Goal: Task Accomplishment & Management: Manage account settings

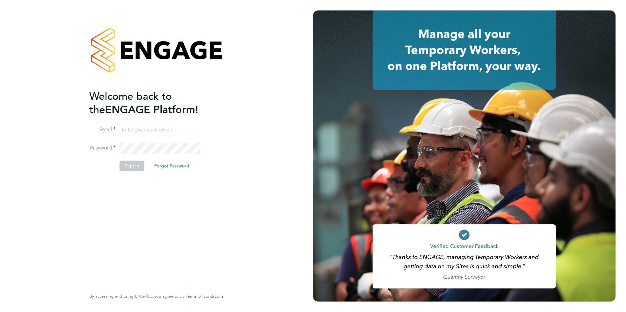
click at [134, 131] on input at bounding box center [160, 130] width 81 height 12
paste input "taim@dannysullivan.co.uk"
type input "taim@dannysullivan.co.uk"
click at [139, 167] on button "Sign In" at bounding box center [132, 166] width 25 height 10
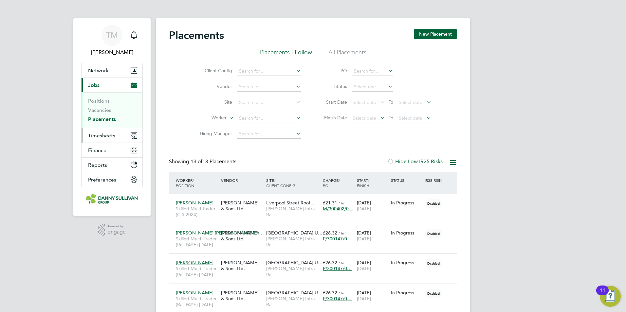
click at [98, 136] on span "Timesheets" at bounding box center [101, 136] width 27 height 6
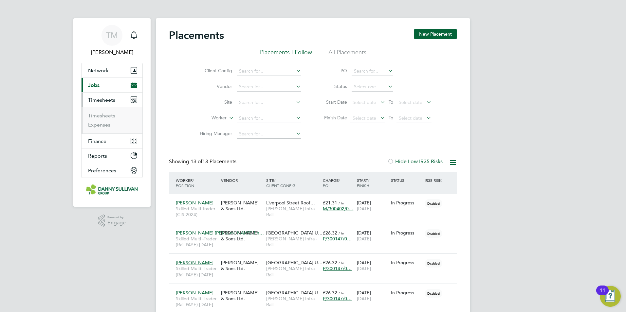
click at [104, 100] on span "Timesheets" at bounding box center [101, 100] width 27 height 6
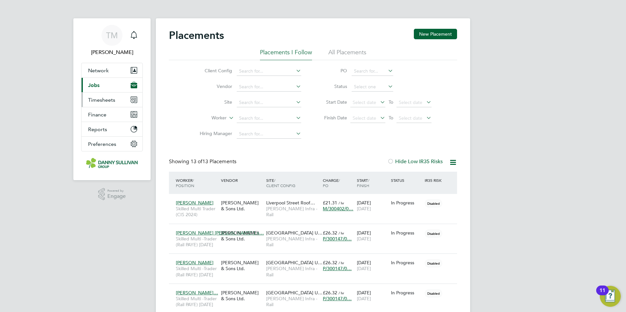
click at [103, 103] on span "Timesheets" at bounding box center [101, 100] width 27 height 6
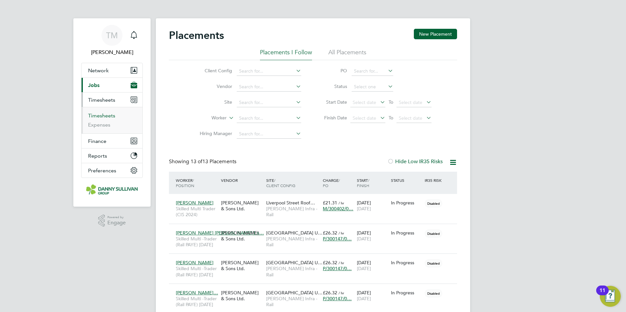
click at [104, 116] on link "Timesheets" at bounding box center [101, 116] width 27 height 6
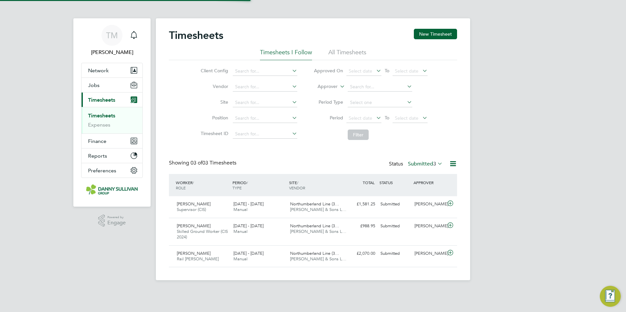
scroll to position [17, 57]
click at [441, 30] on button "New Timesheet" at bounding box center [435, 34] width 43 height 10
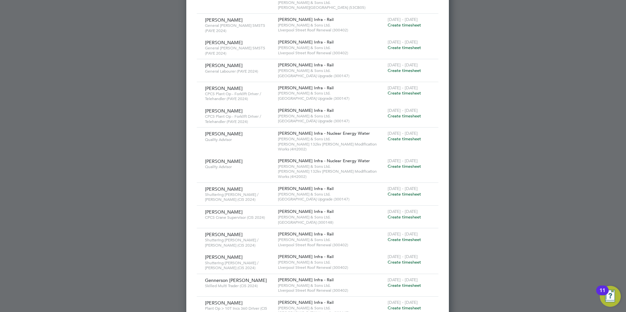
scroll to position [426, 0]
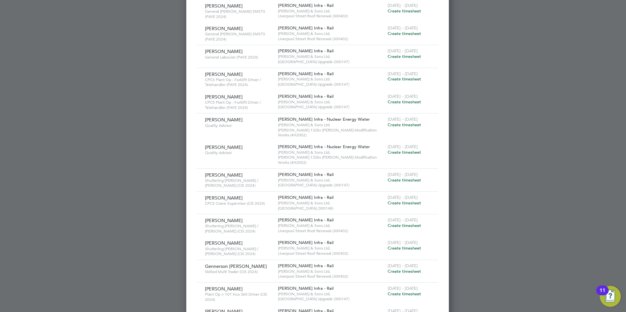
click at [391, 200] on span "Create timesheet" at bounding box center [404, 203] width 33 height 6
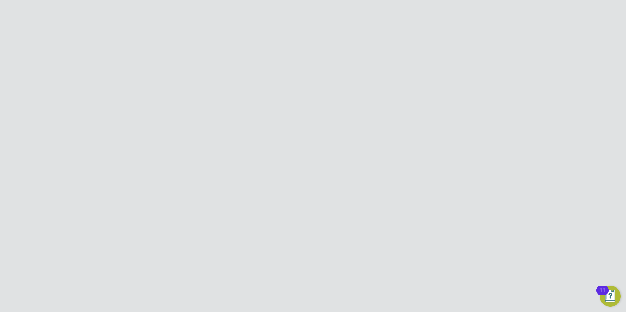
scroll to position [0, 0]
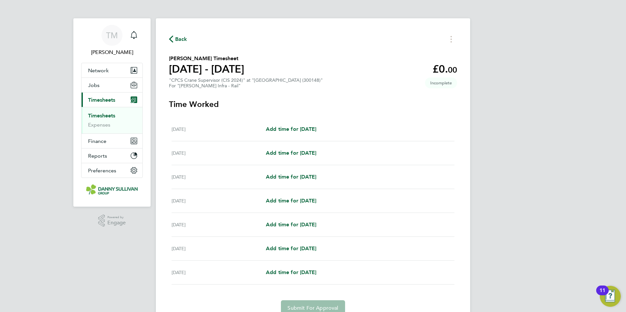
scroll to position [30, 0]
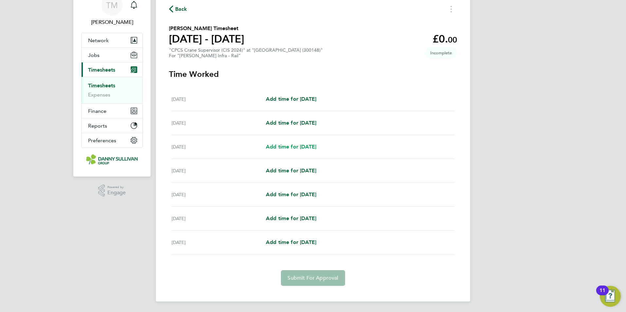
click at [305, 146] on span "Add time for [DATE]" at bounding box center [291, 147] width 50 height 6
select select "30"
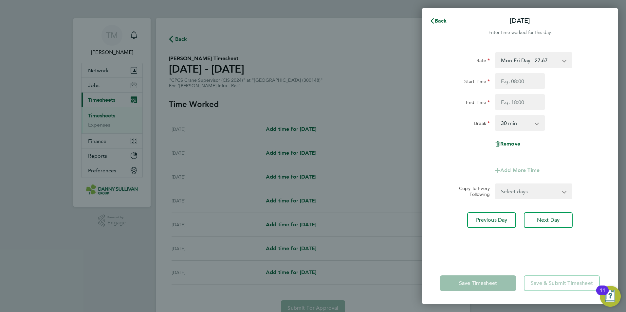
click at [537, 124] on app-icon-cross-button at bounding box center [540, 123] width 8 height 14
click at [538, 122] on app-icon-cross-button at bounding box center [540, 123] width 8 height 14
click at [445, 21] on span "Back" at bounding box center [441, 21] width 12 height 6
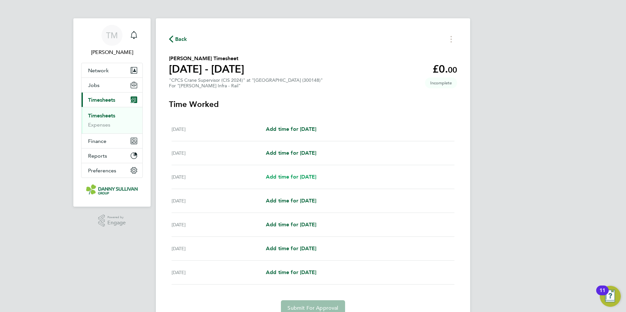
click at [305, 178] on span "Add time for [DATE]" at bounding box center [291, 177] width 50 height 6
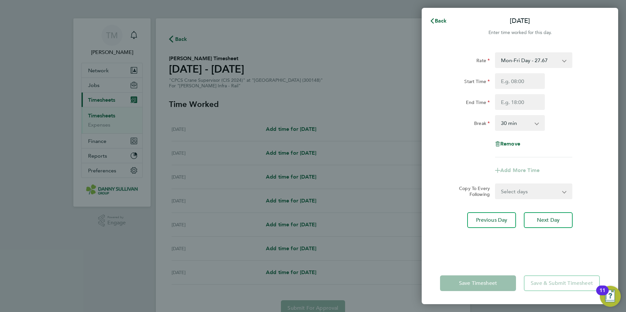
click at [536, 125] on select "0 min 15 min 30 min 45 min 60 min 75 min 90 min" at bounding box center [516, 123] width 41 height 14
select select "0"
click at [496, 116] on select "0 min 15 min 30 min 45 min 60 min 75 min 90 min" at bounding box center [516, 123] width 41 height 14
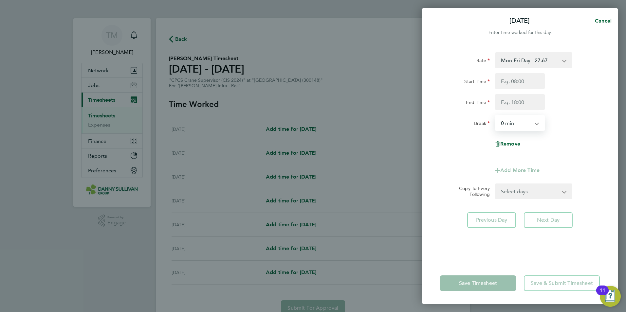
click at [540, 188] on select "Select days Day [DATE] [DATE] [DATE] [DATE]" at bounding box center [530, 191] width 69 height 14
select select "DAY"
click at [496, 184] on select "Select days Day [DATE] [DATE] [DATE] [DATE]" at bounding box center [530, 191] width 69 height 14
select select "[DATE]"
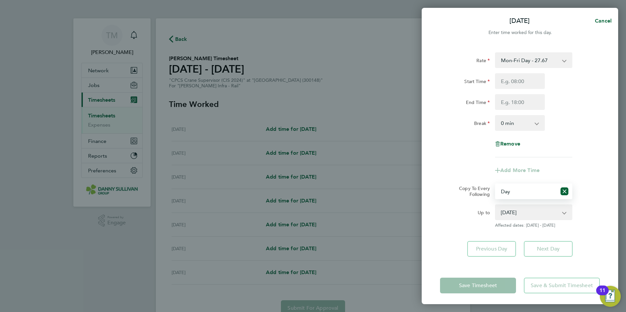
scroll to position [2, 0]
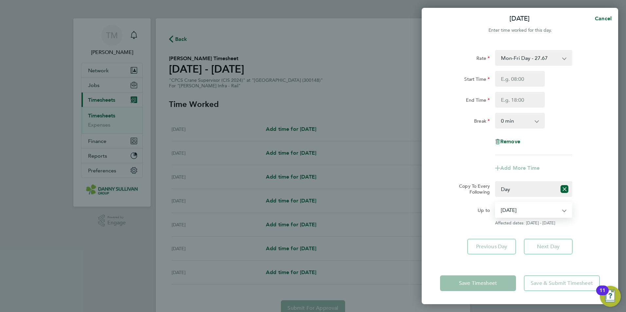
click at [560, 209] on select "[DATE] [DATE] [DATE] [DATE]" at bounding box center [530, 210] width 68 height 14
click at [562, 188] on icon "Reset selection" at bounding box center [565, 189] width 8 height 8
select select "0: null"
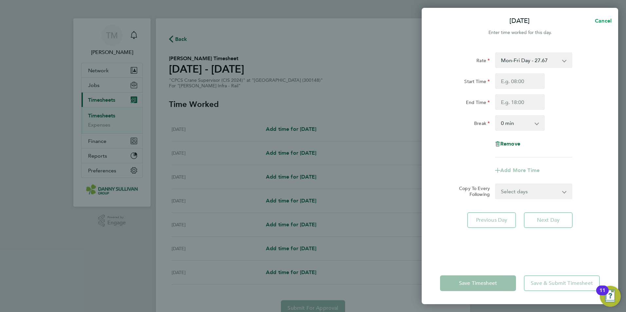
click at [602, 21] on span "Cancel" at bounding box center [602, 21] width 19 height 6
select select "30"
click at [437, 21] on span "Back" at bounding box center [441, 21] width 12 height 6
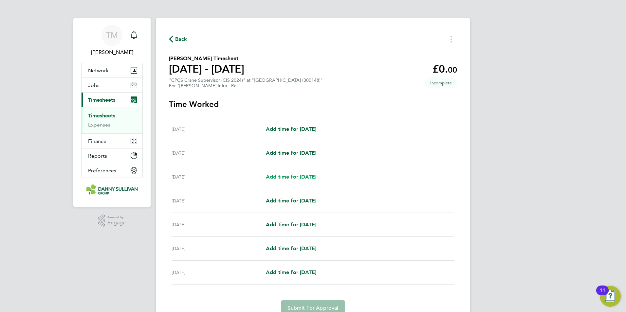
click at [294, 179] on span "Add time for [DATE]" at bounding box center [291, 177] width 50 height 6
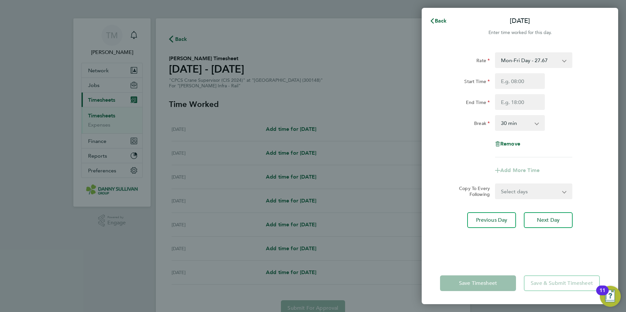
click at [538, 127] on app-icon-cross-button at bounding box center [540, 123] width 8 height 14
click at [537, 124] on app-icon-cross-button at bounding box center [540, 123] width 8 height 14
click at [535, 124] on select "0 min 15 min 30 min 45 min 60 min 75 min 90 min" at bounding box center [516, 123] width 41 height 14
click at [536, 124] on select "0 min 15 min 30 min 45 min 60 min 75 min 90 min" at bounding box center [516, 123] width 41 height 14
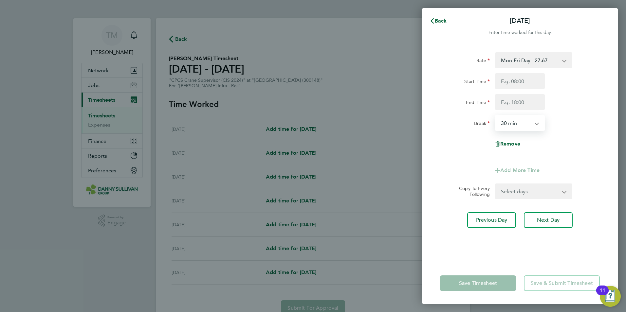
select select "0"
click at [496, 116] on select "0 min 15 min 30 min 45 min 60 min 75 min 90 min" at bounding box center [516, 123] width 41 height 14
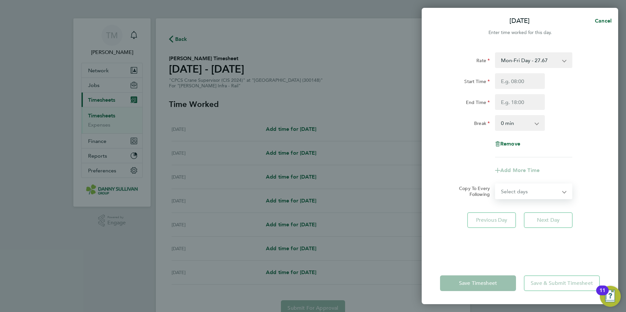
click at [563, 193] on select "Select days Day [DATE] [DATE] [DATE] [DATE]" at bounding box center [530, 191] width 69 height 14
select select "DAY"
click at [496, 184] on select "Select days Day [DATE] [DATE] [DATE] [DATE]" at bounding box center [530, 191] width 69 height 14
select select "[DATE]"
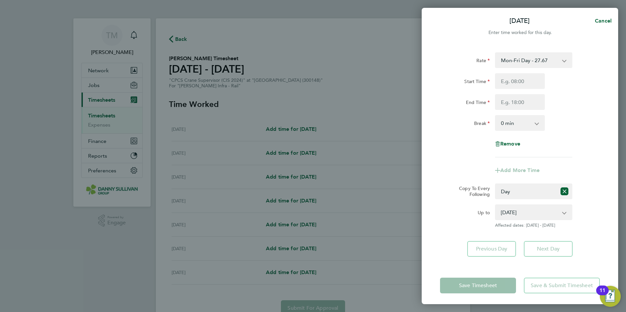
click at [565, 214] on app-icon-cross-button at bounding box center [568, 212] width 8 height 14
click at [564, 212] on app-icon-cross-button at bounding box center [568, 212] width 8 height 14
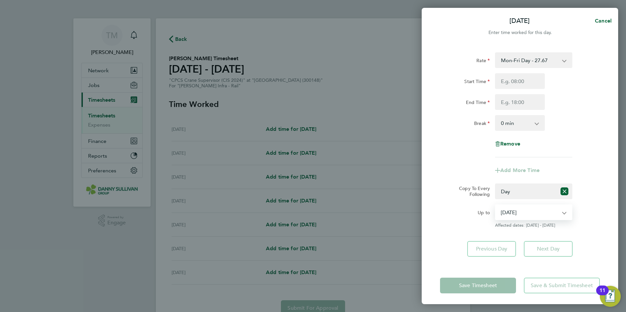
click at [564, 213] on select "[DATE] [DATE] [DATE] [DATE]" at bounding box center [530, 212] width 68 height 14
click at [527, 83] on input "Start Time" at bounding box center [520, 81] width 50 height 16
type input "08:00"
click at [527, 101] on input "End Time" at bounding box center [520, 102] width 50 height 16
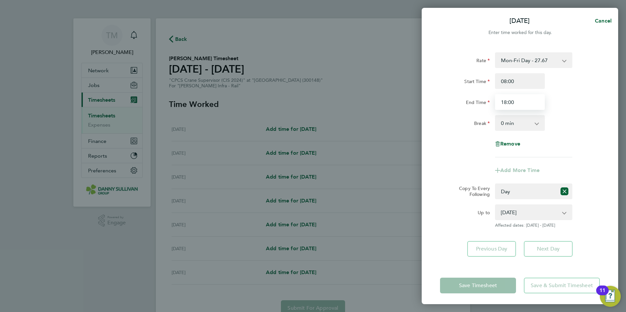
type input "18:00"
click at [517, 123] on select "0 min 15 min 30 min 45 min 60 min 75 min 90 min" at bounding box center [516, 123] width 41 height 14
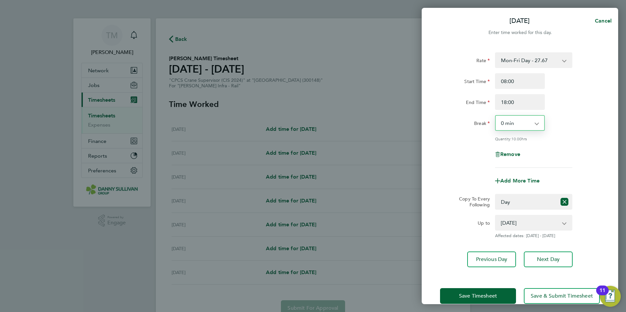
click at [518, 125] on select "0 min 15 min 30 min 45 min 60 min 75 min 90 min" at bounding box center [516, 123] width 41 height 14
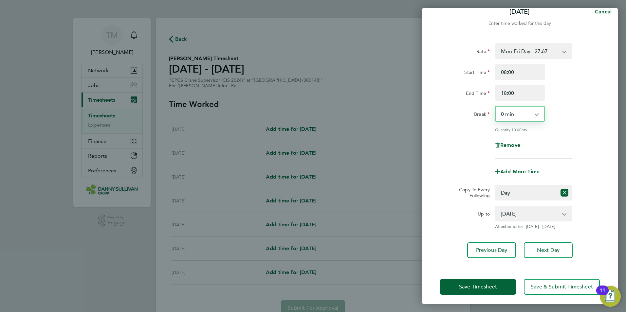
scroll to position [12, 0]
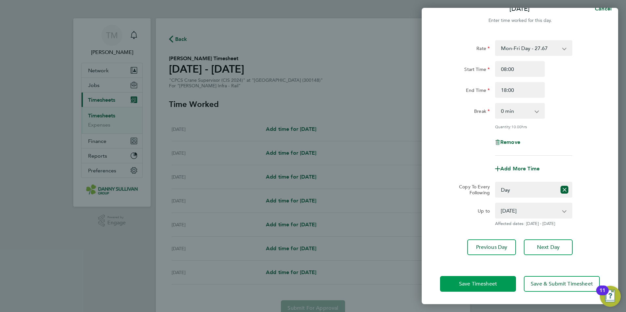
click at [497, 283] on span "Save Timesheet" at bounding box center [478, 284] width 38 height 7
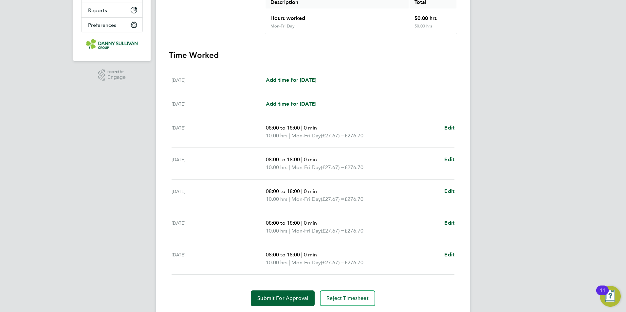
scroll to position [166, 0]
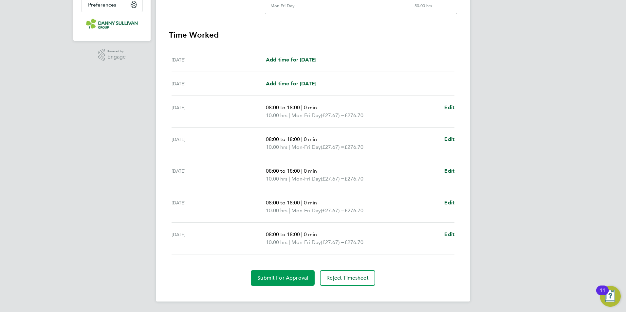
click at [285, 282] on button "Submit For Approval" at bounding box center [283, 279] width 64 height 16
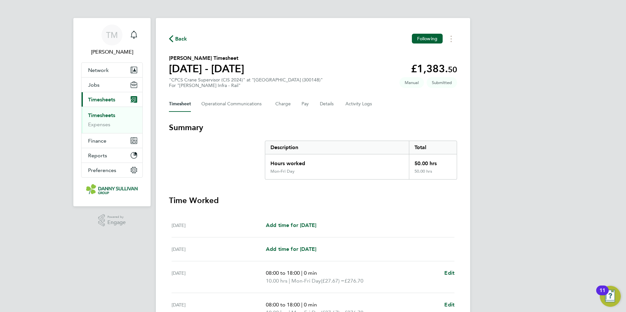
scroll to position [0, 0]
click at [101, 116] on link "Timesheets" at bounding box center [101, 116] width 27 height 6
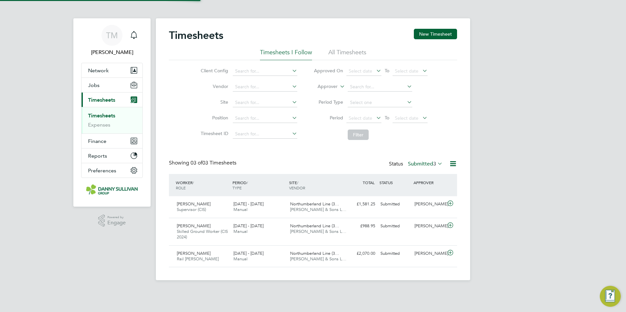
scroll to position [17, 57]
click at [110, 115] on link "Timesheets" at bounding box center [101, 116] width 27 height 6
click at [423, 28] on div "Timesheets New Timesheet Timesheets I Follow All Timesheets Client Config Vendo…" at bounding box center [313, 149] width 314 height 262
click at [425, 34] on button "New Timesheet" at bounding box center [435, 34] width 43 height 10
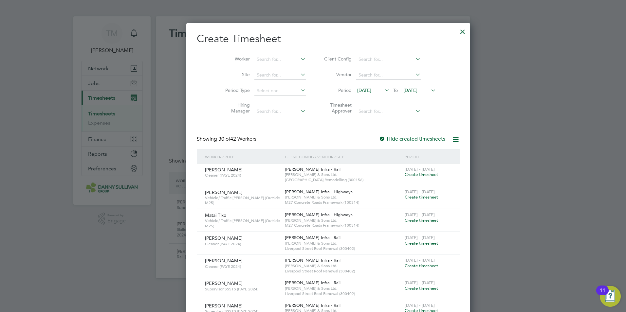
scroll to position [0, 0]
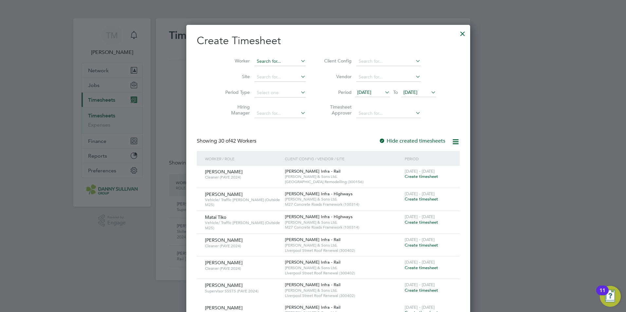
click at [257, 62] on input at bounding box center [279, 61] width 51 height 9
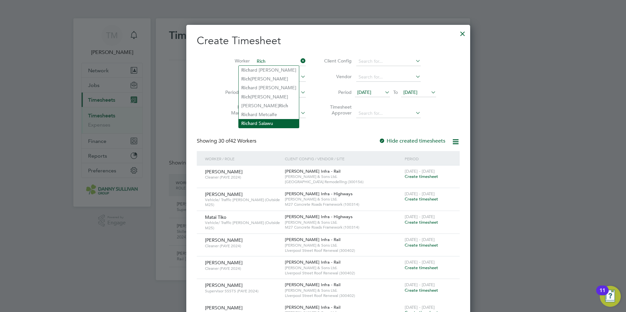
click at [266, 121] on li "[PERSON_NAME] [PERSON_NAME]" at bounding box center [269, 123] width 60 height 9
type input "[PERSON_NAME]"
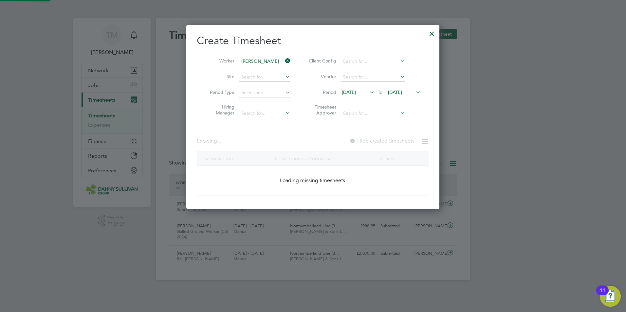
scroll to position [223, 254]
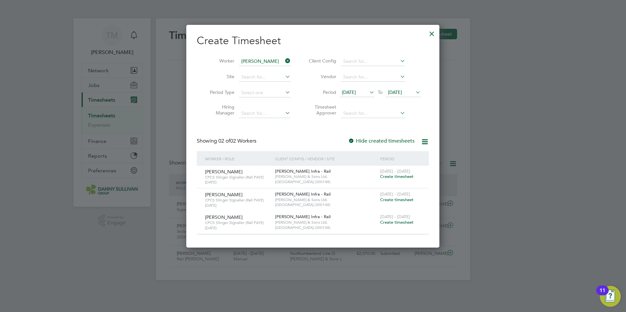
click at [392, 176] on span "Create timesheet" at bounding box center [396, 177] width 33 height 6
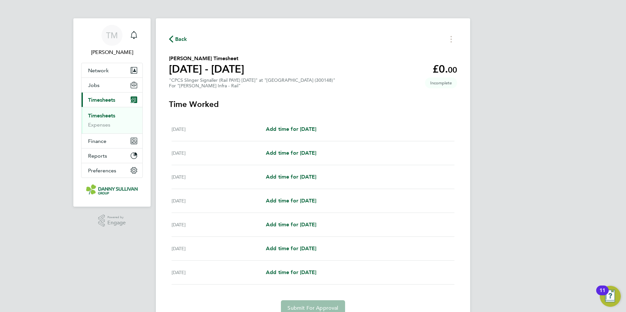
click at [179, 39] on span "Back" at bounding box center [181, 39] width 12 height 8
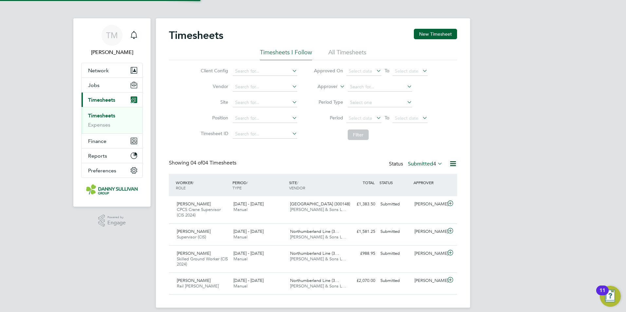
scroll to position [22, 57]
click at [253, 71] on input at bounding box center [265, 71] width 65 height 9
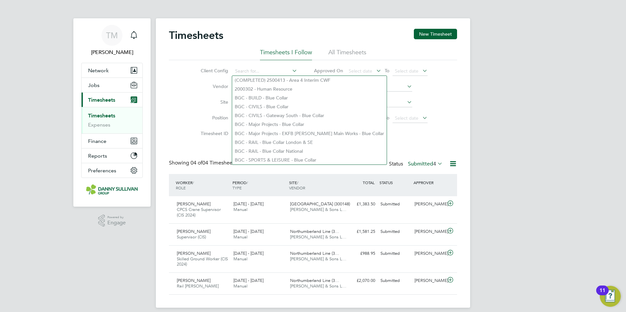
click at [206, 98] on li "Site" at bounding box center [248, 103] width 115 height 16
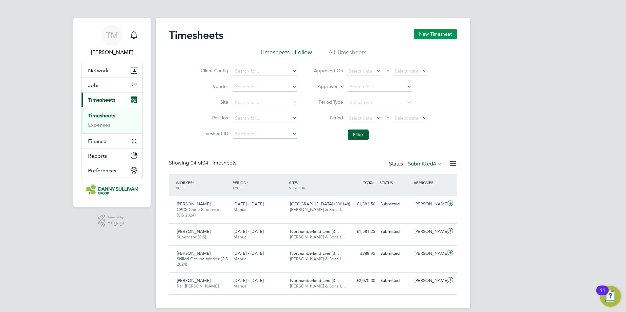
click at [434, 33] on button "New Timesheet" at bounding box center [435, 34] width 43 height 10
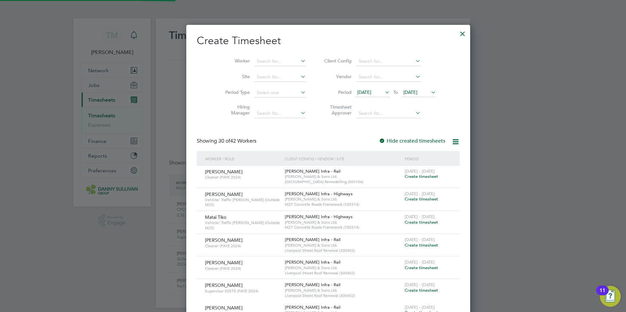
scroll to position [3, 3]
click at [267, 56] on li "Worker" at bounding box center [263, 62] width 102 height 16
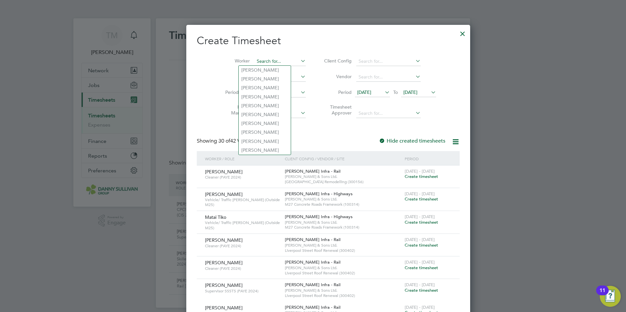
click at [264, 58] on input at bounding box center [279, 61] width 51 height 9
click at [259, 122] on li "[PERSON_NAME] [PERSON_NAME]" at bounding box center [269, 123] width 60 height 9
type input "[PERSON_NAME]"
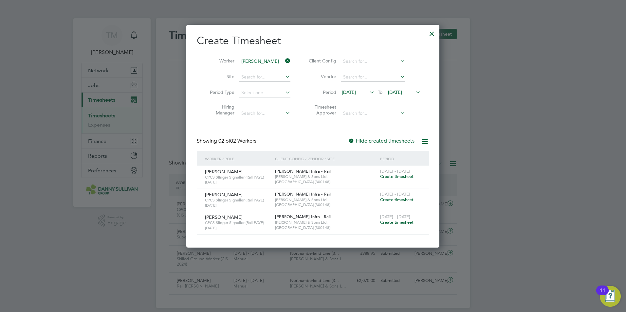
click at [397, 177] on span "Create timesheet" at bounding box center [396, 177] width 33 height 6
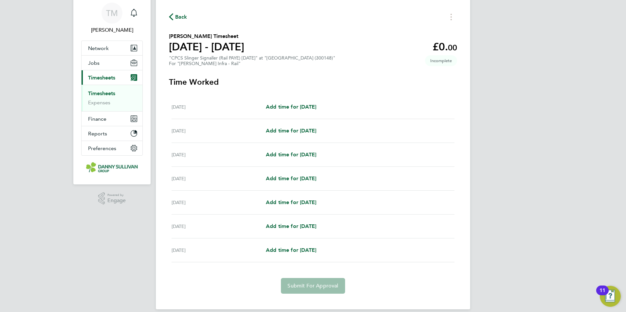
scroll to position [30, 0]
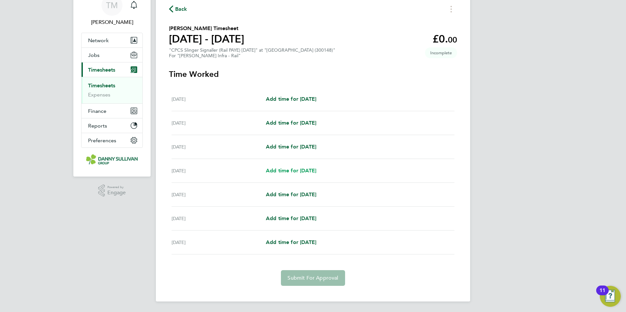
click at [303, 170] on span "Add time for [DATE]" at bounding box center [291, 171] width 50 height 6
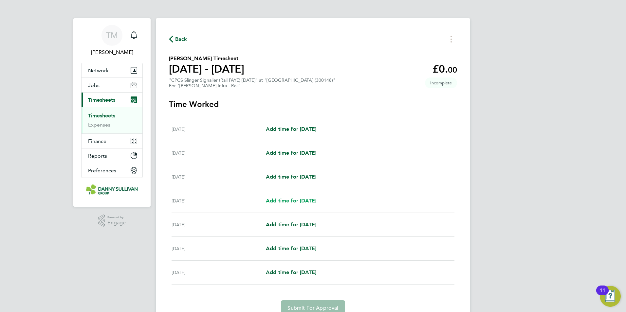
select select "30"
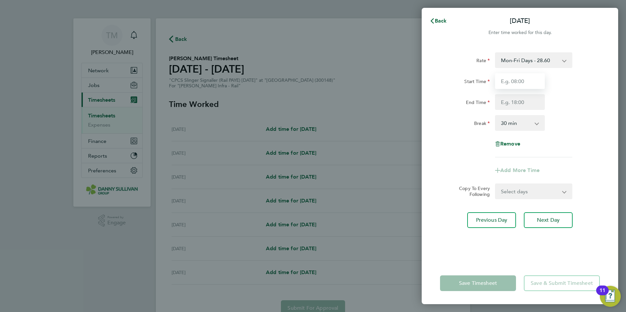
click at [522, 81] on input "Start Time" at bounding box center [520, 81] width 50 height 16
type input "08:00"
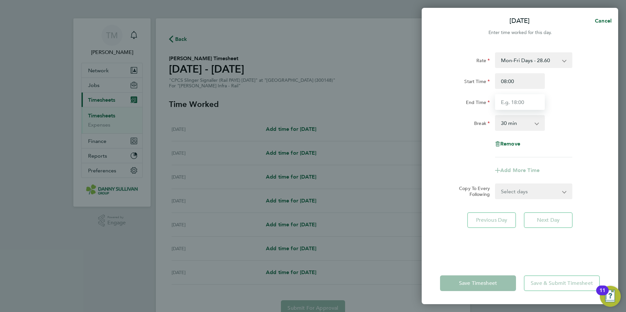
click at [526, 98] on input "End Time" at bounding box center [520, 102] width 50 height 16
type input "18:00"
click at [539, 125] on app-icon-cross-button at bounding box center [540, 123] width 8 height 14
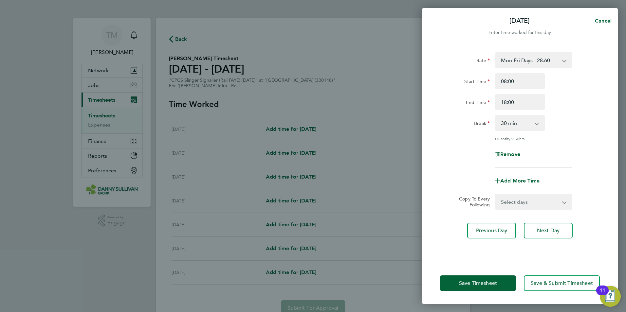
click at [538, 126] on app-icon-cross-button at bounding box center [540, 123] width 8 height 14
click at [535, 123] on select "0 min 15 min 30 min 45 min 60 min 75 min 90 min" at bounding box center [516, 123] width 41 height 14
select select "0"
click at [496, 116] on select "0 min 15 min 30 min 45 min 60 min 75 min 90 min" at bounding box center [516, 123] width 41 height 14
click at [526, 202] on select "Select days Day [DATE] [DATE] [DATE]" at bounding box center [530, 202] width 69 height 14
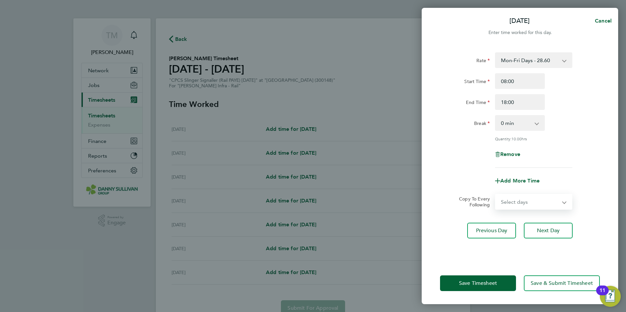
select select "FRI"
click at [496, 195] on select "Select days Day [DATE] [DATE] [DATE]" at bounding box center [530, 202] width 69 height 14
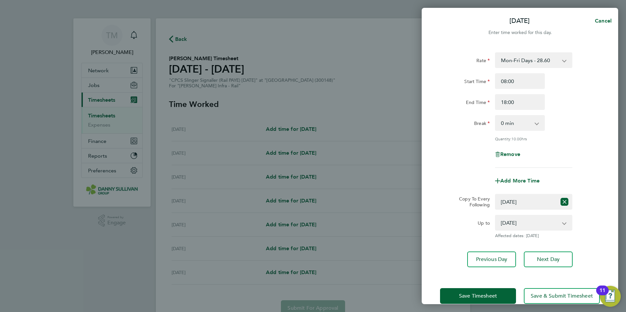
click at [565, 61] on app-icon-cross-button at bounding box center [568, 60] width 8 height 14
click at [564, 61] on select "Mon-Fri Days - 28.60 Xmas/New Year - 57.20 Mon-Thu Nights 1800-0600 - 32.89 Ban…" at bounding box center [530, 60] width 68 height 14
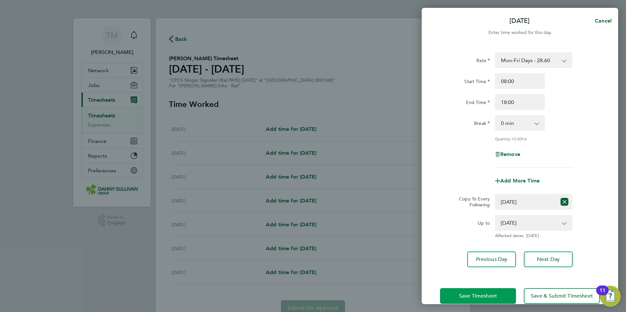
click at [486, 292] on button "Save Timesheet" at bounding box center [478, 297] width 76 height 16
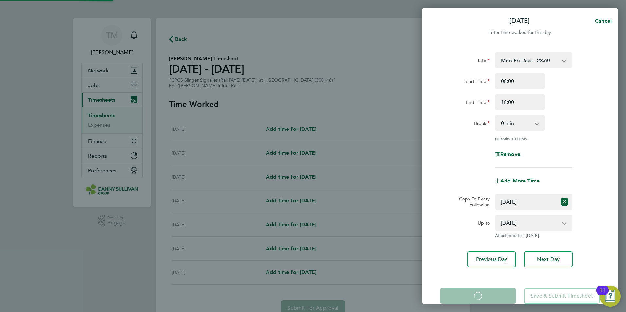
drag, startPoint x: 426, startPoint y: 225, endPoint x: 457, endPoint y: 227, distance: 30.5
click at [435, 223] on div "Rate Mon-Fri Days - 28.60 Xmas/New Year - 57.20 Mon-Thu Nights 1800-0600 - 32.8…" at bounding box center [520, 160] width 197 height 231
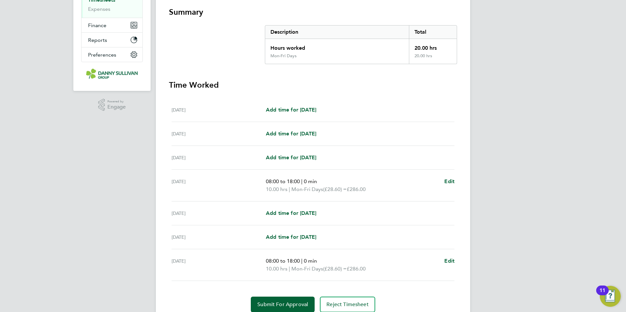
scroll to position [142, 0]
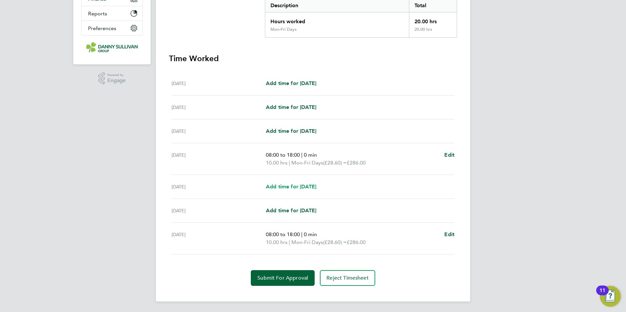
click at [291, 185] on span "Add time for [DATE]" at bounding box center [291, 187] width 50 height 6
select select "30"
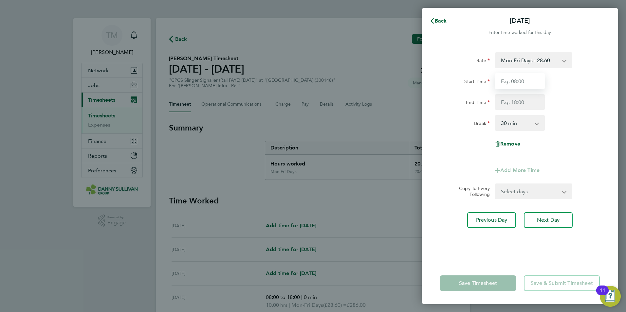
click at [525, 83] on input "Start Time" at bounding box center [520, 81] width 50 height 16
type input "08:00"
type input "18:00"
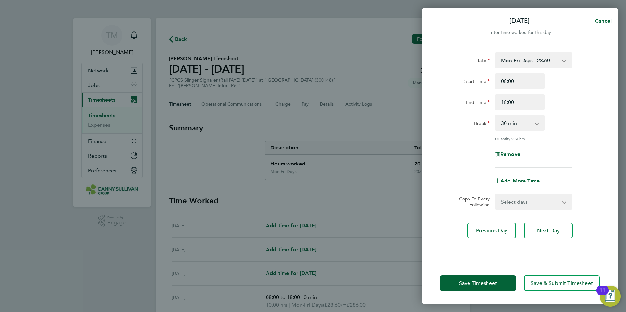
click at [531, 123] on select "0 min 15 min 30 min 45 min 60 min 75 min 90 min" at bounding box center [516, 123] width 41 height 14
select select "0"
click at [496, 116] on select "0 min 15 min 30 min 45 min 60 min 75 min 90 min" at bounding box center [516, 123] width 41 height 14
click at [540, 198] on select "Select days Day [DATE] [DATE]" at bounding box center [530, 202] width 69 height 14
select select "DAY"
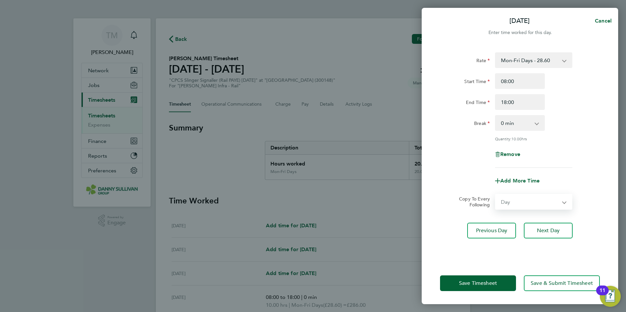
click at [496, 195] on select "Select days Day [DATE] [DATE]" at bounding box center [530, 202] width 69 height 14
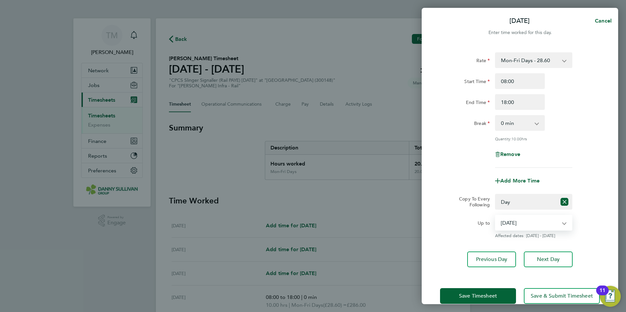
click at [539, 222] on select "[DATE] [DATE]" at bounding box center [530, 223] width 68 height 14
click at [559, 223] on select "[DATE] [DATE]" at bounding box center [530, 223] width 68 height 14
click at [563, 222] on select "[DATE] [DATE]" at bounding box center [530, 223] width 68 height 14
select select "[DATE]"
click at [496, 216] on select "[DATE] [DATE]" at bounding box center [530, 223] width 68 height 14
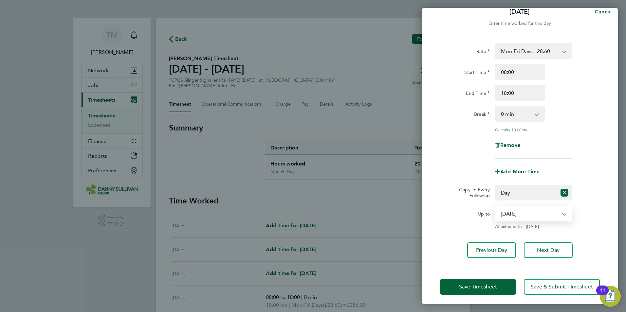
scroll to position [12, 0]
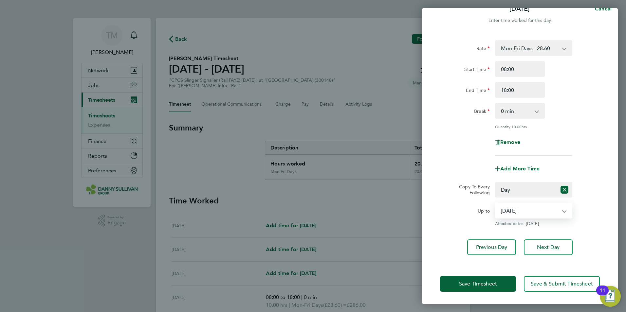
click at [554, 212] on select "[DATE] [DATE]" at bounding box center [530, 211] width 68 height 14
click at [563, 209] on select "[DATE] [DATE]" at bounding box center [530, 211] width 68 height 14
click at [566, 191] on icon "Reset selection" at bounding box center [565, 190] width 8 height 8
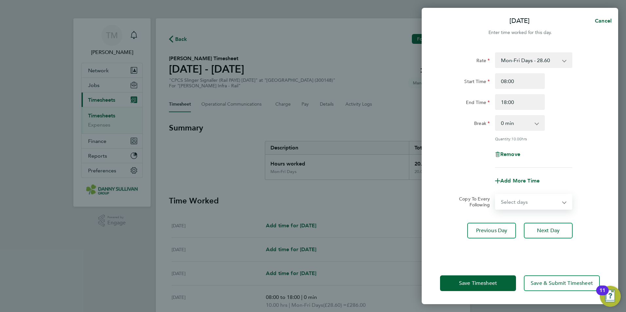
scroll to position [0, 0]
click at [566, 204] on app-icon-cross-button at bounding box center [569, 202] width 8 height 14
click at [563, 203] on select "Select days Day [DATE] [DATE]" at bounding box center [530, 202] width 69 height 14
select select "DAY"
click at [496, 195] on select "Select days Day [DATE] [DATE]" at bounding box center [530, 202] width 69 height 14
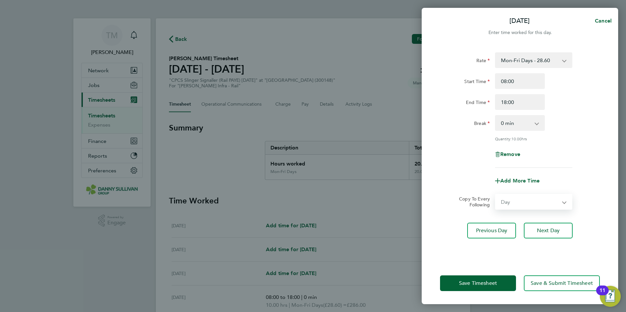
select select "[DATE]"
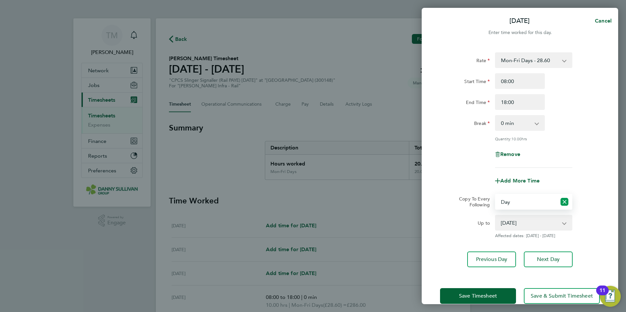
click at [567, 199] on icon "Reset selection" at bounding box center [565, 202] width 8 height 8
select select "0: null"
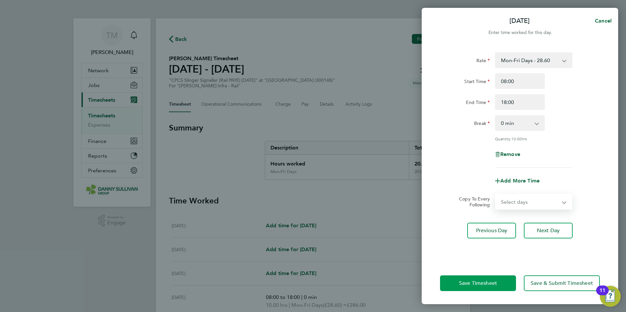
click at [496, 283] on span "Save Timesheet" at bounding box center [478, 283] width 38 height 7
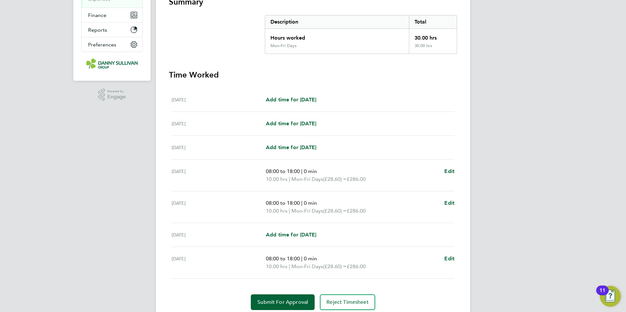
scroll to position [150, 0]
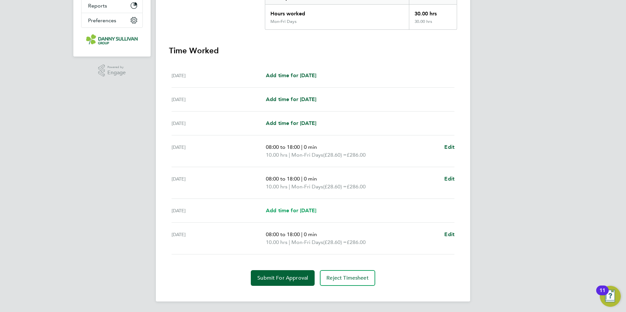
click at [313, 215] on link "Add time for [DATE]" at bounding box center [291, 211] width 50 height 8
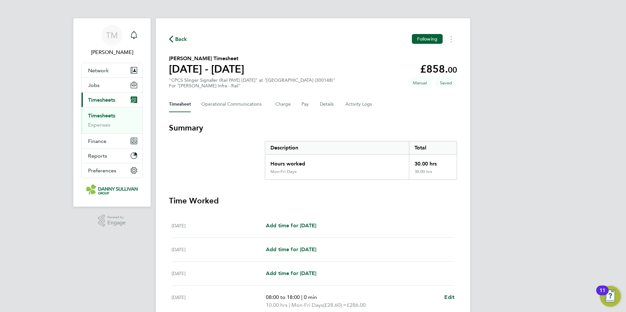
select select "30"
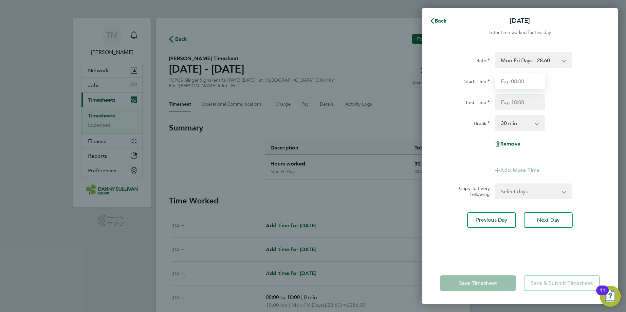
click at [528, 83] on input "Start Time" at bounding box center [520, 81] width 50 height 16
type input "08:00"
click at [519, 97] on input "End Time" at bounding box center [520, 102] width 50 height 16
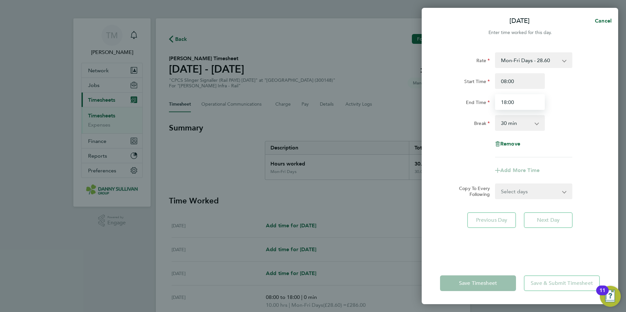
type input "18:00"
click at [538, 126] on app-icon-cross-button at bounding box center [540, 123] width 8 height 14
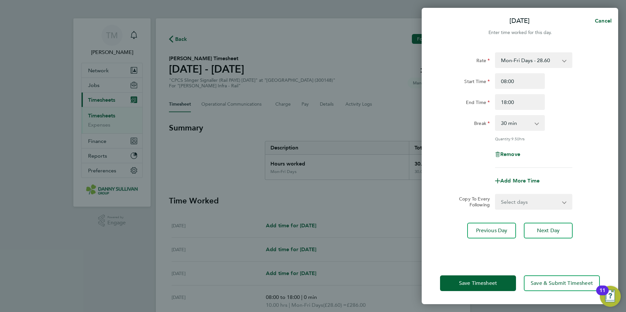
click at [537, 124] on app-icon-cross-button at bounding box center [540, 123] width 8 height 14
click at [536, 124] on select "0 min 15 min 30 min 45 min 60 min 75 min 90 min" at bounding box center [516, 123] width 41 height 14
select select "0"
click at [496, 116] on select "0 min 15 min 30 min 45 min 60 min 75 min 90 min" at bounding box center [516, 123] width 41 height 14
click at [491, 283] on span "Save Timesheet" at bounding box center [478, 283] width 38 height 7
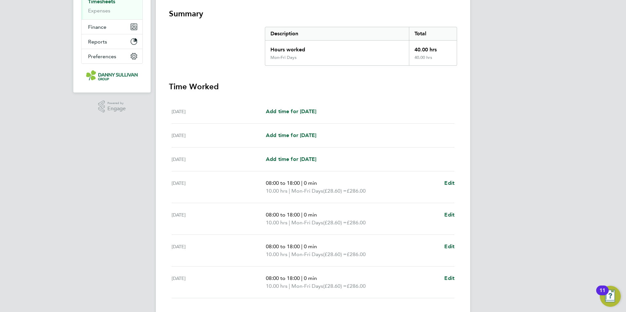
scroll to position [158, 0]
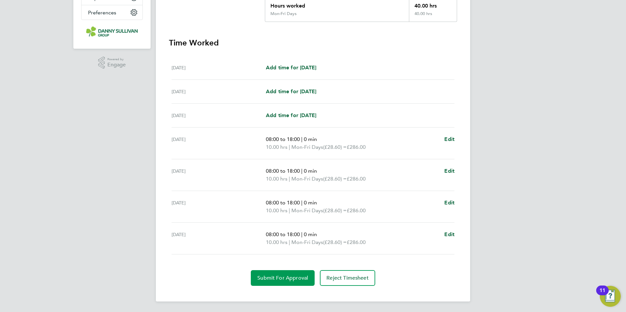
click at [292, 280] on span "Submit For Approval" at bounding box center [282, 278] width 51 height 7
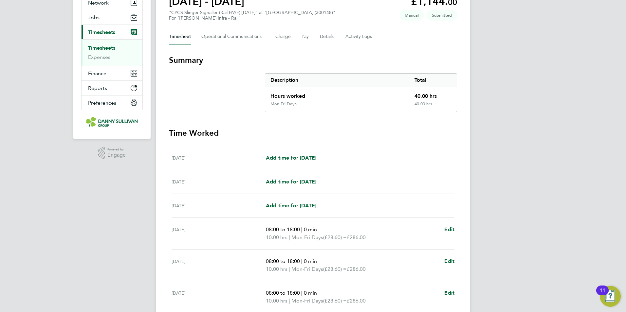
scroll to position [0, 0]
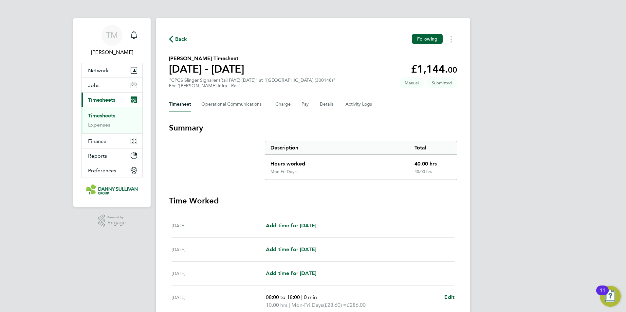
click at [111, 103] on span "Timesheets" at bounding box center [101, 100] width 27 height 6
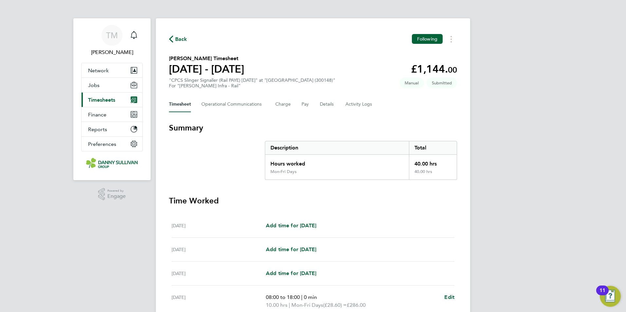
click at [106, 105] on button "Current page: Timesheets" at bounding box center [112, 100] width 61 height 14
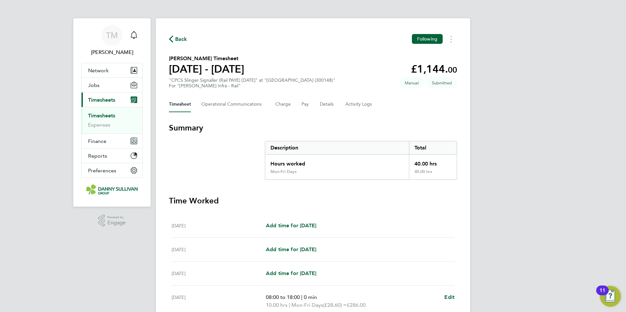
click at [106, 115] on link "Timesheets" at bounding box center [101, 116] width 27 height 6
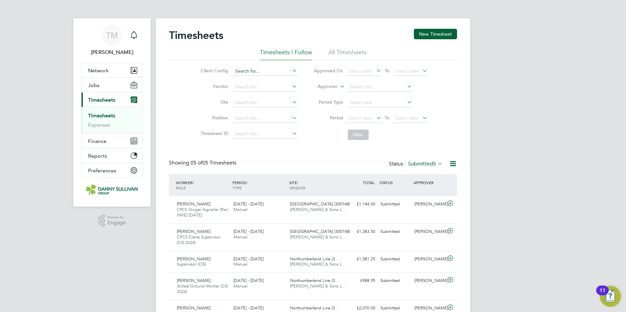
click at [260, 71] on input at bounding box center [265, 71] width 65 height 9
type input "[PERSON_NAME]"
click at [529, 118] on div "[PERSON_NAME] Notifications Applications: Network Team Members Businesses Sites…" at bounding box center [313, 173] width 626 height 346
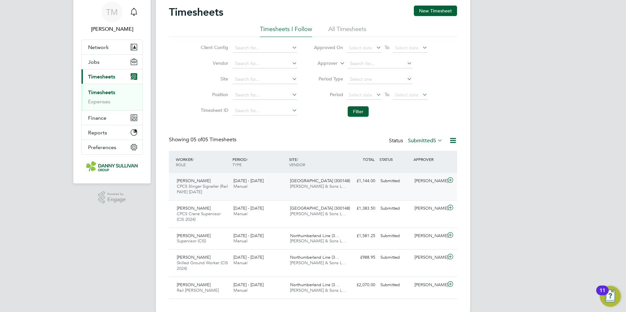
scroll to position [34, 0]
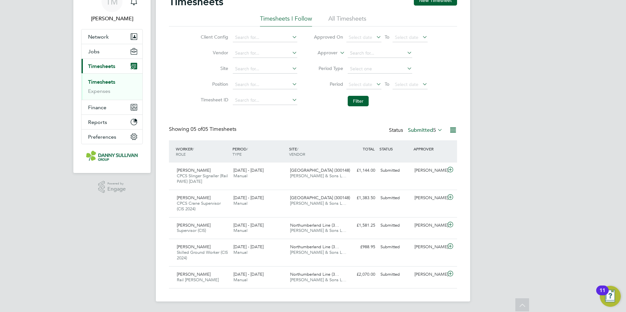
click at [99, 82] on link "Timesheets" at bounding box center [101, 82] width 27 height 6
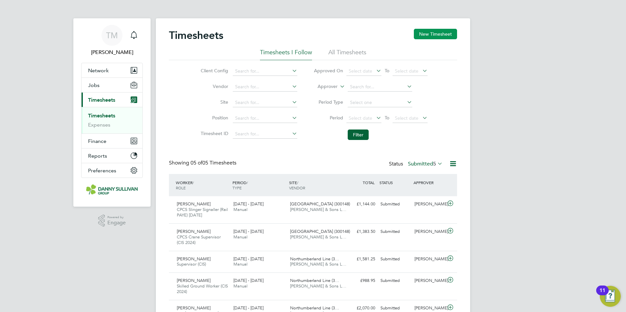
click at [425, 33] on button "New Timesheet" at bounding box center [435, 34] width 43 height 10
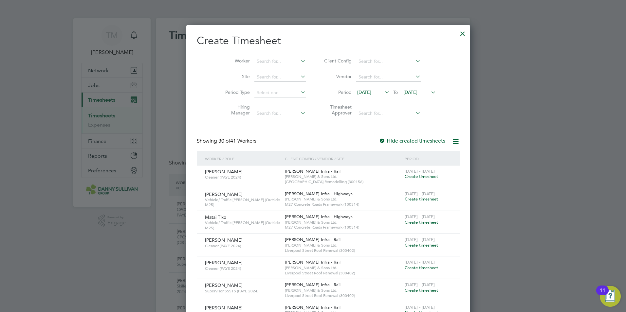
scroll to position [98, 0]
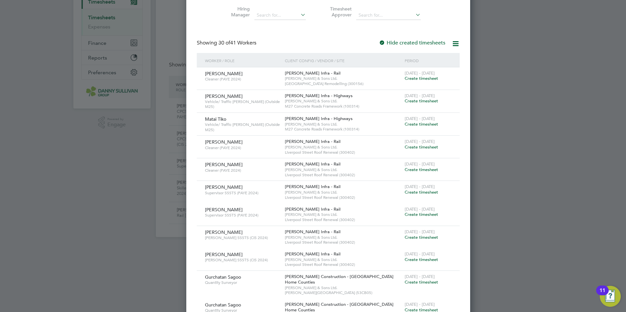
click at [218, 142] on span "[PERSON_NAME]" at bounding box center [224, 142] width 38 height 6
click at [405, 147] on span "Create timesheet" at bounding box center [421, 147] width 33 height 6
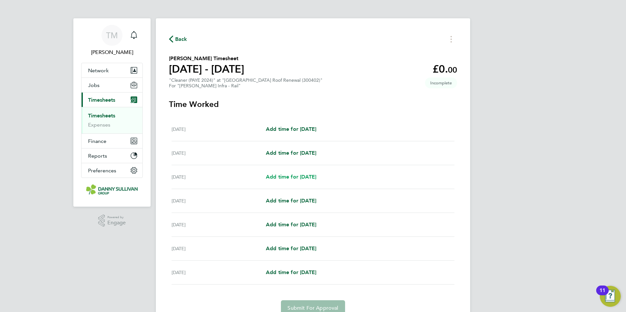
click at [311, 177] on span "Add time for [DATE]" at bounding box center [291, 177] width 50 height 6
select select "30"
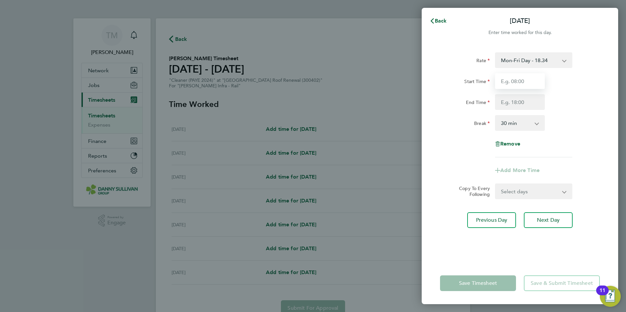
click at [526, 83] on input "Start Time" at bounding box center [520, 81] width 50 height 16
type input "07:00"
click at [531, 104] on input "End Time" at bounding box center [520, 102] width 50 height 16
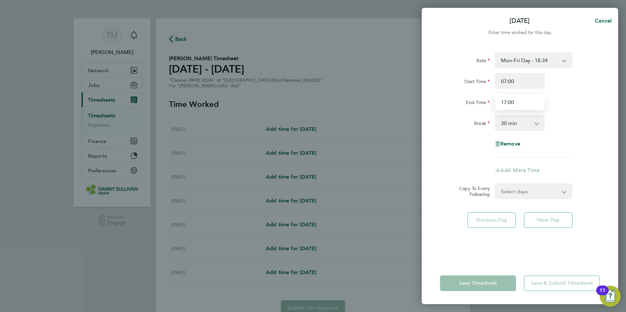
type input "17:00"
click at [536, 126] on select "0 min 15 min 30 min 45 min 60 min 75 min 90 min" at bounding box center [516, 123] width 41 height 14
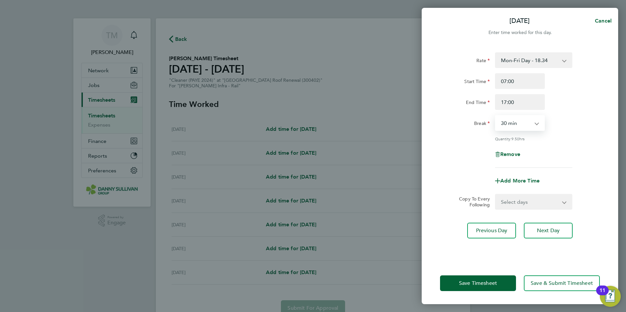
select select "0"
click at [496, 116] on select "0 min 15 min 30 min 45 min 60 min 75 min 90 min" at bounding box center [516, 123] width 41 height 14
click at [537, 202] on select "Select days Day [DATE] [DATE] [DATE] [DATE]" at bounding box center [530, 202] width 69 height 14
select select "FRI"
click at [496, 195] on select "Select days Day [DATE] [DATE] [DATE] [DATE]" at bounding box center [530, 202] width 69 height 14
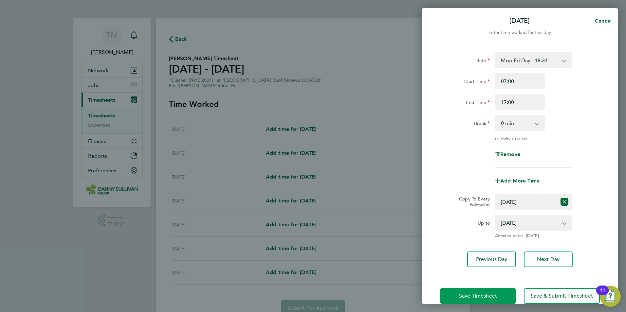
click at [487, 292] on button "Save Timesheet" at bounding box center [478, 297] width 76 height 16
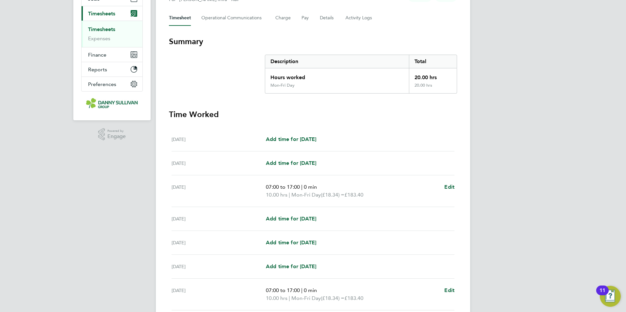
scroll to position [142, 0]
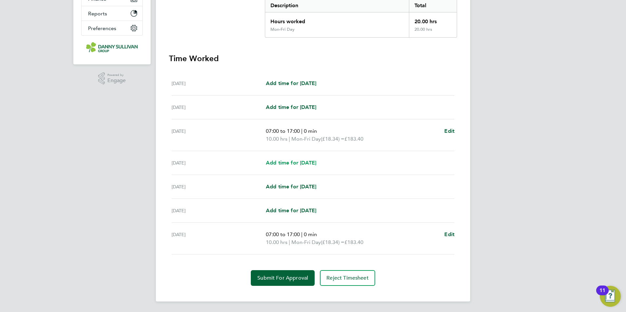
click at [316, 164] on span "Add time for [DATE]" at bounding box center [291, 163] width 50 height 6
select select "30"
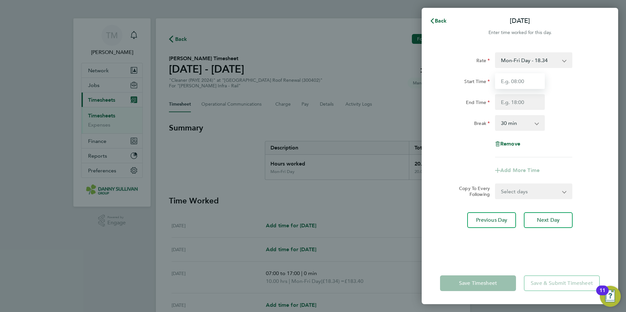
click at [529, 84] on input "Start Time" at bounding box center [520, 81] width 50 height 16
click at [520, 80] on input "Start Time" at bounding box center [520, 81] width 50 height 16
type input "07:00"
type input "17:00"
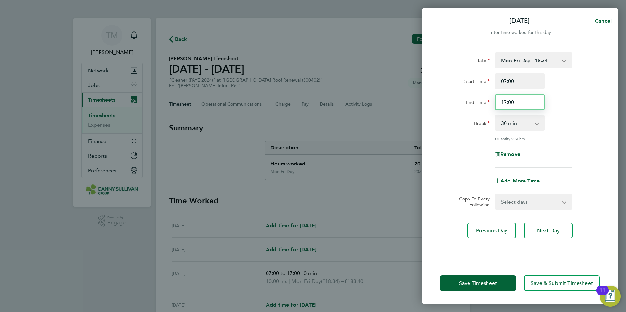
click at [514, 103] on input "17:00" at bounding box center [520, 102] width 50 height 16
click at [549, 130] on div "Break 0 min 15 min 30 min 45 min 60 min 75 min 90 min" at bounding box center [520, 123] width 165 height 16
click at [538, 125] on app-icon-cross-button at bounding box center [540, 123] width 8 height 14
click at [536, 124] on select "0 min 15 min 30 min 45 min 60 min 75 min 90 min" at bounding box center [516, 123] width 41 height 14
select select "0"
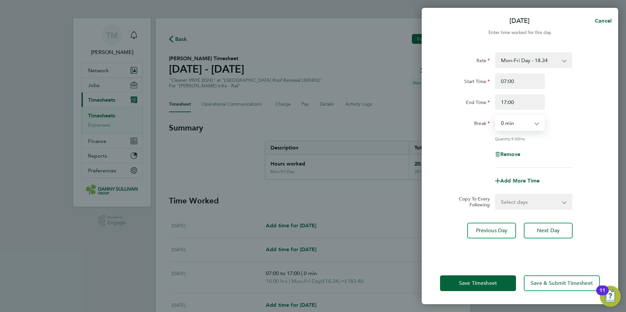
click at [496, 116] on select "0 min 15 min 30 min 45 min 60 min 75 min 90 min" at bounding box center [516, 123] width 41 height 14
click at [482, 284] on span "Save Timesheet" at bounding box center [478, 283] width 38 height 7
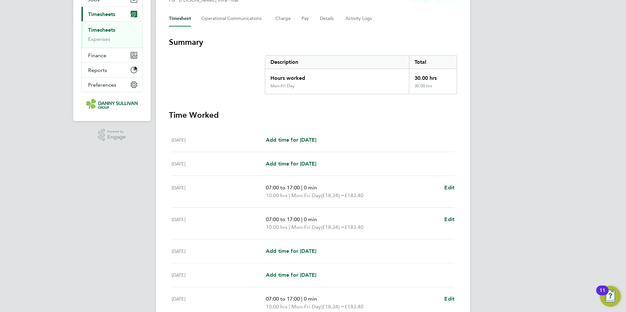
scroll to position [131, 0]
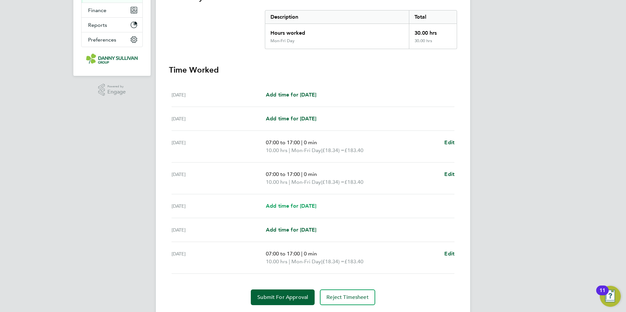
click at [293, 204] on span "Add time for [DATE]" at bounding box center [291, 206] width 50 height 6
select select "30"
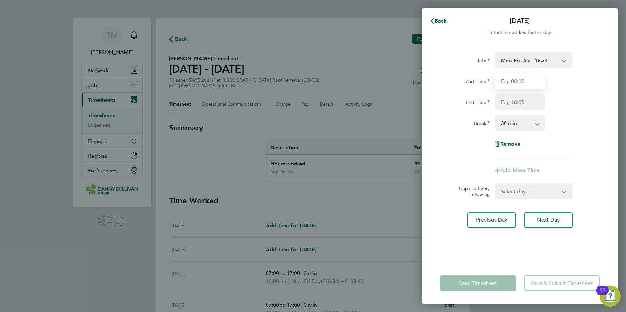
click at [518, 82] on input "Start Time" at bounding box center [520, 81] width 50 height 16
type input "07:00"
click at [516, 101] on input "End Time" at bounding box center [520, 102] width 50 height 16
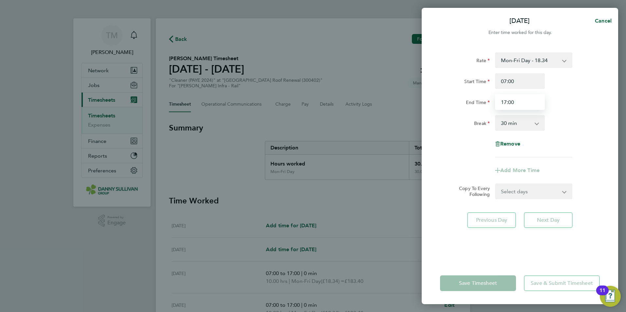
type input "17:00"
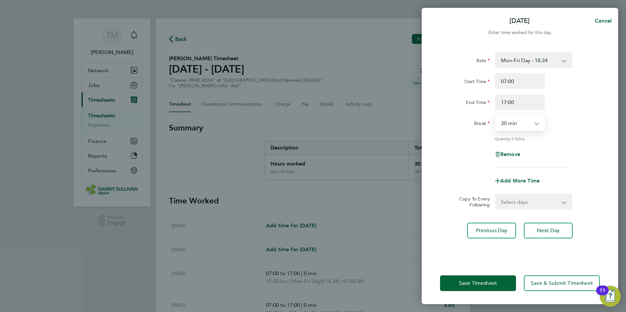
click at [527, 125] on select "0 min 15 min 30 min 45 min 60 min 75 min 90 min" at bounding box center [516, 123] width 41 height 14
select select "0"
click at [496, 116] on select "0 min 15 min 30 min 45 min 60 min 75 min 90 min" at bounding box center [516, 123] width 41 height 14
click at [484, 279] on button "Save Timesheet" at bounding box center [478, 284] width 76 height 16
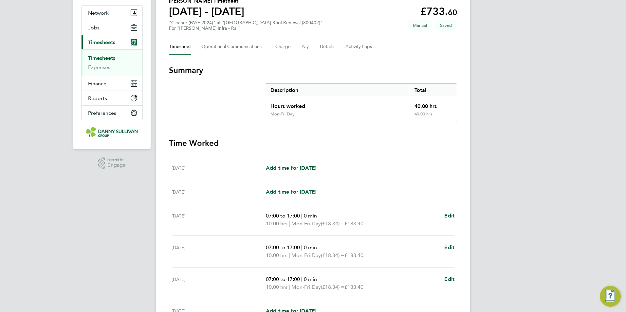
scroll to position [131, 0]
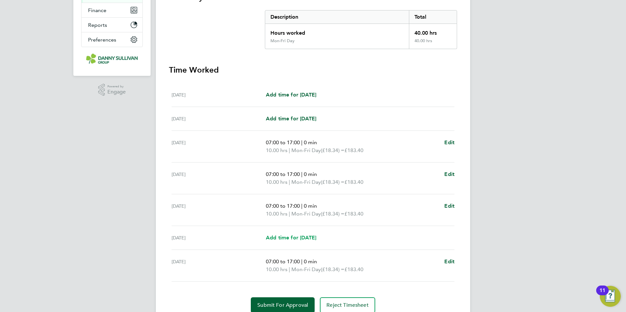
click at [314, 235] on span "Add time for [DATE]" at bounding box center [291, 238] width 50 height 6
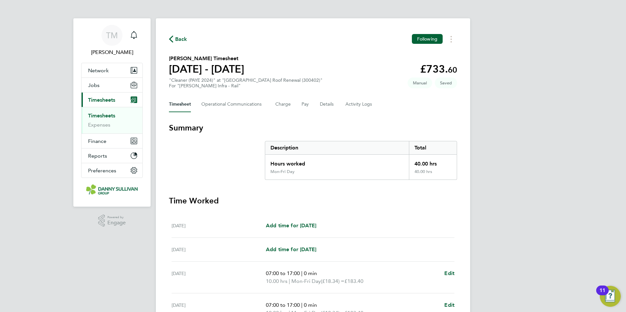
select select "30"
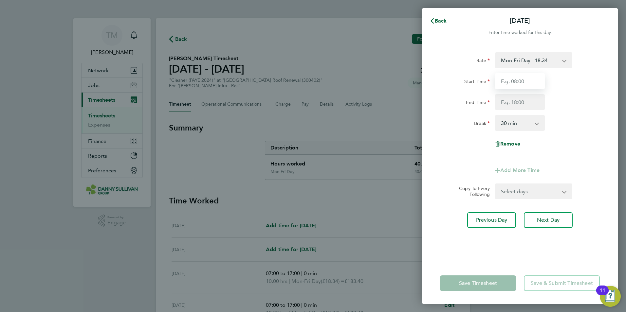
click at [527, 81] on input "Start Time" at bounding box center [520, 81] width 50 height 16
type input "07:00"
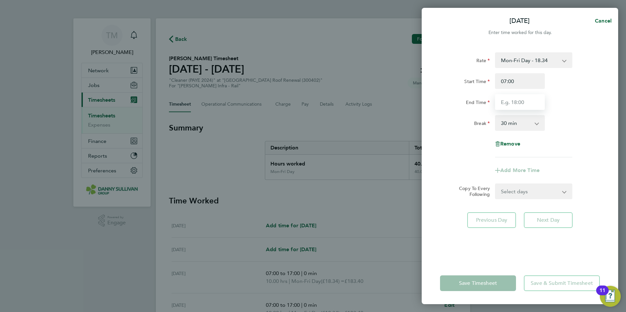
click at [517, 102] on input "End Time" at bounding box center [520, 102] width 50 height 16
type input "17:00"
click at [536, 121] on select "0 min 15 min 30 min 45 min 60 min 75 min 90 min" at bounding box center [516, 123] width 41 height 14
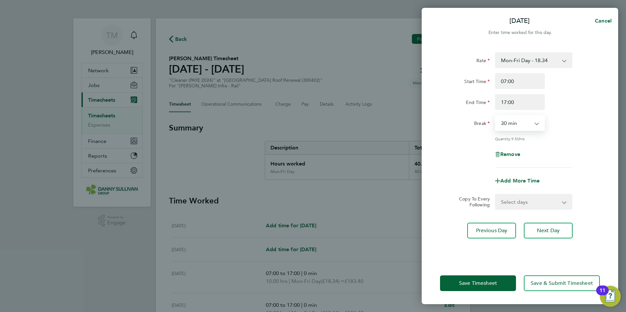
select select "0"
click at [496, 116] on select "0 min 15 min 30 min 45 min 60 min 75 min 90 min" at bounding box center [516, 123] width 41 height 14
click at [493, 284] on span "Save Timesheet" at bounding box center [478, 283] width 38 height 7
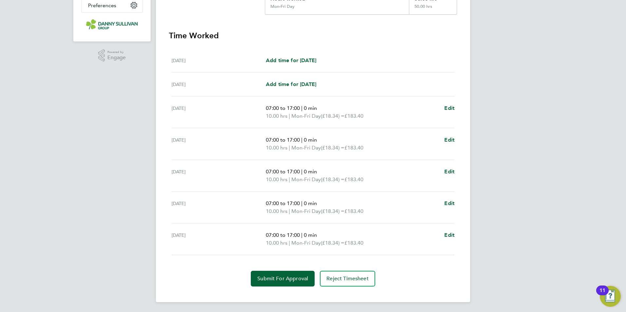
scroll to position [166, 0]
click at [284, 274] on button "Submit For Approval" at bounding box center [283, 279] width 64 height 16
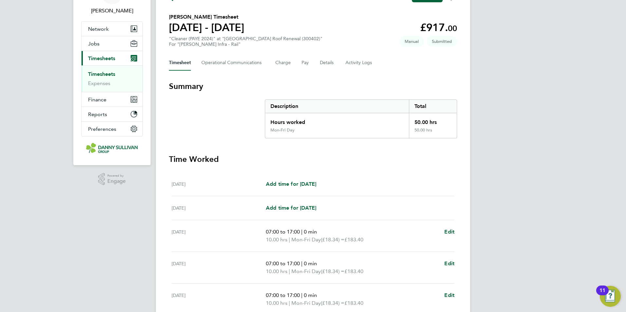
scroll to position [0, 0]
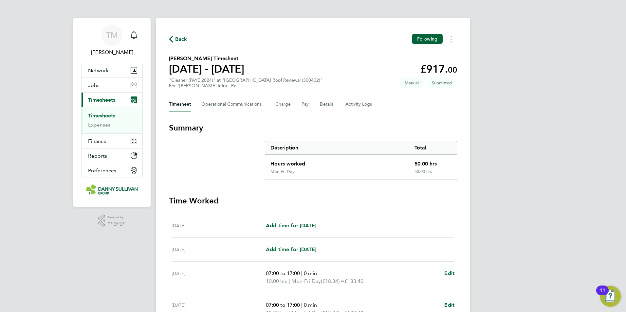
click at [100, 114] on link "Timesheets" at bounding box center [101, 116] width 27 height 6
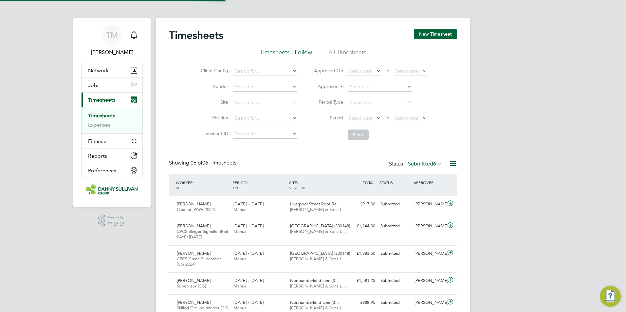
scroll to position [22, 57]
click at [428, 30] on button "New Timesheet" at bounding box center [435, 34] width 43 height 10
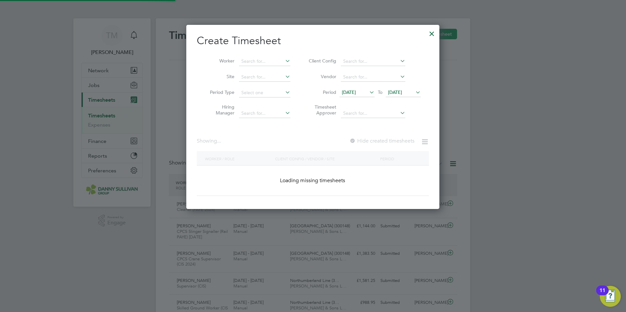
scroll to position [3, 3]
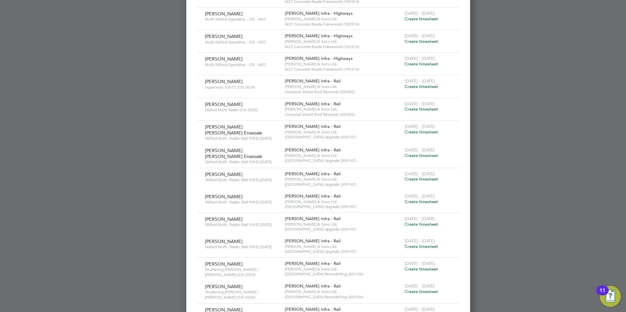
click at [405, 84] on span "Create timesheet" at bounding box center [421, 87] width 33 height 6
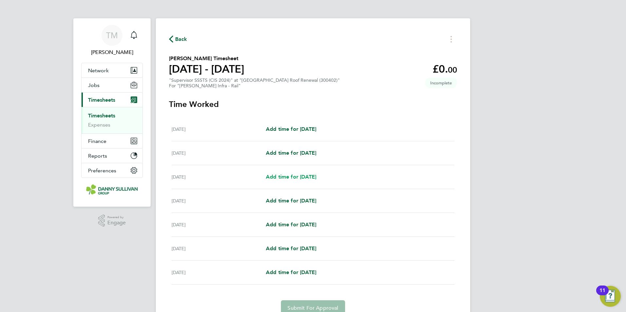
click at [296, 177] on span "Add time for [DATE]" at bounding box center [291, 177] width 50 height 6
select select "30"
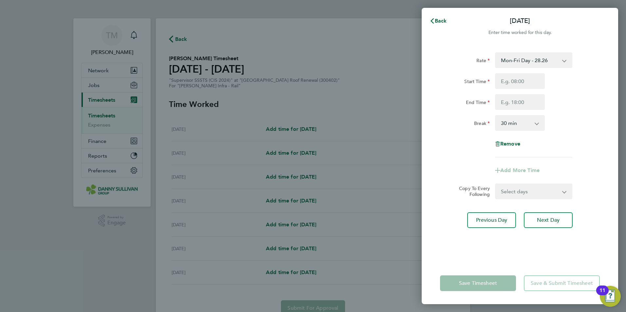
click at [564, 63] on app-icon-cross-button at bounding box center [568, 60] width 8 height 14
click at [566, 61] on app-icon-cross-button at bounding box center [568, 60] width 8 height 14
click at [563, 62] on select "Mon-Fri Day - 28.26 Bank Hol - 42.39 Xmas / [GEOGRAPHIC_DATA] - 56.51 Mon-Thurs…" at bounding box center [530, 60] width 68 height 14
select select "30"
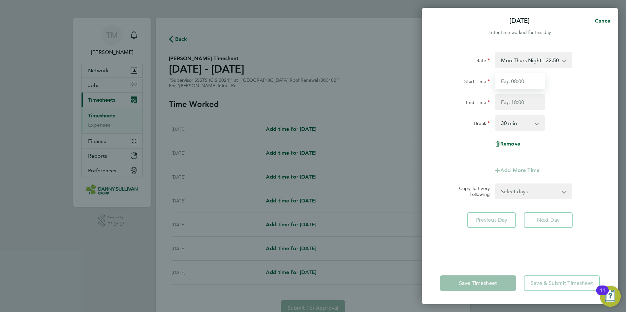
click at [528, 84] on input "Start Time" at bounding box center [520, 81] width 50 height 16
click at [522, 85] on input "Start Time" at bounding box center [520, 81] width 50 height 16
type input "18:00"
click at [515, 105] on input "End Time" at bounding box center [520, 102] width 50 height 16
type input "04:00"
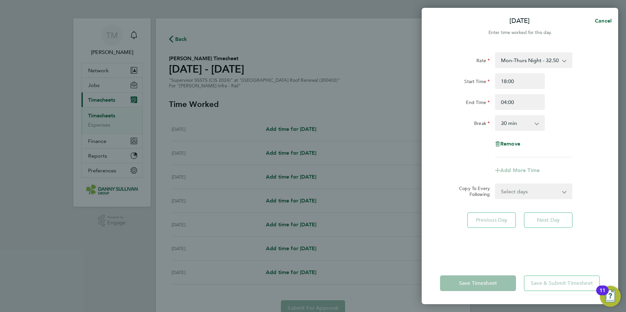
click at [521, 129] on select "0 min 15 min 30 min 45 min 60 min 75 min 90 min" at bounding box center [516, 123] width 41 height 14
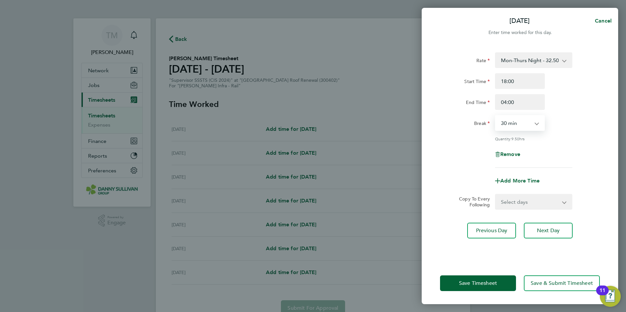
select select "0"
click at [496, 116] on select "0 min 15 min 30 min 45 min 60 min 75 min 90 min" at bounding box center [516, 123] width 41 height 14
click at [545, 204] on select "Select days Day [DATE] [DATE] [DATE] [DATE]" at bounding box center [530, 202] width 69 height 14
click at [543, 201] on select "Select days Day [DATE] [DATE] [DATE] [DATE]" at bounding box center [530, 202] width 69 height 14
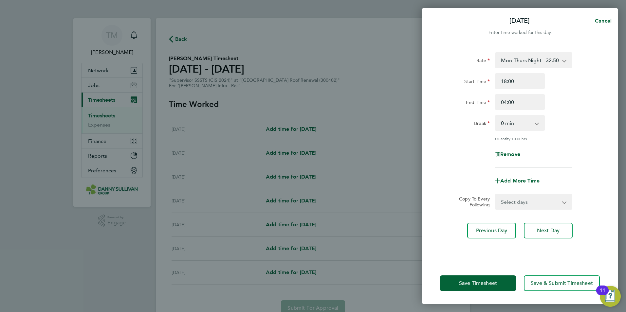
click at [570, 175] on div "Add More Time" at bounding box center [520, 181] width 165 height 16
click at [488, 280] on button "Save Timesheet" at bounding box center [478, 284] width 76 height 16
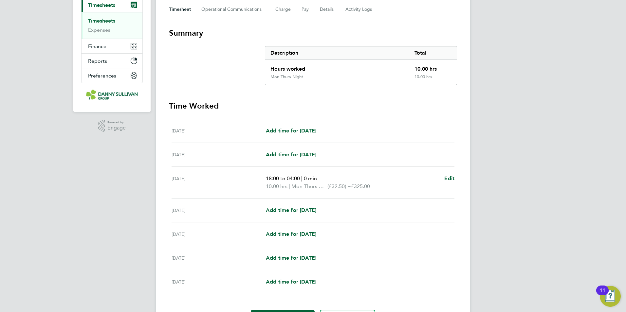
scroll to position [135, 0]
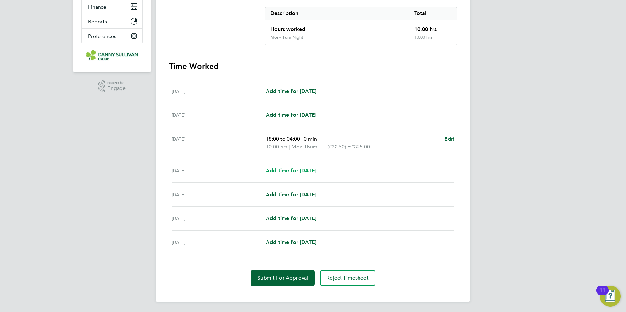
click at [305, 168] on span "Add time for [DATE]" at bounding box center [291, 171] width 50 height 6
select select "30"
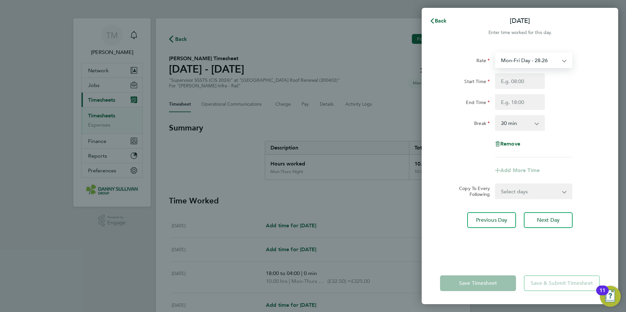
click at [542, 65] on select "Mon-Fri Day - 28.26 Bank Hol - 42.39 Xmas / [GEOGRAPHIC_DATA] - 56.51 Mon-Thurs…" at bounding box center [530, 60] width 68 height 14
select select "30"
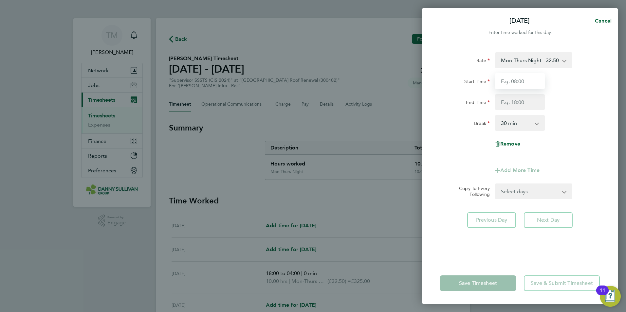
click at [521, 84] on input "Start Time" at bounding box center [520, 81] width 50 height 16
type input "18:00"
type input "04:00"
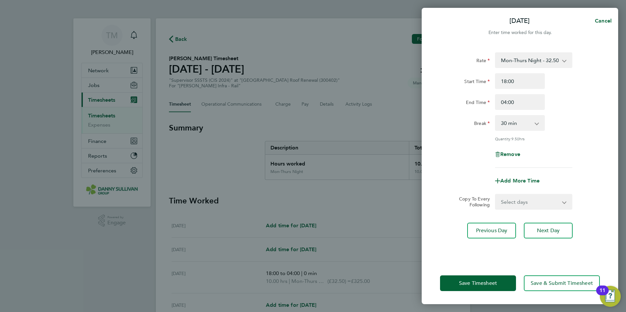
click at [538, 122] on app-icon-cross-button at bounding box center [540, 123] width 8 height 14
click at [535, 126] on select "0 min 15 min 30 min 45 min 60 min 75 min 90 min" at bounding box center [516, 123] width 41 height 14
select select "0"
click at [496, 116] on select "0 min 15 min 30 min 45 min 60 min 75 min 90 min" at bounding box center [516, 123] width 41 height 14
click at [491, 286] on span "Save Timesheet" at bounding box center [478, 283] width 38 height 7
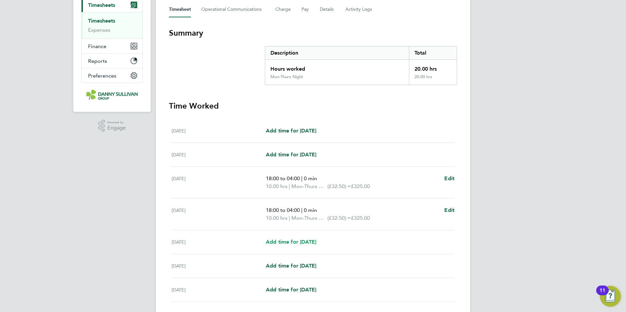
scroll to position [142, 0]
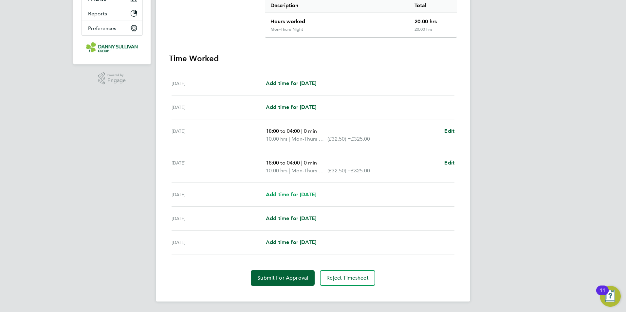
click at [294, 198] on link "Add time for [DATE]" at bounding box center [291, 195] width 50 height 8
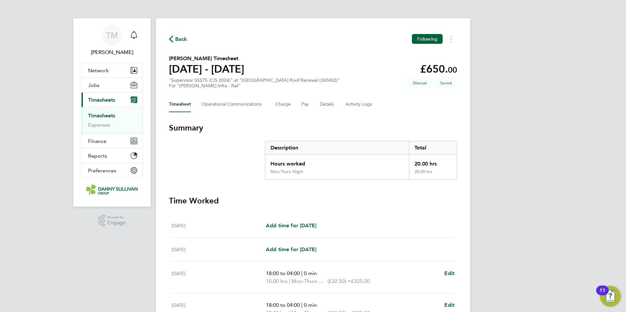
select select "30"
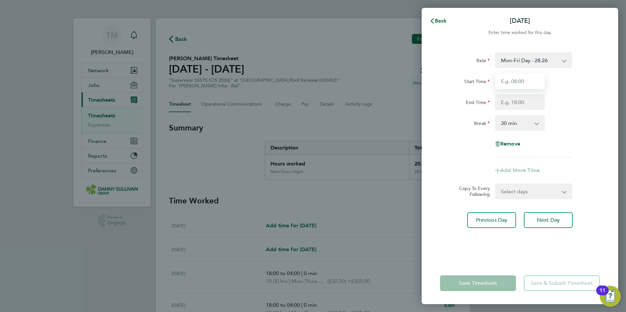
click at [531, 81] on input "Start Time" at bounding box center [520, 81] width 50 height 16
click at [515, 84] on input "18';" at bounding box center [520, 81] width 50 height 16
type input "18:00"
click at [509, 103] on input "End Time" at bounding box center [520, 102] width 50 height 16
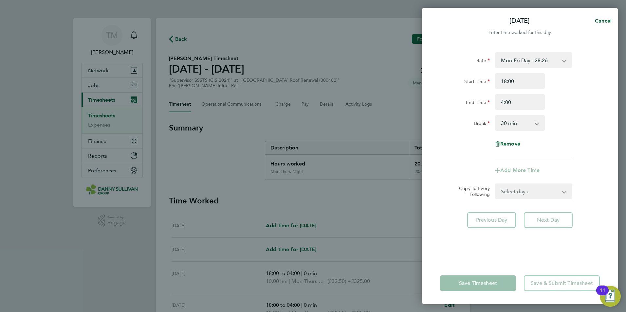
type input "04:00"
click at [538, 125] on app-icon-cross-button at bounding box center [540, 123] width 8 height 14
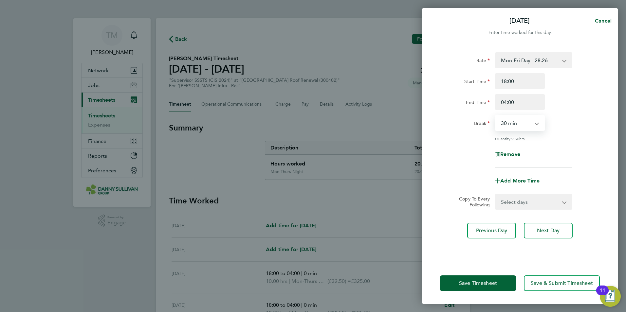
click at [536, 128] on select "0 min 15 min 30 min 45 min 60 min 75 min 90 min" at bounding box center [516, 123] width 41 height 14
select select "0"
click at [496, 116] on select "0 min 15 min 30 min 45 min 60 min 75 min 90 min" at bounding box center [516, 123] width 41 height 14
click at [495, 288] on button "Save Timesheet" at bounding box center [478, 284] width 76 height 16
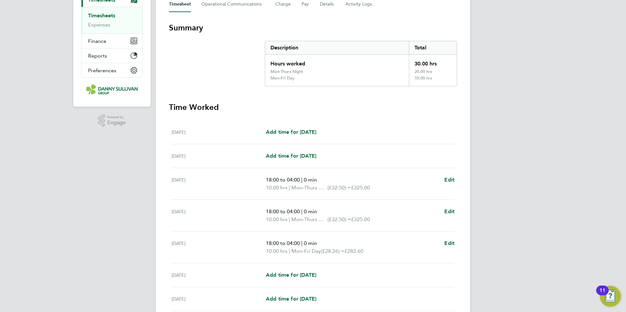
scroll to position [157, 0]
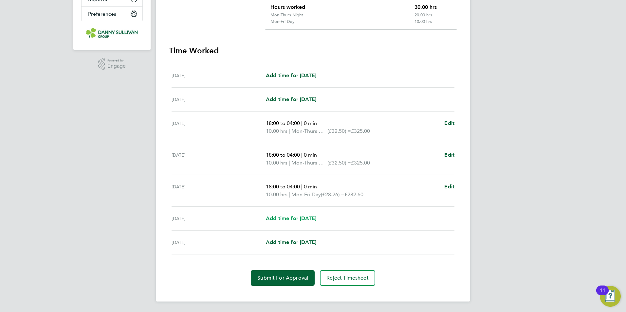
click at [288, 220] on span "Add time for [DATE]" at bounding box center [291, 219] width 50 height 6
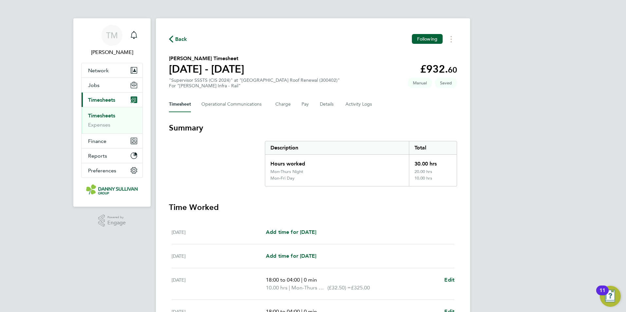
select select "30"
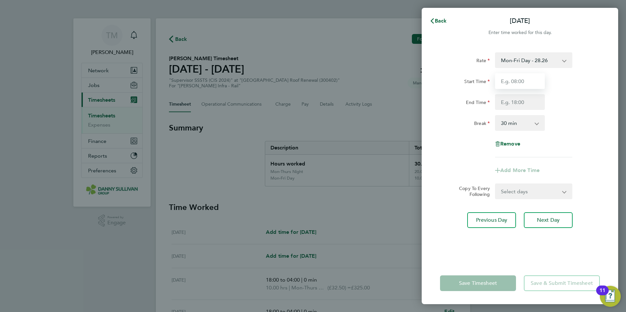
click at [520, 81] on input "Start Time" at bounding box center [520, 81] width 50 height 16
type input "18:00"
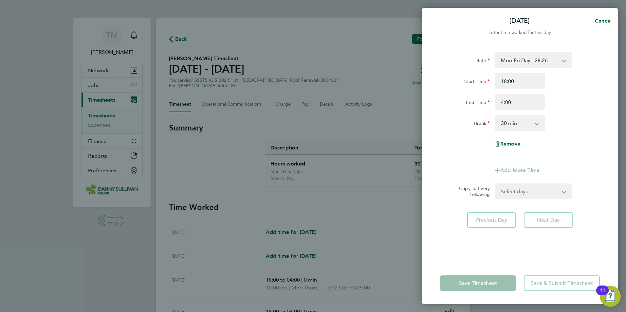
type input "04:00"
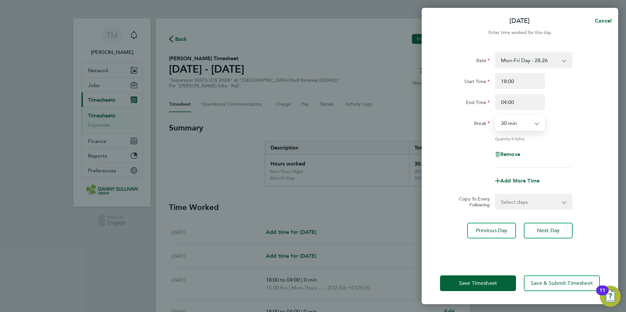
click at [536, 123] on app-icon-cross-button at bounding box center [540, 123] width 8 height 14
click at [537, 128] on app-icon-cross-button at bounding box center [540, 123] width 8 height 14
drag, startPoint x: 531, startPoint y: 124, endPoint x: 535, endPoint y: 124, distance: 3.3
click at [534, 124] on select "0 min 15 min 30 min 45 min 60 min 75 min 90 min" at bounding box center [516, 123] width 41 height 14
select select "0"
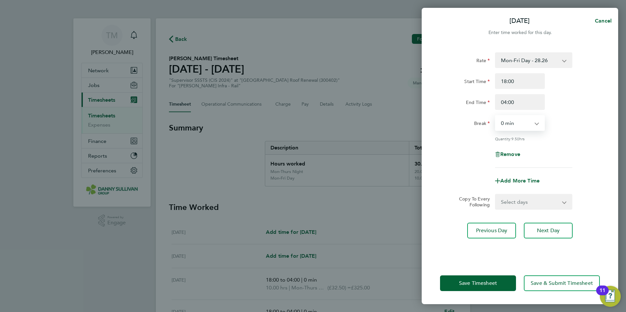
click at [496, 116] on select "0 min 15 min 30 min 45 min 60 min 75 min 90 min" at bounding box center [516, 123] width 41 height 14
click at [488, 286] on span "Save Timesheet" at bounding box center [478, 283] width 38 height 7
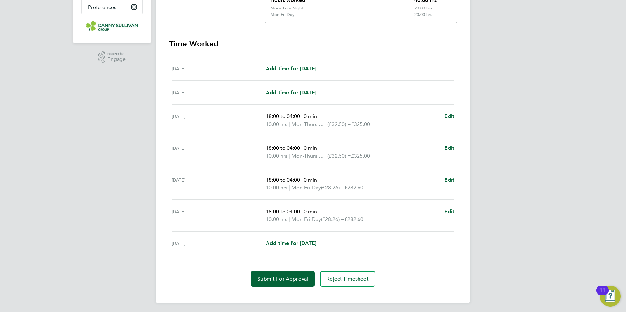
scroll to position [165, 0]
click at [451, 178] on span "Edit" at bounding box center [449, 179] width 10 height 6
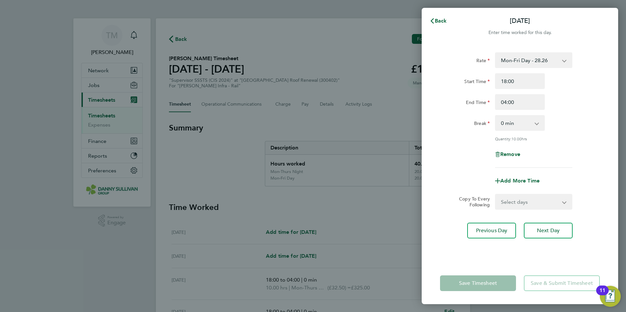
click at [561, 61] on select "Mon-Fri Day - 28.26 Bank Hol - 42.39 Xmas / [GEOGRAPHIC_DATA] - 56.51 Mon-Thurs…" at bounding box center [530, 60] width 68 height 14
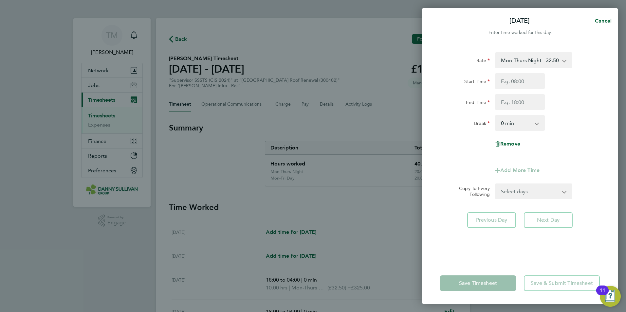
click at [490, 282] on app-form-button "Save Timesheet" at bounding box center [480, 284] width 80 height 16
click at [527, 191] on select "Select days Day [DATE] [DATE]" at bounding box center [530, 191] width 69 height 14
click at [569, 163] on div "Add More Time" at bounding box center [520, 171] width 165 height 16
click at [516, 142] on span "Remove" at bounding box center [510, 144] width 20 height 6
select select "null"
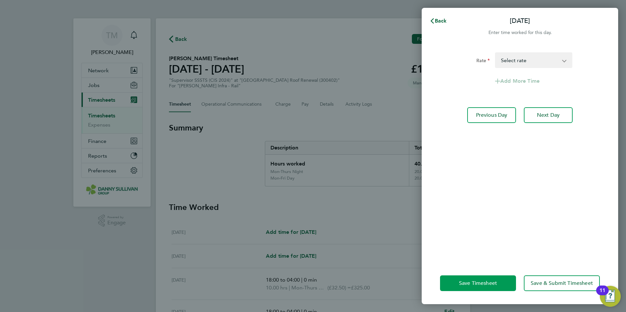
click at [491, 280] on button "Save Timesheet" at bounding box center [478, 284] width 76 height 16
click at [437, 19] on span "Back" at bounding box center [441, 21] width 12 height 6
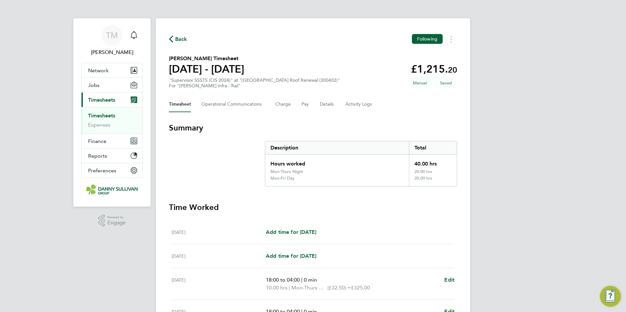
scroll to position [165, 0]
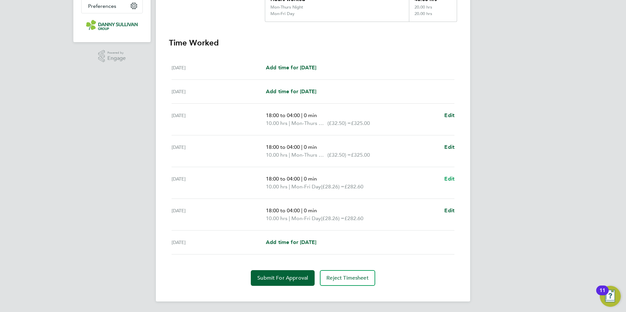
click at [449, 177] on span "Edit" at bounding box center [449, 179] width 10 height 6
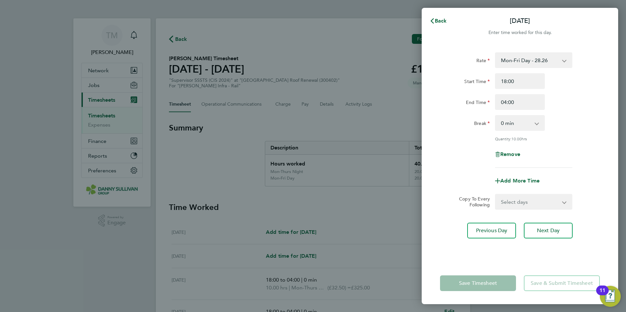
click at [568, 61] on app-icon-cross-button at bounding box center [568, 60] width 8 height 14
click at [564, 61] on app-icon-cross-button at bounding box center [568, 60] width 8 height 14
click at [566, 61] on app-icon-cross-button at bounding box center [568, 60] width 8 height 14
click at [563, 61] on div "Mon-Fri Day - 28.26 Bank Hol - 42.39 Xmas / [GEOGRAPHIC_DATA] - 56.51 Mon-Thurs…" at bounding box center [533, 60] width 77 height 16
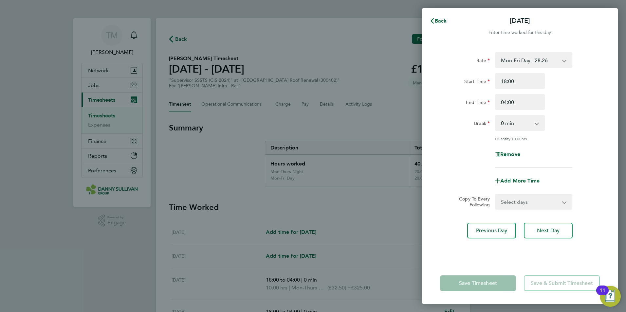
click at [563, 61] on select "Mon-Fri Day - 28.26 Bank Hol - 42.39 Xmas / [GEOGRAPHIC_DATA] - 56.51 Mon-Thurs…" at bounding box center [530, 60] width 68 height 14
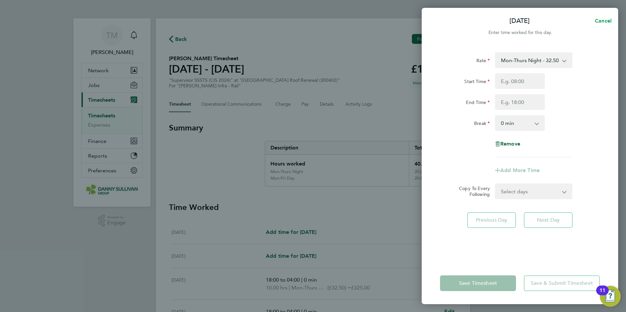
click at [598, 23] on span "Cancel" at bounding box center [602, 21] width 19 height 6
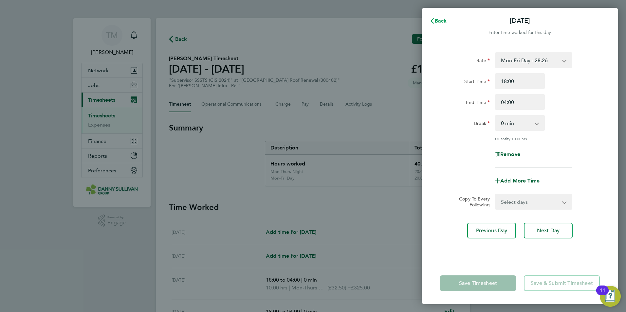
click at [433, 21] on icon "button" at bounding box center [432, 20] width 5 height 5
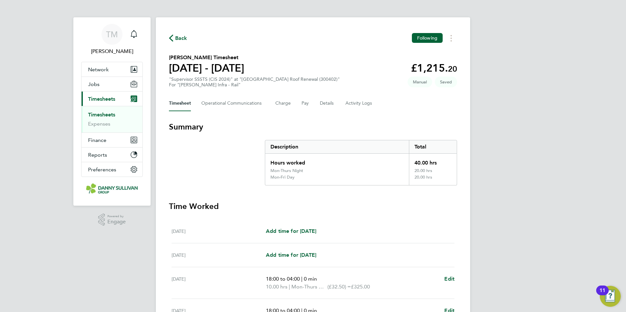
scroll to position [165, 0]
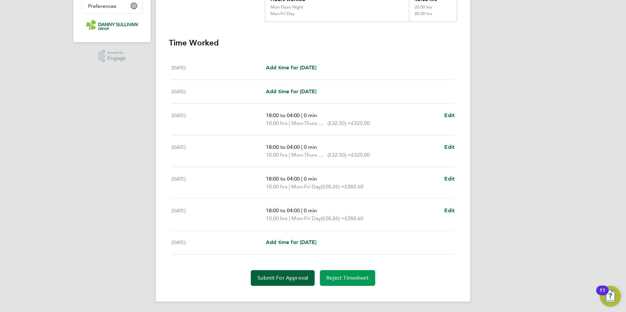
click at [348, 274] on button "Reject Timesheet" at bounding box center [347, 279] width 55 height 16
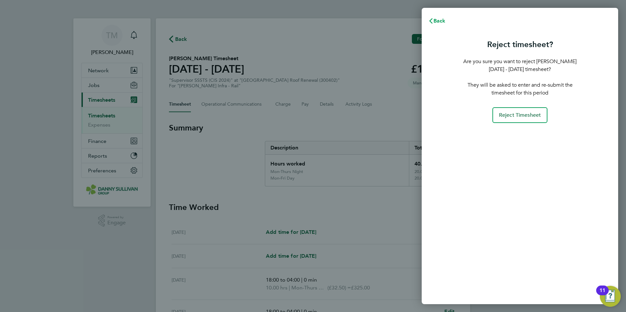
click at [437, 21] on span "Back" at bounding box center [440, 21] width 12 height 6
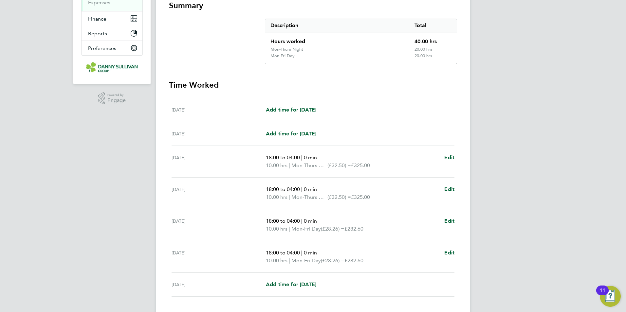
scroll to position [165, 0]
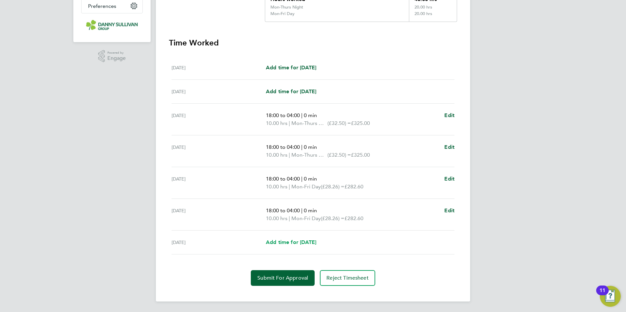
click at [309, 244] on span "Add time for [DATE]" at bounding box center [291, 242] width 50 height 6
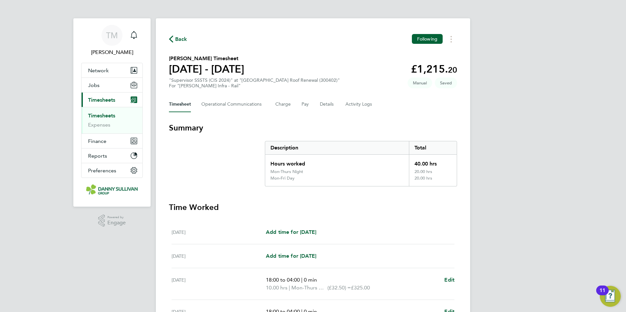
select select "30"
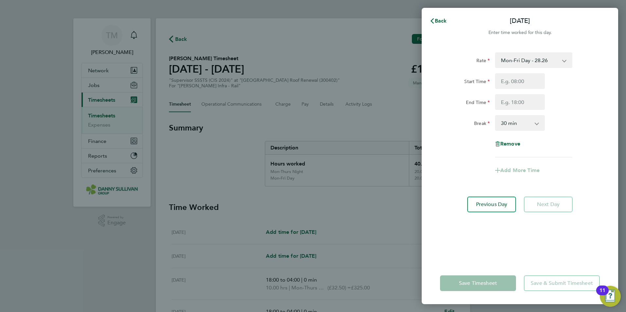
click at [550, 64] on select "Mon-Fri Day - 28.26 Bank Hol - 42.39 Xmas / [GEOGRAPHIC_DATA] - 56.51 Mon-Thurs…" at bounding box center [530, 60] width 68 height 14
select select "30"
click at [528, 82] on input "Start Time" at bounding box center [520, 81] width 50 height 16
type input "18:00"
type input "04:00"
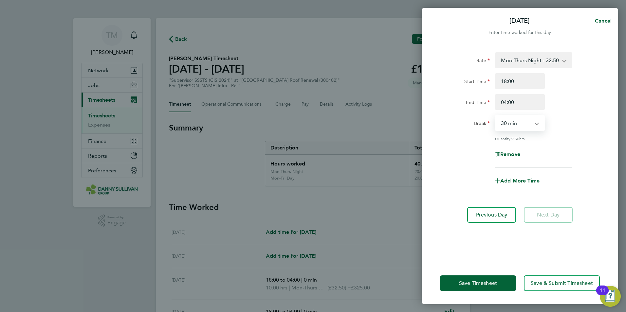
click at [523, 123] on select "0 min 15 min 30 min 45 min 60 min 75 min 90 min" at bounding box center [516, 123] width 41 height 14
select select "0"
click at [496, 116] on select "0 min 15 min 30 min 45 min 60 min 75 min 90 min" at bounding box center [516, 123] width 41 height 14
drag, startPoint x: 474, startPoint y: 277, endPoint x: 455, endPoint y: 251, distance: 32.6
click at [474, 277] on button "Save Timesheet" at bounding box center [478, 284] width 76 height 16
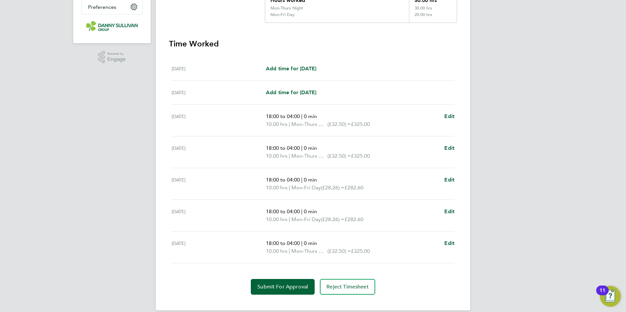
scroll to position [173, 0]
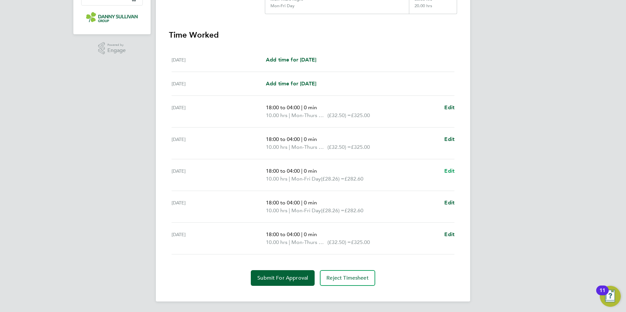
click at [451, 169] on span "Edit" at bounding box center [449, 171] width 10 height 6
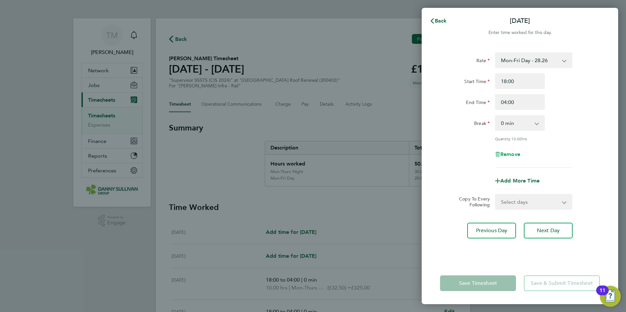
click at [519, 154] on span "Remove" at bounding box center [510, 154] width 20 height 6
select select "null"
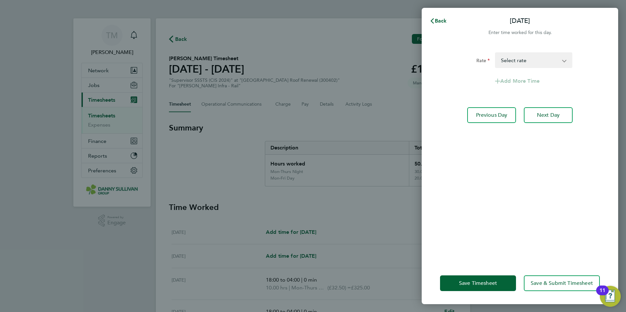
click at [562, 62] on select "Mon-Fri Day - 28.26 Bank Hol - 42.39 Xmas / [GEOGRAPHIC_DATA] - 56.51 Mon-Thurs…" at bounding box center [530, 60] width 68 height 14
select select "30"
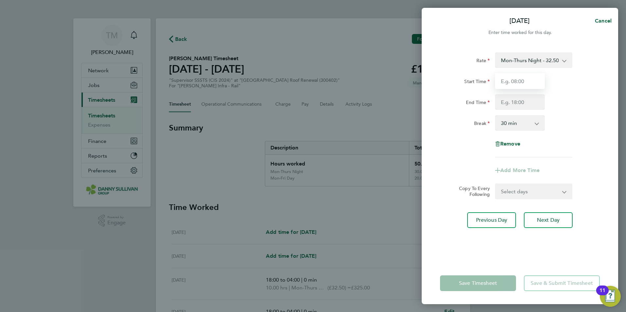
click at [526, 79] on input "Start Time" at bounding box center [520, 81] width 50 height 16
type input "18:00"
click at [539, 126] on app-icon-cross-button at bounding box center [540, 123] width 8 height 14
click at [536, 124] on select "0 min 15 min 30 min 45 min 60 min 75 min 90 min" at bounding box center [516, 123] width 41 height 14
select select "0"
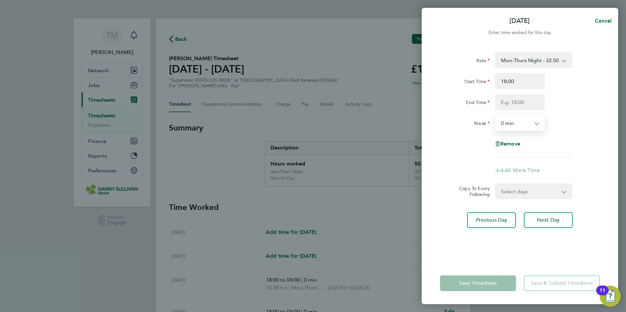
click at [496, 116] on select "0 min 15 min 30 min 45 min 60 min 75 min 90 min" at bounding box center [516, 123] width 41 height 14
click at [489, 279] on app-form-button "Save Timesheet" at bounding box center [480, 284] width 80 height 16
click at [489, 283] on app-form-button "Save Timesheet" at bounding box center [480, 284] width 80 height 16
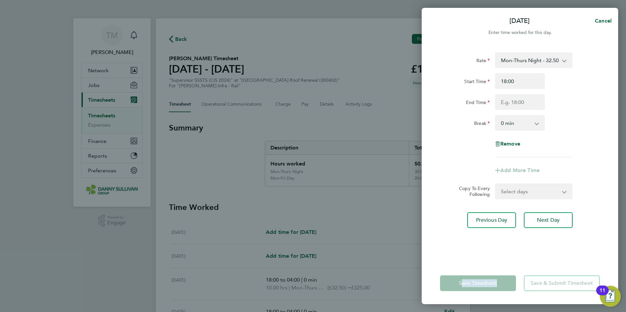
click at [489, 282] on app-form-button "Save Timesheet" at bounding box center [480, 284] width 80 height 16
click at [490, 281] on app-form-button "Save Timesheet" at bounding box center [480, 284] width 80 height 16
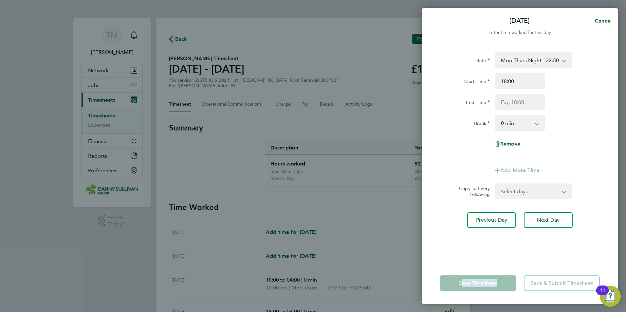
click at [490, 281] on app-form-button "Save Timesheet" at bounding box center [480, 284] width 80 height 16
click at [535, 187] on select "Select days Day [DATE] [DATE]" at bounding box center [530, 191] width 69 height 14
select select "DAY"
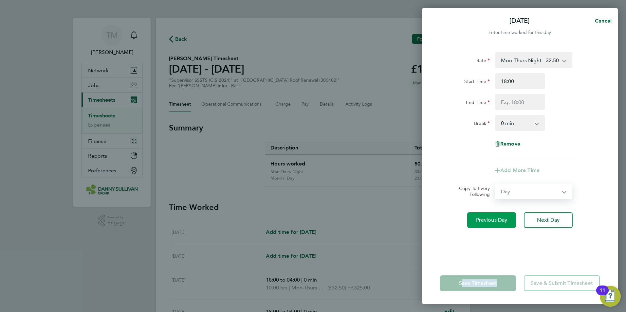
click at [496, 184] on select "Select days Day [DATE] [DATE]" at bounding box center [530, 191] width 69 height 14
select select "[DATE]"
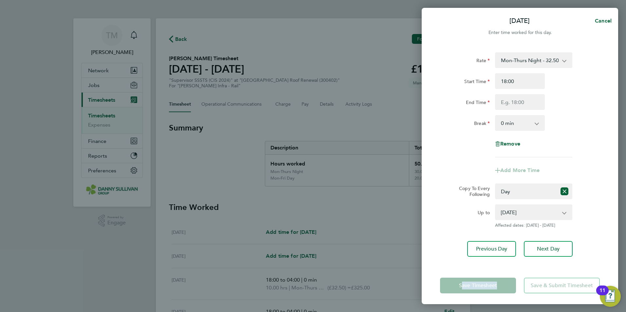
click at [491, 287] on app-form-button "Save Timesheet" at bounding box center [480, 286] width 80 height 16
click at [565, 193] on icon "Reset selection" at bounding box center [565, 192] width 8 height 8
select select "0: null"
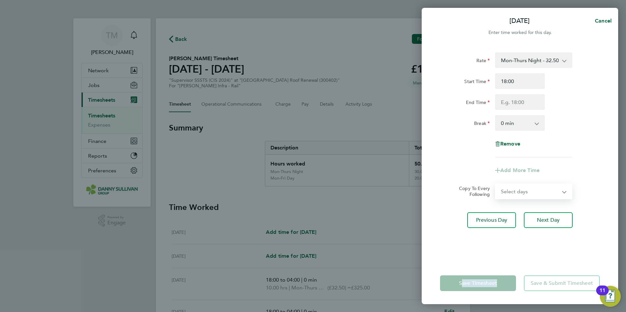
click at [486, 283] on app-form-button "Save Timesheet" at bounding box center [480, 284] width 80 height 16
click at [608, 20] on span "Cancel" at bounding box center [602, 21] width 19 height 6
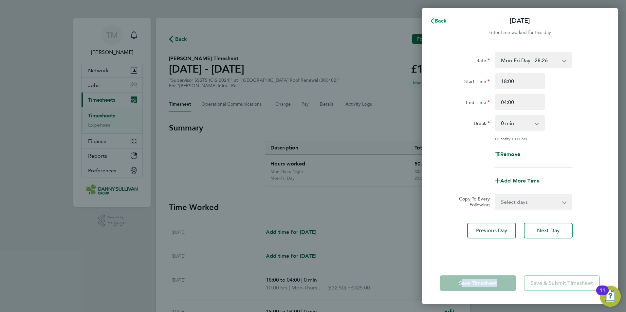
click at [436, 21] on span "Back" at bounding box center [441, 21] width 12 height 6
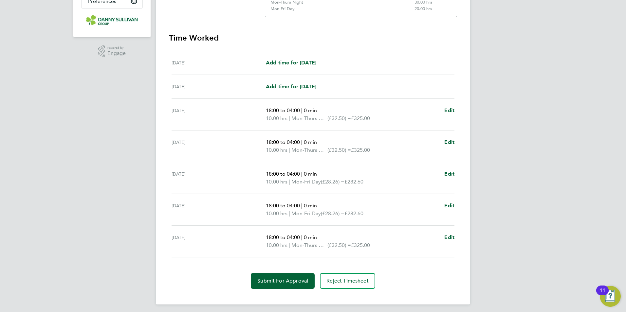
scroll to position [173, 0]
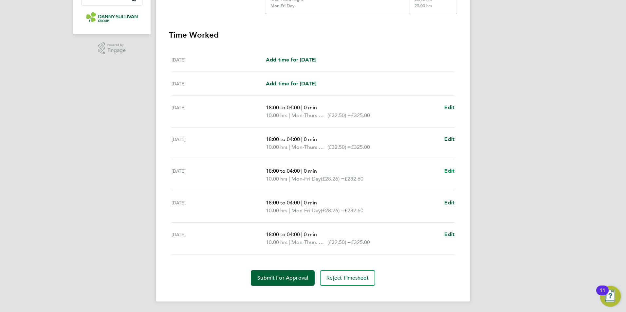
click at [451, 174] on span "Edit" at bounding box center [449, 171] width 10 height 6
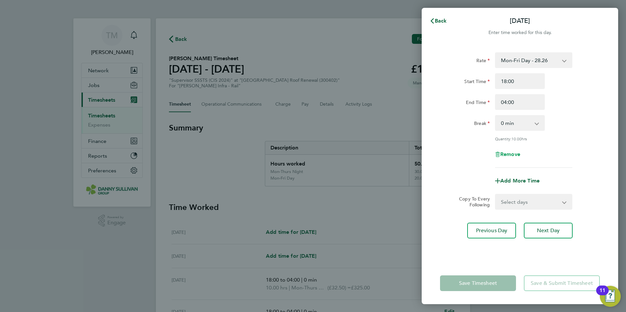
click at [513, 153] on span "Remove" at bounding box center [510, 154] width 20 height 6
select select "null"
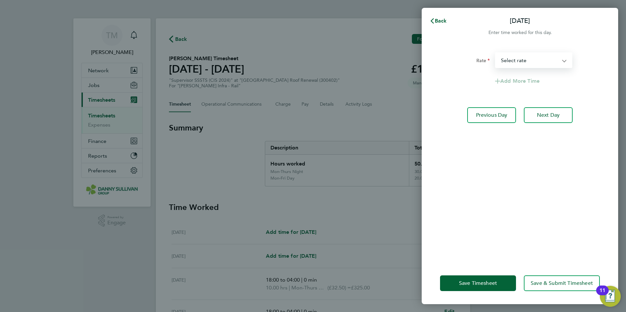
click at [561, 63] on select "Mon-Fri Day - 28.26 Bank Hol - 42.39 Xmas / [GEOGRAPHIC_DATA] - 56.51 Mon-Thurs…" at bounding box center [530, 60] width 68 height 14
select select "30"
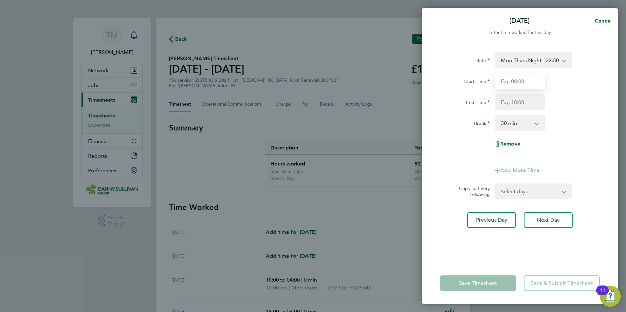
click at [527, 81] on input "Start Time" at bounding box center [520, 81] width 50 height 16
type input "18:00"
click at [521, 101] on input "End Time" at bounding box center [520, 102] width 50 height 16
type input "04:00"
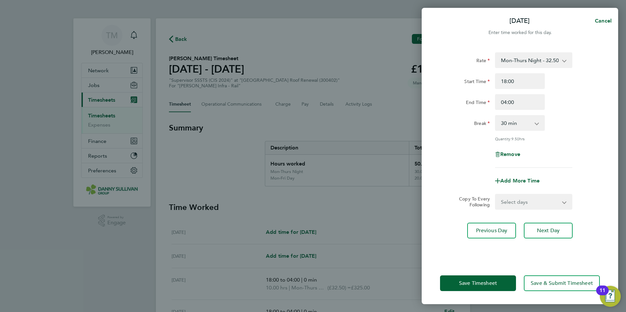
click at [537, 125] on app-icon-cross-button at bounding box center [540, 123] width 8 height 14
click at [537, 122] on app-icon-cross-button at bounding box center [540, 123] width 8 height 14
click at [536, 125] on select "0 min 15 min 30 min 45 min 60 min 75 min 90 min" at bounding box center [516, 123] width 41 height 14
select select "0"
click at [496, 116] on select "0 min 15 min 30 min 45 min 60 min 75 min 90 min" at bounding box center [516, 123] width 41 height 14
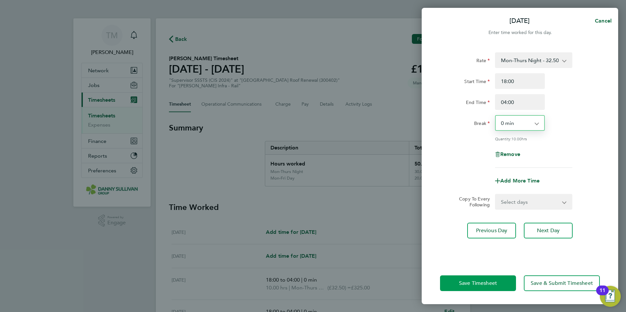
click at [498, 284] on button "Save Timesheet" at bounding box center [478, 284] width 76 height 16
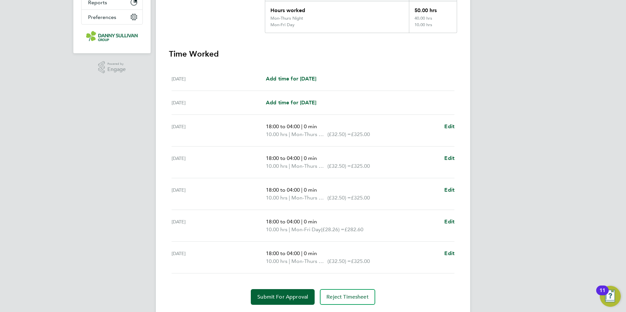
scroll to position [173, 0]
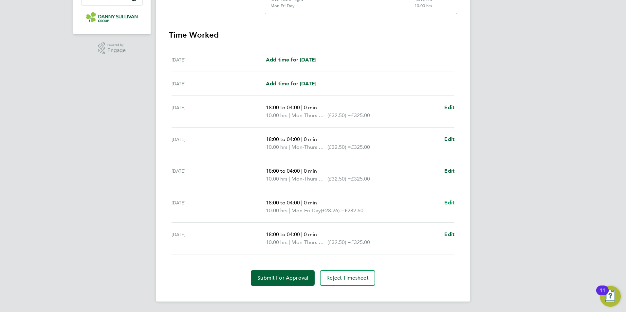
click at [451, 203] on span "Edit" at bounding box center [449, 203] width 10 height 6
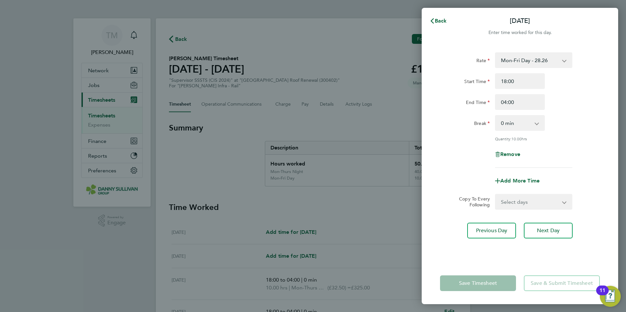
click at [557, 59] on select "Mon-Fri Day - 28.26 Bank Hol - 42.39 Xmas / [GEOGRAPHIC_DATA] - 56.51 Mon-Thurs…" at bounding box center [530, 60] width 68 height 14
drag, startPoint x: 584, startPoint y: 125, endPoint x: 566, endPoint y: 136, distance: 21.7
click at [584, 125] on div "Break 0 min 15 min 30 min 45 min 60 min 75 min 90 min" at bounding box center [520, 123] width 165 height 16
click at [514, 153] on span "Remove" at bounding box center [510, 154] width 20 height 6
select select "null"
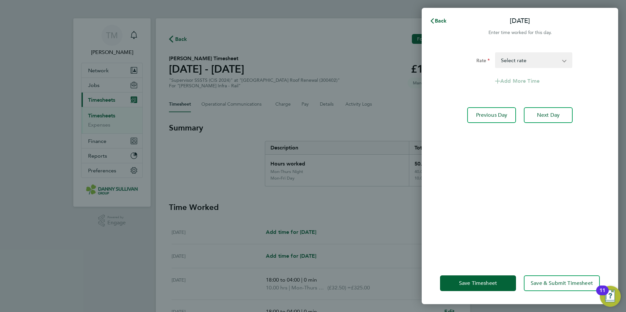
click at [565, 62] on app-icon-cross-button at bounding box center [568, 60] width 8 height 14
click at [564, 60] on app-icon-cross-button at bounding box center [568, 60] width 8 height 14
click at [564, 61] on app-icon-cross-button at bounding box center [568, 60] width 8 height 14
click at [563, 58] on select "Mon-Fri Day - 28.26 Bank Hol - 42.39 Xmas / [GEOGRAPHIC_DATA] - 56.51 Mon-Thurs…" at bounding box center [530, 60] width 68 height 14
select select "30"
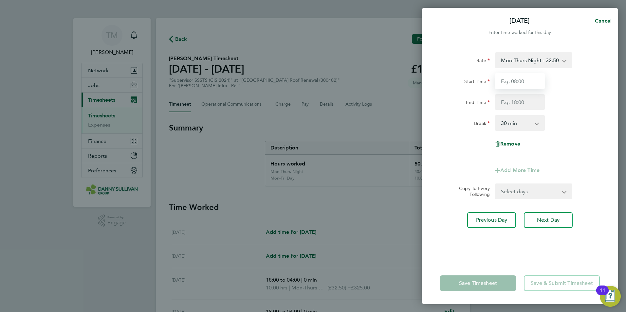
click at [534, 80] on input "Start Time" at bounding box center [520, 81] width 50 height 16
type input "18:00"
click at [518, 101] on input "End Time" at bounding box center [520, 102] width 50 height 16
type input "04:00"
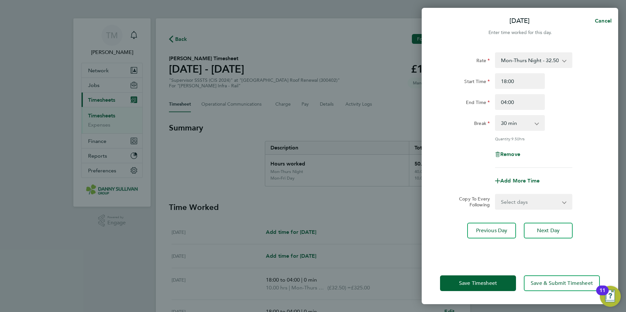
click at [522, 121] on select "0 min 15 min 30 min 45 min 60 min 75 min 90 min" at bounding box center [516, 123] width 41 height 14
click at [496, 116] on select "0 min 15 min 30 min 45 min 60 min 75 min 90 min" at bounding box center [516, 123] width 41 height 14
click at [523, 130] on select "0 min 15 min 30 min 45 min 60 min 75 min 90 min" at bounding box center [516, 123] width 41 height 14
select select "0"
click at [496, 116] on select "0 min 15 min 30 min 45 min 60 min 75 min 90 min" at bounding box center [516, 123] width 41 height 14
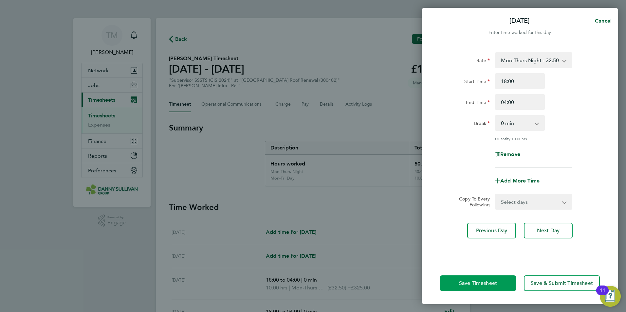
click at [490, 286] on span "Save Timesheet" at bounding box center [478, 283] width 38 height 7
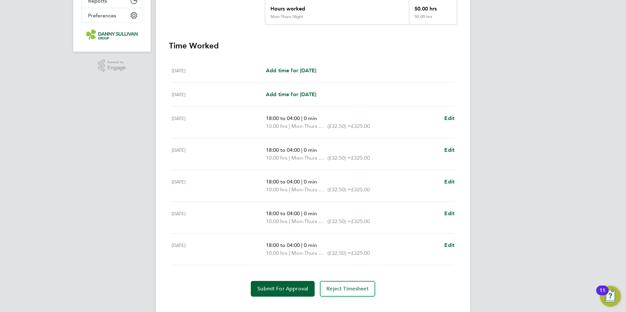
scroll to position [166, 0]
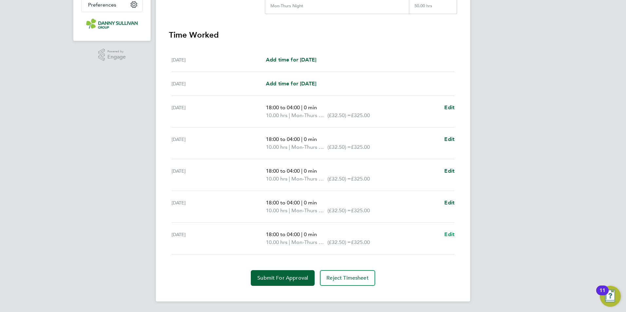
click at [451, 233] on span "Edit" at bounding box center [449, 235] width 10 height 6
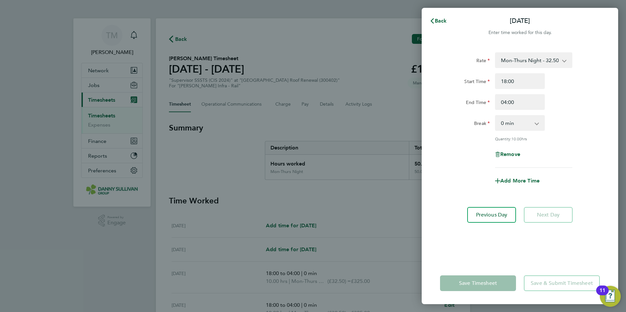
click at [510, 150] on div "Remove" at bounding box center [520, 155] width 55 height 16
click at [509, 155] on span "Remove" at bounding box center [510, 154] width 20 height 6
select select "null"
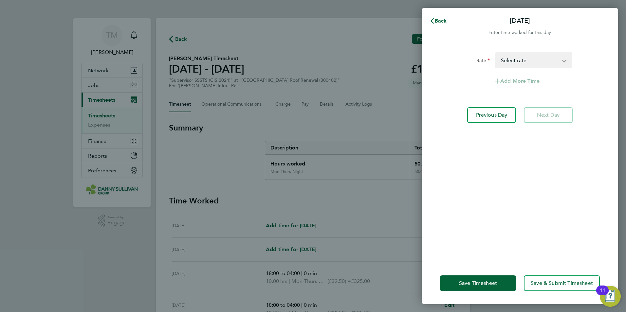
click at [568, 60] on app-icon-cross-button at bounding box center [568, 60] width 8 height 14
click at [566, 60] on app-icon-cross-button at bounding box center [568, 60] width 8 height 14
click at [564, 60] on select "Mon-Fri Day - 28.26 Bank Hol - 42.39 Xmas / [GEOGRAPHIC_DATA] - 56.51 Mon-Thurs…" at bounding box center [530, 60] width 68 height 14
select select "30"
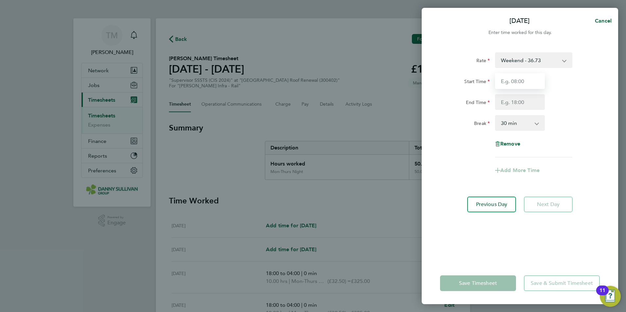
click at [525, 81] on input "Start Time" at bounding box center [520, 81] width 50 height 16
type input "18:00"
click at [517, 105] on input "End Time" at bounding box center [520, 102] width 50 height 16
type input "04:00"
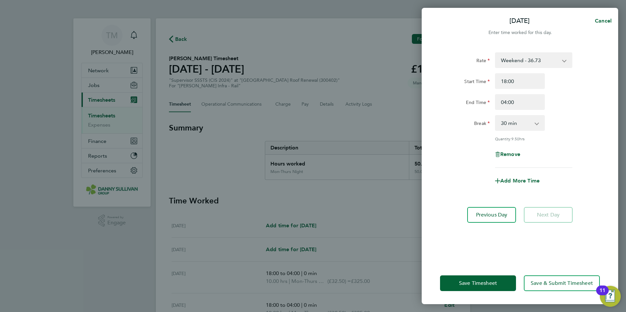
click at [530, 125] on select "0 min 15 min 30 min 45 min 60 min 75 min 90 min" at bounding box center [516, 123] width 41 height 14
select select "0"
click at [496, 116] on select "0 min 15 min 30 min 45 min 60 min 75 min 90 min" at bounding box center [516, 123] width 41 height 14
click at [487, 287] on button "Save Timesheet" at bounding box center [478, 284] width 76 height 16
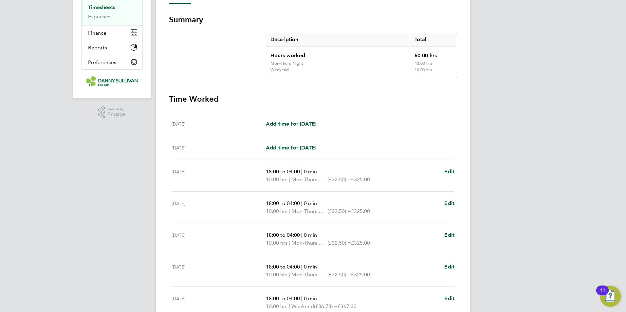
scroll to position [173, 0]
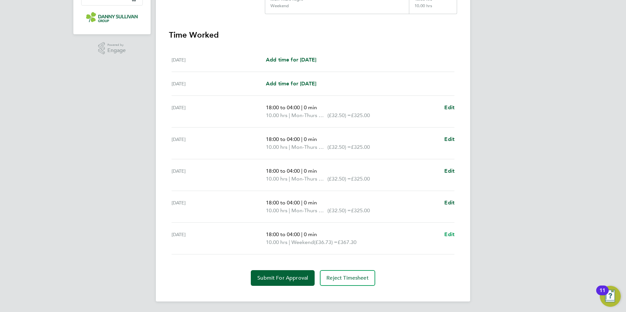
click at [452, 235] on span "Edit" at bounding box center [449, 235] width 10 height 6
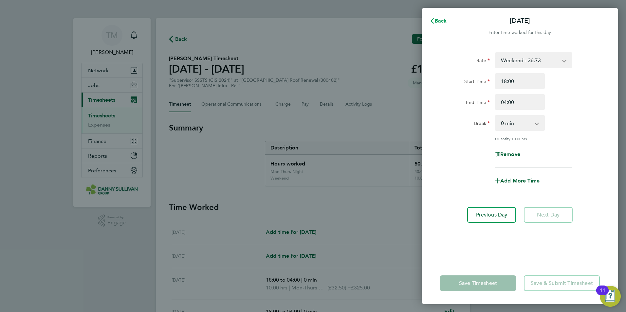
click at [441, 20] on span "Back" at bounding box center [441, 21] width 12 height 6
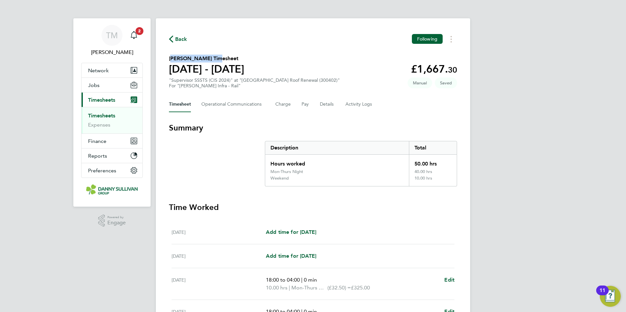
drag, startPoint x: 169, startPoint y: 57, endPoint x: 209, endPoint y: 58, distance: 40.0
click at [209, 58] on h2 "[PERSON_NAME] Timesheet" at bounding box center [206, 59] width 75 height 8
copy h2 "[PERSON_NAME]"
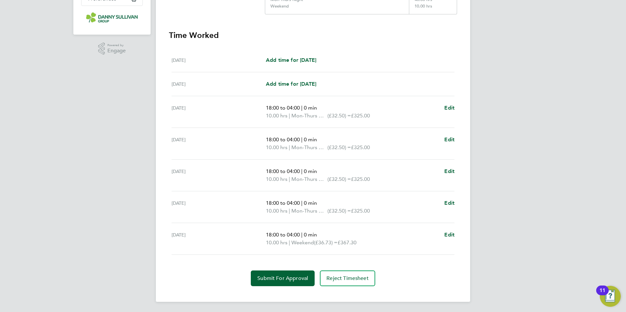
scroll to position [173, 0]
click at [357, 280] on span "Reject Timesheet" at bounding box center [348, 278] width 42 height 7
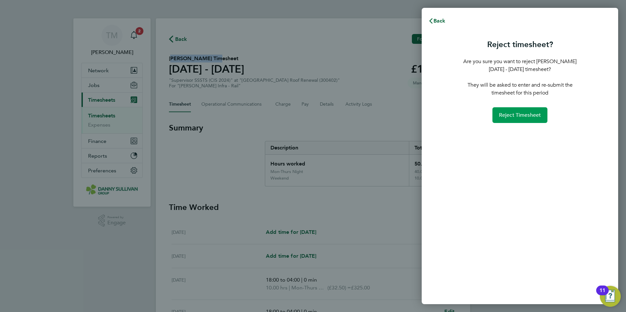
click at [531, 116] on span "Reject Timesheet" at bounding box center [520, 115] width 42 height 7
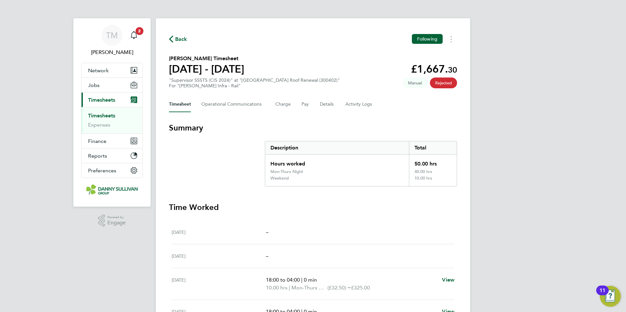
click at [446, 83] on span "Rejected" at bounding box center [443, 83] width 27 height 11
click at [104, 114] on link "Timesheets" at bounding box center [101, 116] width 27 height 6
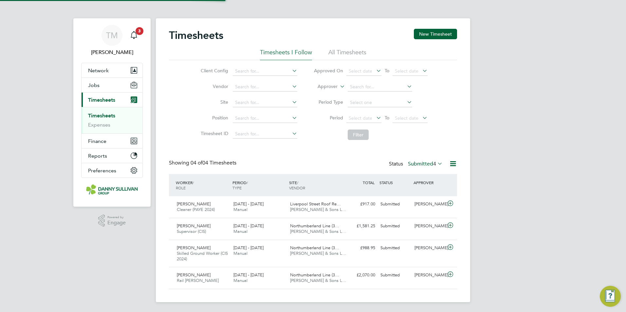
scroll to position [22, 57]
click at [269, 67] on input at bounding box center [265, 71] width 65 height 9
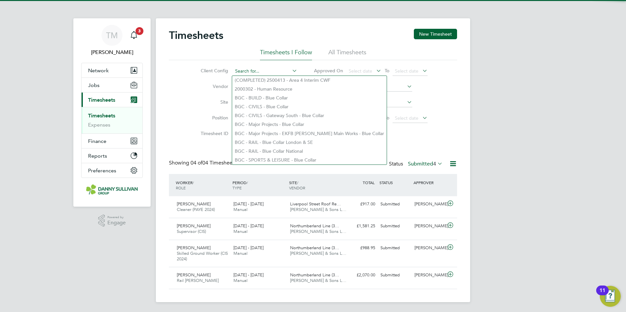
click at [284, 70] on input at bounding box center [265, 71] width 65 height 9
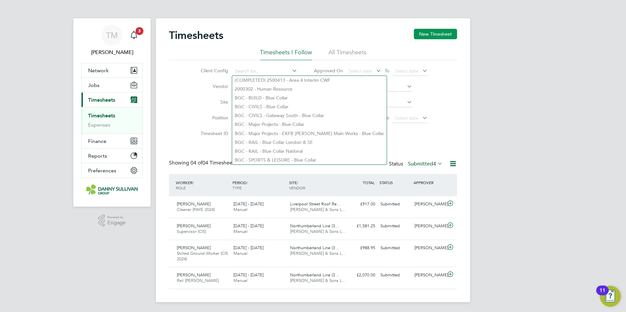
click at [427, 38] on button "New Timesheet" at bounding box center [435, 34] width 43 height 10
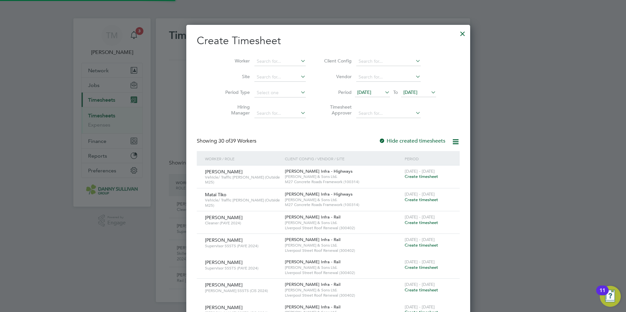
scroll to position [1233, 254]
click at [405, 223] on span "Create timesheet" at bounding box center [421, 223] width 33 height 6
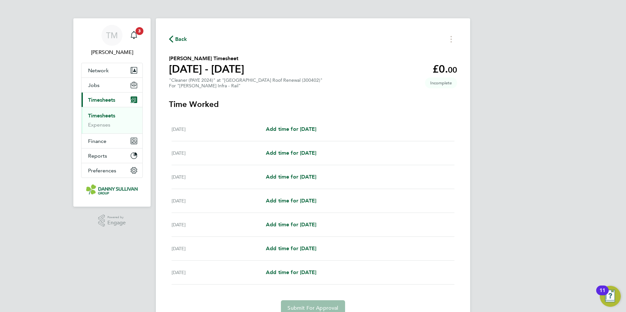
click at [182, 39] on span "Back" at bounding box center [181, 39] width 12 height 8
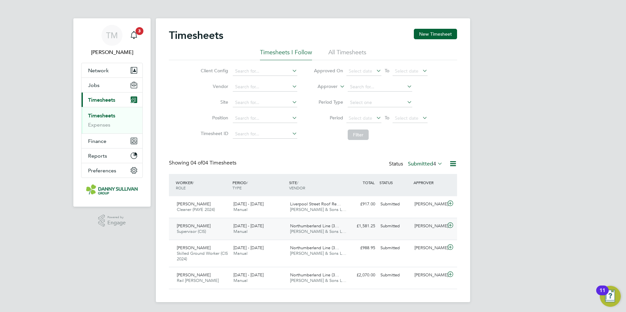
scroll to position [1, 0]
click at [424, 31] on button "New Timesheet" at bounding box center [435, 33] width 43 height 10
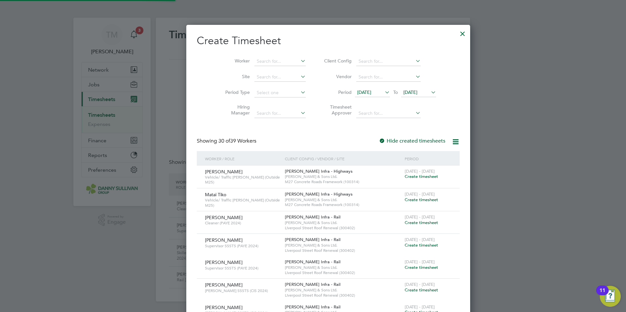
scroll to position [1233, 254]
click at [254, 58] on input at bounding box center [279, 61] width 51 height 9
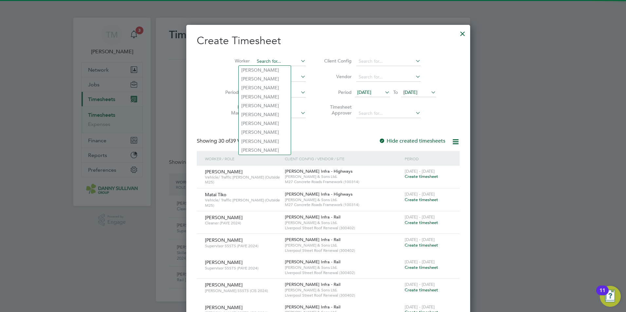
click at [254, 58] on input at bounding box center [279, 61] width 51 height 9
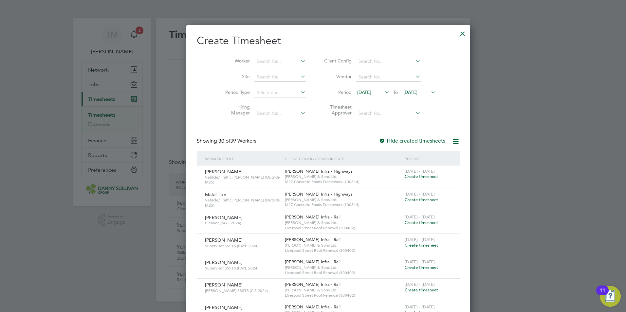
click at [405, 222] on span "Create timesheet" at bounding box center [421, 223] width 33 height 6
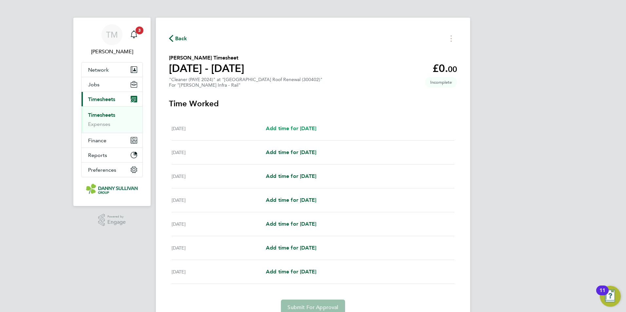
click at [303, 126] on span "Add time for [DATE]" at bounding box center [291, 128] width 50 height 6
select select "30"
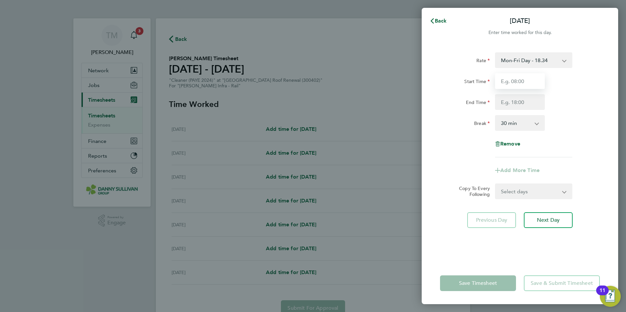
click at [530, 84] on input "Start Time" at bounding box center [520, 81] width 50 height 16
type input "18:00"
type input "04:00"
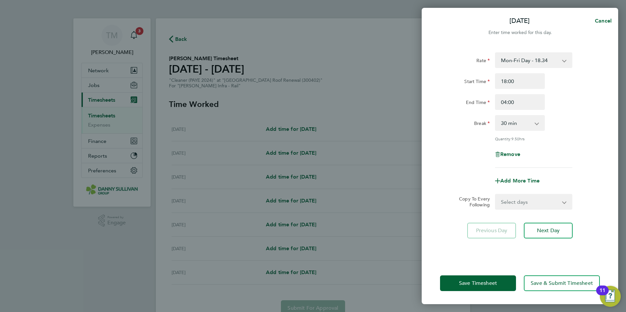
click at [545, 60] on select "Mon-Fri Day - 18.34 Bonus - 450.00 Xmas / [GEOGRAPHIC_DATA] - 36.64 Mon-Thurs N…" at bounding box center [530, 60] width 68 height 14
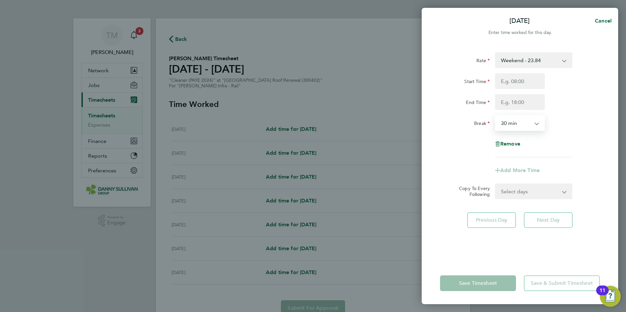
click at [532, 124] on select "0 min 15 min 30 min 45 min 60 min 75 min 90 min" at bounding box center [516, 123] width 41 height 14
select select "0"
click at [496, 116] on select "0 min 15 min 30 min 45 min 60 min 75 min 90 min" at bounding box center [516, 123] width 41 height 14
click at [530, 196] on select "Select days Day Weekday (Mon-Fri) [DATE] [DATE] [DATE] [DATE] [DATE] [DATE]" at bounding box center [530, 191] width 69 height 14
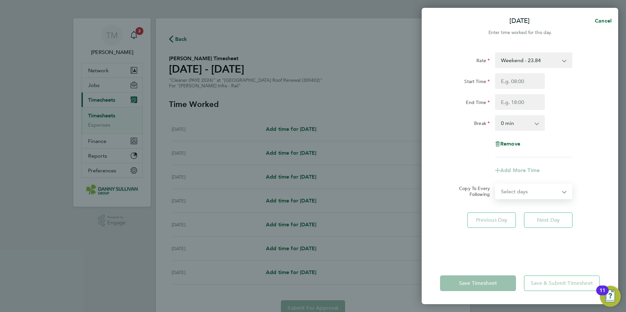
click at [529, 196] on select "Select days Day Weekday (Mon-Fri) [DATE] [DATE] [DATE] [DATE] [DATE] [DATE]" at bounding box center [530, 191] width 69 height 14
click at [486, 285] on app-form-button "Save Timesheet" at bounding box center [480, 284] width 80 height 16
click at [486, 284] on app-form-button "Save Timesheet" at bounding box center [480, 284] width 80 height 16
click at [493, 285] on app-form-button "Save Timesheet" at bounding box center [480, 284] width 80 height 16
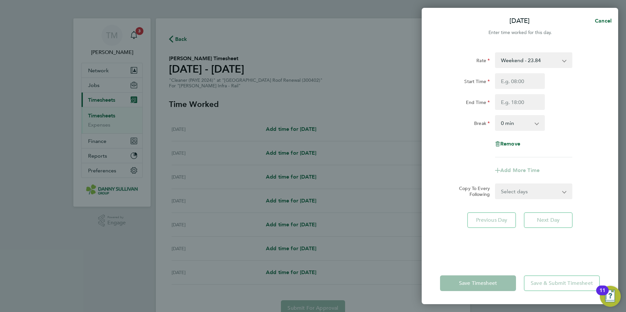
click at [493, 285] on app-form-button "Save Timesheet" at bounding box center [480, 284] width 80 height 16
drag, startPoint x: 493, startPoint y: 285, endPoint x: 569, endPoint y: 250, distance: 83.1
click at [569, 250] on div "Rate Weekend - 23.84 Bonus - 450.00 Mon-Fri Day - 18.34 Xmas / [GEOGRAPHIC_DATA…" at bounding box center [520, 154] width 197 height 218
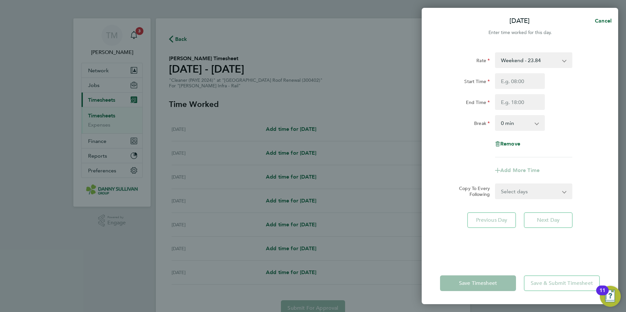
click at [487, 284] on app-form-button "Save Timesheet" at bounding box center [480, 284] width 80 height 16
click at [485, 286] on app-form-button "Save Timesheet" at bounding box center [480, 284] width 80 height 16
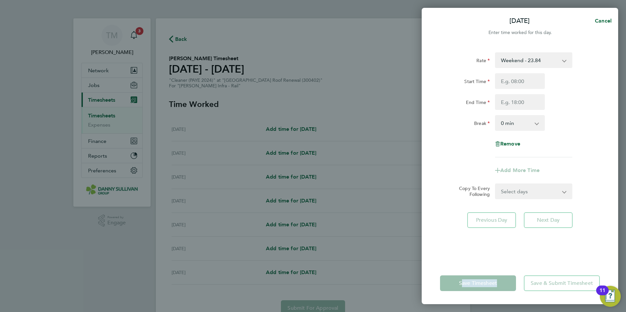
click at [485, 286] on app-form-button "Save Timesheet" at bounding box center [480, 284] width 80 height 16
drag, startPoint x: 485, startPoint y: 286, endPoint x: 478, endPoint y: 278, distance: 10.7
click at [478, 278] on app-form-button "Save Timesheet" at bounding box center [480, 284] width 80 height 16
click at [544, 190] on select "Select days Day Weekday (Mon-Fri) [DATE] [DATE] [DATE] [DATE] [DATE] [DATE]" at bounding box center [530, 191] width 69 height 14
select select "DAY"
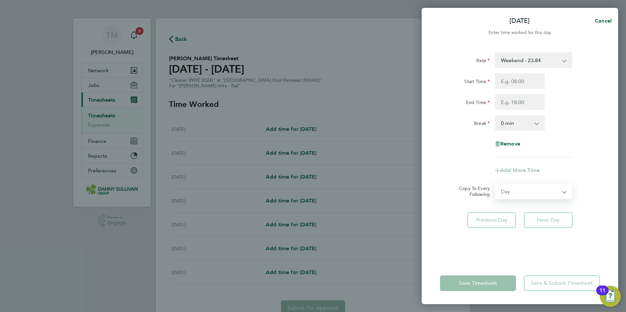
click at [496, 184] on select "Select days Day Weekday (Mon-Fri) [DATE] [DATE] [DATE] [DATE] [DATE] [DATE]" at bounding box center [530, 191] width 69 height 14
select select "[DATE]"
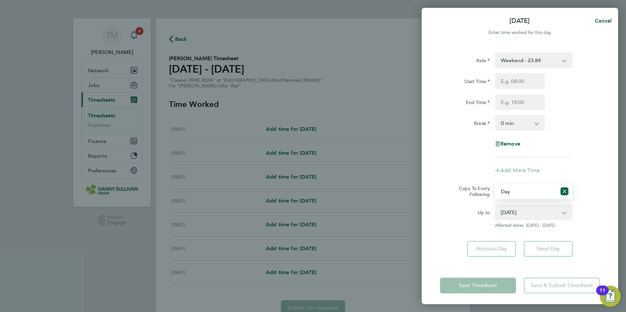
click at [510, 215] on select "[DATE] [DATE] [DATE] [DATE] [DATE] [DATE]" at bounding box center [530, 212] width 68 height 14
click at [511, 215] on select "[DATE] [DATE] [DATE] [DATE] [DATE] [DATE]" at bounding box center [530, 212] width 68 height 14
click at [567, 188] on icon "Reset selection" at bounding box center [565, 192] width 8 height 8
select select "0: null"
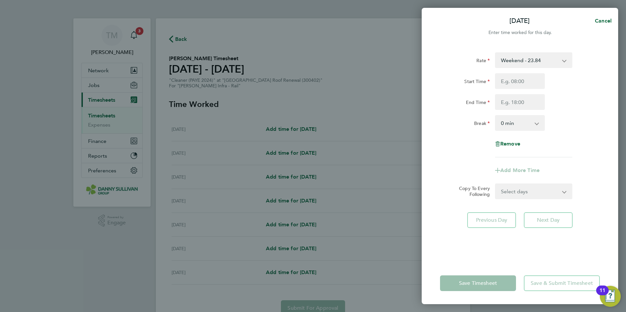
click at [492, 220] on app-form-button "Previous Day" at bounding box center [493, 221] width 53 height 16
click at [520, 171] on app-form-button "Add More Time" at bounding box center [520, 170] width 50 height 5
click at [514, 146] on span "Remove" at bounding box center [510, 144] width 20 height 6
select select "null"
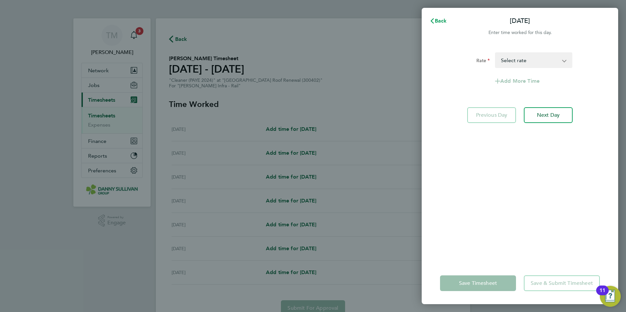
click at [436, 21] on span "Back" at bounding box center [441, 21] width 12 height 6
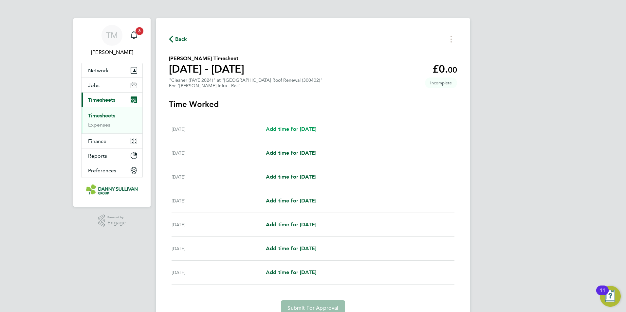
click at [316, 128] on span "Add time for [DATE]" at bounding box center [291, 129] width 50 height 6
select select "30"
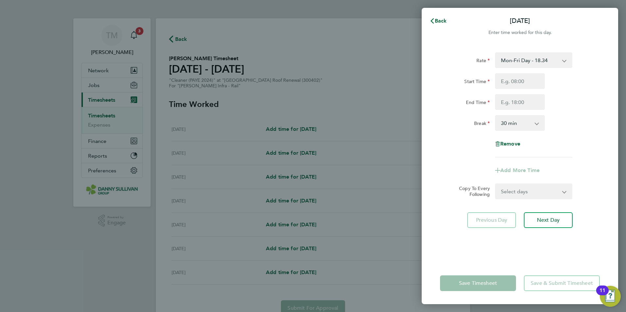
click at [546, 63] on select "Mon-Fri Day - 18.34 Bonus - 450.00 Xmas / [GEOGRAPHIC_DATA] - 36.64 Mon-Thurs N…" at bounding box center [530, 60] width 68 height 14
select select "30"
click at [523, 84] on input "Start Time" at bounding box center [520, 81] width 50 height 16
type input "18:00"
click at [516, 97] on input "End Time" at bounding box center [520, 102] width 50 height 16
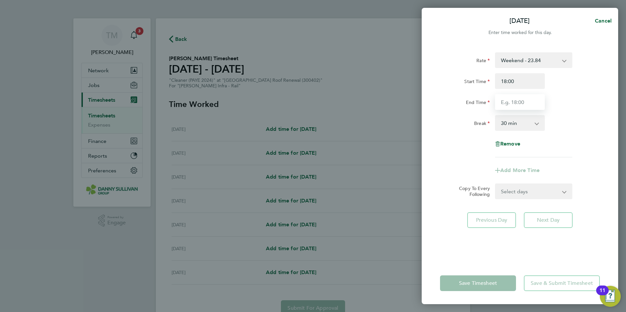
type input "04:00"
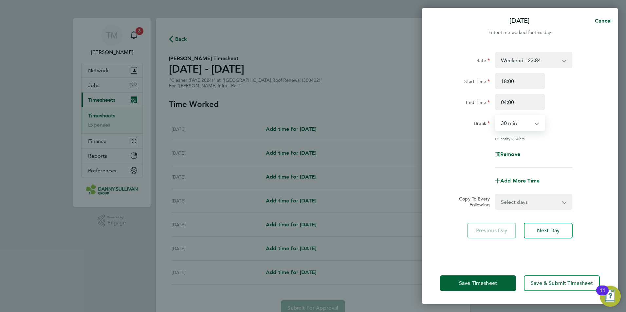
click at [532, 122] on select "0 min 15 min 30 min 45 min 60 min 75 min 90 min" at bounding box center [516, 123] width 41 height 14
select select "0"
click at [496, 116] on select "0 min 15 min 30 min 45 min 60 min 75 min 90 min" at bounding box center [516, 123] width 41 height 14
click at [489, 278] on button "Save Timesheet" at bounding box center [478, 284] width 76 height 16
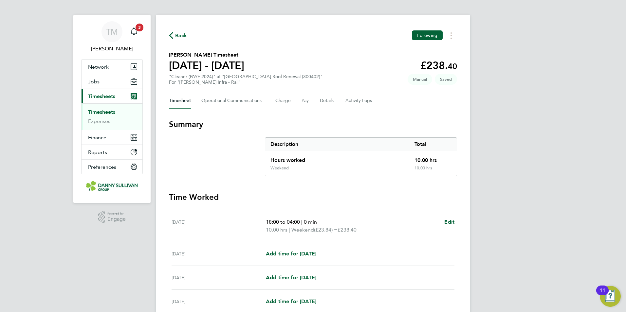
scroll to position [135, 0]
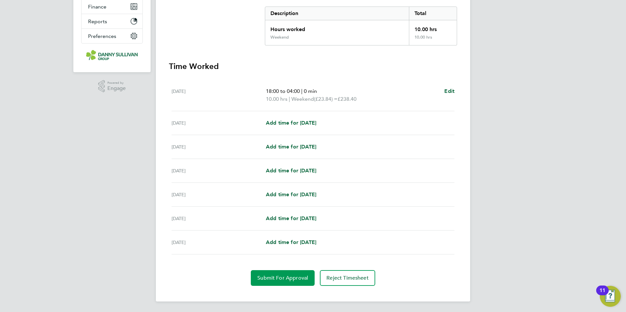
click at [297, 272] on button "Submit For Approval" at bounding box center [283, 279] width 64 height 16
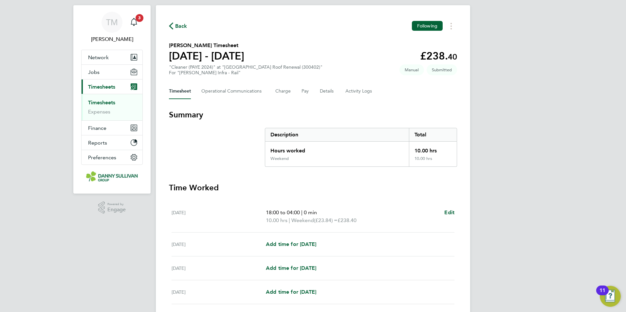
scroll to position [0, 0]
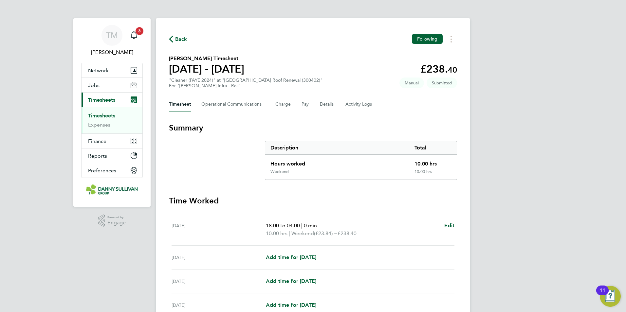
click at [110, 102] on span "Timesheets" at bounding box center [101, 100] width 27 height 6
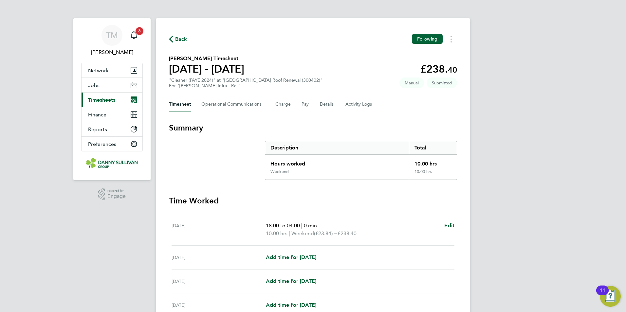
click at [110, 102] on span "Timesheets" at bounding box center [101, 100] width 27 height 6
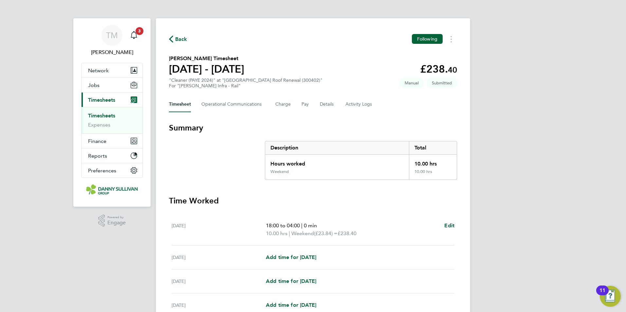
click at [108, 114] on link "Timesheets" at bounding box center [101, 116] width 27 height 6
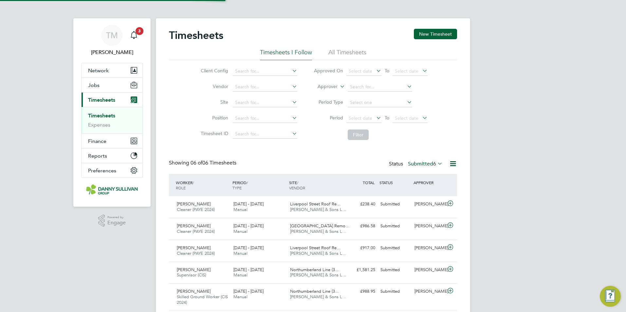
scroll to position [17, 57]
click at [422, 36] on button "New Timesheet" at bounding box center [435, 34] width 43 height 10
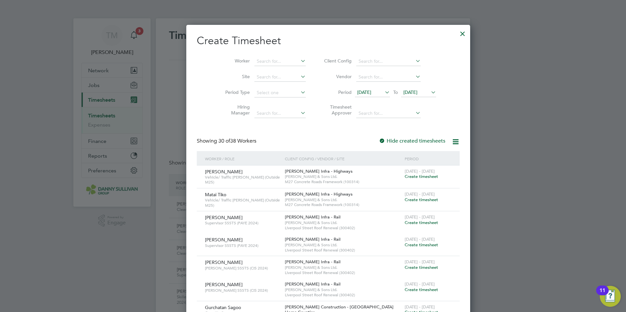
click at [299, 60] on icon at bounding box center [299, 60] width 0 height 9
click at [299, 59] on icon at bounding box center [299, 60] width 0 height 9
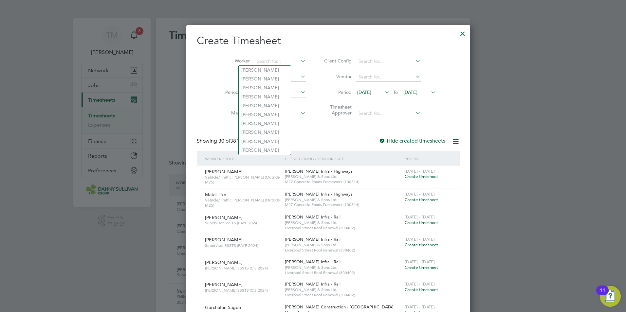
click at [299, 59] on icon at bounding box center [299, 60] width 0 height 9
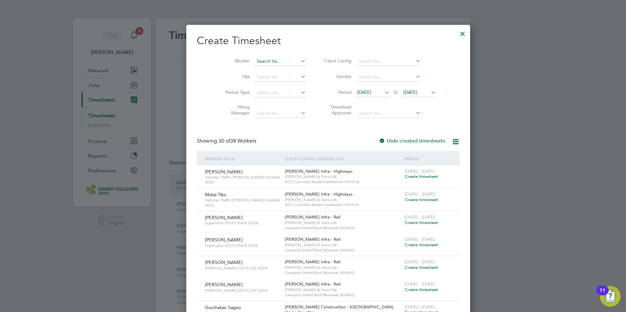
click at [254, 61] on input at bounding box center [279, 61] width 51 height 9
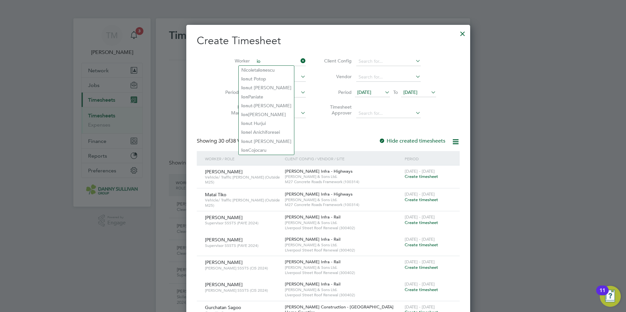
type input "i"
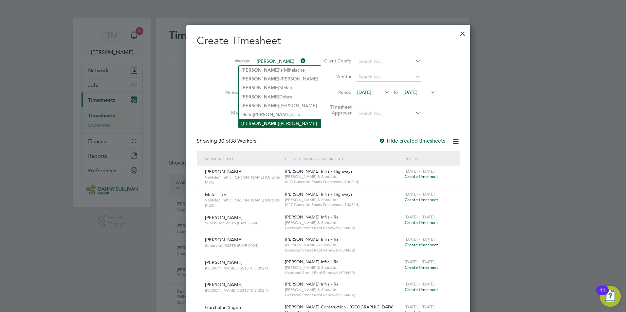
click at [274, 120] on li "[PERSON_NAME]" at bounding box center [280, 123] width 82 height 9
type input "[PERSON_NAME]"
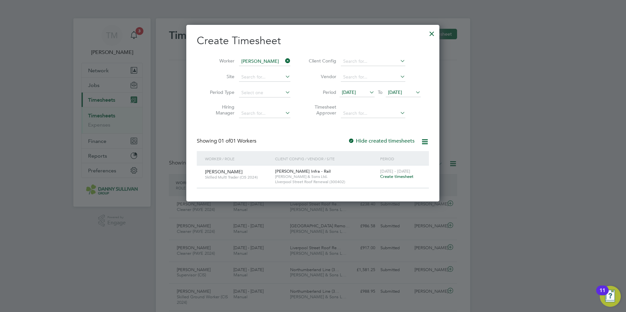
click at [405, 178] on span "Create timesheet" at bounding box center [396, 177] width 33 height 6
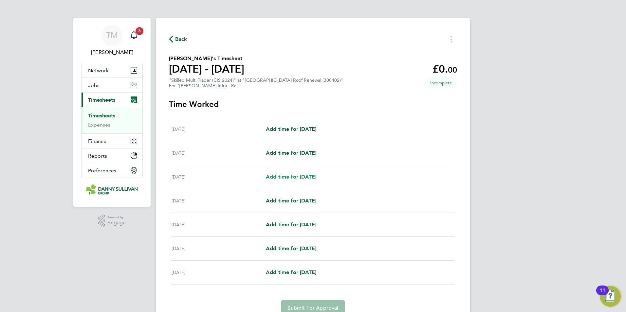
click at [302, 175] on span "Add time for [DATE]" at bounding box center [291, 177] width 50 height 6
select select "30"
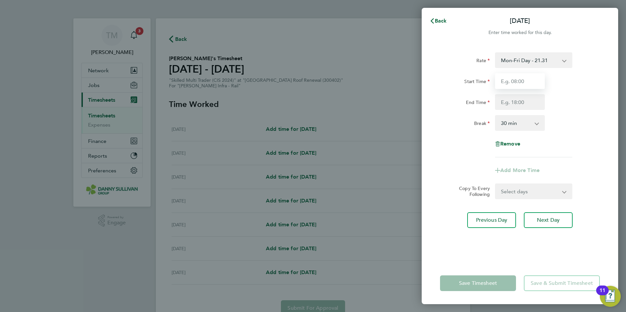
click at [530, 82] on input "Start Time" at bounding box center [520, 81] width 50 height 16
type input "08:00"
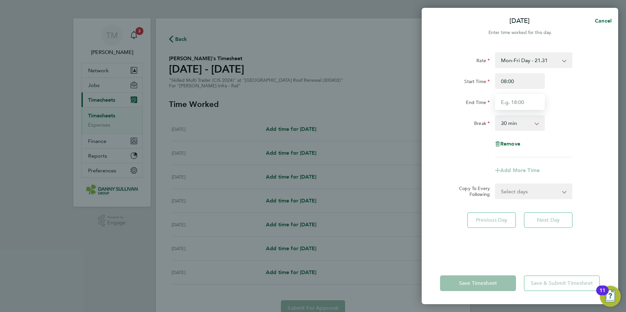
click at [515, 98] on input "End Time" at bounding box center [520, 102] width 50 height 16
type input "18:00"
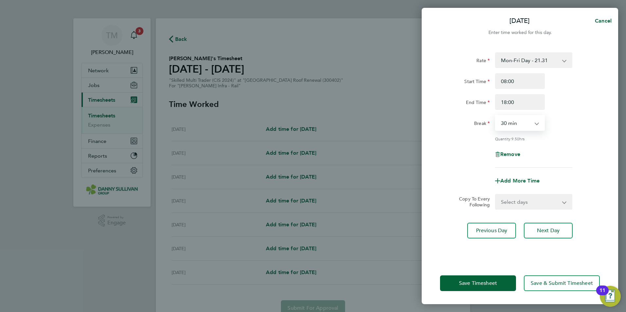
click at [534, 125] on select "0 min 15 min 30 min 45 min 60 min 75 min 90 min" at bounding box center [516, 123] width 41 height 14
select select "0"
click at [496, 116] on select "0 min 15 min 30 min 45 min 60 min 75 min 90 min" at bounding box center [516, 123] width 41 height 14
click at [565, 59] on app-icon-cross-button at bounding box center [568, 60] width 8 height 14
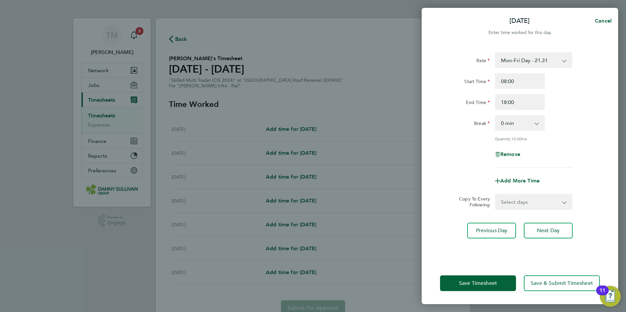
click at [565, 59] on app-icon-cross-button at bounding box center [568, 60] width 8 height 14
click at [490, 279] on button "Save Timesheet" at bounding box center [478, 284] width 76 height 16
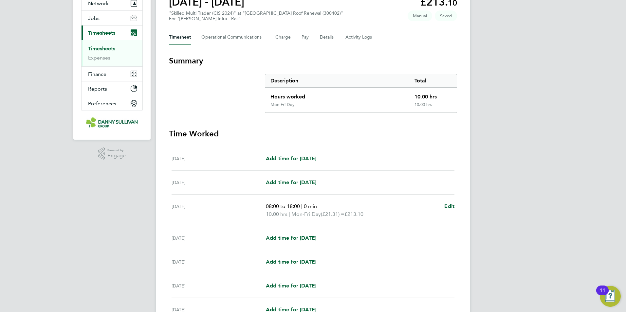
scroll to position [98, 0]
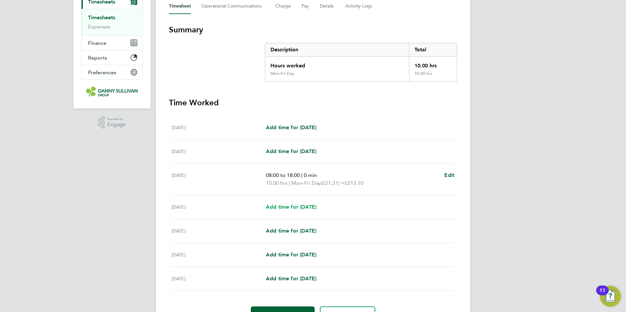
click at [304, 209] on span "Add time for [DATE]" at bounding box center [291, 207] width 50 height 6
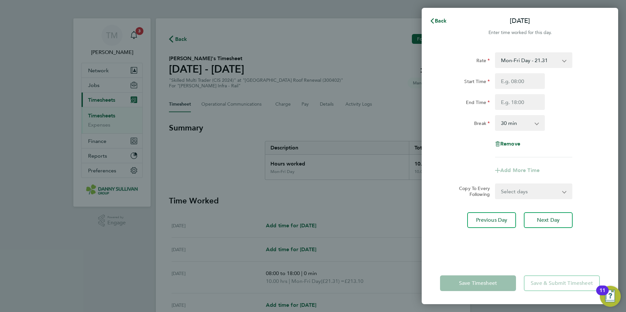
click at [537, 122] on app-icon-cross-button at bounding box center [540, 123] width 8 height 14
click at [533, 123] on select "0 min 15 min 30 min 45 min 60 min 75 min 90 min" at bounding box center [516, 123] width 41 height 14
select select "0"
click at [496, 116] on select "0 min 15 min 30 min 45 min 60 min 75 min 90 min" at bounding box center [516, 123] width 41 height 14
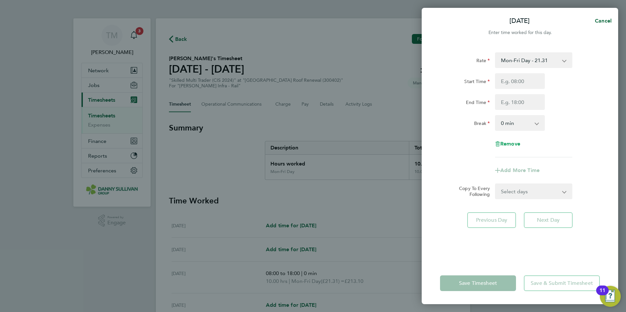
click at [509, 142] on span "Remove" at bounding box center [510, 144] width 20 height 6
select select "null"
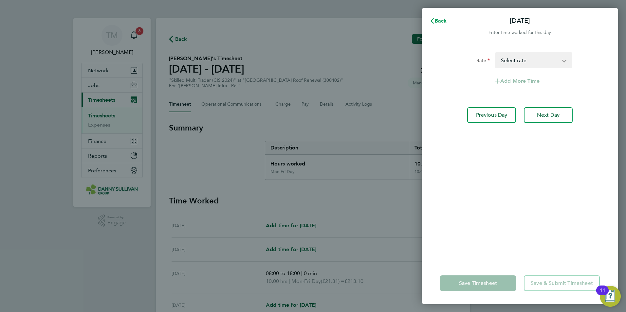
click at [439, 18] on span "Back" at bounding box center [441, 21] width 12 height 6
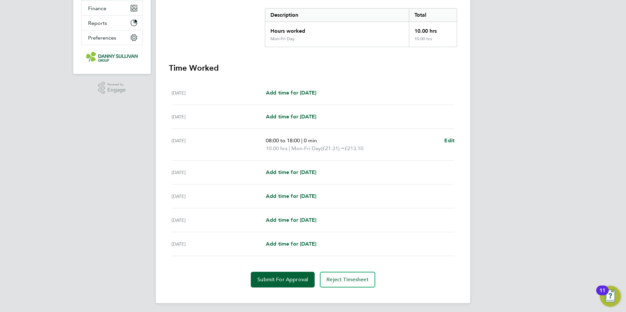
scroll to position [135, 0]
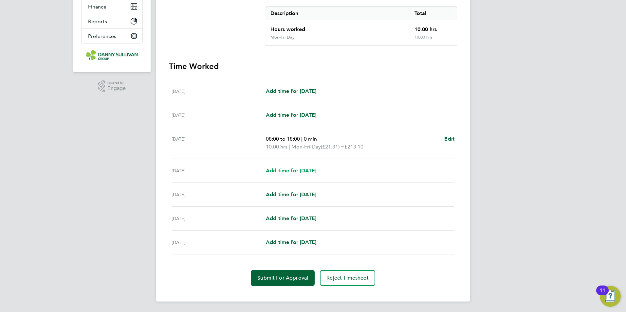
click at [299, 170] on span "Add time for [DATE]" at bounding box center [291, 171] width 50 height 6
select select "30"
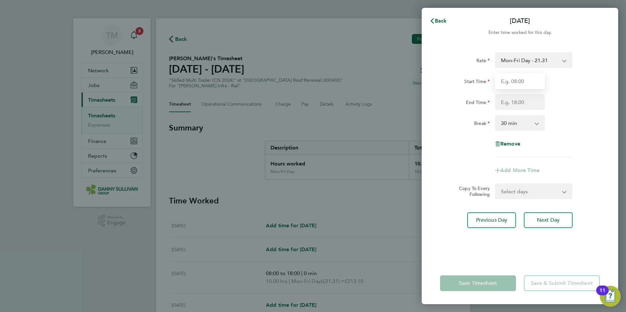
click at [523, 84] on input "Start Time" at bounding box center [520, 81] width 50 height 16
type input "08:00"
type input "18:00"
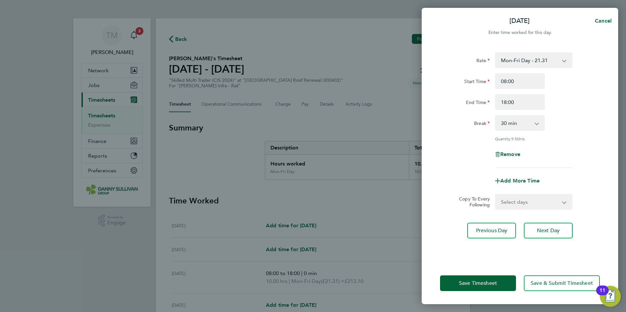
click at [529, 124] on select "0 min 15 min 30 min 45 min 60 min 75 min 90 min" at bounding box center [516, 123] width 41 height 14
select select "0"
click at [496, 116] on select "0 min 15 min 30 min 45 min 60 min 75 min 90 min" at bounding box center [516, 123] width 41 height 14
click at [496, 281] on span "Save Timesheet" at bounding box center [478, 283] width 38 height 7
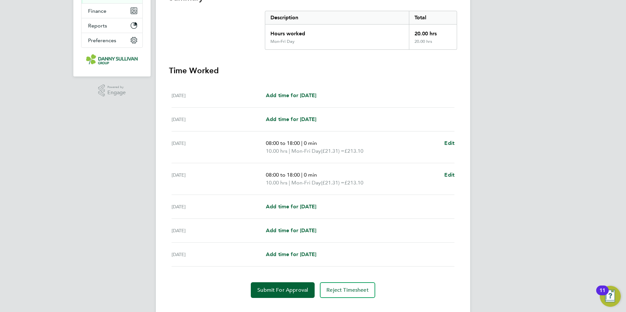
scroll to position [131, 0]
click at [314, 201] on div "[DATE] Add time for [DATE] Add time for [DATE]" at bounding box center [313, 207] width 283 height 24
click at [311, 207] on span "Add time for [DATE]" at bounding box center [291, 206] width 50 height 6
select select "30"
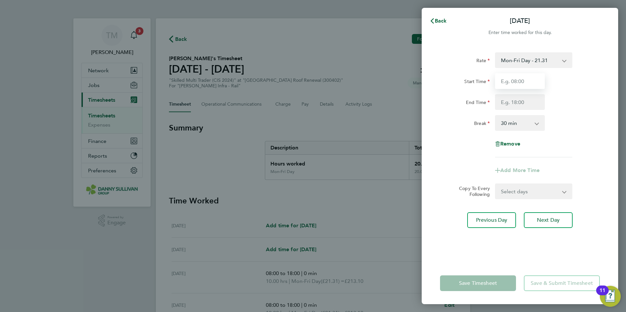
click at [523, 84] on input "Start Time" at bounding box center [520, 81] width 50 height 16
type input "08:00"
type input "18:00"
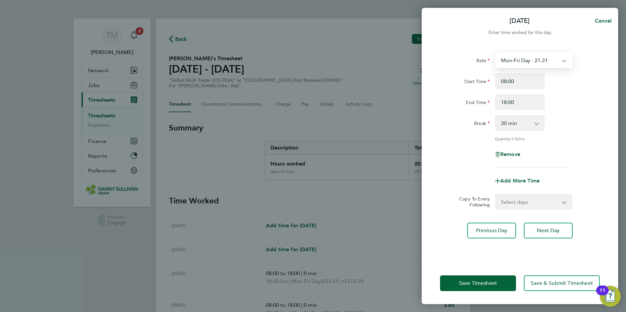
click at [535, 60] on select "Mon-Fri Day - 21.31 Bank Hol - 31.96 Mon-Thurs Nights - 24.51 Xmas / [GEOGRAPHI…" at bounding box center [530, 60] width 68 height 14
click at [484, 282] on span "Save Timesheet" at bounding box center [478, 283] width 38 height 7
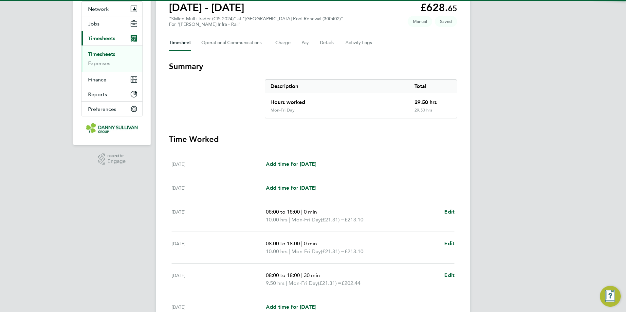
scroll to position [150, 0]
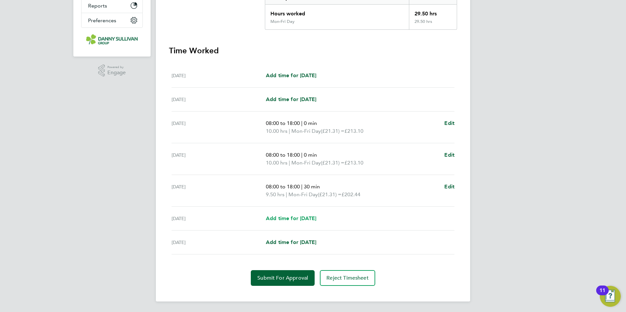
click at [305, 219] on span "Add time for [DATE]" at bounding box center [291, 219] width 50 height 6
select select "30"
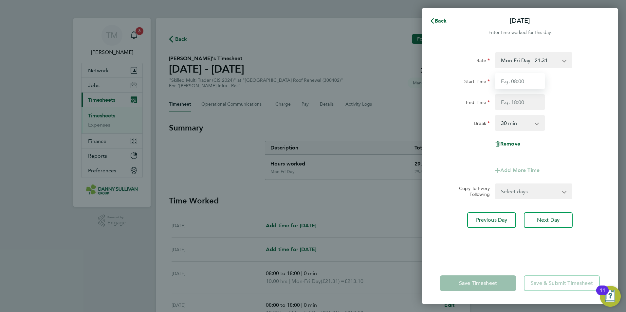
click at [527, 85] on input "Start Time" at bounding box center [520, 81] width 50 height 16
type input "08:00"
type input "18:00"
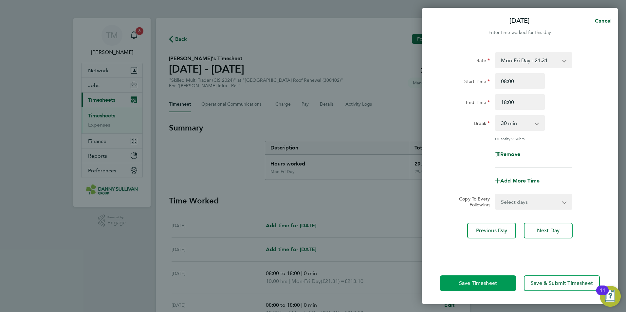
click at [492, 281] on span "Save Timesheet" at bounding box center [478, 283] width 38 height 7
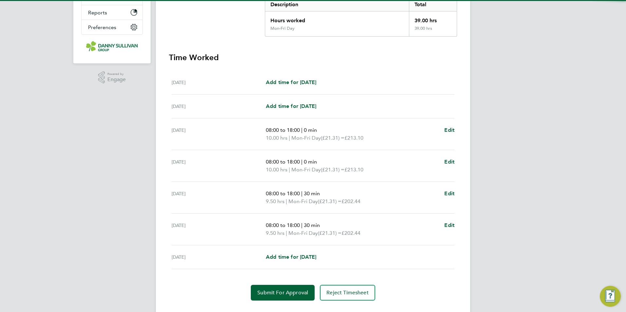
scroll to position [158, 0]
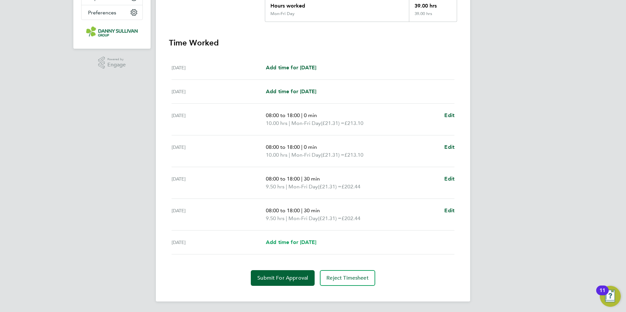
click at [314, 242] on span "Add time for [DATE]" at bounding box center [291, 242] width 50 height 6
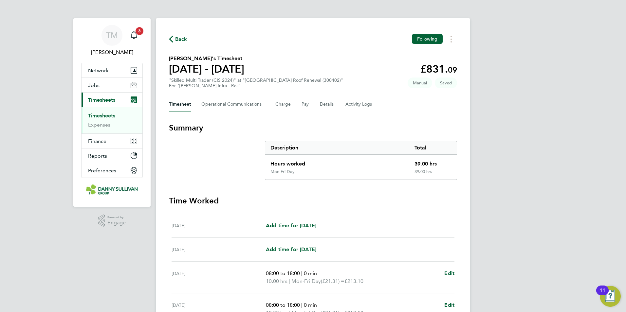
select select "30"
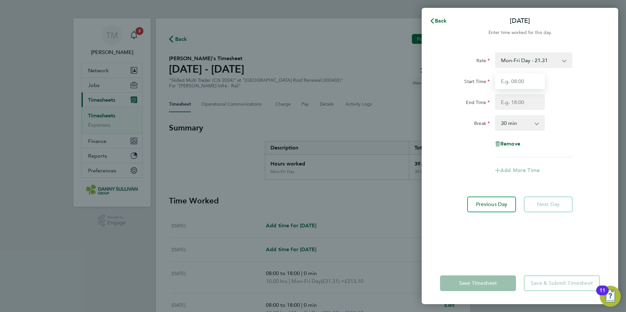
click at [528, 84] on input "Start Time" at bounding box center [520, 81] width 50 height 16
type input "08:00"
click at [517, 104] on input "End Time" at bounding box center [520, 102] width 50 height 16
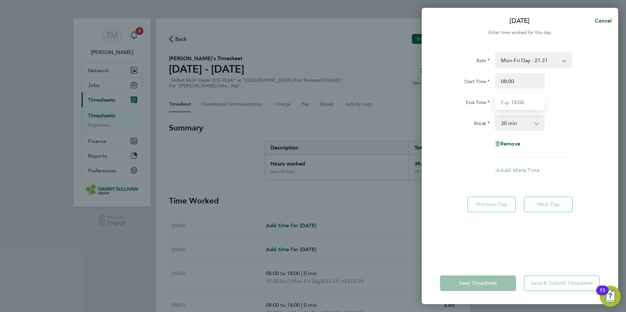
type input "18:00"
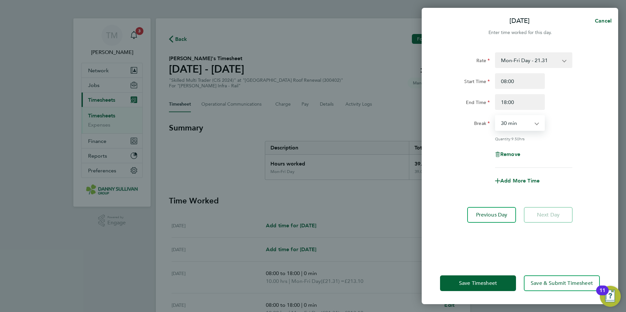
click at [524, 127] on select "0 min 15 min 30 min 45 min 60 min 75 min 90 min" at bounding box center [516, 123] width 41 height 14
select select "0"
click at [496, 116] on select "0 min 15 min 30 min 45 min 60 min 75 min 90 min" at bounding box center [516, 123] width 41 height 14
click at [490, 281] on span "Save Timesheet" at bounding box center [478, 283] width 38 height 7
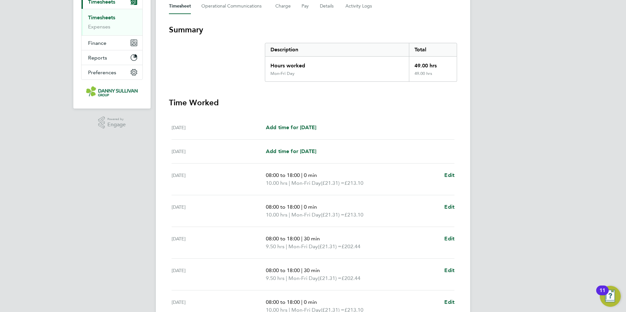
scroll to position [131, 0]
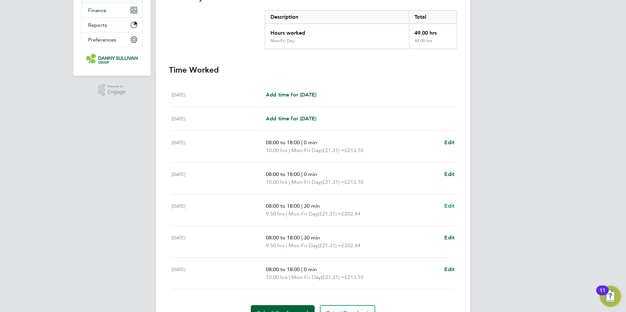
click at [446, 207] on span "Edit" at bounding box center [449, 206] width 10 height 6
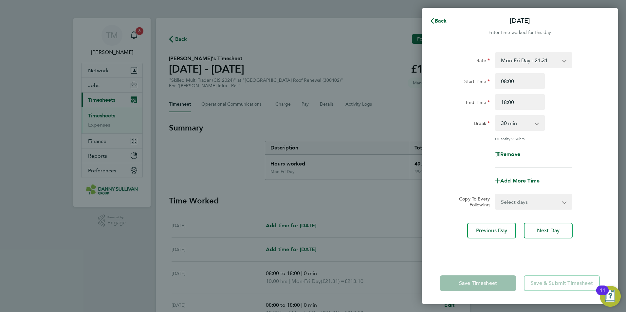
click at [537, 124] on app-icon-cross-button at bounding box center [540, 123] width 8 height 14
click at [535, 124] on select "0 min 15 min 30 min 45 min 60 min 75 min 90 min" at bounding box center [516, 123] width 41 height 14
select select "0"
click at [496, 116] on select "0 min 15 min 30 min 45 min 60 min 75 min 90 min" at bounding box center [516, 123] width 41 height 14
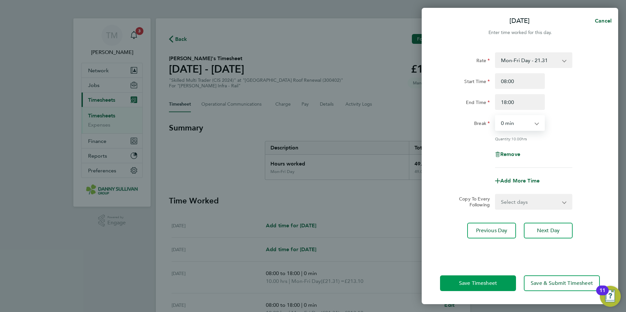
click at [484, 283] on span "Save Timesheet" at bounding box center [478, 283] width 38 height 7
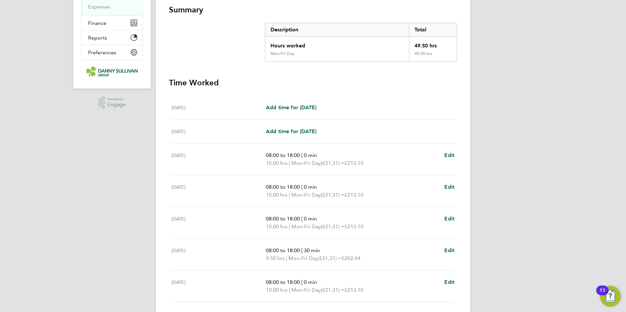
scroll to position [131, 0]
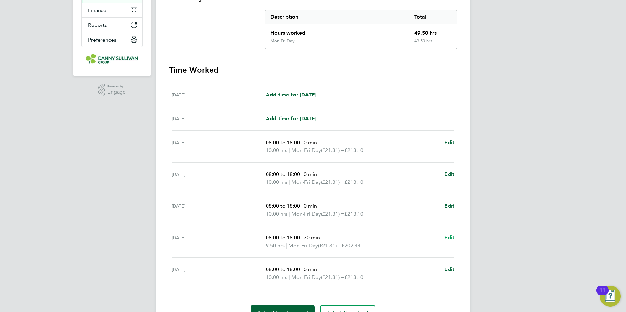
click at [452, 238] on span "Edit" at bounding box center [449, 238] width 10 height 6
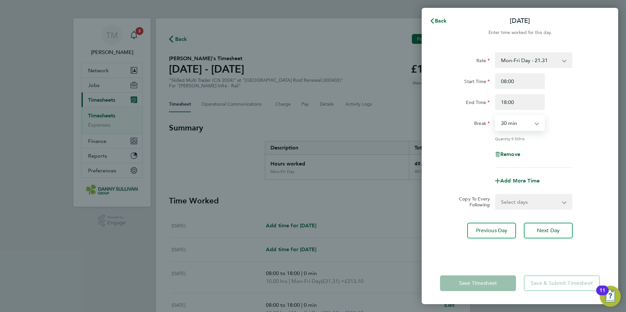
click at [534, 127] on select "0 min 15 min 30 min 45 min 60 min 75 min 90 min" at bounding box center [516, 123] width 41 height 14
select select "0"
click at [496, 116] on select "0 min 15 min 30 min 45 min 60 min 75 min 90 min" at bounding box center [516, 123] width 41 height 14
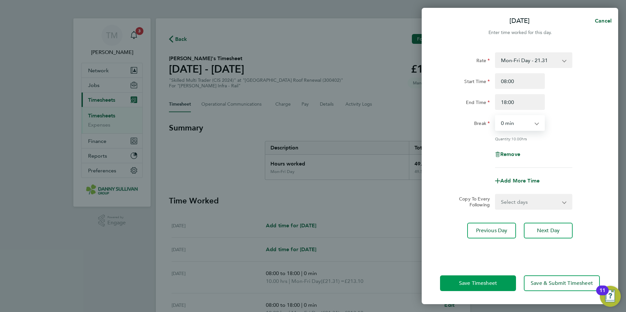
click at [492, 285] on span "Save Timesheet" at bounding box center [478, 283] width 38 height 7
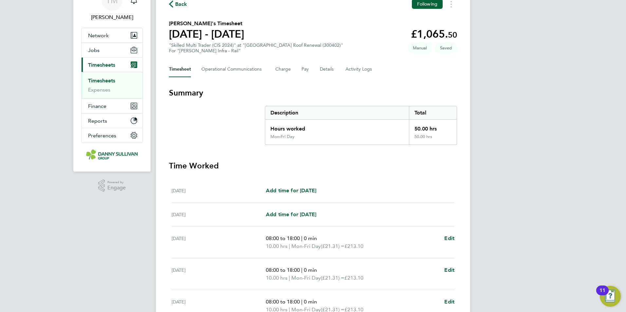
scroll to position [166, 0]
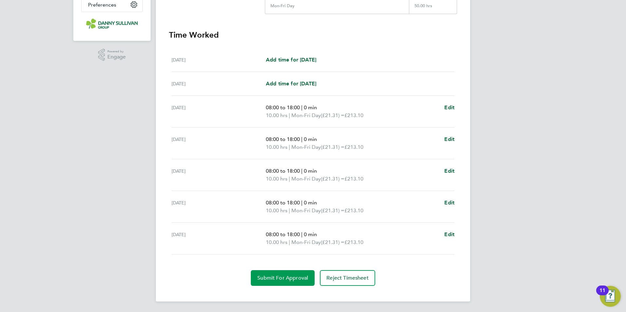
click at [291, 274] on button "Submit For Approval" at bounding box center [283, 279] width 64 height 16
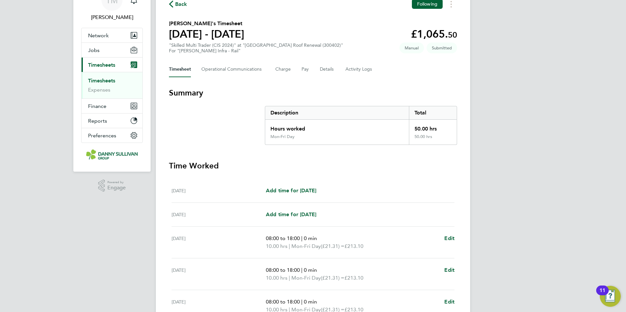
scroll to position [0, 0]
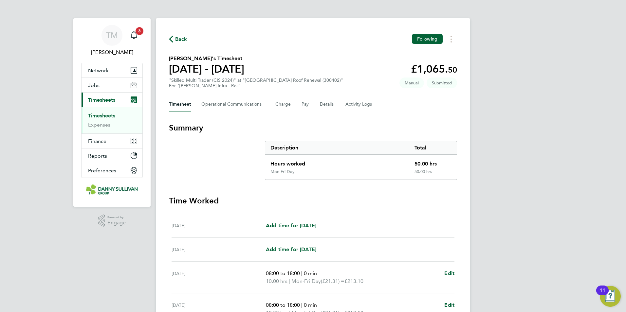
click at [177, 40] on span "Back" at bounding box center [181, 39] width 12 height 8
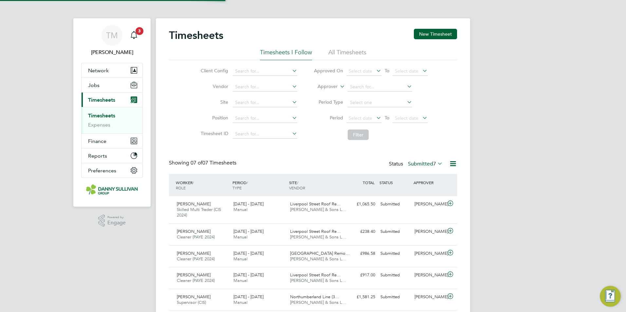
scroll to position [17, 57]
click at [245, 68] on input at bounding box center [265, 71] width 65 height 9
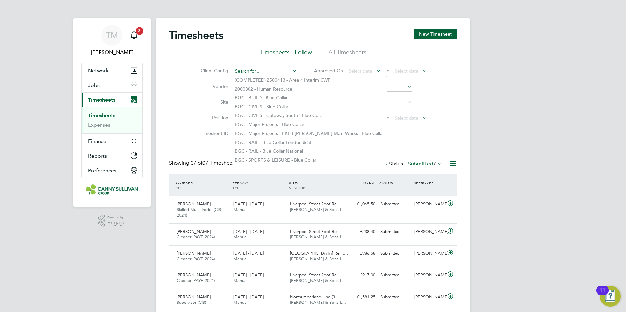
click at [245, 68] on input at bounding box center [265, 71] width 65 height 9
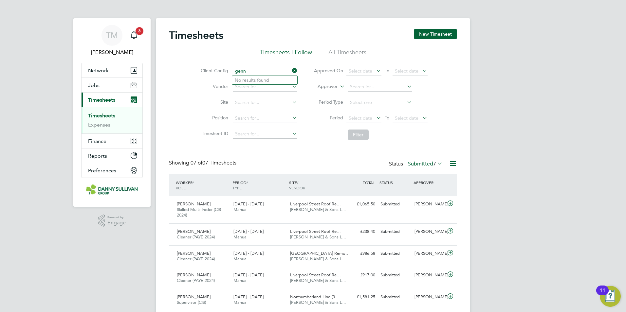
type input "genn"
click at [344, 52] on li "All Timesheets" at bounding box center [348, 54] width 38 height 12
click at [269, 70] on input at bounding box center [265, 71] width 65 height 9
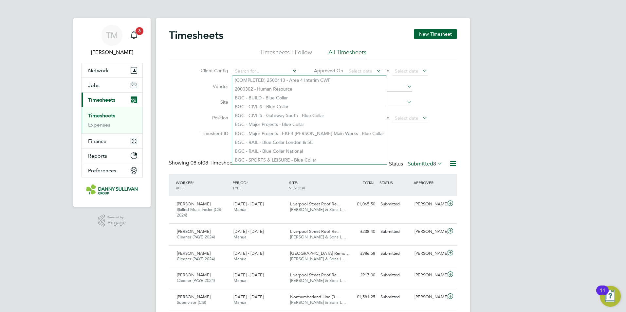
click at [295, 51] on li "Timesheets I Follow" at bounding box center [286, 54] width 52 height 12
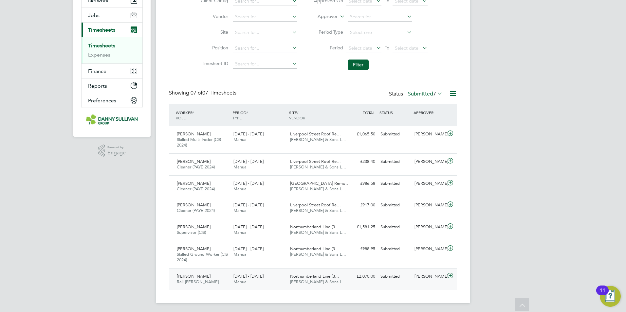
scroll to position [72, 0]
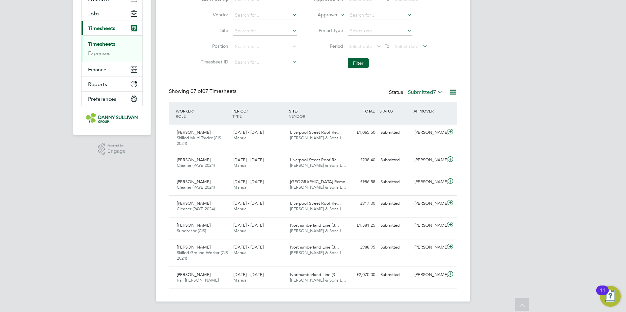
click at [455, 92] on icon at bounding box center [453, 92] width 8 height 8
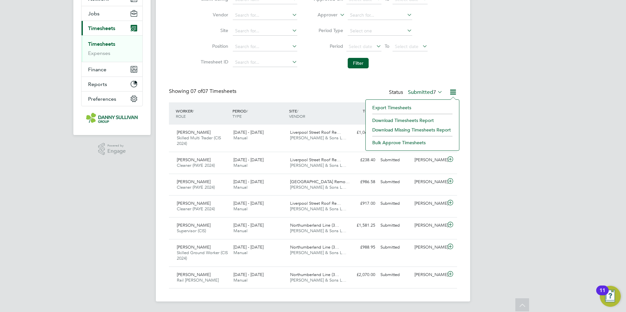
click at [455, 93] on icon at bounding box center [453, 92] width 8 height 8
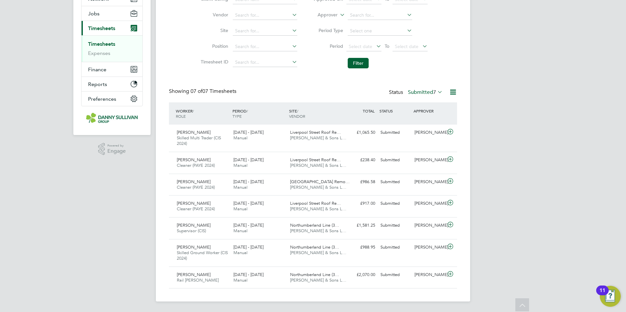
click at [455, 93] on icon at bounding box center [453, 92] width 8 height 8
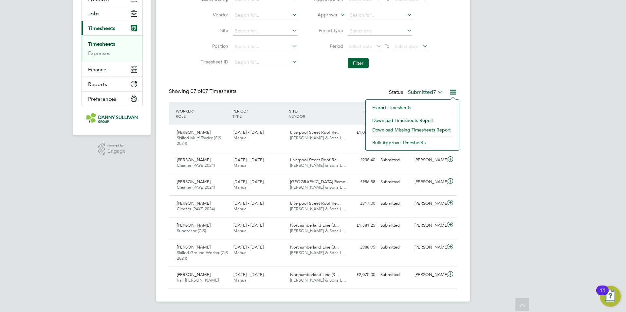
click at [455, 93] on icon at bounding box center [453, 92] width 8 height 8
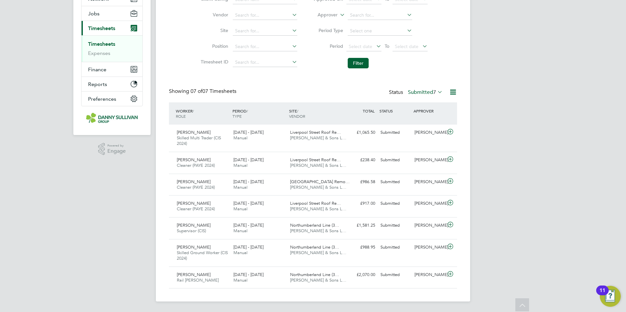
click at [389, 94] on div "Status Submitted 7" at bounding box center [416, 92] width 55 height 9
click at [393, 92] on div "Status Submitted 7" at bounding box center [416, 92] width 55 height 9
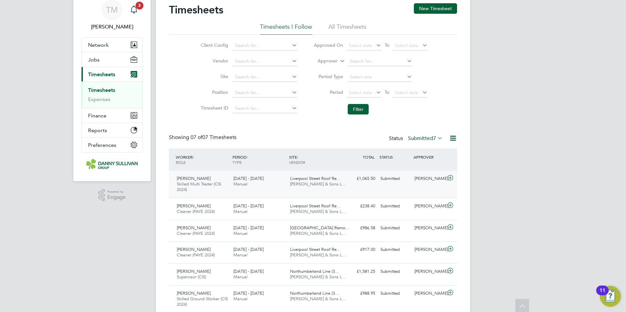
scroll to position [0, 0]
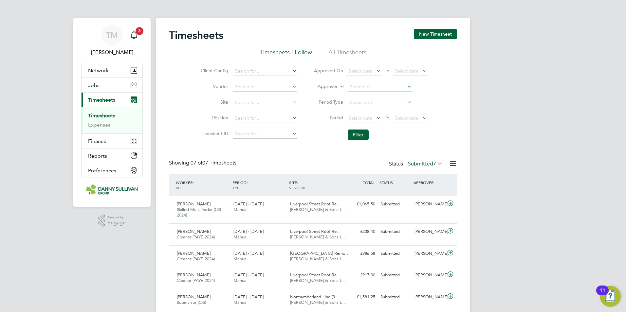
click at [436, 163] on icon at bounding box center [436, 163] width 0 height 9
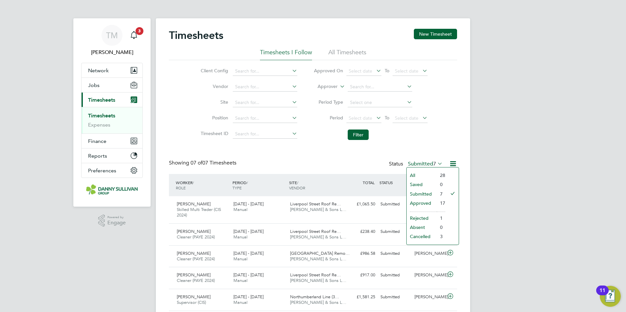
click at [415, 176] on li "All" at bounding box center [422, 175] width 30 height 9
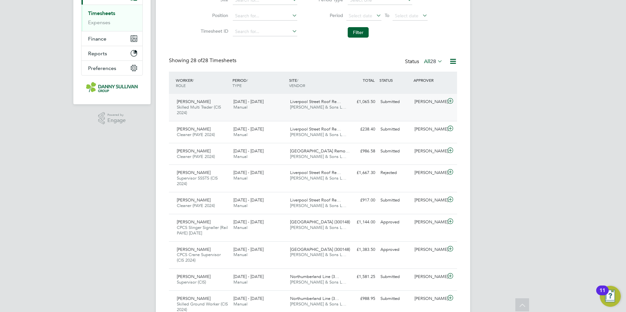
scroll to position [98, 0]
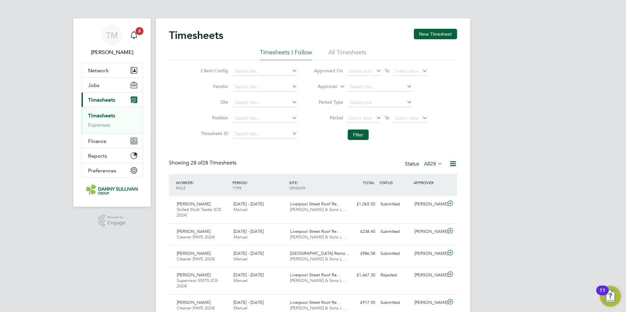
click at [104, 115] on link "Timesheets" at bounding box center [101, 116] width 27 height 6
click at [441, 36] on button "New Timesheet" at bounding box center [435, 34] width 43 height 10
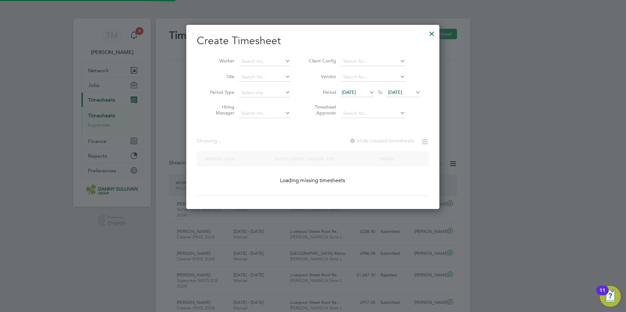
scroll to position [1256, 254]
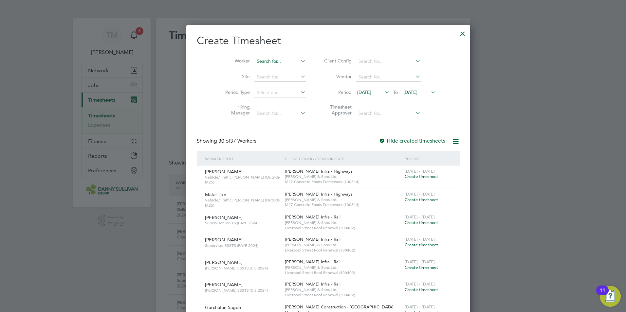
click at [266, 61] on input at bounding box center [279, 61] width 51 height 9
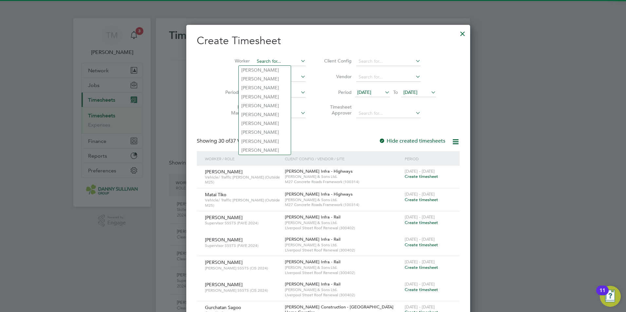
click at [266, 61] on input at bounding box center [279, 61] width 51 height 9
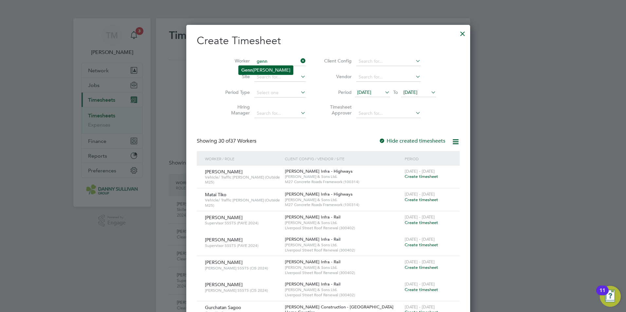
click at [287, 68] on li "[PERSON_NAME] Agrizzi [PERSON_NAME]" at bounding box center [266, 70] width 54 height 9
type input "Gennerson [PERSON_NAME]"
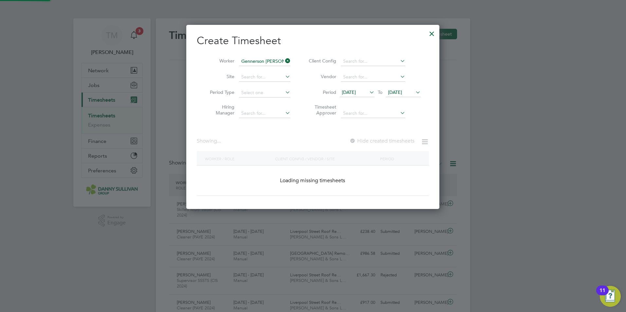
scroll to position [178, 254]
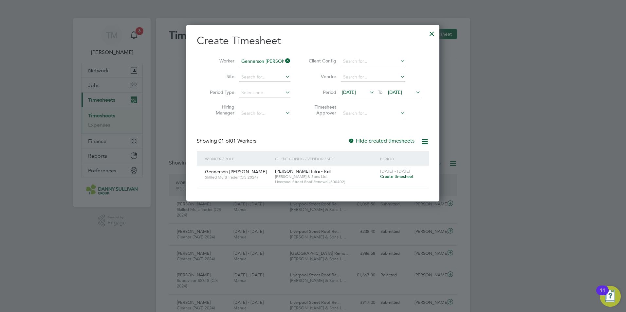
click at [391, 178] on span "Create timesheet" at bounding box center [396, 177] width 33 height 6
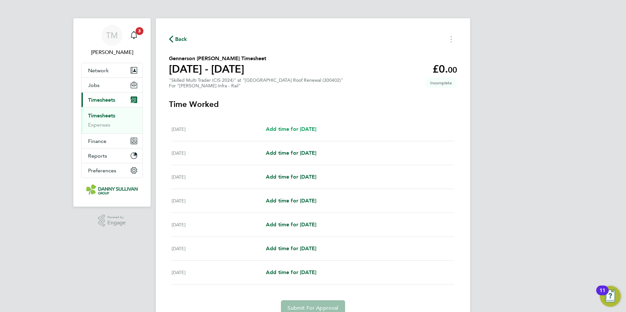
click at [310, 126] on span "Add time for [DATE]" at bounding box center [291, 129] width 50 height 6
select select "30"
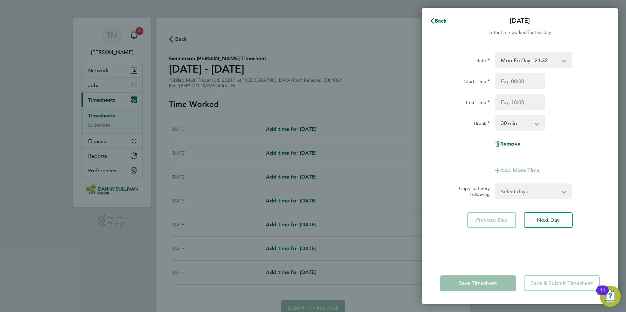
click at [544, 61] on select "Mon-Fri Day - 21.32 Mon-Thurs Nights - 24.51 Bank Hol - 31.96 Weekend - 27.70 X…" at bounding box center [530, 60] width 68 height 14
select select "30"
click at [527, 85] on input "Start Time" at bounding box center [520, 81] width 50 height 16
type input "18:00"
click at [524, 95] on input "End Time" at bounding box center [520, 102] width 50 height 16
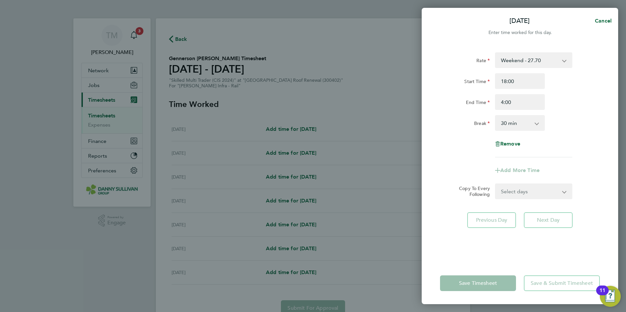
type input "04:00"
click at [537, 126] on app-icon-cross-button at bounding box center [540, 123] width 8 height 14
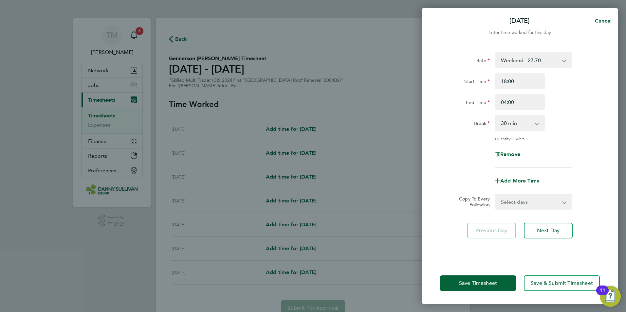
click at [535, 124] on select "0 min 15 min 30 min 45 min 60 min 75 min 90 min" at bounding box center [516, 123] width 41 height 14
select select "0"
click at [496, 116] on select "0 min 15 min 30 min 45 min 60 min 75 min 90 min" at bounding box center [516, 123] width 41 height 14
click at [475, 284] on span "Save Timesheet" at bounding box center [478, 283] width 38 height 7
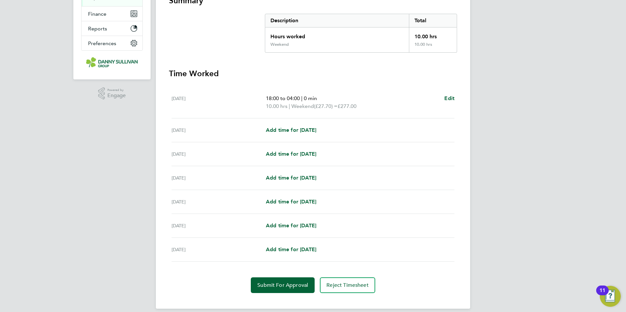
scroll to position [131, 0]
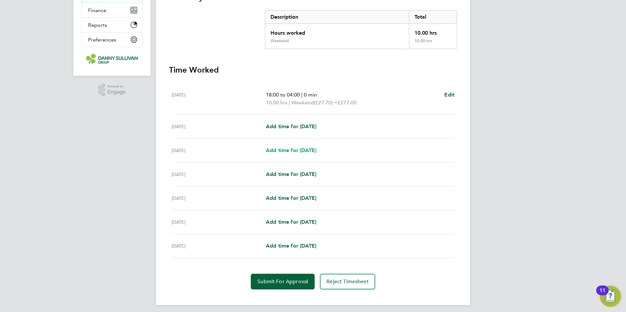
click at [311, 150] on span "Add time for [DATE]" at bounding box center [291, 150] width 50 height 6
select select "30"
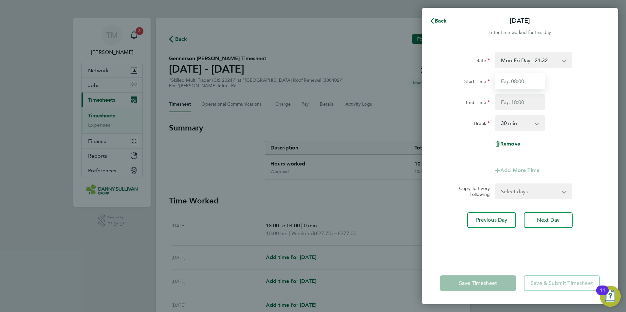
click at [524, 78] on input "Start Time" at bounding box center [520, 81] width 50 height 16
click at [553, 62] on select "Mon-Fri Day - 21.32 Mon-Thurs Nights - 24.51 Bank Hol - 31.96 Weekend - 27.70 X…" at bounding box center [530, 60] width 68 height 14
select select "30"
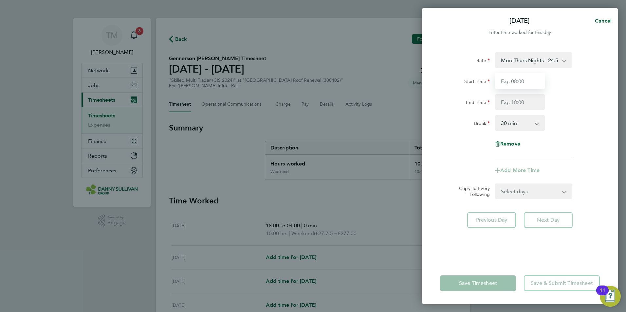
click at [520, 77] on input "Start Time" at bounding box center [520, 81] width 50 height 16
type input "18:00"
type input "04:00"
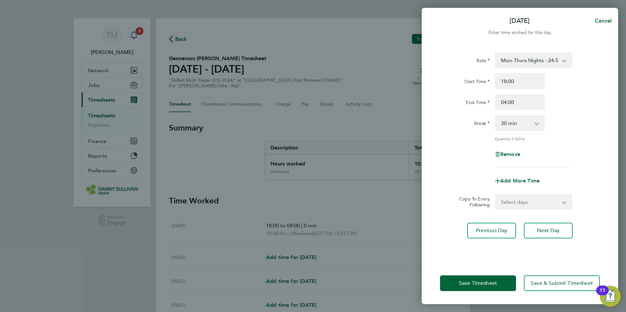
click at [541, 123] on app-icon-cross-button at bounding box center [540, 123] width 8 height 14
click at [534, 125] on select "0 min 15 min 30 min 45 min 60 min 75 min 90 min" at bounding box center [516, 123] width 41 height 14
select select "0"
click at [496, 116] on select "0 min 15 min 30 min 45 min 60 min 75 min 90 min" at bounding box center [516, 123] width 41 height 14
click at [494, 280] on button "Save Timesheet" at bounding box center [478, 284] width 76 height 16
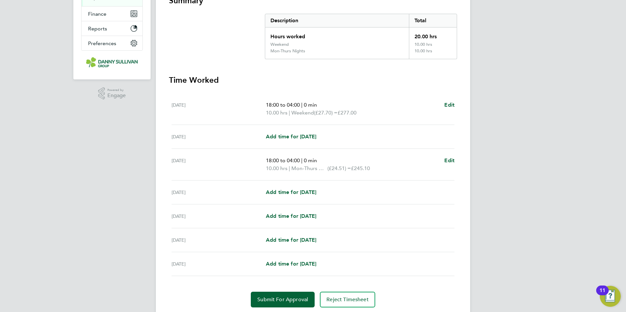
scroll to position [131, 0]
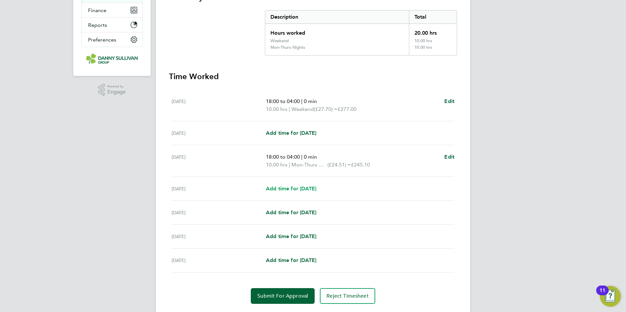
click at [311, 189] on span "Add time for [DATE]" at bounding box center [291, 189] width 50 height 6
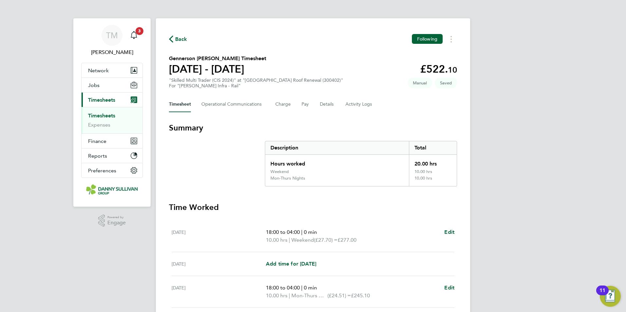
select select "30"
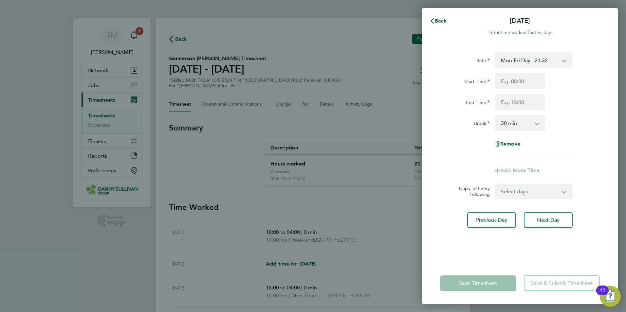
click at [557, 60] on select "Mon-Fri Day - 21.32 Mon-Thurs Nights - 24.51 Bank Hol - 31.96 Weekend - 27.70 X…" at bounding box center [530, 60] width 68 height 14
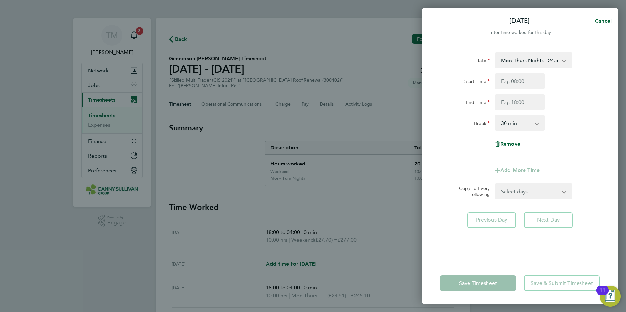
click at [537, 122] on app-icon-cross-button at bounding box center [540, 123] width 8 height 14
click at [540, 124] on app-icon-cross-button at bounding box center [540, 123] width 8 height 14
click at [537, 123] on app-icon-cross-button at bounding box center [540, 123] width 8 height 14
click at [536, 123] on div "0 min 15 min 30 min 45 min 60 min 75 min 90 min" at bounding box center [520, 123] width 50 height 16
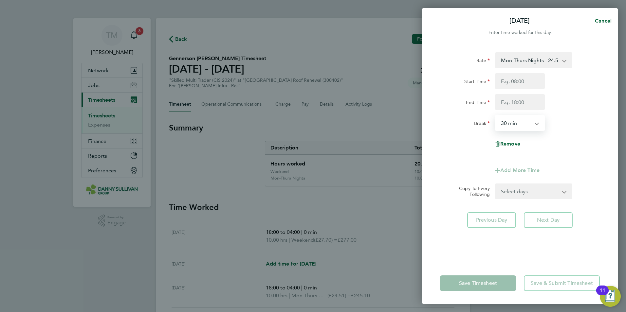
click at [536, 123] on select "0 min 15 min 30 min 45 min 60 min 75 min 90 min" at bounding box center [516, 123] width 41 height 14
click at [536, 124] on select "0 min 15 min 30 min 45 min 60 min 75 min 90 min" at bounding box center [516, 123] width 41 height 14
select select "0"
click at [496, 116] on select "0 min 15 min 30 min 45 min 60 min 75 min 90 min" at bounding box center [516, 123] width 41 height 14
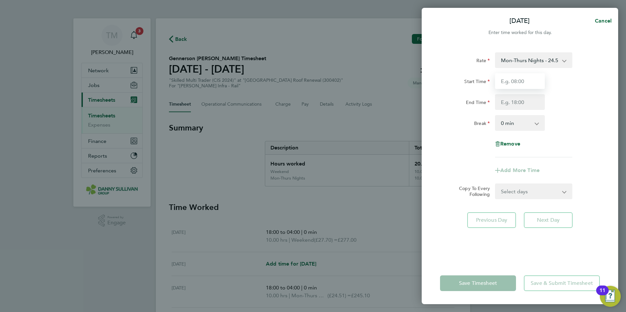
click at [527, 86] on input "Start Time" at bounding box center [520, 81] width 50 height 16
type input "18:00"
type input "04:00"
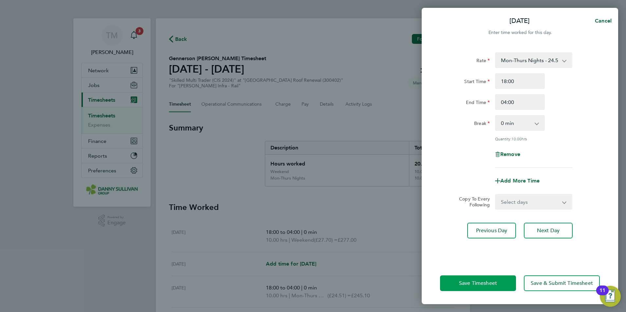
click at [486, 283] on span "Save Timesheet" at bounding box center [478, 283] width 38 height 7
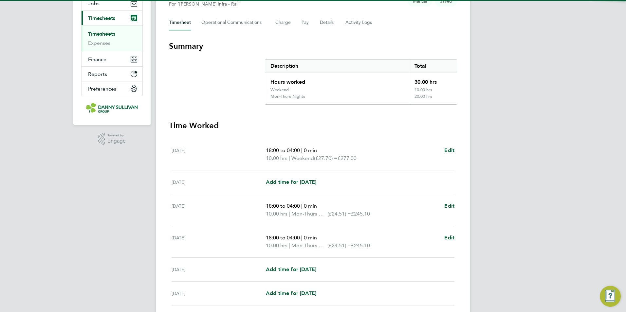
scroll to position [157, 0]
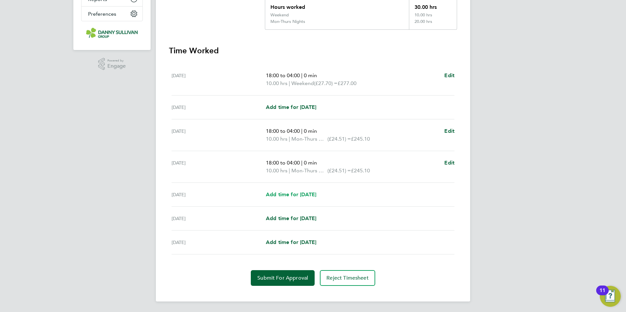
click at [306, 193] on span "Add time for [DATE]" at bounding box center [291, 195] width 50 height 6
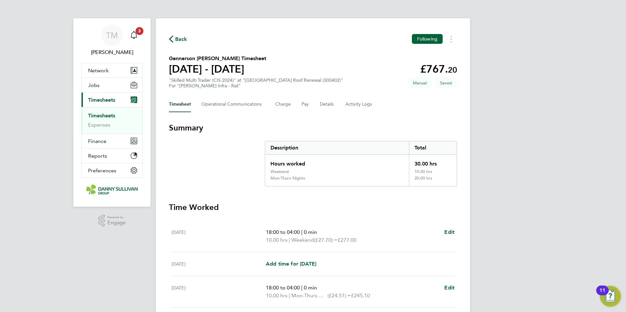
select select "30"
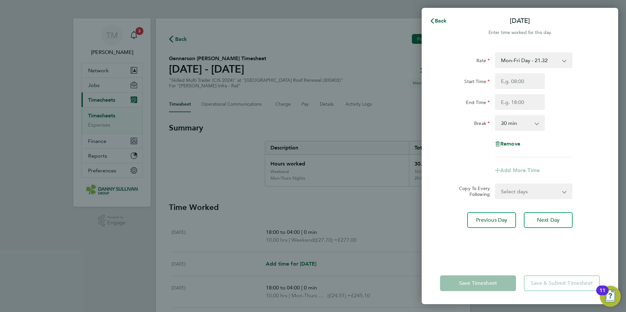
click at [544, 65] on select "Mon-Fri Day - 21.32 Mon-Thurs Nights - 24.51 Bank Hol - 31.96 Weekend - 27.70 X…" at bounding box center [530, 60] width 68 height 14
select select "30"
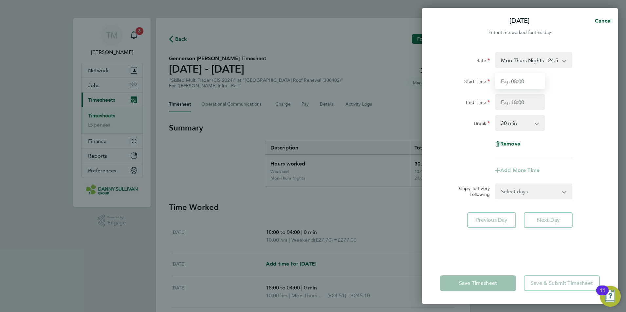
click at [526, 83] on input "Start Time" at bounding box center [520, 81] width 50 height 16
type input "18:00"
type input "04:00"
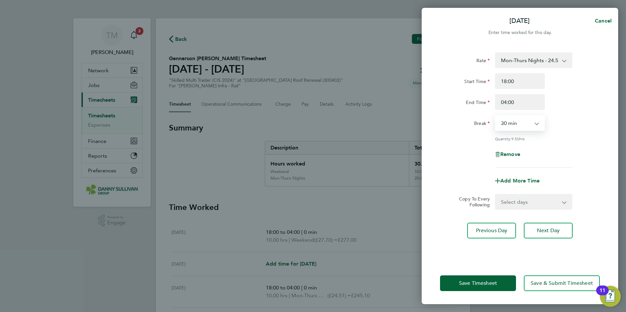
click at [535, 123] on select "0 min 15 min 30 min 45 min 60 min 75 min 90 min" at bounding box center [516, 123] width 41 height 14
select select "0"
click at [496, 116] on select "0 min 15 min 30 min 45 min 60 min 75 min 90 min" at bounding box center [516, 123] width 41 height 14
click at [554, 61] on select "Mon-Thurs Nights - 24.51 Mon-Fri Day - 21.32 Bank Hol - 31.96 Weekend - 27.70 X…" at bounding box center [530, 60] width 68 height 14
click at [546, 60] on select "Mon-Thurs Nights - 24.51 Mon-Fri Day - 21.32 Bank Hol - 31.96 Weekend - 27.70 X…" at bounding box center [530, 60] width 68 height 14
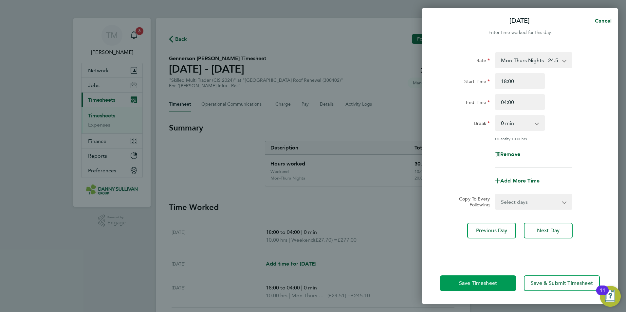
click at [481, 285] on span "Save Timesheet" at bounding box center [478, 283] width 38 height 7
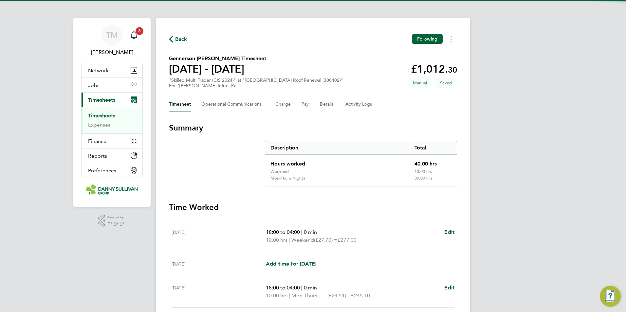
scroll to position [165, 0]
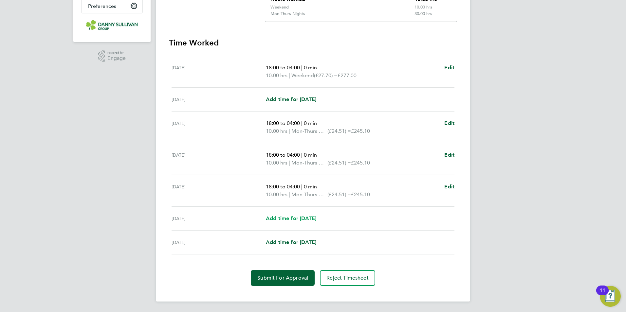
click at [301, 218] on span "Add time for [DATE]" at bounding box center [291, 219] width 50 height 6
select select "30"
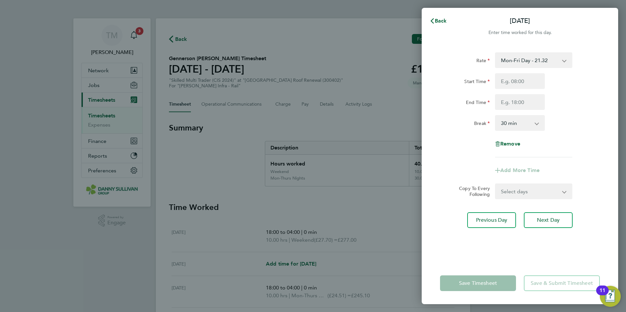
click at [562, 63] on select "Mon-Fri Day - 21.32 Mon-Thurs Nights - 24.51 Bank Hol - 31.96 Weekend - 27.70 X…" at bounding box center [530, 60] width 68 height 14
select select "30"
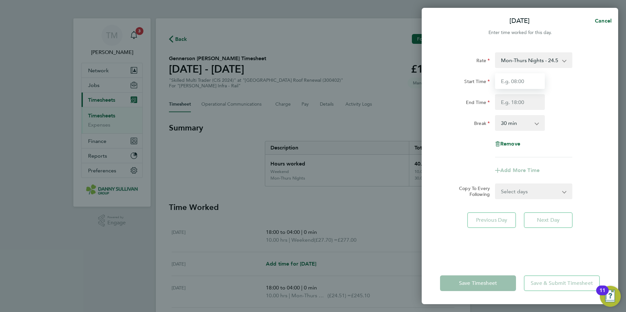
click at [537, 84] on input "Start Time" at bounding box center [520, 81] width 50 height 16
type input "18:00"
type input "04:00"
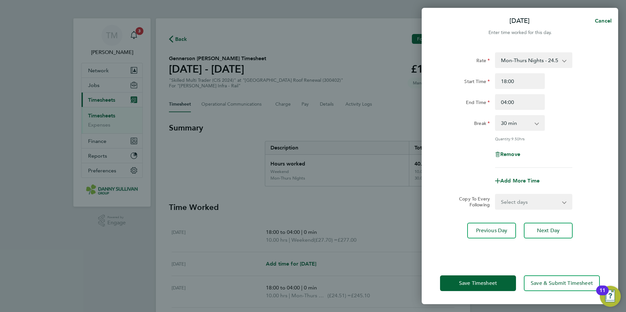
click at [533, 125] on select "0 min 15 min 30 min 45 min 60 min 75 min 90 min" at bounding box center [516, 123] width 41 height 14
select select "0"
click at [496, 116] on select "0 min 15 min 30 min 45 min 60 min 75 min 90 min" at bounding box center [516, 123] width 41 height 14
click at [489, 286] on span "Save Timesheet" at bounding box center [478, 283] width 38 height 7
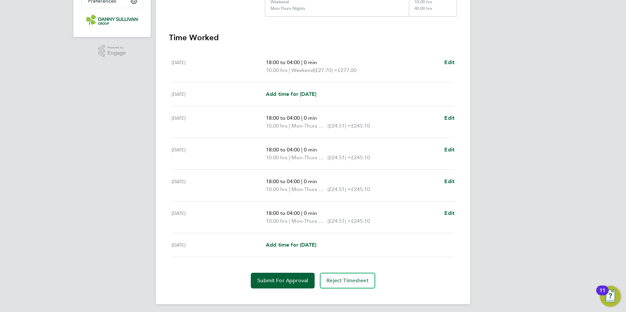
scroll to position [173, 0]
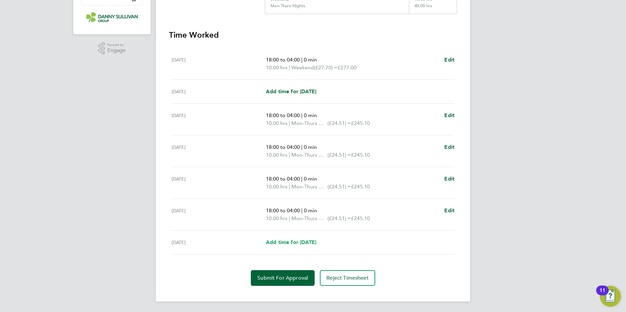
click at [304, 246] on link "Add time for [DATE]" at bounding box center [291, 243] width 50 height 8
select select "30"
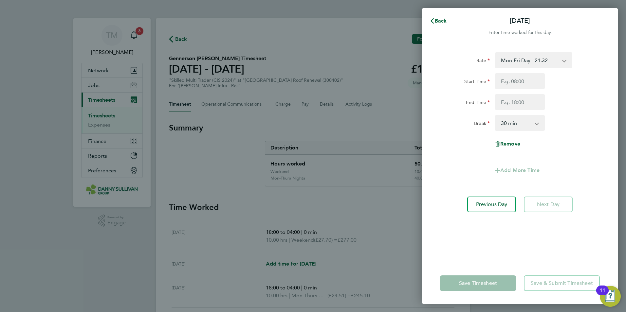
click at [539, 63] on select "Mon-Fri Day - 21.32 Mon-Thurs Nights - 24.51 Bank Hol - 31.96 Weekend - 27.70 X…" at bounding box center [530, 60] width 68 height 14
select select "30"
click at [520, 82] on input "Start Time" at bounding box center [520, 81] width 50 height 16
type input "08:00"
type input "18:00"
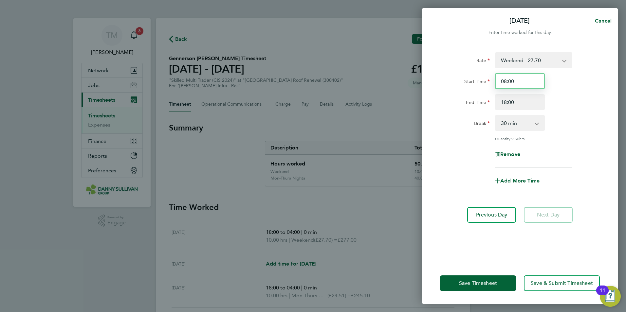
drag, startPoint x: 522, startPoint y: 82, endPoint x: 482, endPoint y: 81, distance: 40.3
click at [482, 81] on div "Start Time 08:00" at bounding box center [520, 81] width 165 height 16
type input "18:00"
click at [519, 102] on input "18:00" at bounding box center [520, 102] width 50 height 16
drag, startPoint x: 511, startPoint y: 102, endPoint x: 487, endPoint y: 100, distance: 23.7
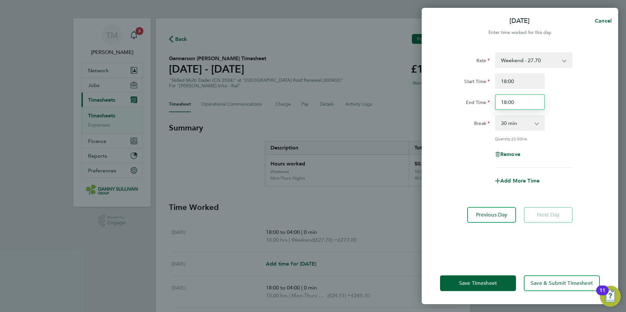
click at [487, 100] on div "End Time 18:00" at bounding box center [520, 102] width 165 height 16
type input "04:00"
click at [539, 125] on app-icon-cross-button at bounding box center [540, 123] width 8 height 14
click at [531, 124] on select "0 min 15 min 30 min 45 min 60 min 75 min 90 min" at bounding box center [516, 123] width 41 height 14
select select "0"
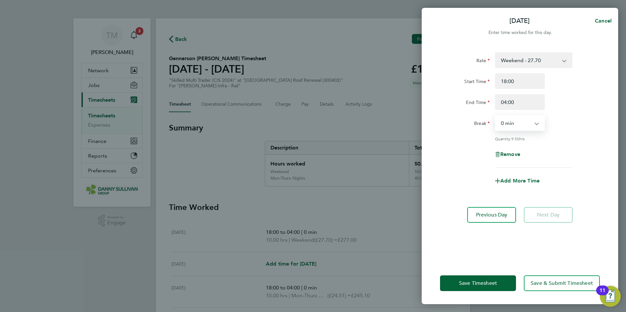
click at [496, 116] on select "0 min 15 min 30 min 45 min 60 min 75 min 90 min" at bounding box center [516, 123] width 41 height 14
click at [490, 286] on span "Save Timesheet" at bounding box center [478, 283] width 38 height 7
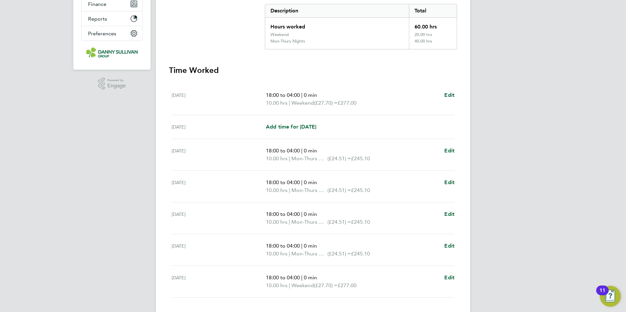
scroll to position [180, 0]
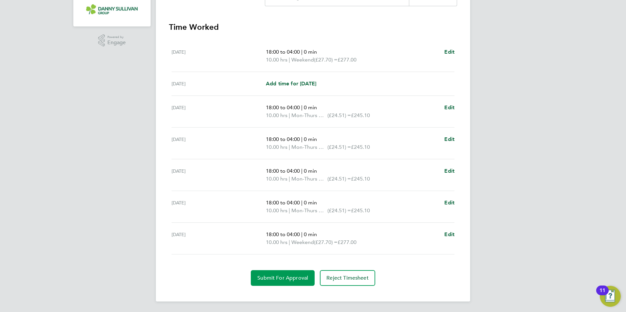
click at [297, 282] on button "Submit For Approval" at bounding box center [283, 279] width 64 height 16
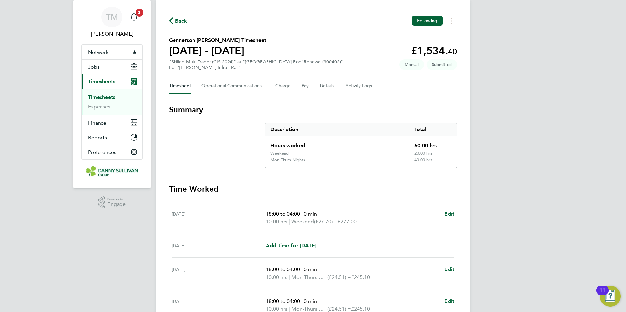
scroll to position [0, 0]
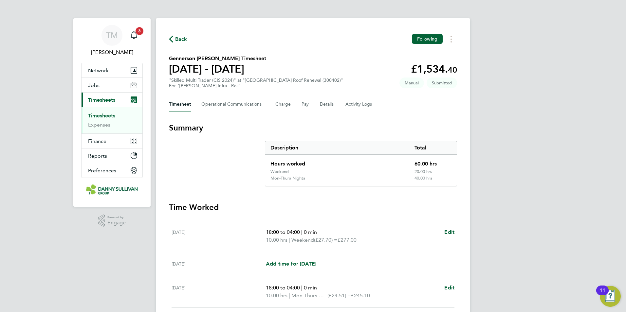
click at [187, 41] on span "Back" at bounding box center [181, 39] width 12 height 8
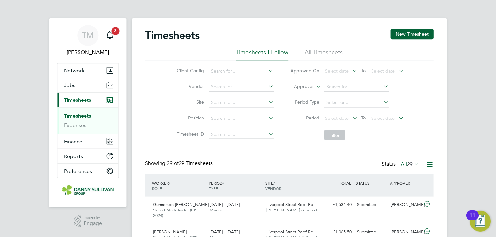
scroll to position [16, 57]
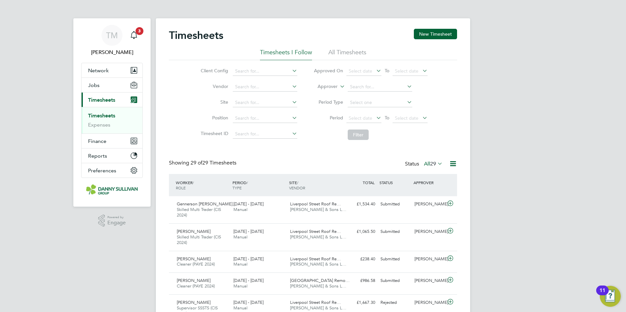
click at [105, 101] on span "Timesheets" at bounding box center [101, 100] width 27 height 6
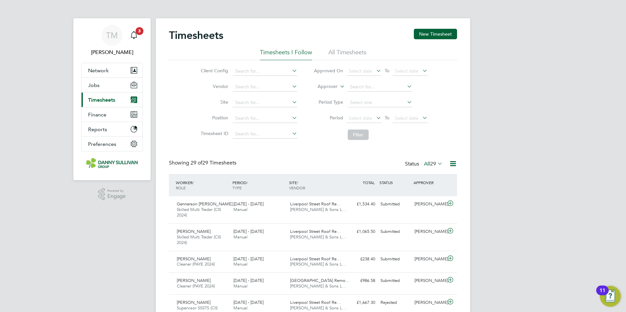
click at [104, 102] on span "Timesheets" at bounding box center [101, 100] width 27 height 6
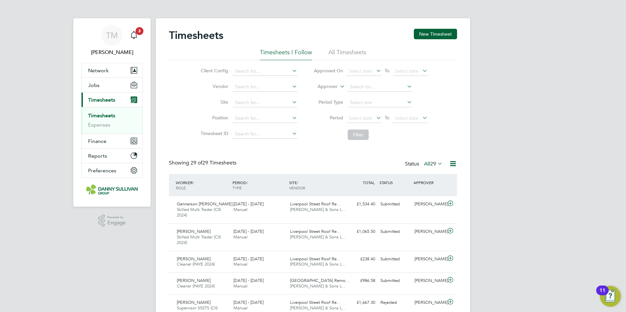
click at [105, 114] on link "Timesheets" at bounding box center [101, 116] width 27 height 6
click at [428, 35] on button "New Timesheet" at bounding box center [435, 34] width 43 height 10
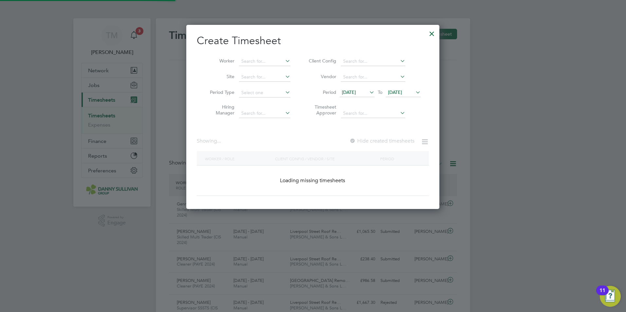
scroll to position [1277, 254]
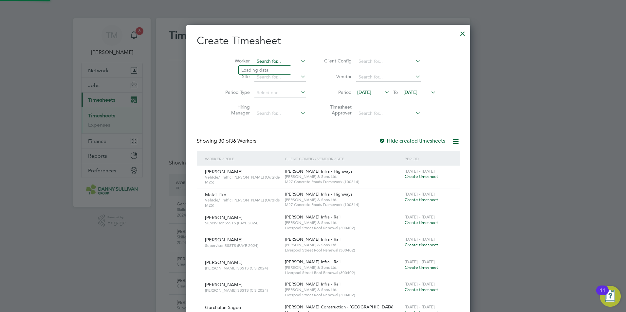
click at [259, 60] on input at bounding box center [279, 61] width 51 height 9
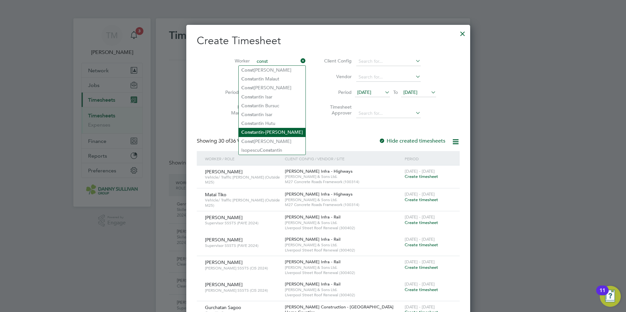
click at [275, 128] on li "Const antin-[PERSON_NAME]" at bounding box center [272, 132] width 67 height 9
type input "[PERSON_NAME]"
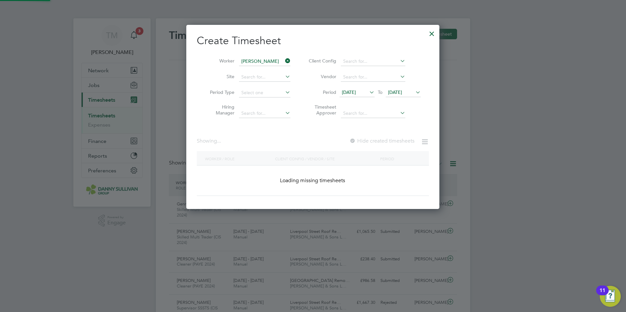
scroll to position [177, 254]
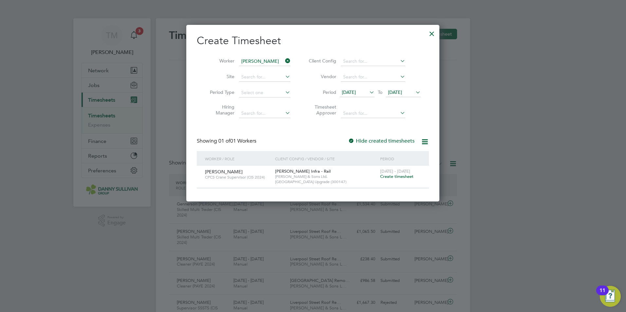
click at [397, 177] on span "Create timesheet" at bounding box center [396, 177] width 33 height 6
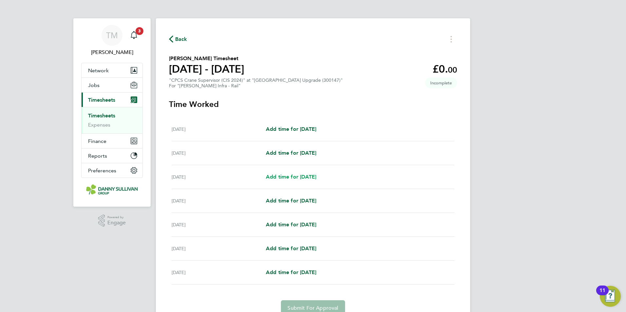
click at [307, 175] on span "Add time for [DATE]" at bounding box center [291, 177] width 50 height 6
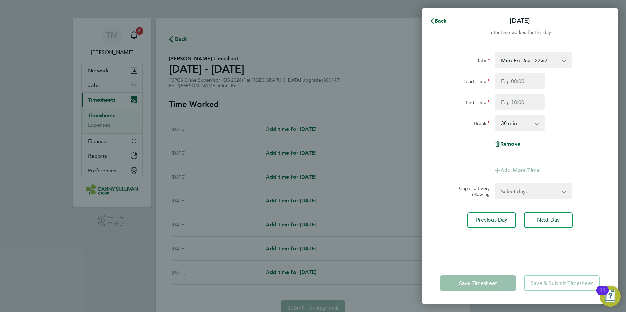
click at [537, 126] on app-icon-cross-button at bounding box center [540, 123] width 8 height 14
click at [536, 125] on select "0 min 15 min 30 min 45 min 60 min 75 min 90 min" at bounding box center [516, 123] width 41 height 14
select select "60"
click at [496, 116] on select "0 min 15 min 30 min 45 min 60 min 75 min 90 min" at bounding box center [516, 123] width 41 height 14
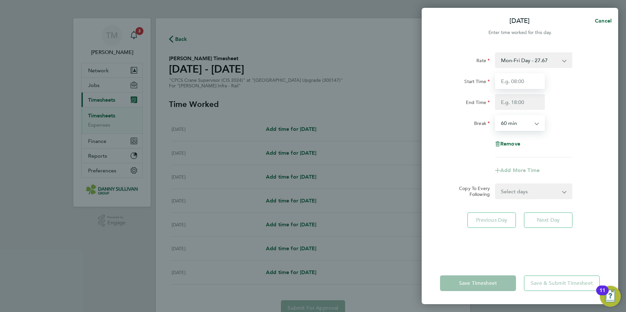
click at [531, 84] on input "Start Time" at bounding box center [520, 81] width 50 height 16
click at [520, 82] on input "Start Time" at bounding box center [520, 81] width 50 height 16
type input "08:00"
click at [516, 104] on input "End Time" at bounding box center [520, 102] width 50 height 16
type input "18:00"
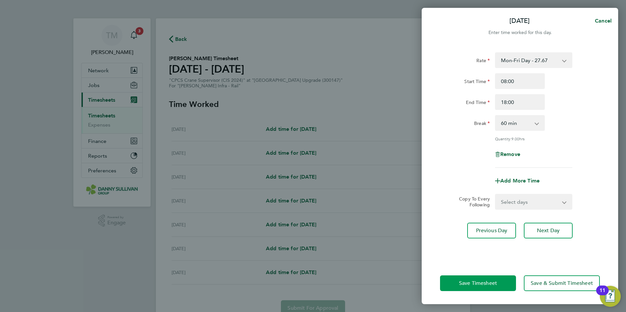
click at [495, 286] on span "Save Timesheet" at bounding box center [478, 283] width 38 height 7
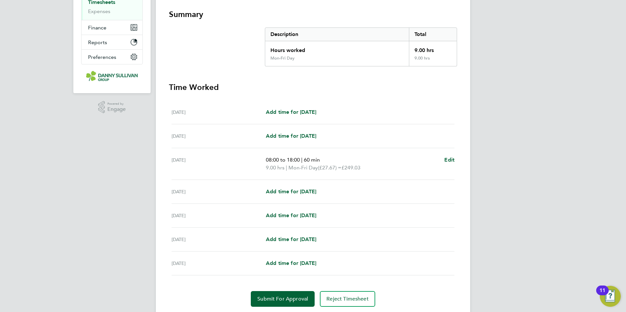
scroll to position [135, 0]
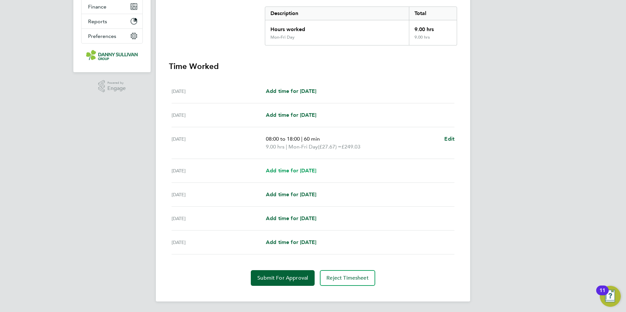
click at [315, 173] on span "Add time for [DATE]" at bounding box center [291, 171] width 50 height 6
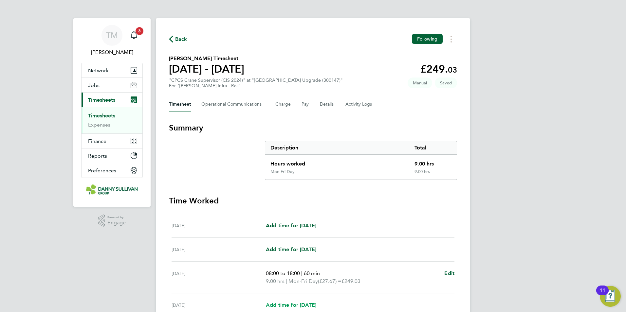
select select "30"
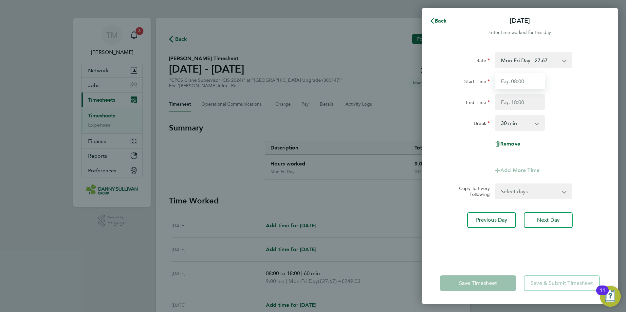
click at [521, 85] on input "Start Time" at bounding box center [520, 81] width 50 height 16
type input "08:00"
type input "18:00"
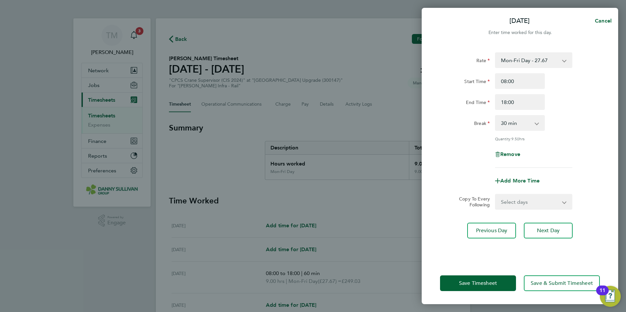
click at [524, 123] on select "0 min 15 min 30 min 45 min 60 min 75 min 90 min" at bounding box center [516, 123] width 41 height 14
select select "0"
click at [496, 116] on select "0 min 15 min 30 min 45 min 60 min 75 min 90 min" at bounding box center [516, 123] width 41 height 14
click at [489, 280] on button "Save Timesheet" at bounding box center [478, 284] width 76 height 16
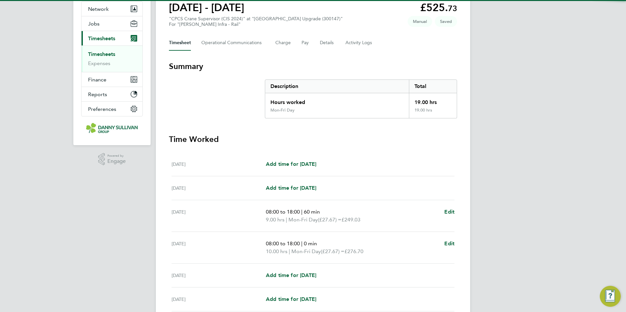
scroll to position [131, 0]
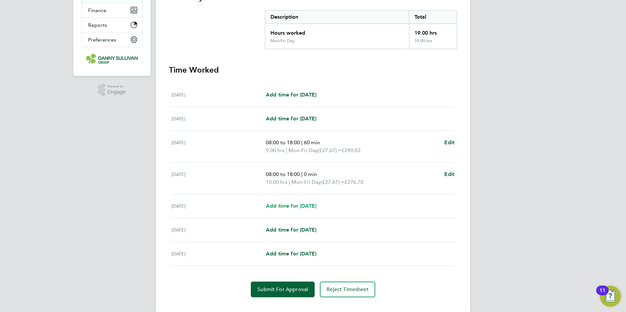
click at [309, 204] on span "Add time for [DATE]" at bounding box center [291, 206] width 50 height 6
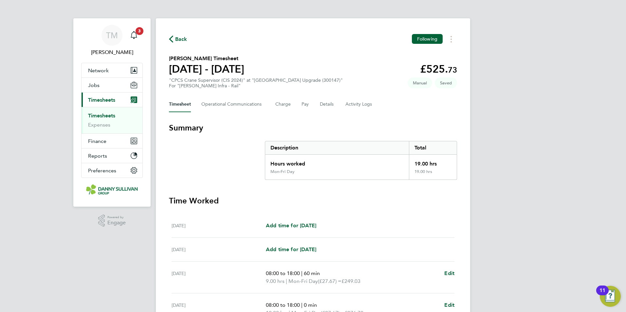
select select "30"
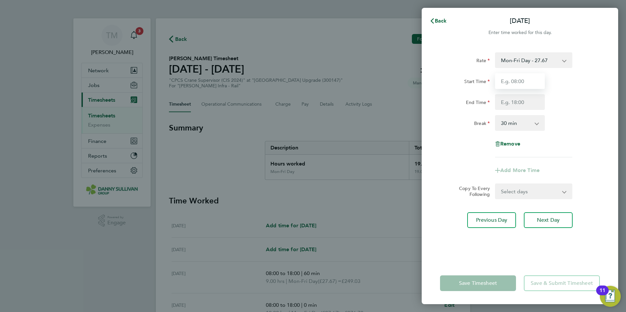
click at [525, 83] on input "Start Time" at bounding box center [520, 81] width 50 height 16
type input "08:00"
type input "18:00"
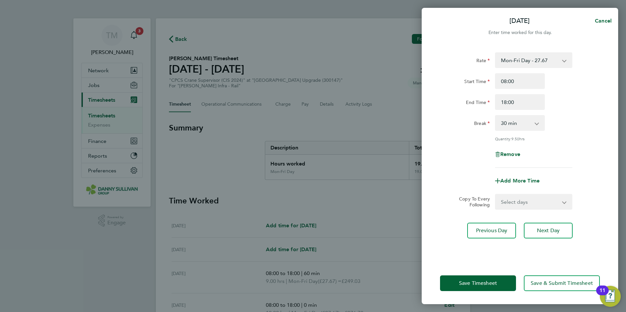
click at [529, 127] on select "0 min 15 min 30 min 45 min 60 min 75 min 90 min" at bounding box center [516, 123] width 41 height 14
select select "0"
click at [496, 116] on select "0 min 15 min 30 min 45 min 60 min 75 min 90 min" at bounding box center [516, 123] width 41 height 14
click at [488, 283] on span "Save Timesheet" at bounding box center [478, 283] width 38 height 7
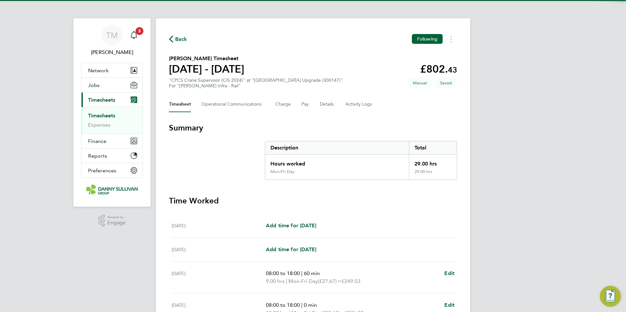
scroll to position [131, 0]
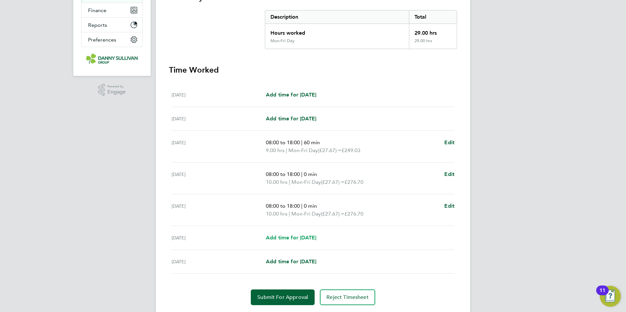
click at [297, 236] on span "Add time for [DATE]" at bounding box center [291, 238] width 50 height 6
select select "30"
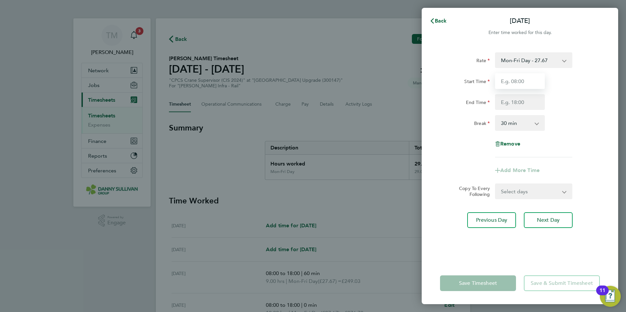
click at [531, 82] on input "Start Time" at bounding box center [520, 81] width 50 height 16
type input "08:00"
type input "18:00"
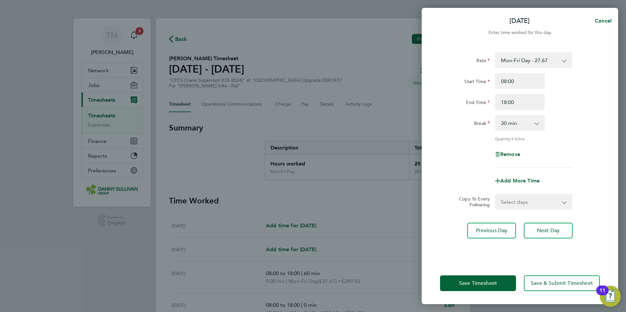
click at [534, 59] on select "Mon-Fri Day - 27.67 Mon-Thurs Night - 31.82 Xmas / [GEOGRAPHIC_DATA] - 55.34 Ba…" at bounding box center [530, 60] width 68 height 14
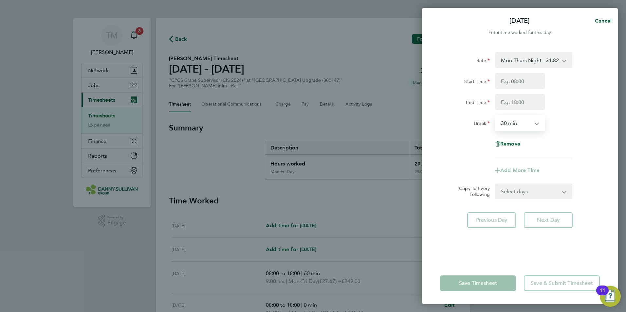
click at [535, 125] on select "0 min 15 min 30 min 45 min 60 min 75 min 90 min" at bounding box center [516, 123] width 41 height 14
select select "0"
click at [496, 116] on select "0 min 15 min 30 min 45 min 60 min 75 min 90 min" at bounding box center [516, 123] width 41 height 14
click at [531, 81] on input "Start Time" at bounding box center [520, 81] width 50 height 16
click at [524, 83] on input "Start Time" at bounding box center [520, 81] width 50 height 16
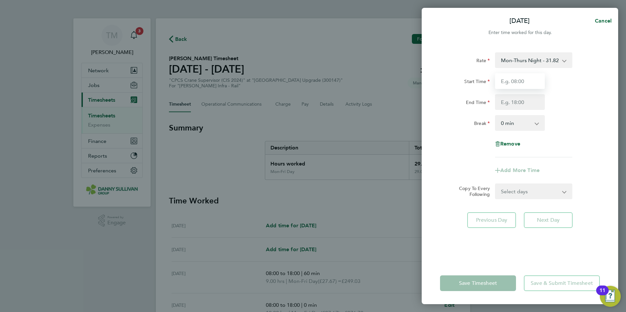
click at [533, 82] on input "Start Time" at bounding box center [520, 81] width 50 height 16
type input "08:00"
type input "18:00"
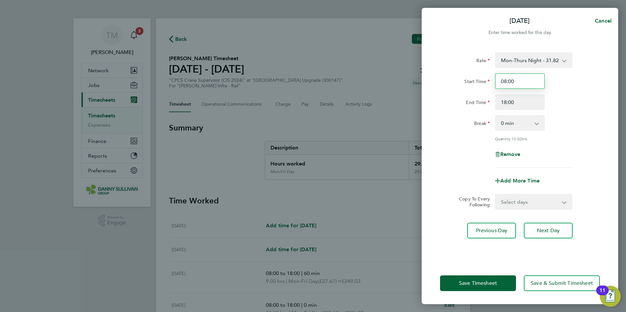
drag, startPoint x: 519, startPoint y: 82, endPoint x: 492, endPoint y: 78, distance: 27.4
click at [492, 78] on div "Start Time 08:00" at bounding box center [520, 81] width 165 height 16
type input "18:00"
drag, startPoint x: 512, startPoint y: 99, endPoint x: 518, endPoint y: 103, distance: 7.9
click at [512, 99] on input "18:00" at bounding box center [520, 102] width 50 height 16
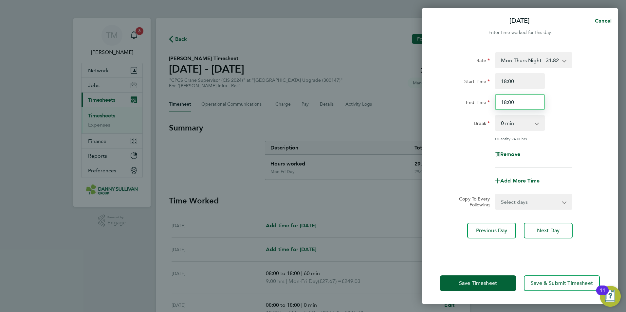
drag, startPoint x: 519, startPoint y: 103, endPoint x: 487, endPoint y: 99, distance: 32.4
click at [487, 99] on div "End Time 18:00" at bounding box center [520, 102] width 165 height 16
type input "04:00"
click at [566, 113] on div "Rate Mon-Thurs Night - 31.82 Mon-Fri Day - 27.67 Xmas / [GEOGRAPHIC_DATA] - 55.…" at bounding box center [520, 110] width 160 height 116
click at [492, 284] on span "Save Timesheet" at bounding box center [478, 283] width 38 height 7
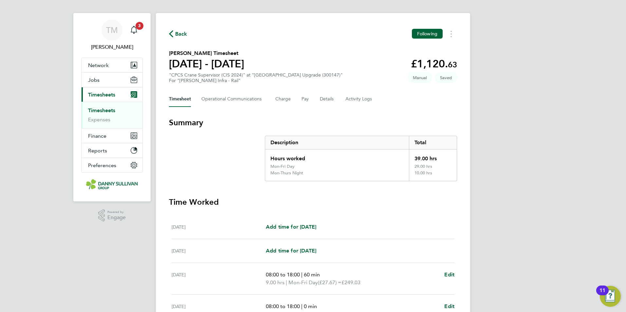
scroll to position [165, 0]
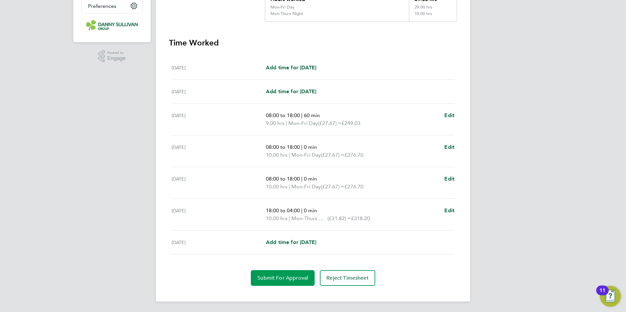
click at [299, 282] on button "Submit For Approval" at bounding box center [283, 279] width 64 height 16
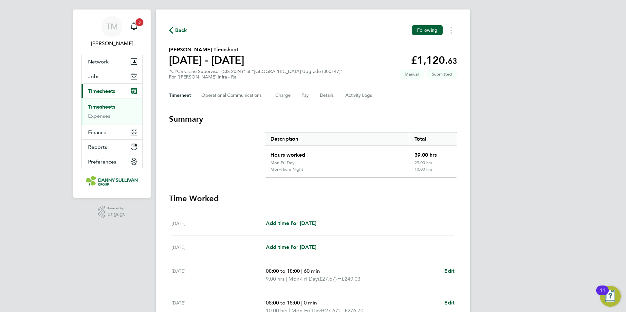
scroll to position [0, 0]
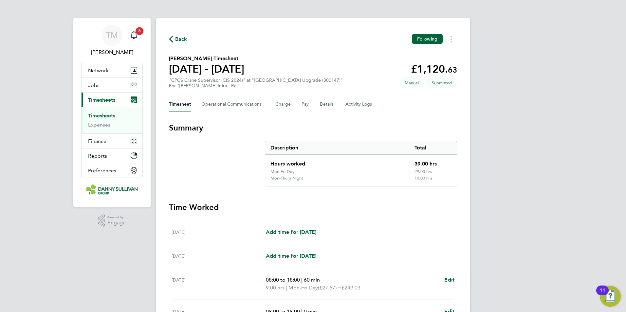
click at [111, 100] on span "Timesheets" at bounding box center [101, 100] width 27 height 6
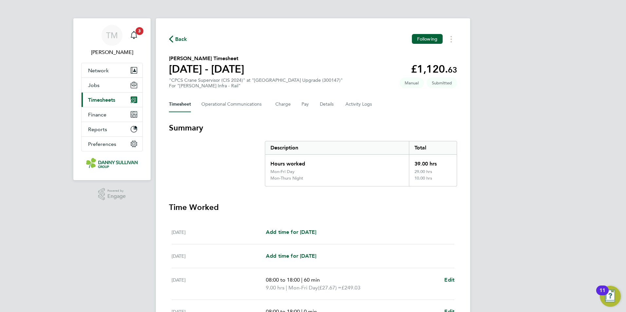
click at [110, 99] on span "Timesheets" at bounding box center [101, 100] width 27 height 6
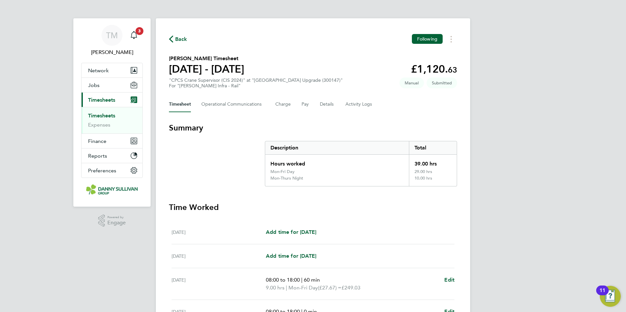
click at [105, 115] on link "Timesheets" at bounding box center [101, 116] width 27 height 6
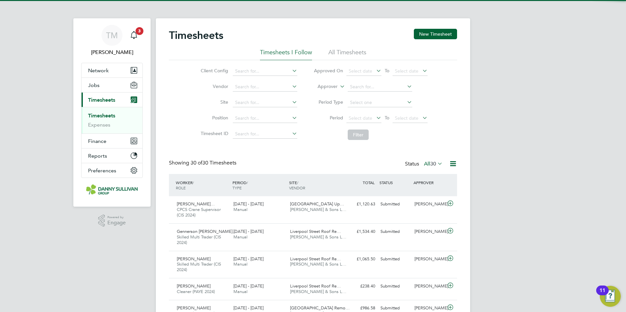
scroll to position [22, 57]
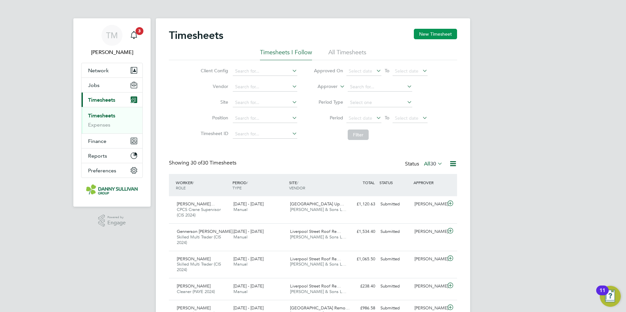
click at [432, 35] on button "New Timesheet" at bounding box center [435, 34] width 43 height 10
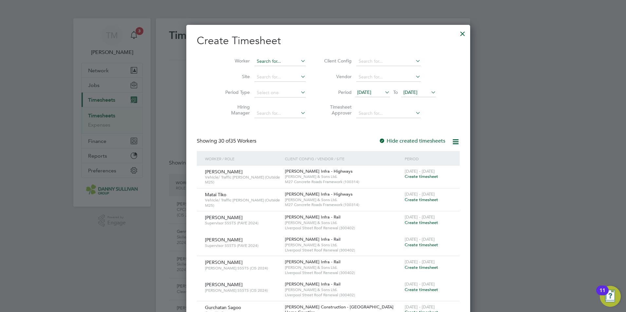
click at [263, 61] on input at bounding box center [279, 61] width 51 height 9
click at [269, 68] on li "Suresh Sud hooa" at bounding box center [265, 70] width 52 height 9
type input "[PERSON_NAME]"
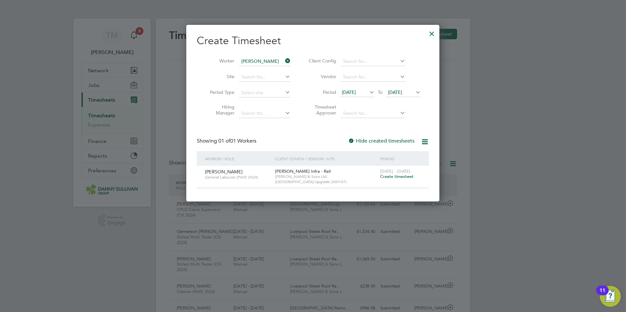
click at [390, 177] on span "Create timesheet" at bounding box center [396, 177] width 33 height 6
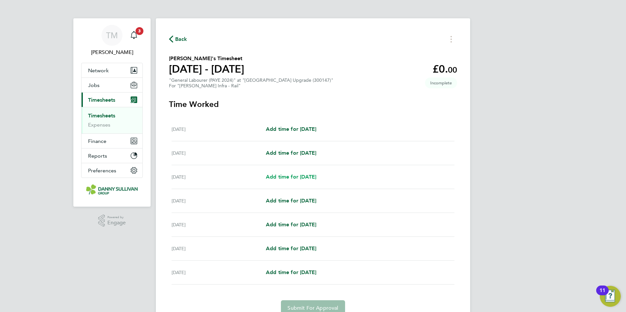
click at [310, 177] on span "Add time for [DATE]" at bounding box center [291, 177] width 50 height 6
select select "30"
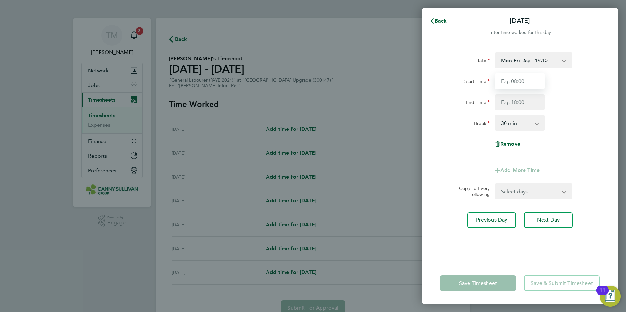
click at [527, 82] on input "Start Time" at bounding box center [520, 81] width 50 height 16
type input "08:00"
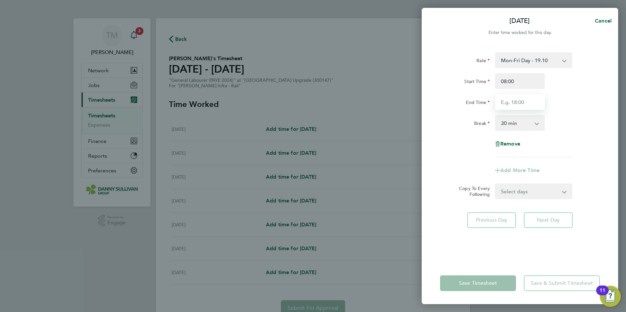
click at [518, 101] on input "End Time" at bounding box center [520, 102] width 50 height 16
type input "18:00"
click at [526, 122] on select "0 min 15 min 30 min 45 min 60 min 75 min 90 min" at bounding box center [516, 123] width 41 height 14
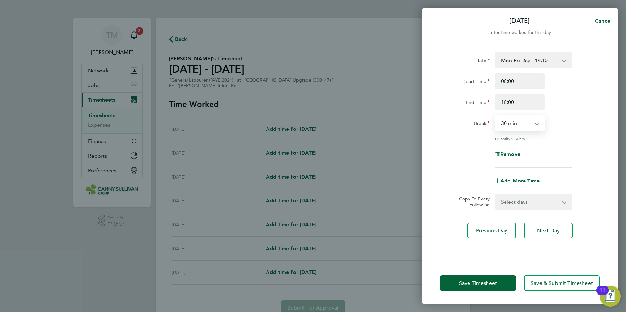
select select "0"
click at [496, 116] on select "0 min 15 min 30 min 45 min 60 min 75 min 90 min" at bounding box center [516, 123] width 41 height 14
click at [490, 284] on span "Save Timesheet" at bounding box center [478, 283] width 38 height 7
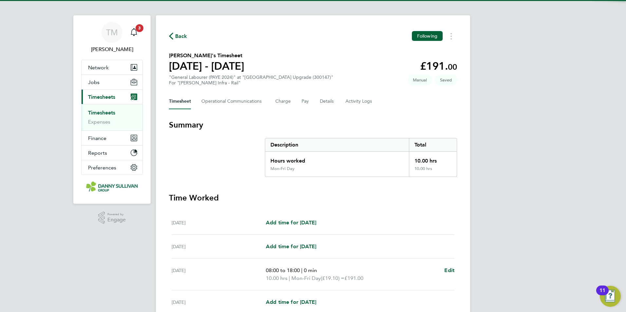
scroll to position [135, 0]
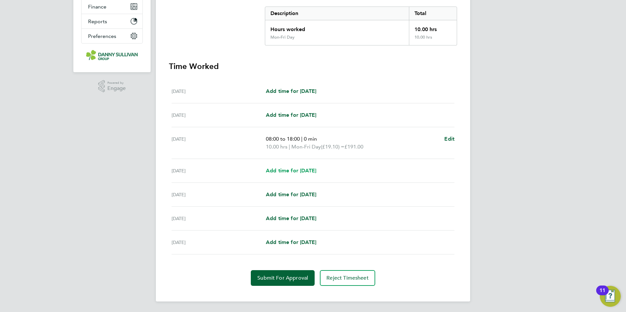
click at [316, 173] on span "Add time for [DATE]" at bounding box center [291, 171] width 50 height 6
select select "30"
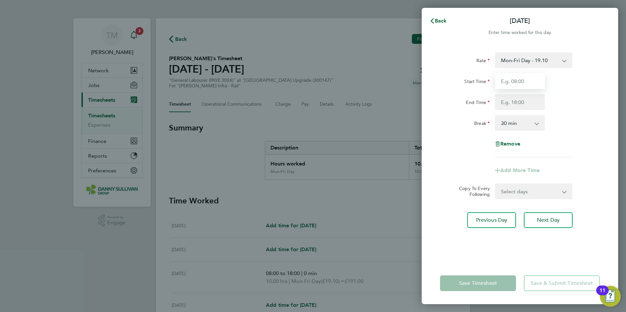
click at [529, 83] on input "Start Time" at bounding box center [520, 81] width 50 height 16
type input "08:00"
type input "18:00"
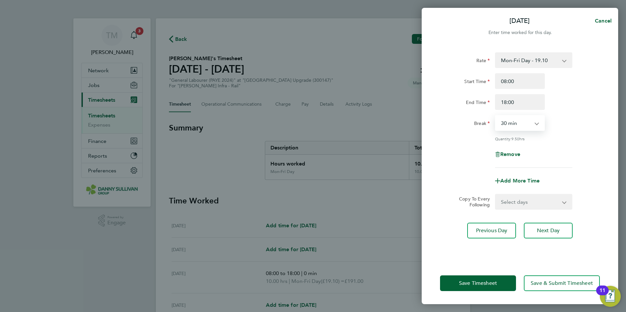
click at [528, 127] on select "0 min 15 min 30 min 45 min 60 min 75 min 90 min" at bounding box center [516, 123] width 41 height 14
select select "0"
click at [496, 116] on select "0 min 15 min 30 min 45 min 60 min 75 min 90 min" at bounding box center [516, 123] width 41 height 14
click at [479, 282] on span "Save Timesheet" at bounding box center [478, 283] width 38 height 7
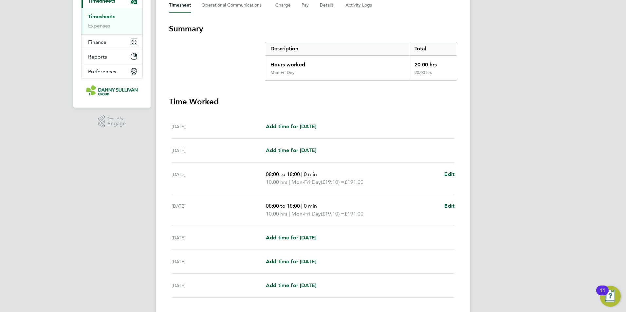
scroll to position [142, 0]
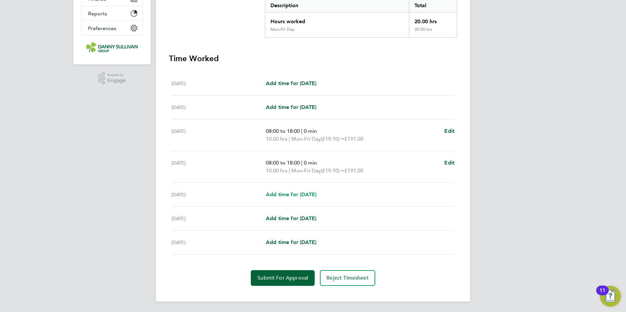
click at [299, 197] on span "Add time for [DATE]" at bounding box center [291, 195] width 50 height 6
select select "30"
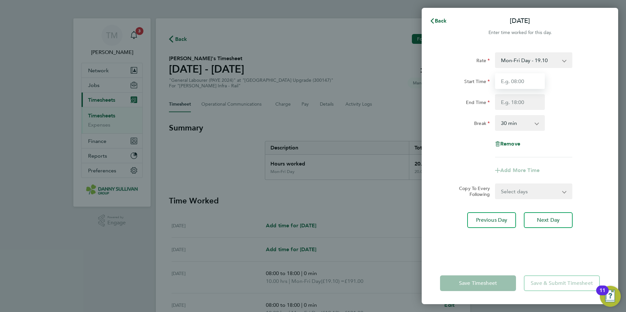
click at [523, 85] on input "Start Time" at bounding box center [520, 81] width 50 height 16
type input "08:00"
type input "18:00"
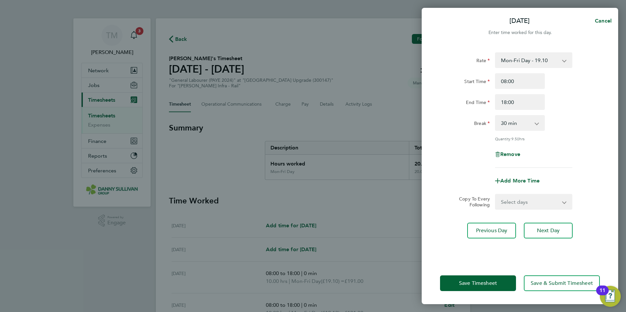
click at [527, 120] on select "0 min 15 min 30 min 45 min 60 min 75 min 90 min" at bounding box center [516, 123] width 41 height 14
click at [496, 116] on select "0 min 15 min 30 min 45 min 60 min 75 min 90 min" at bounding box center [516, 123] width 41 height 14
click at [493, 283] on span "Save Timesheet" at bounding box center [478, 283] width 38 height 7
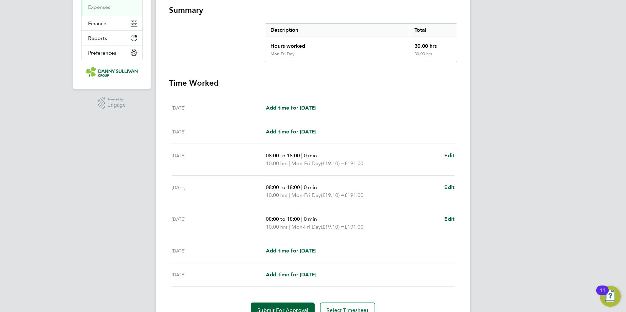
scroll to position [150, 0]
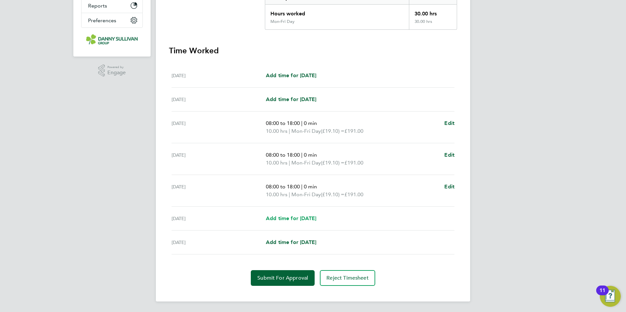
click at [312, 220] on span "Add time for [DATE]" at bounding box center [291, 219] width 50 height 6
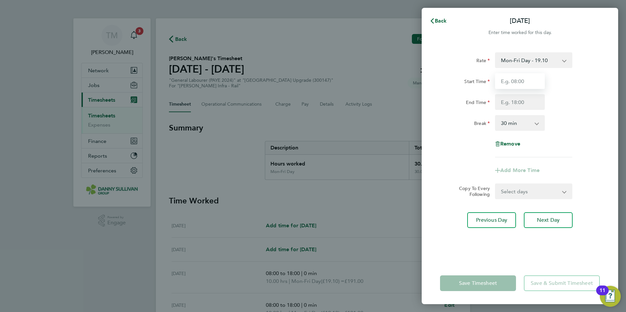
click at [538, 81] on input "Start Time" at bounding box center [520, 81] width 50 height 16
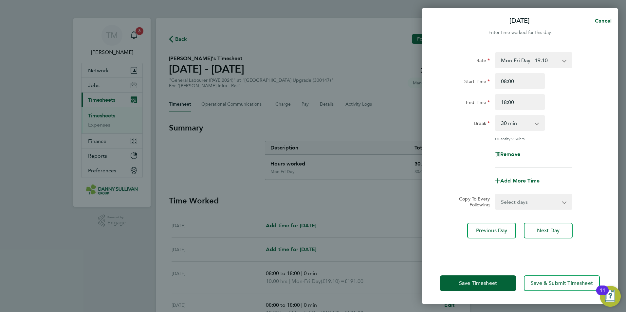
click at [536, 125] on app-icon-cross-button at bounding box center [540, 123] width 8 height 14
click at [525, 125] on select "0 min 15 min 30 min 45 min 60 min 75 min 90 min" at bounding box center [516, 123] width 41 height 14
click at [496, 116] on select "0 min 15 min 30 min 45 min 60 min 75 min 90 min" at bounding box center [516, 123] width 41 height 14
click at [505, 282] on button "Save Timesheet" at bounding box center [478, 284] width 76 height 16
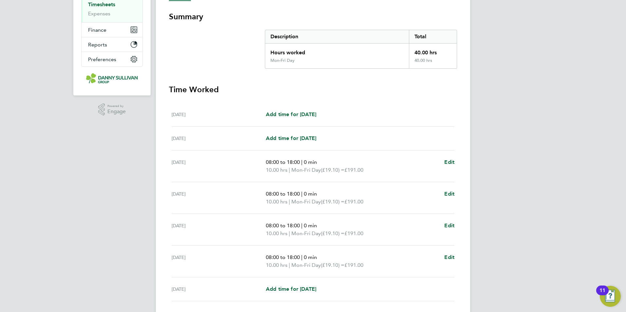
scroll to position [158, 0]
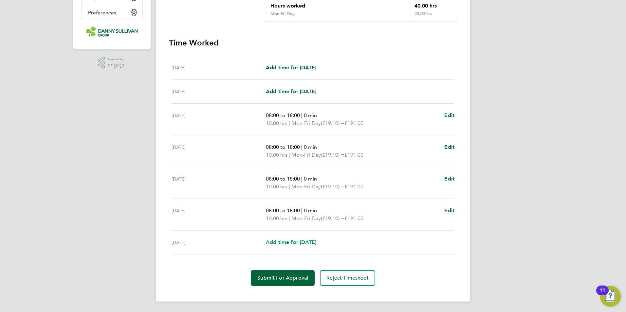
click at [316, 242] on span "Add time for [DATE]" at bounding box center [291, 242] width 50 height 6
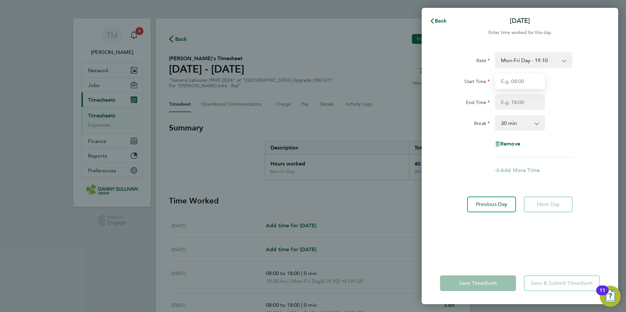
click at [517, 83] on input "Start Time" at bounding box center [520, 81] width 50 height 16
click at [504, 84] on input "Start Time" at bounding box center [520, 81] width 50 height 16
click at [505, 95] on input "End Time" at bounding box center [520, 102] width 50 height 16
click at [537, 124] on app-icon-cross-button at bounding box center [540, 123] width 8 height 14
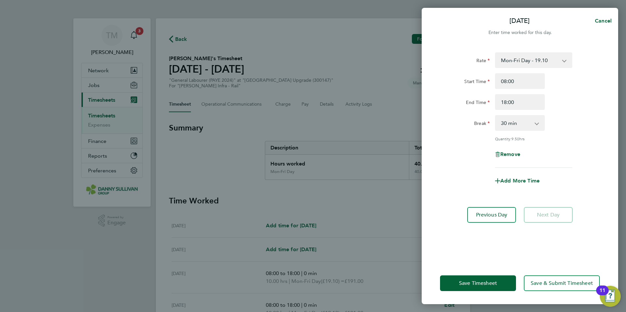
click at [536, 124] on select "0 min 15 min 30 min 45 min 60 min 75 min 90 min" at bounding box center [516, 123] width 41 height 14
click at [496, 116] on select "0 min 15 min 30 min 45 min 60 min 75 min 90 min" at bounding box center [516, 123] width 41 height 14
click at [483, 282] on span "Save Timesheet" at bounding box center [478, 283] width 38 height 7
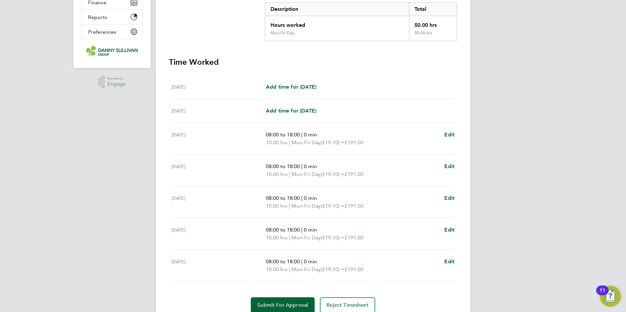
scroll to position [166, 0]
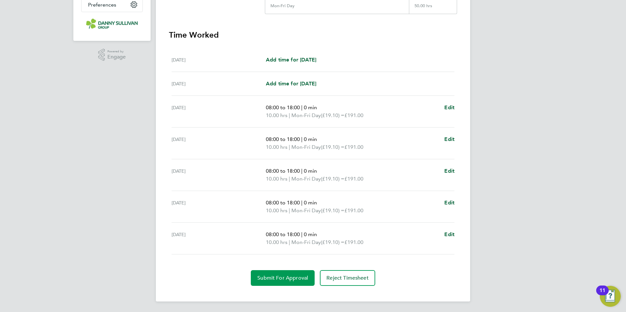
click at [290, 276] on span "Submit For Approval" at bounding box center [282, 278] width 51 height 7
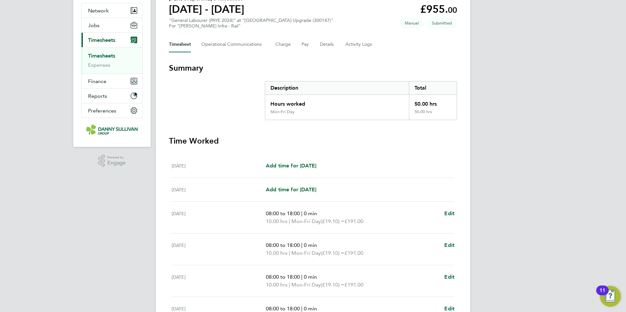
scroll to position [0, 0]
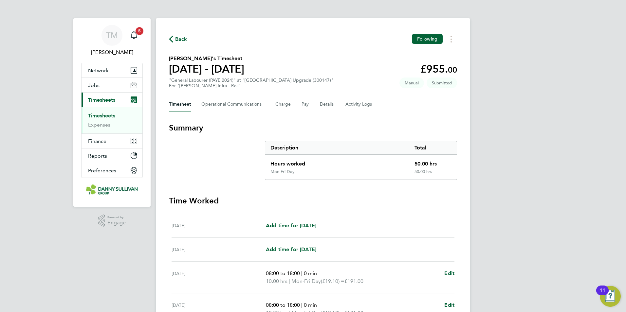
click at [105, 115] on link "Timesheets" at bounding box center [101, 116] width 27 height 6
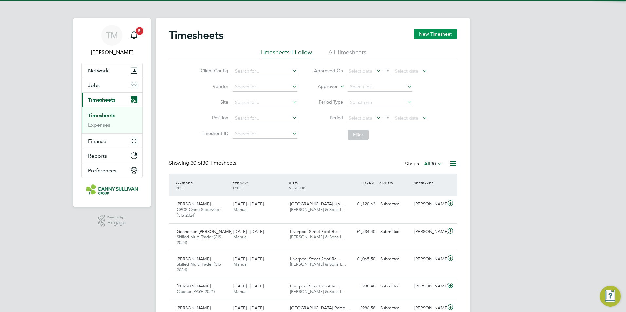
scroll to position [22, 57]
click at [428, 31] on button "New Timesheet" at bounding box center [435, 34] width 43 height 10
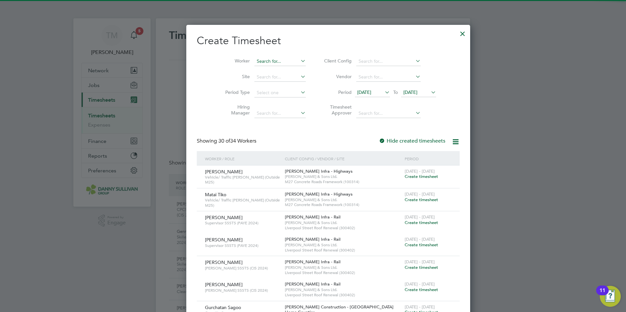
click at [264, 60] on input at bounding box center [279, 61] width 51 height 9
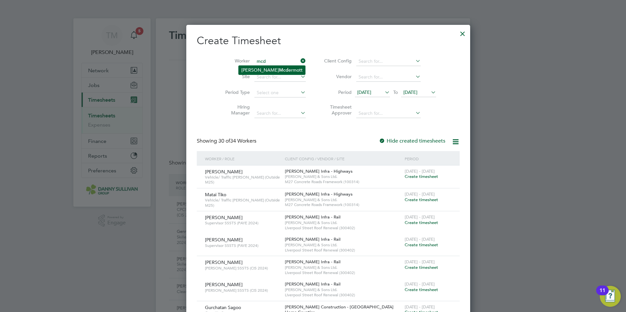
click at [267, 69] on li "[PERSON_NAME] [PERSON_NAME]" at bounding box center [272, 70] width 66 height 9
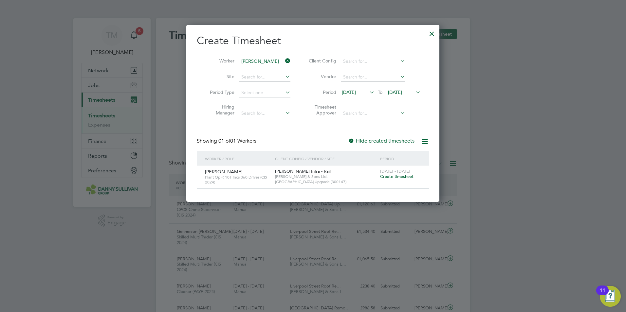
click at [395, 175] on span "Create timesheet" at bounding box center [396, 177] width 33 height 6
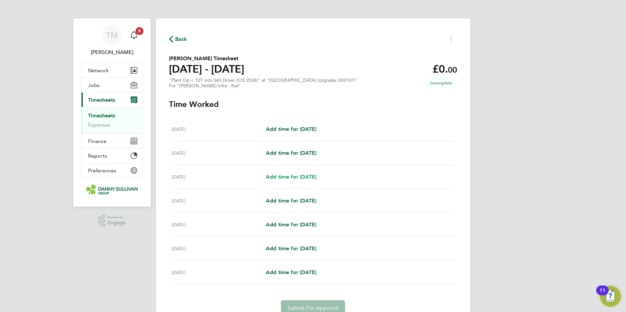
click at [307, 177] on span "Add time for [DATE]" at bounding box center [291, 177] width 50 height 6
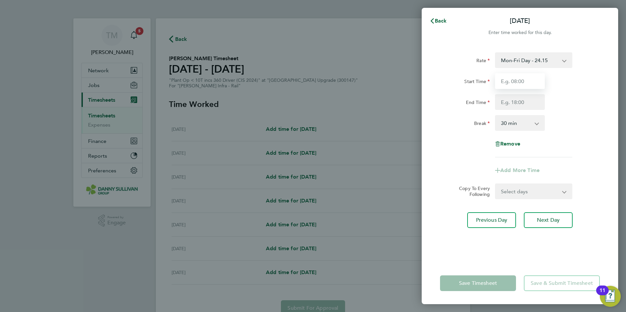
click at [533, 84] on input "Start Time" at bounding box center [520, 81] width 50 height 16
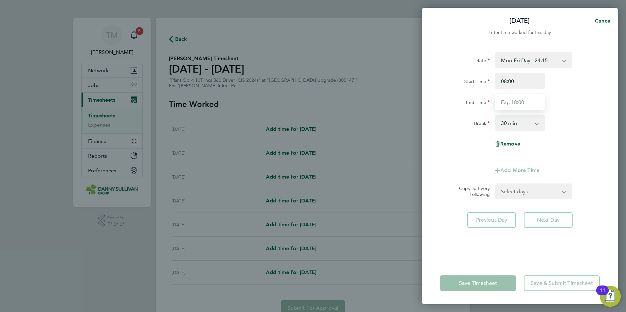
click at [513, 101] on input "End Time" at bounding box center [520, 102] width 50 height 16
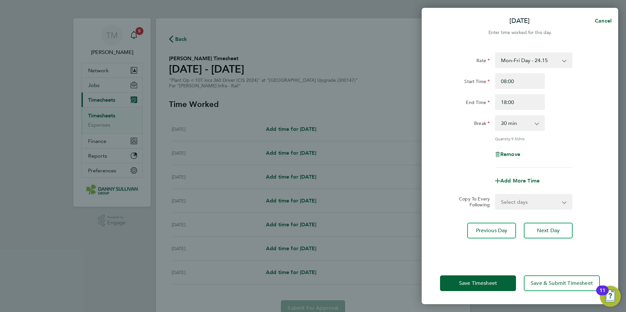
click at [525, 126] on select "0 min 15 min 30 min 45 min 60 min 75 min 90 min" at bounding box center [516, 123] width 41 height 14
click at [496, 116] on select "0 min 15 min 30 min 45 min 60 min 75 min 90 min" at bounding box center [516, 123] width 41 height 14
drag, startPoint x: 493, startPoint y: 284, endPoint x: 483, endPoint y: 281, distance: 9.7
click at [492, 284] on span "Save Timesheet" at bounding box center [478, 283] width 38 height 7
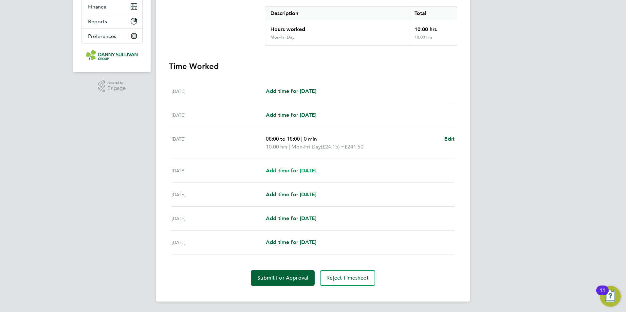
click at [307, 173] on span "Add time for [DATE]" at bounding box center [291, 171] width 50 height 6
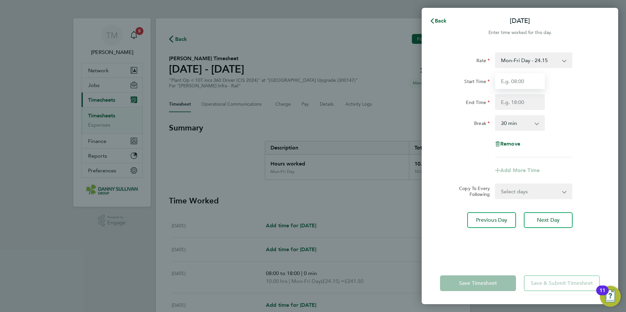
click at [534, 78] on input "Start Time" at bounding box center [520, 81] width 50 height 16
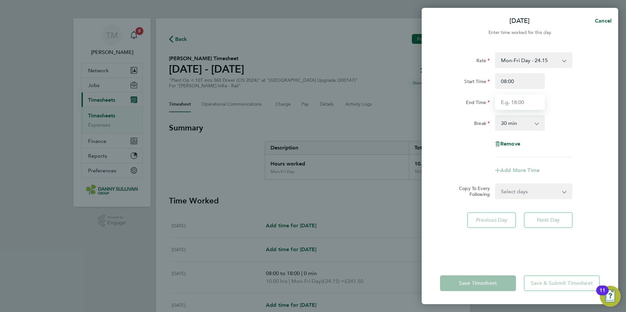
click at [522, 102] on input "End Time" at bounding box center [520, 102] width 50 height 16
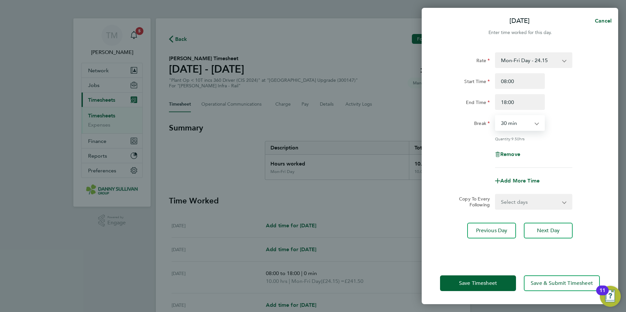
click at [524, 127] on select "0 min 15 min 30 min 45 min 60 min 75 min 90 min" at bounding box center [516, 123] width 41 height 14
click at [496, 116] on select "0 min 15 min 30 min 45 min 60 min 75 min 90 min" at bounding box center [516, 123] width 41 height 14
click at [487, 284] on span "Save Timesheet" at bounding box center [478, 283] width 38 height 7
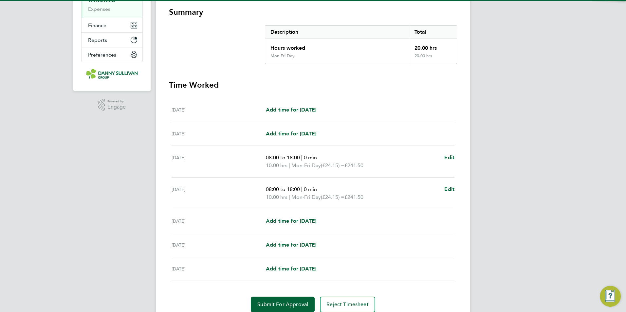
scroll to position [142, 0]
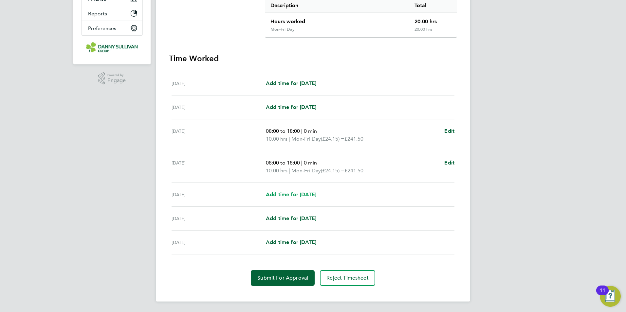
click at [300, 193] on span "Add time for [DATE]" at bounding box center [291, 195] width 50 height 6
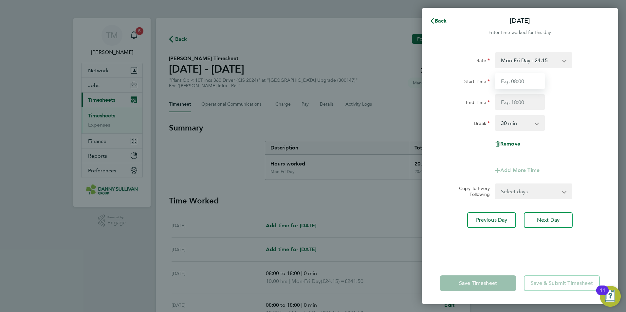
click at [520, 85] on input "Start Time" at bounding box center [520, 81] width 50 height 16
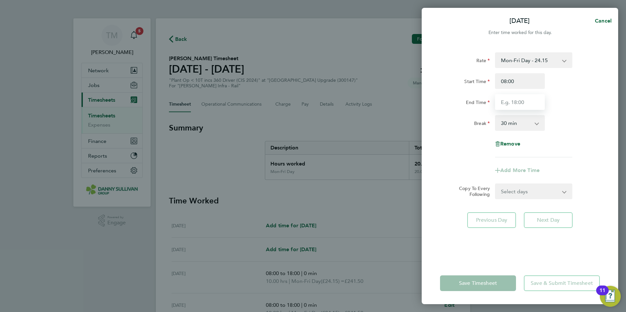
click at [518, 103] on input "End Time" at bounding box center [520, 102] width 50 height 16
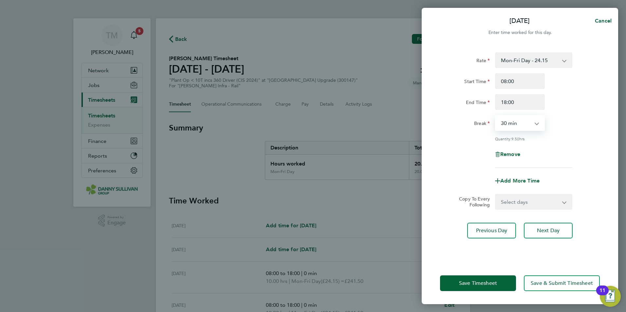
click at [521, 122] on select "0 min 15 min 30 min 45 min 60 min 75 min 90 min" at bounding box center [516, 123] width 41 height 14
select select "0"
click at [496, 116] on select "0 min 15 min 30 min 45 min 60 min 75 min 90 min" at bounding box center [516, 123] width 41 height 14
click at [486, 289] on button "Save Timesheet" at bounding box center [478, 284] width 76 height 16
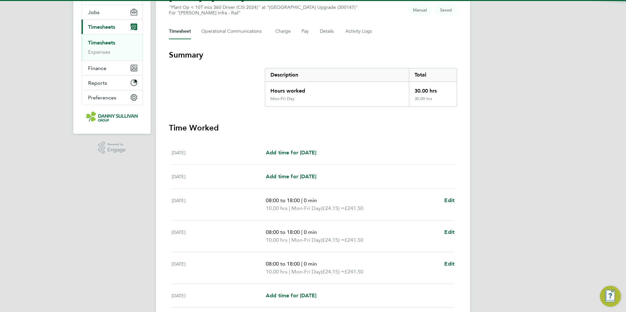
scroll to position [150, 0]
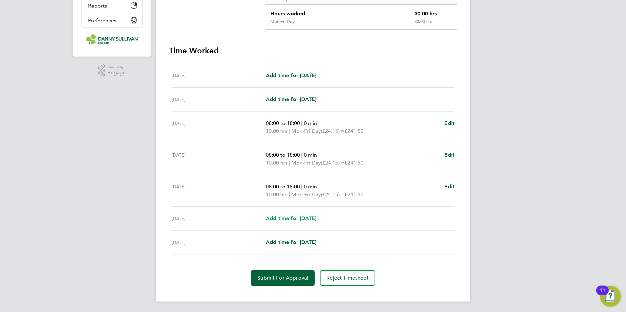
click at [300, 215] on link "Add time for [DATE]" at bounding box center [291, 219] width 50 height 8
select select "30"
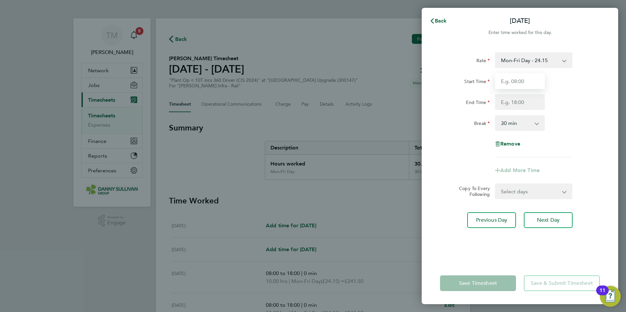
click at [524, 86] on input "Start Time" at bounding box center [520, 81] width 50 height 16
type input "08:00"
click at [516, 101] on input "End Time" at bounding box center [520, 102] width 50 height 16
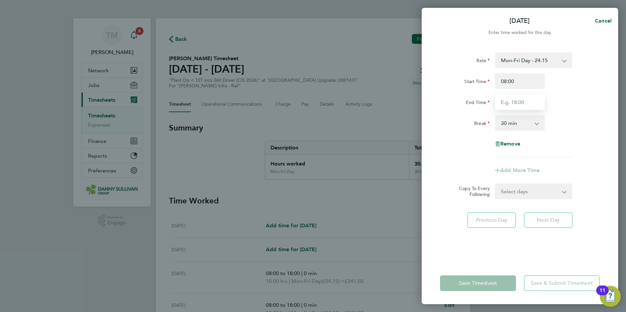
type input "18:00"
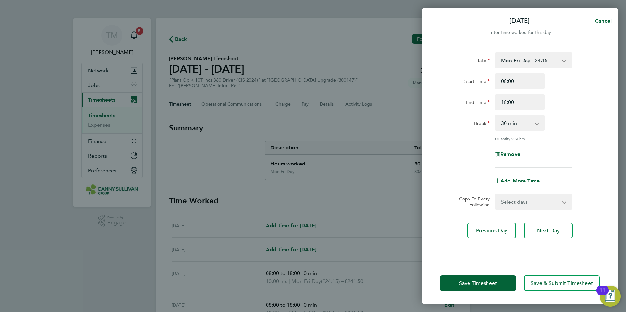
click at [515, 125] on select "0 min 15 min 30 min 45 min 60 min 75 min 90 min" at bounding box center [516, 123] width 41 height 14
select select "0"
click at [496, 116] on select "0 min 15 min 30 min 45 min 60 min 75 min 90 min" at bounding box center [516, 123] width 41 height 14
drag, startPoint x: 467, startPoint y: 283, endPoint x: 467, endPoint y: 274, distance: 9.5
click at [467, 283] on span "Save Timesheet" at bounding box center [478, 283] width 38 height 7
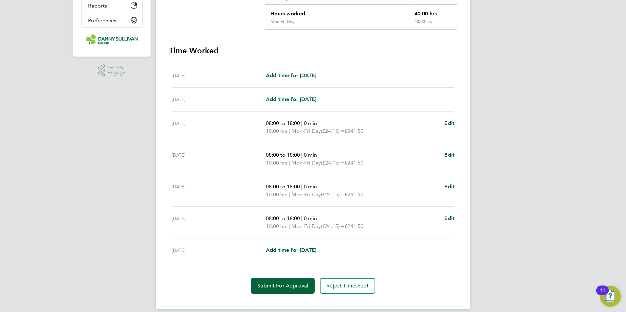
scroll to position [158, 0]
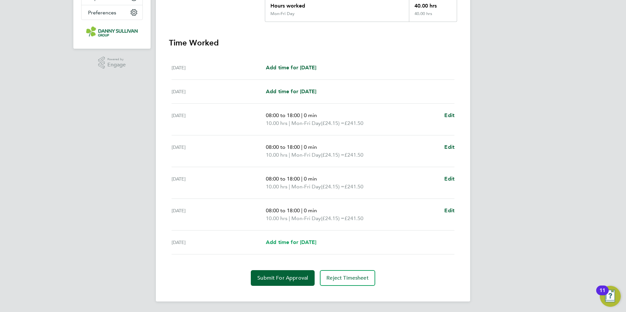
click at [306, 244] on span "Add time for [DATE]" at bounding box center [291, 242] width 50 height 6
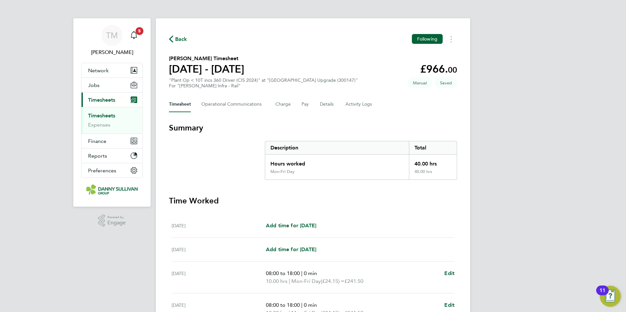
select select "30"
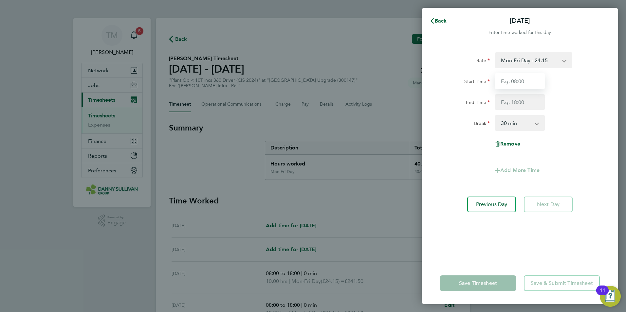
click at [527, 84] on input "Start Time" at bounding box center [520, 81] width 50 height 16
type input "08:00"
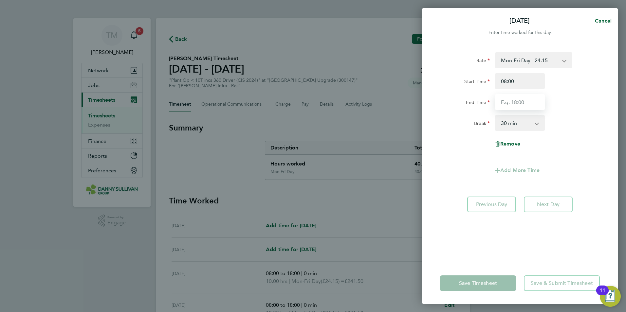
click at [517, 100] on input "End Time" at bounding box center [520, 102] width 50 height 16
type input "18:00"
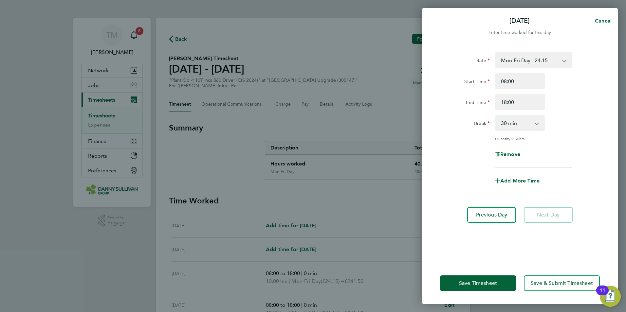
click at [520, 127] on select "0 min 15 min 30 min 45 min 60 min 75 min 90 min" at bounding box center [516, 123] width 41 height 14
select select "0"
click at [496, 116] on select "0 min 15 min 30 min 45 min 60 min 75 min 90 min" at bounding box center [516, 123] width 41 height 14
click at [479, 287] on button "Save Timesheet" at bounding box center [478, 284] width 76 height 16
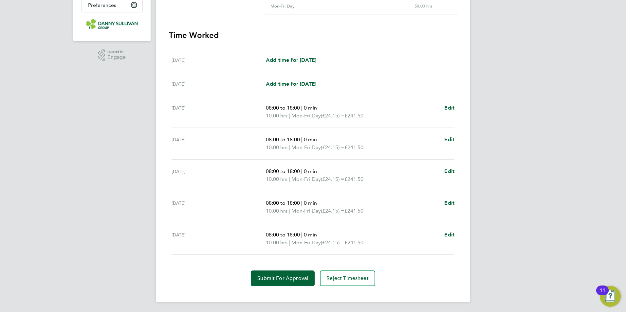
scroll to position [166, 0]
click at [281, 274] on button "Submit For Approval" at bounding box center [283, 279] width 64 height 16
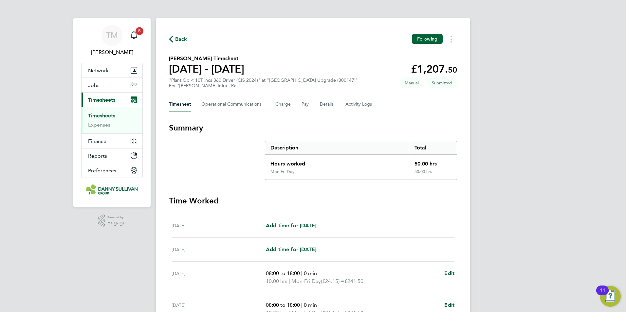
click at [101, 103] on span "Timesheets" at bounding box center [101, 100] width 27 height 6
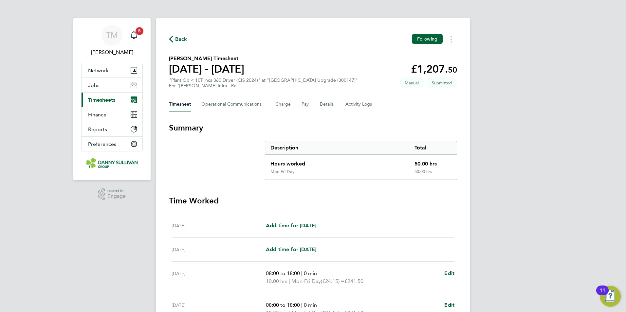
click at [100, 98] on span "Timesheets" at bounding box center [101, 100] width 27 height 6
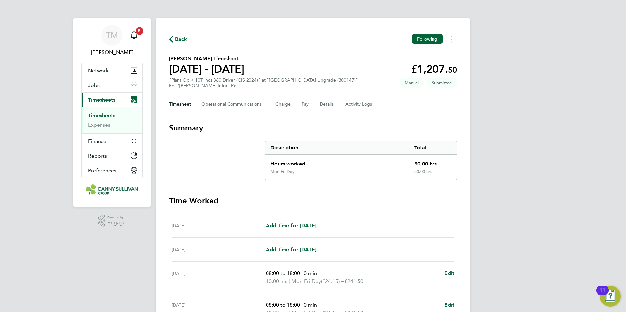
click at [105, 114] on link "Timesheets" at bounding box center [101, 116] width 27 height 6
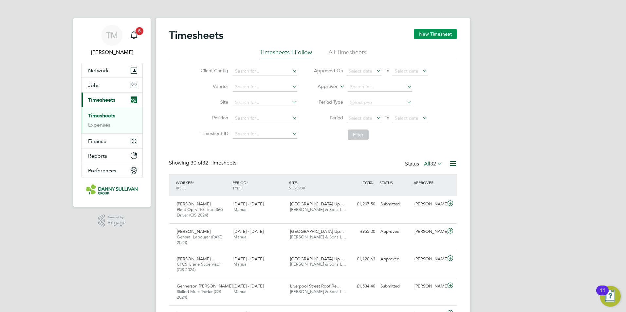
click at [431, 35] on button "New Timesheet" at bounding box center [435, 34] width 43 height 10
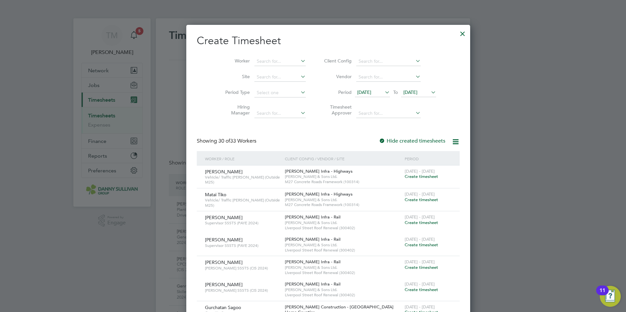
click at [261, 57] on li "Worker" at bounding box center [263, 62] width 102 height 16
click at [260, 59] on input at bounding box center [279, 61] width 51 height 9
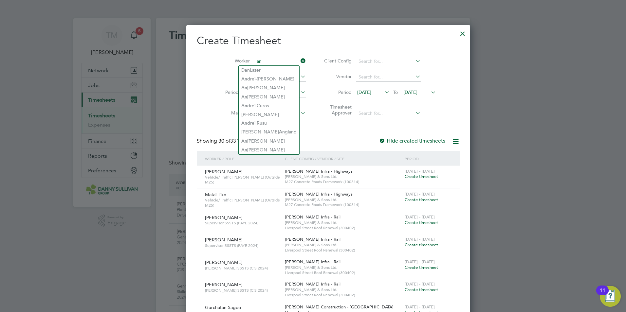
type input "an"
click at [266, 60] on input at bounding box center [279, 61] width 51 height 9
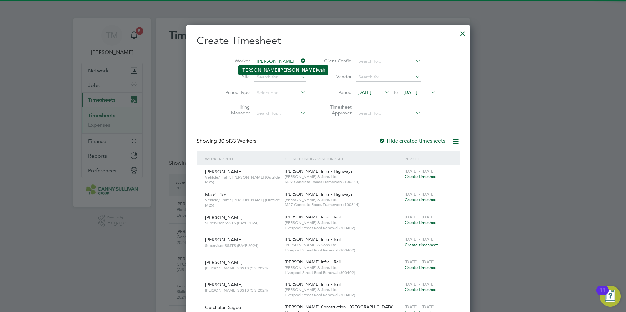
click at [267, 67] on li "Daniel Amank wah" at bounding box center [283, 70] width 89 height 9
type input "[PERSON_NAME]"
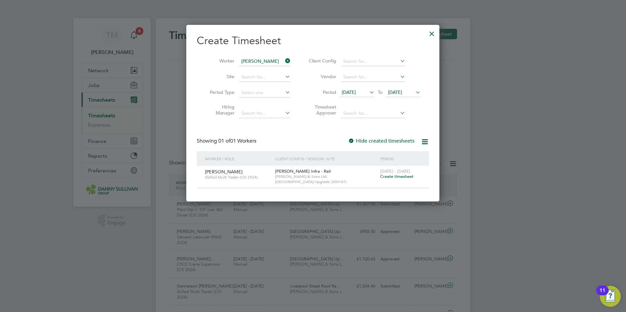
click at [396, 176] on span "Create timesheet" at bounding box center [396, 177] width 33 height 6
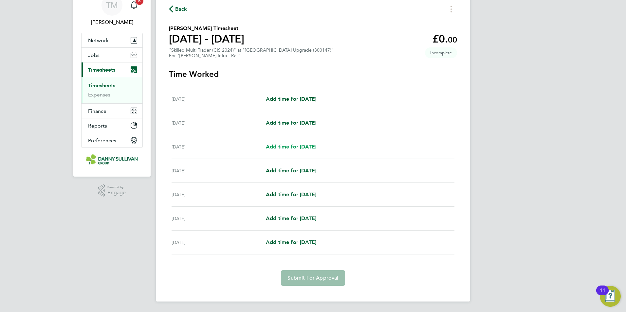
click at [298, 147] on span "Add time for [DATE]" at bounding box center [291, 147] width 50 height 6
select select "30"
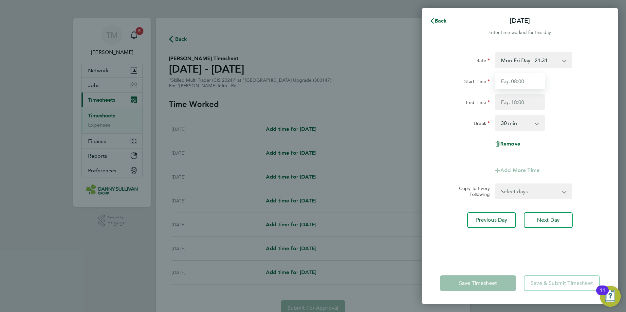
click at [526, 80] on input "Start Time" at bounding box center [520, 81] width 50 height 16
type input "08:00"
drag, startPoint x: 507, startPoint y: 81, endPoint x: 486, endPoint y: 80, distance: 21.0
click at [486, 80] on div "Start Time 08:00" at bounding box center [520, 81] width 165 height 16
type input "18:00"
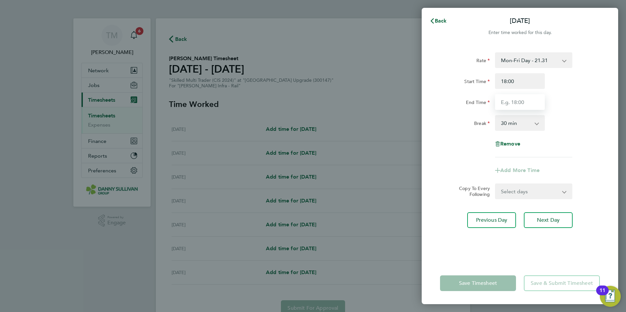
click at [520, 104] on input "End Time" at bounding box center [520, 102] width 50 height 16
type input "04:00"
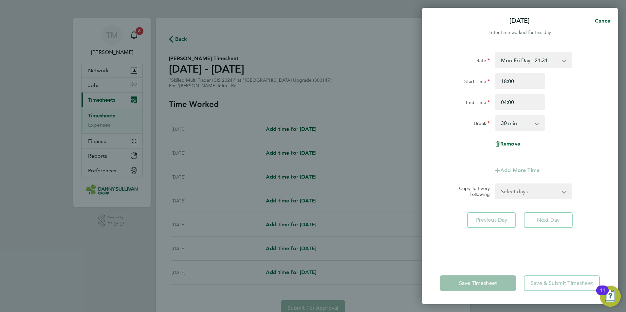
click at [521, 122] on select "0 min 15 min 30 min 45 min 60 min 75 min 90 min" at bounding box center [516, 123] width 41 height 14
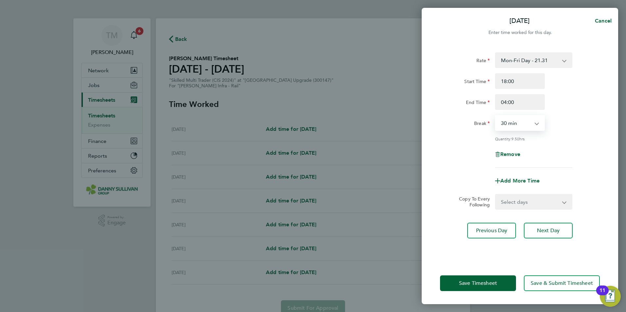
select select "0"
click at [496, 116] on select "0 min 15 min 30 min 45 min 60 min 75 min 90 min" at bounding box center [516, 123] width 41 height 14
click at [530, 64] on select "Mon-Fri Day - 21.31 Bank Hol - 31.96 Xmas / NY - 42.62 Weekend - 27.70 Mon-Thur…" at bounding box center [530, 60] width 68 height 14
select select "30"
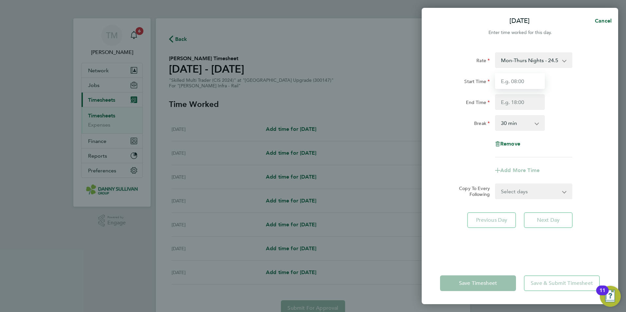
click at [525, 81] on input "Start Time" at bounding box center [520, 81] width 50 height 16
type input "18:00"
drag, startPoint x: 519, startPoint y: 112, endPoint x: 518, endPoint y: 108, distance: 4.1
click at [518, 111] on div "Rate Mon-Thurs Nights - 24.51 Mon-Fri Day - 21.31 Bank Hol - 31.96 Xmas / NY - …" at bounding box center [520, 104] width 160 height 105
click at [518, 104] on input "End Time" at bounding box center [520, 102] width 50 height 16
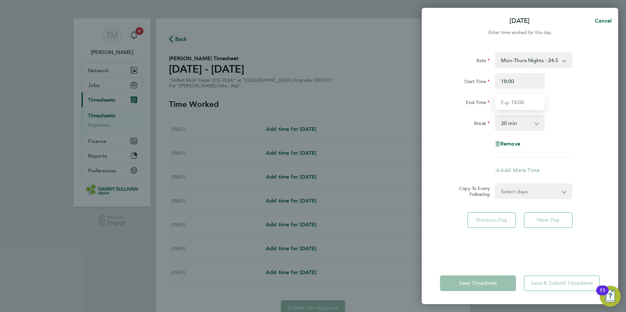
type input "04:00"
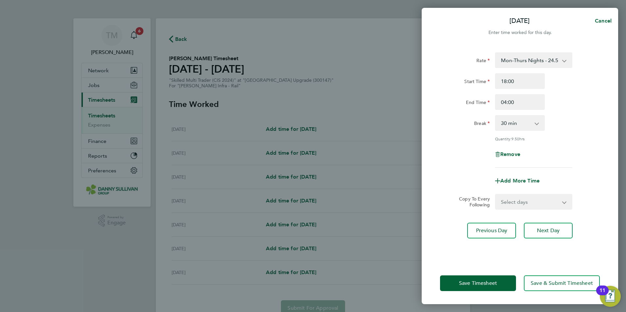
click at [540, 125] on app-icon-cross-button at bounding box center [540, 123] width 8 height 14
click at [538, 124] on app-icon-cross-button at bounding box center [540, 123] width 8 height 14
click at [536, 123] on app-icon-cross-button at bounding box center [540, 123] width 8 height 14
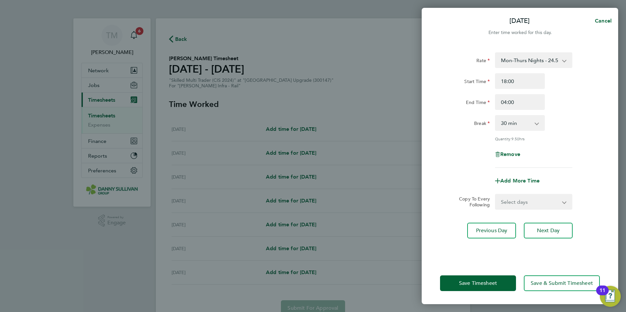
click at [538, 125] on app-icon-cross-button at bounding box center [540, 123] width 8 height 14
click at [536, 123] on select "0 min 15 min 30 min 45 min 60 min 75 min 90 min" at bounding box center [516, 123] width 41 height 14
select select "0"
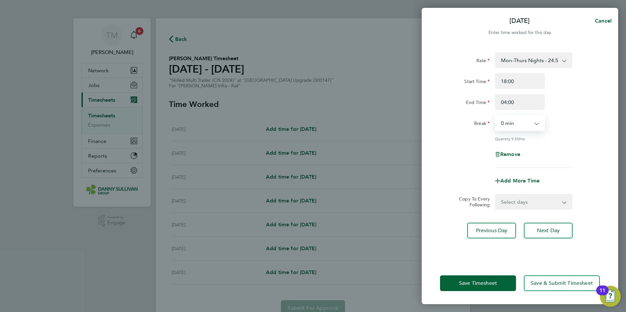
click at [496, 116] on select "0 min 15 min 30 min 45 min 60 min 75 min 90 min" at bounding box center [516, 123] width 41 height 14
click at [500, 284] on button "Save Timesheet" at bounding box center [478, 284] width 76 height 16
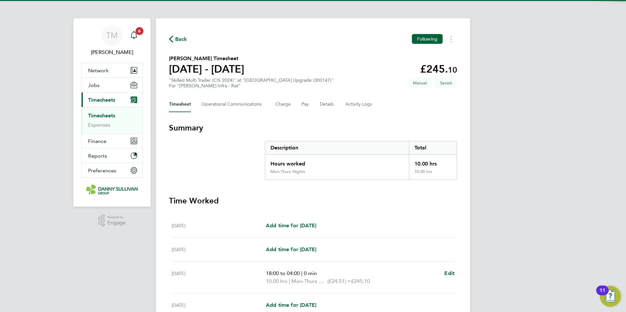
scroll to position [135, 0]
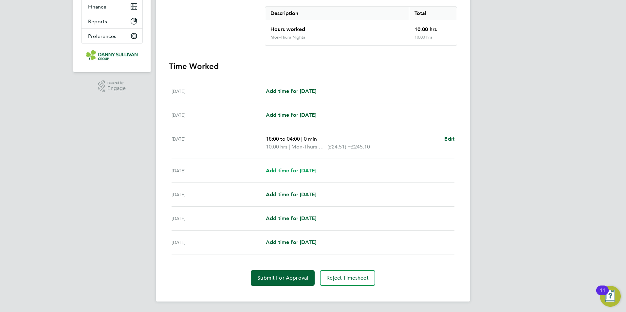
click at [307, 174] on link "Add time for [DATE]" at bounding box center [291, 171] width 50 height 8
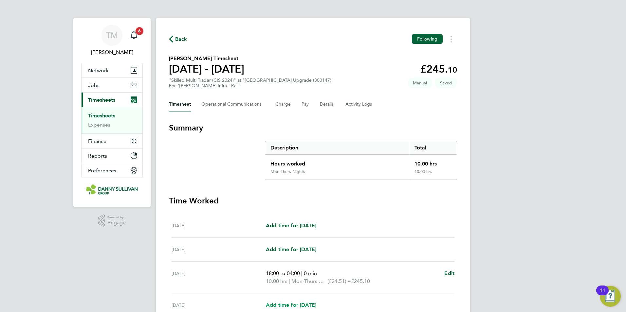
select select "30"
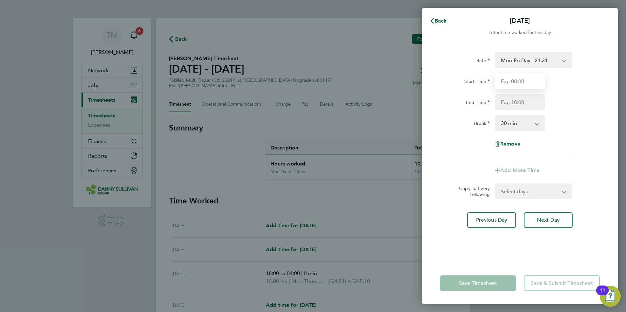
click at [533, 87] on input "Start Time" at bounding box center [520, 81] width 50 height 16
type input "18:00"
type input "04:00"
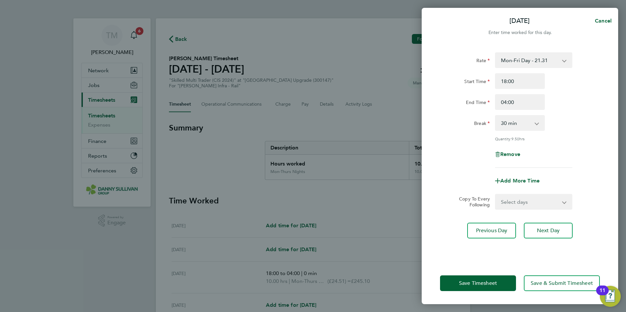
click at [525, 63] on select "Mon-Fri Day - 21.31 Bank Hol - 31.96 Xmas / NY - 42.62 Weekend - 27.70 Mon-Thur…" at bounding box center [530, 60] width 68 height 14
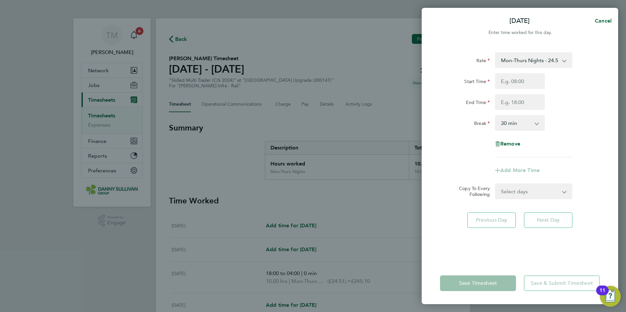
click at [487, 282] on app-form-button "Save Timesheet" at bounding box center [480, 284] width 80 height 16
click at [524, 127] on select "0 min 15 min 30 min 45 min 60 min 75 min 90 min" at bounding box center [516, 123] width 41 height 14
select select "0"
click at [496, 116] on select "0 min 15 min 30 min 45 min 60 min 75 min 90 min" at bounding box center [516, 123] width 41 height 14
click at [497, 275] on div "Save Timesheet Save & Submit Timesheet" at bounding box center [520, 284] width 197 height 42
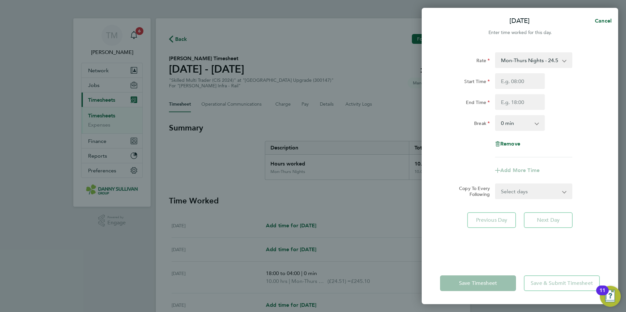
click at [495, 281] on app-form-button "Save Timesheet" at bounding box center [480, 284] width 80 height 16
click at [600, 22] on span "Cancel" at bounding box center [602, 21] width 19 height 6
select select "30"
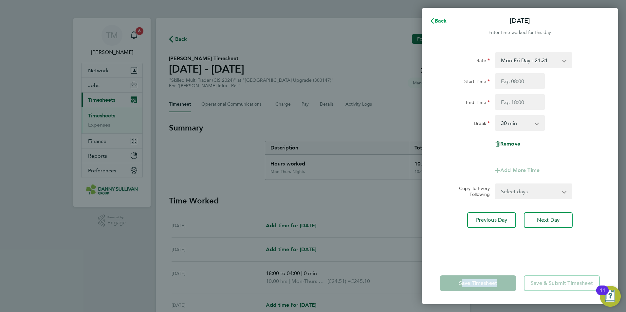
click at [443, 24] on span "Back" at bounding box center [441, 21] width 12 height 6
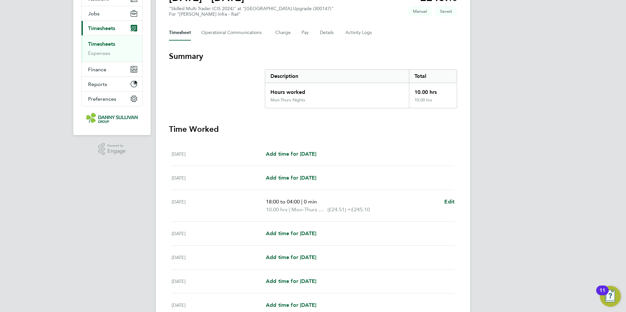
scroll to position [131, 0]
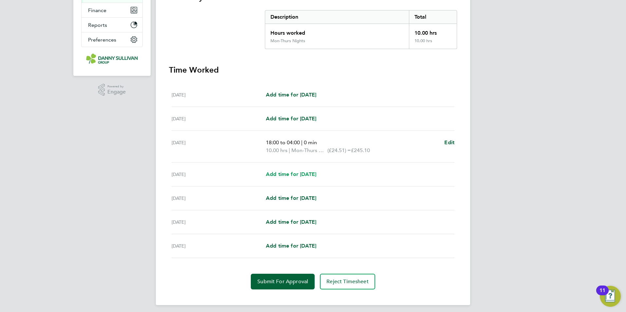
click at [314, 174] on span "Add time for [DATE]" at bounding box center [291, 174] width 50 height 6
select select "30"
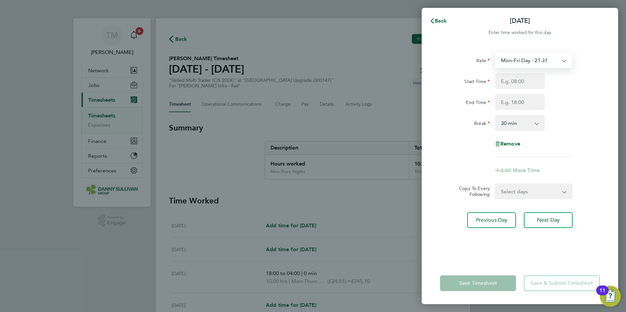
click at [522, 66] on select "Mon-Fri Day - 21.31 Bank Hol - 31.96 Xmas / NY - 42.62 Weekend - 27.70 Mon-Thur…" at bounding box center [530, 60] width 68 height 14
select select "30"
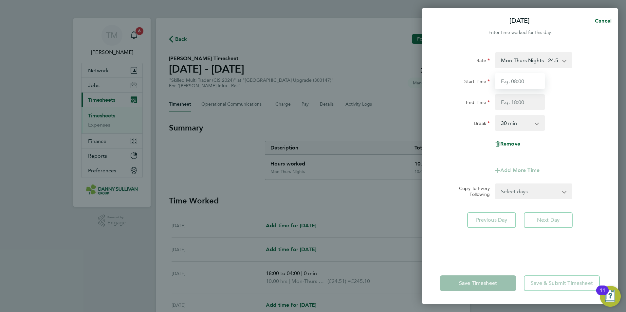
click at [522, 82] on input "Start Time" at bounding box center [520, 81] width 50 height 16
type input "18:00"
click at [512, 104] on input "End Time" at bounding box center [520, 102] width 50 height 16
type input "04:00"
click at [518, 129] on select "0 min 15 min 30 min 45 min 60 min 75 min 90 min" at bounding box center [516, 123] width 41 height 14
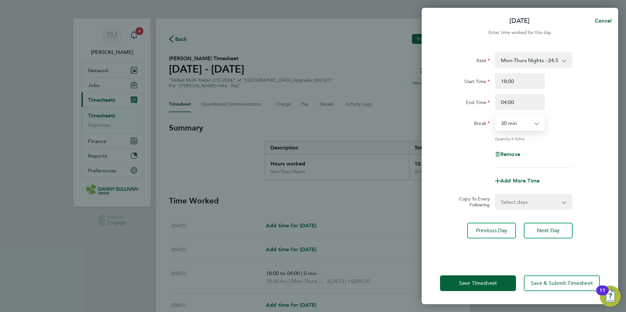
select select "0"
click at [496, 116] on select "0 min 15 min 30 min 45 min 60 min 75 min 90 min" at bounding box center [516, 123] width 41 height 14
drag, startPoint x: 487, startPoint y: 280, endPoint x: 468, endPoint y: 267, distance: 23.7
click at [487, 281] on span "Save Timesheet" at bounding box center [478, 283] width 38 height 7
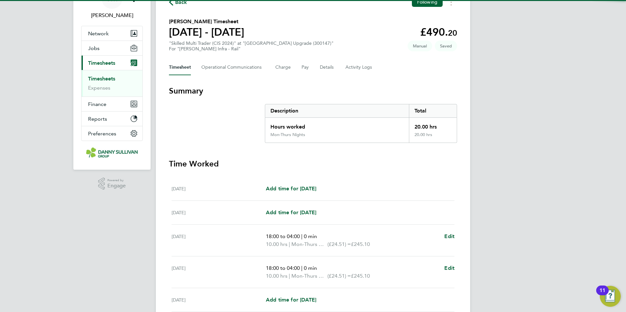
scroll to position [98, 0]
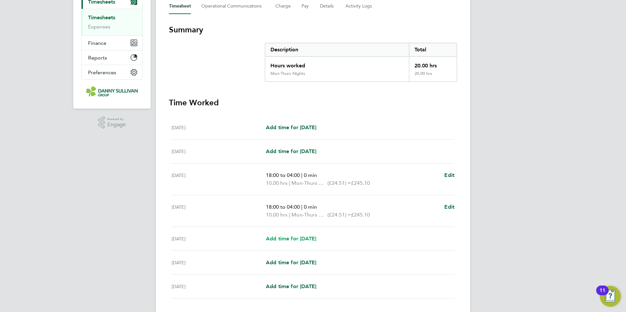
click at [298, 241] on span "Add time for [DATE]" at bounding box center [291, 239] width 50 height 6
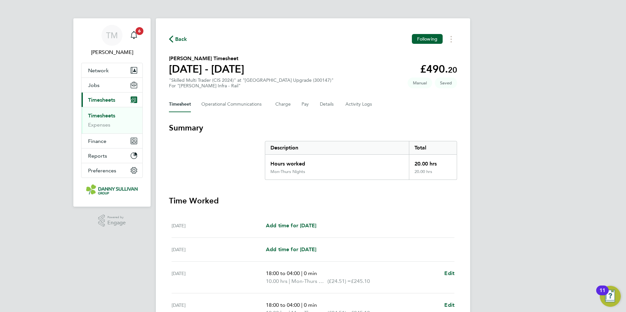
select select "30"
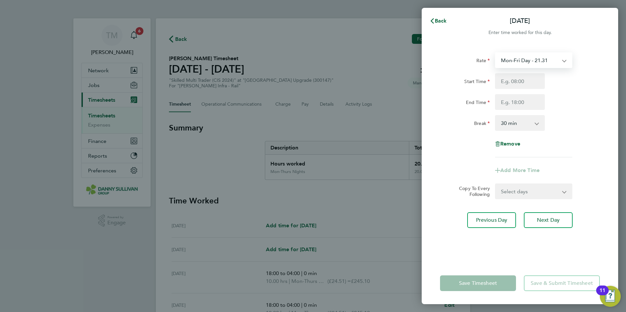
click at [538, 62] on select "Mon-Fri Day - 21.31 Bank Hol - 31.96 Xmas / NY - 42.62 Weekend - 27.70 Mon-Thur…" at bounding box center [530, 60] width 68 height 14
select select "30"
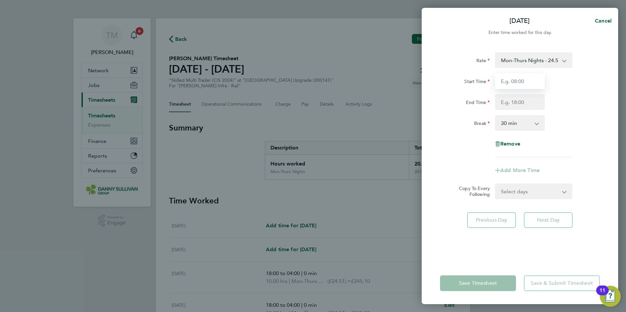
click at [518, 80] on input "Start Time" at bounding box center [520, 81] width 50 height 16
type input "18:00"
click at [521, 102] on input "End Time" at bounding box center [520, 102] width 50 height 16
type input "04:00"
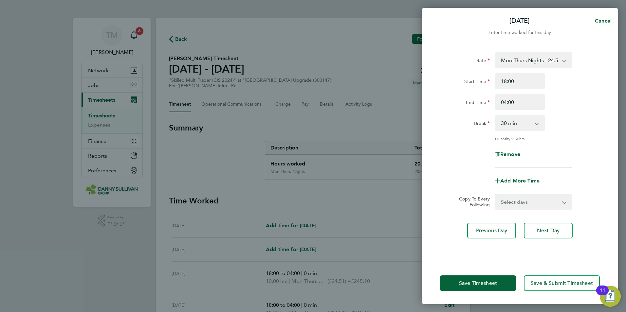
click at [515, 120] on select "0 min 15 min 30 min 45 min 60 min 75 min 90 min" at bounding box center [516, 123] width 41 height 14
select select "0"
click at [496, 116] on select "0 min 15 min 30 min 45 min 60 min 75 min 90 min" at bounding box center [516, 123] width 41 height 14
click at [490, 286] on span "Save Timesheet" at bounding box center [478, 283] width 38 height 7
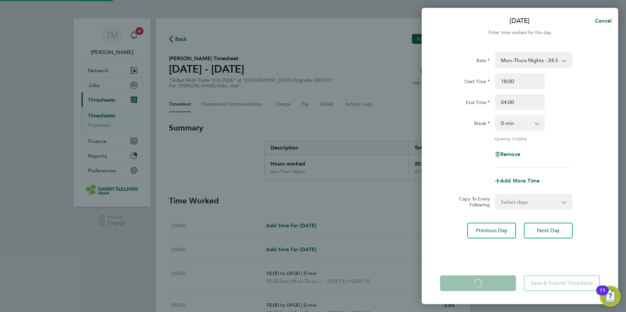
drag, startPoint x: 369, startPoint y: 216, endPoint x: 414, endPoint y: 214, distance: 44.9
click at [382, 211] on div "Wed 17 Sep Cancel Enter time worked for this day. Rate Mon-Thurs Nights - 24.51…" at bounding box center [313, 156] width 626 height 312
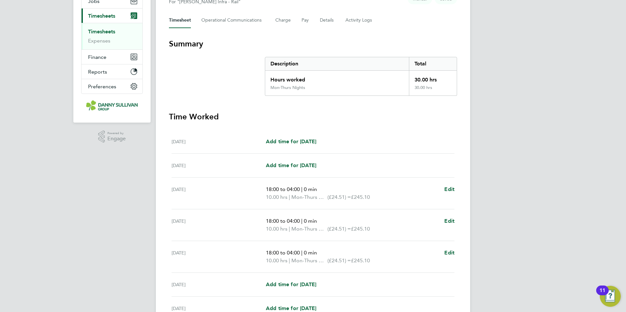
scroll to position [150, 0]
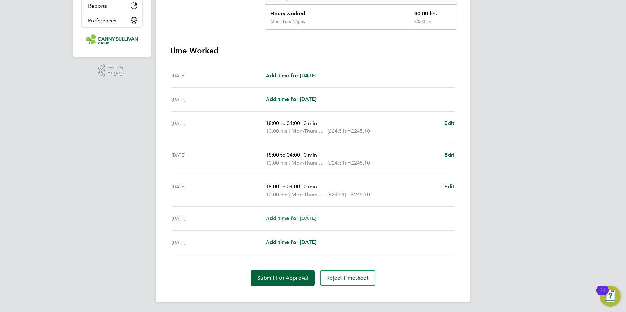
click at [301, 218] on span "Add time for [DATE]" at bounding box center [291, 219] width 50 height 6
select select "30"
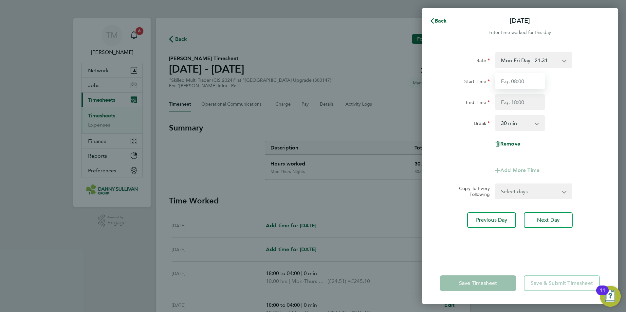
click at [516, 81] on input "Start Time" at bounding box center [520, 81] width 50 height 16
type input "18:00"
click at [506, 100] on input "End Time" at bounding box center [520, 102] width 50 height 16
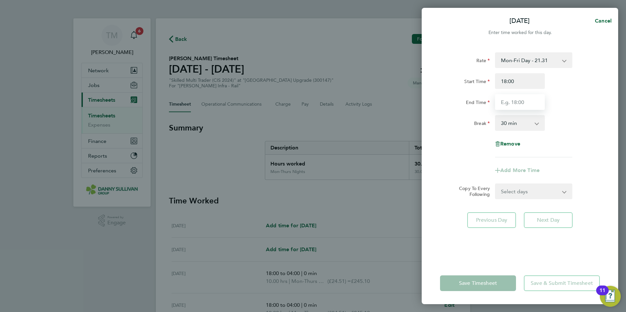
click at [507, 104] on input "End Time" at bounding box center [520, 102] width 50 height 16
type input "04:00"
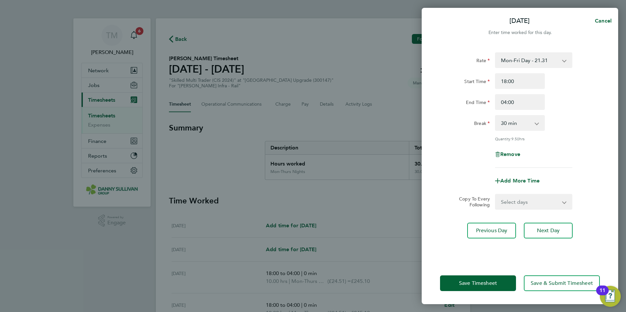
click at [518, 125] on select "0 min 15 min 30 min 45 min 60 min 75 min 90 min" at bounding box center [516, 123] width 41 height 14
select select "0"
click at [496, 116] on select "0 min 15 min 30 min 45 min 60 min 75 min 90 min" at bounding box center [516, 123] width 41 height 14
click at [540, 62] on select "Mon-Fri Day - 21.31 Bank Hol - 31.96 Xmas / NY - 42.62 Weekend - 27.70 Mon-Thur…" at bounding box center [530, 60] width 68 height 14
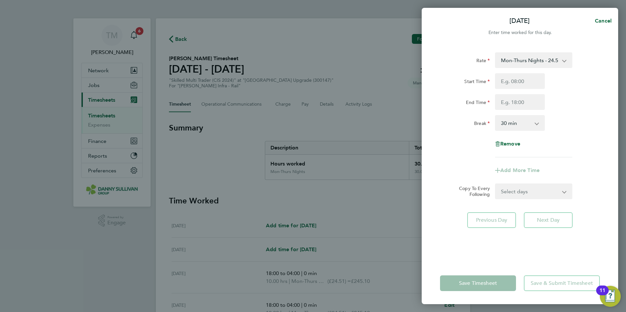
click at [482, 280] on app-form-button "Save Timesheet" at bounding box center [480, 284] width 80 height 16
click at [526, 125] on select "0 min 15 min 30 min 45 min 60 min 75 min 90 min" at bounding box center [516, 123] width 41 height 14
select select "0"
click at [496, 116] on select "0 min 15 min 30 min 45 min 60 min 75 min 90 min" at bounding box center [516, 123] width 41 height 14
click at [528, 83] on input "Start Time" at bounding box center [520, 81] width 50 height 16
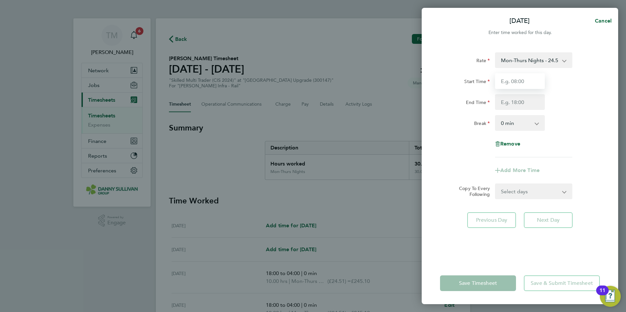
type input "18:00"
type input "04:00"
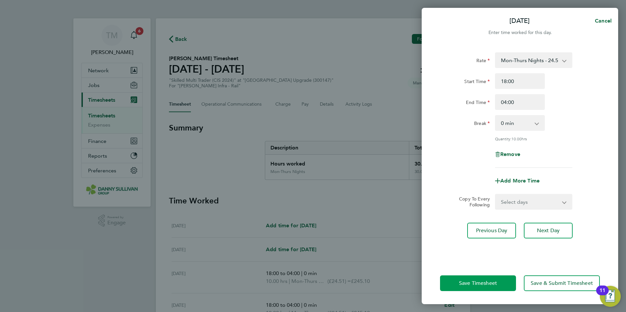
click at [491, 279] on button "Save Timesheet" at bounding box center [478, 284] width 76 height 16
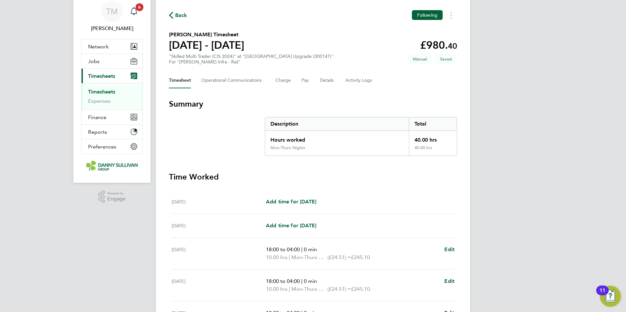
scroll to position [158, 0]
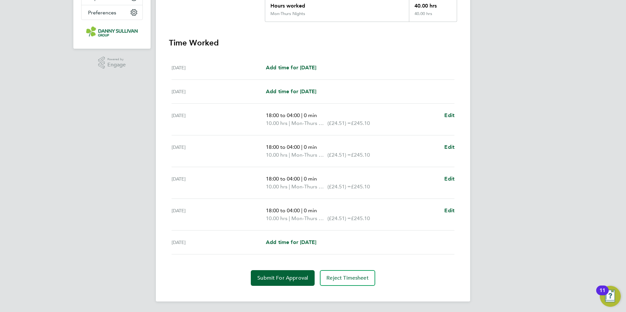
click at [305, 254] on div "Fri 19 Sep Add time for Fri 19 Sep Add time for Fri 19 Sep" at bounding box center [313, 243] width 283 height 24
click at [299, 279] on span "Submit For Approval" at bounding box center [282, 278] width 51 height 7
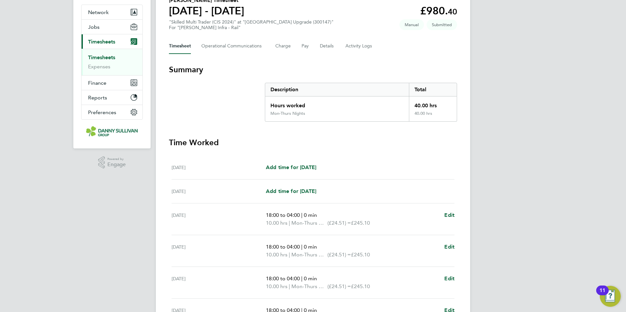
scroll to position [0, 0]
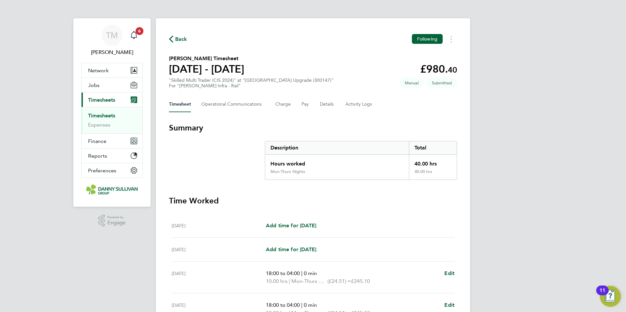
click at [100, 117] on link "Timesheets" at bounding box center [101, 116] width 27 height 6
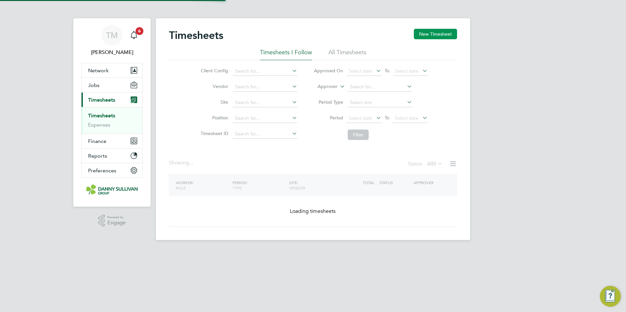
click at [431, 33] on button "New Timesheet" at bounding box center [435, 34] width 43 height 10
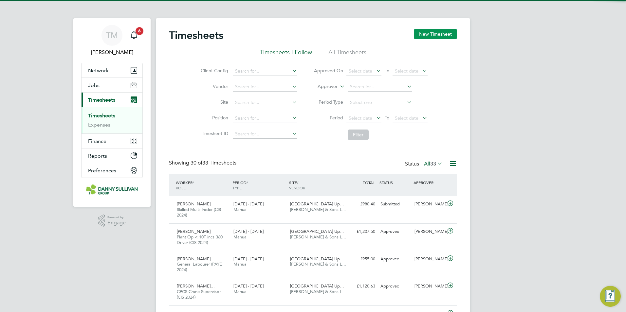
scroll to position [22, 57]
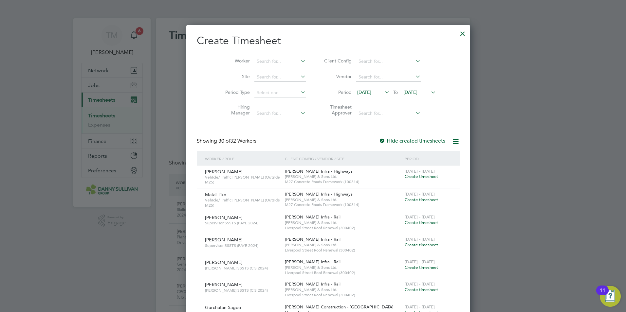
click at [260, 54] on li "Worker" at bounding box center [263, 62] width 102 height 16
click at [259, 59] on input at bounding box center [279, 61] width 51 height 9
click at [260, 60] on input at bounding box center [279, 61] width 51 height 9
click at [258, 69] on li "Nicusor Serban" at bounding box center [265, 70] width 52 height 9
type input "[PERSON_NAME]"
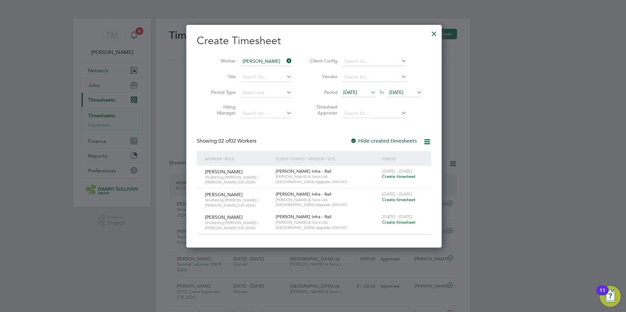
click at [396, 177] on span "Create timesheet" at bounding box center [398, 177] width 33 height 6
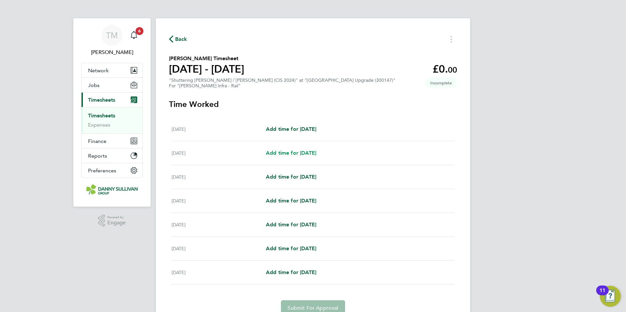
click at [312, 152] on span "Add time for [DATE]" at bounding box center [291, 153] width 50 height 6
select select "30"
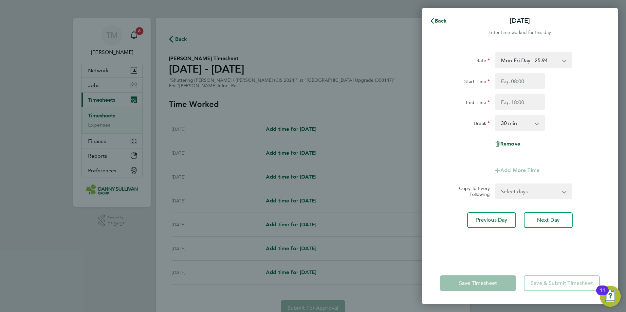
click at [560, 59] on select "Mon-Fri Day - 25.94 Mon-Thurs Night - 29.82 Xmas / NY - 51.87 Weekend - 33.71 B…" at bounding box center [530, 60] width 68 height 14
select select "30"
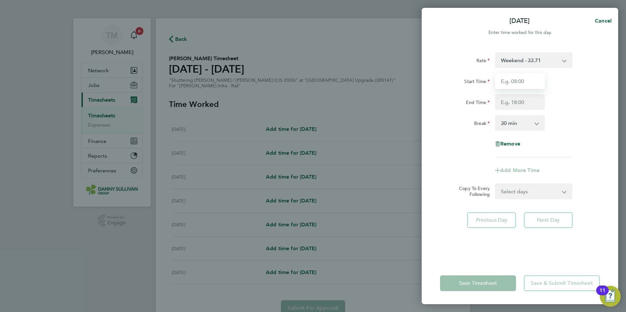
click at [533, 83] on input "Start Time" at bounding box center [520, 81] width 50 height 16
type input "18:00"
type input "04:00"
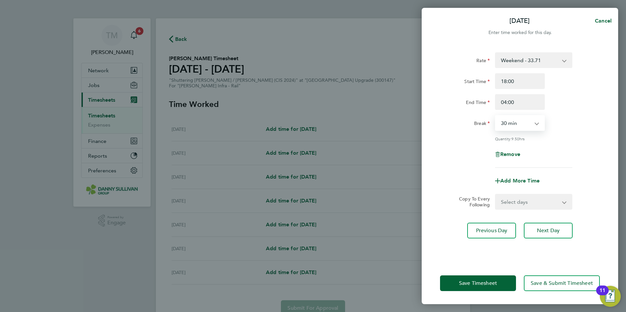
click at [530, 128] on select "0 min 15 min 30 min 45 min 60 min 75 min 90 min" at bounding box center [516, 123] width 41 height 14
select select "0"
click at [496, 116] on select "0 min 15 min 30 min 45 min 60 min 75 min 90 min" at bounding box center [516, 123] width 41 height 14
click at [490, 284] on span "Save Timesheet" at bounding box center [478, 283] width 38 height 7
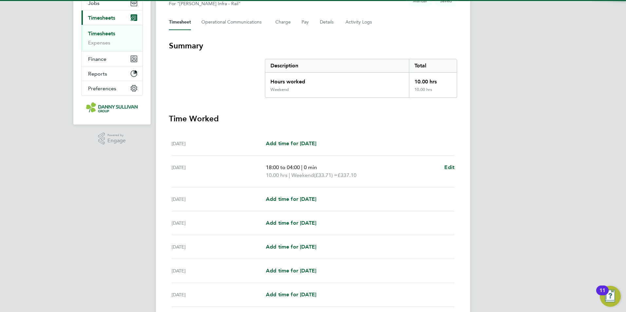
scroll to position [135, 0]
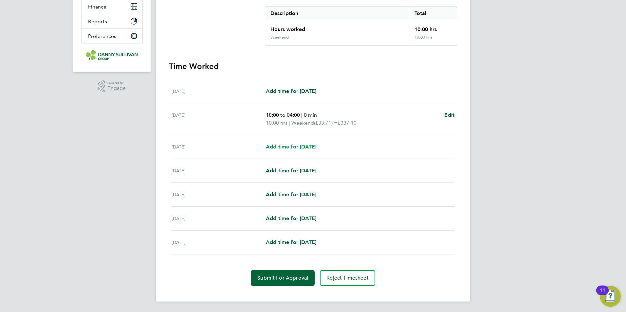
click at [298, 148] on span "Add time for [DATE]" at bounding box center [291, 147] width 50 height 6
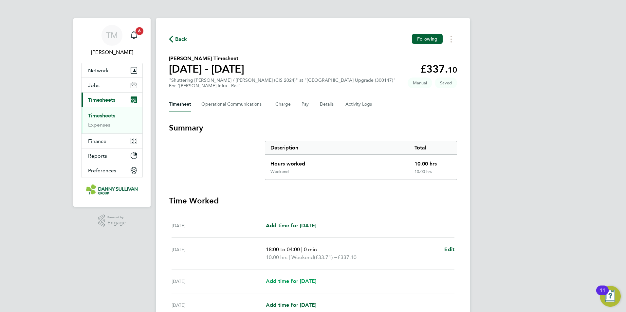
select select "30"
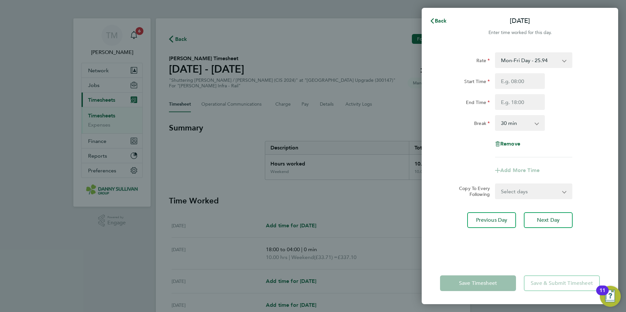
click at [523, 60] on select "Mon-Fri Day - 25.94 Mon-Thurs Night - 29.82 Xmas / NY - 51.87 Weekend - 33.71 B…" at bounding box center [530, 60] width 68 height 14
select select "30"
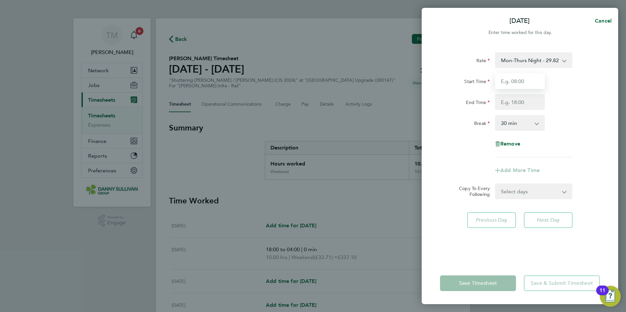
click at [514, 83] on input "Start Time" at bounding box center [520, 81] width 50 height 16
type input "18:00"
type input "04:00"
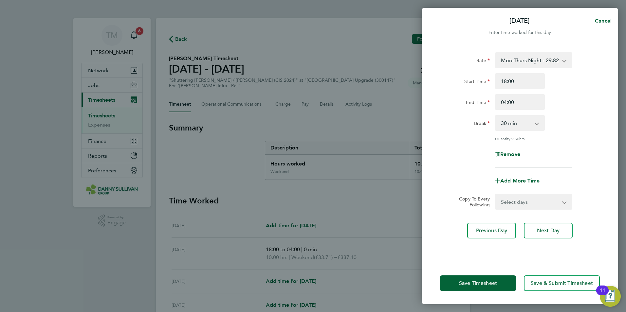
click at [518, 123] on select "0 min 15 min 30 min 45 min 60 min 75 min 90 min" at bounding box center [516, 123] width 41 height 14
select select "0"
click at [496, 116] on select "0 min 15 min 30 min 45 min 60 min 75 min 90 min" at bounding box center [516, 123] width 41 height 14
click at [497, 280] on button "Save Timesheet" at bounding box center [478, 284] width 76 height 16
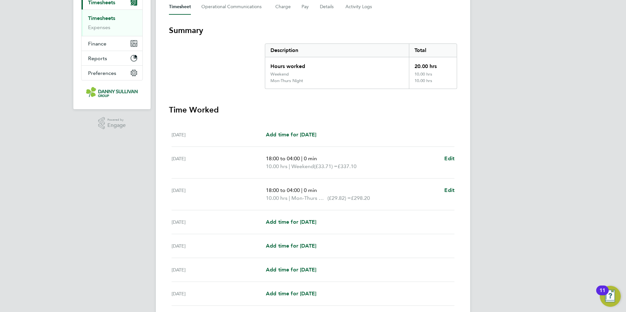
scroll to position [149, 0]
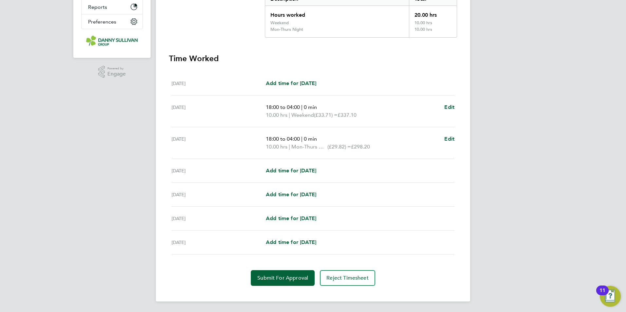
click at [313, 166] on div "Tue 16 Sep Add time for Tue 16 Sep Add time for Tue 16 Sep" at bounding box center [313, 171] width 283 height 24
click at [313, 171] on span "Add time for [DATE]" at bounding box center [291, 171] width 50 height 6
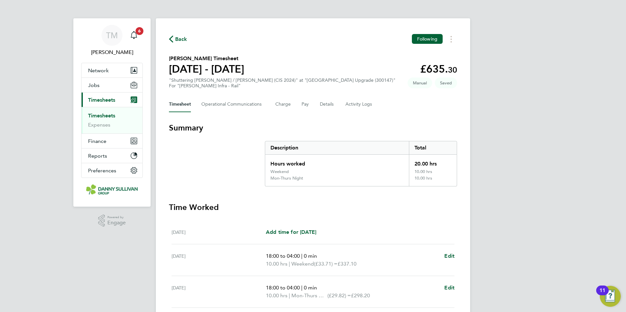
select select "30"
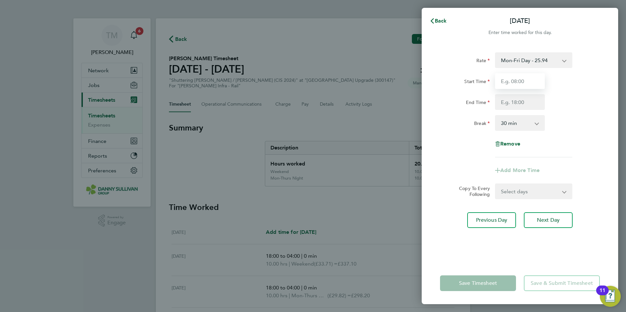
click at [517, 85] on input "Start Time" at bounding box center [520, 81] width 50 height 16
type input "18:00"
type input "04:00"
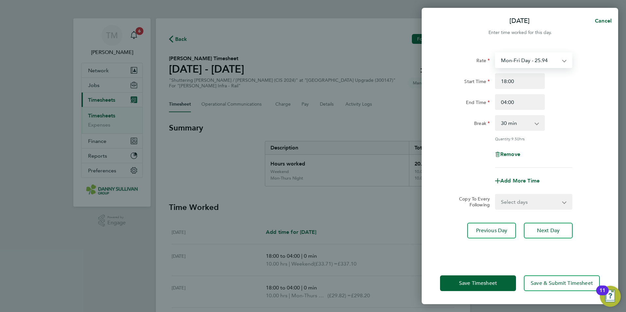
click at [526, 66] on select "Mon-Fri Day - 25.94 Mon-Thurs Night - 29.82 Xmas / NY - 51.87 Weekend - 33.71 B…" at bounding box center [530, 60] width 68 height 14
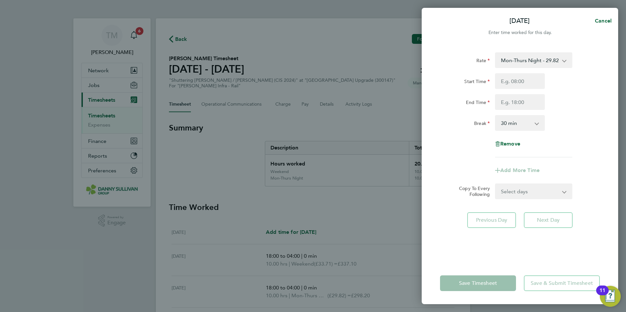
click at [518, 122] on select "0 min 15 min 30 min 45 min 60 min 75 min 90 min" at bounding box center [516, 123] width 41 height 14
select select "0"
click at [496, 116] on select "0 min 15 min 30 min 45 min 60 min 75 min 90 min" at bounding box center [516, 123] width 41 height 14
click at [486, 287] on app-form-button "Save Timesheet" at bounding box center [480, 284] width 80 height 16
click at [602, 21] on span "Cancel" at bounding box center [602, 21] width 19 height 6
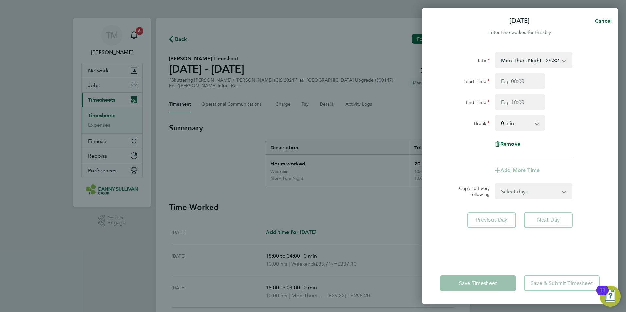
select select "30"
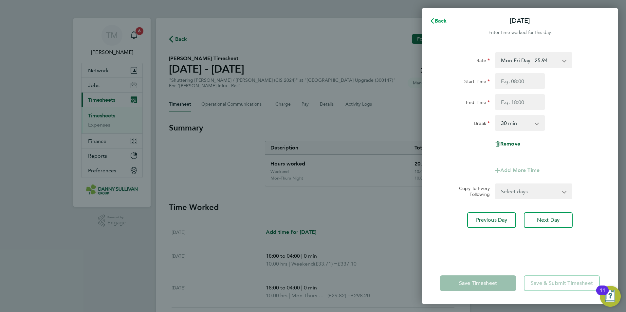
click at [440, 19] on span "Back" at bounding box center [441, 21] width 12 height 6
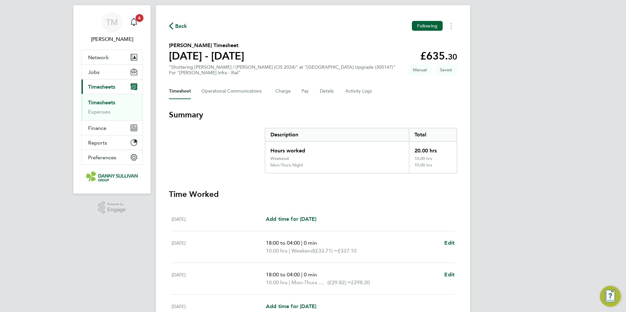
scroll to position [149, 0]
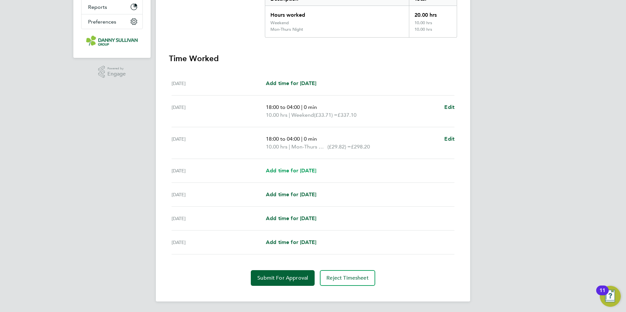
click at [305, 170] on span "Add time for [DATE]" at bounding box center [291, 171] width 50 height 6
select select "30"
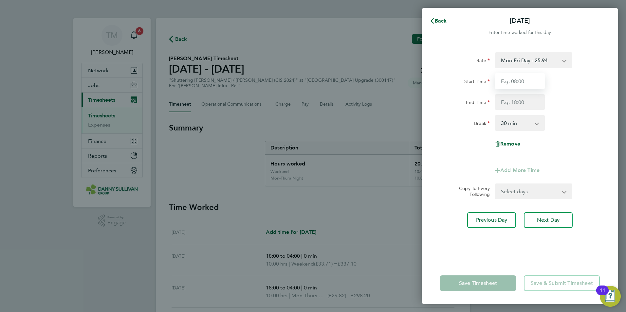
click at [535, 84] on input "Start Time" at bounding box center [520, 81] width 50 height 16
type input "18:00"
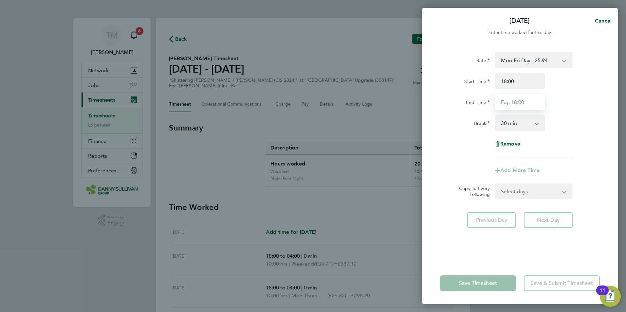
click at [521, 105] on input "End Time" at bounding box center [520, 102] width 50 height 16
type input "04:00"
click at [545, 53] on div "Mon-Fri Day - 25.94 Mon-Thurs Night - 29.82 Xmas / NY - 51.87 Weekend - 33.71 B…" at bounding box center [533, 60] width 77 height 16
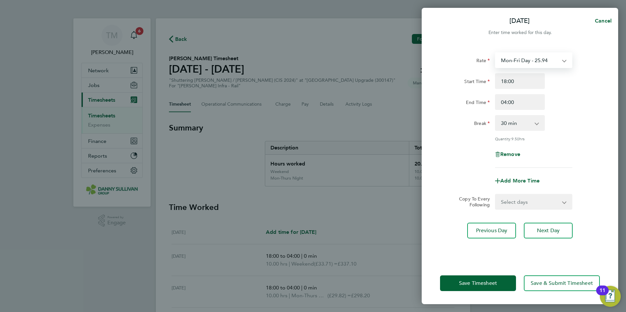
click at [543, 64] on select "Mon-Fri Day - 25.94 Mon-Thurs Night - 29.82 Xmas / NY - 51.87 Weekend - 33.71 B…" at bounding box center [530, 60] width 68 height 14
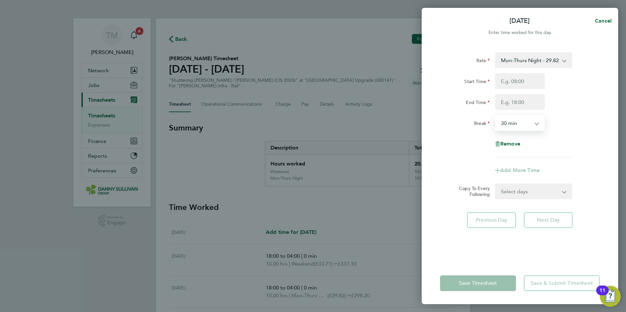
click at [528, 126] on select "0 min 15 min 30 min 45 min 60 min 75 min 90 min" at bounding box center [516, 123] width 41 height 14
select select "0"
click at [496, 116] on select "0 min 15 min 30 min 45 min 60 min 75 min 90 min" at bounding box center [516, 123] width 41 height 14
click at [502, 283] on app-form-button "Save Timesheet" at bounding box center [480, 284] width 80 height 16
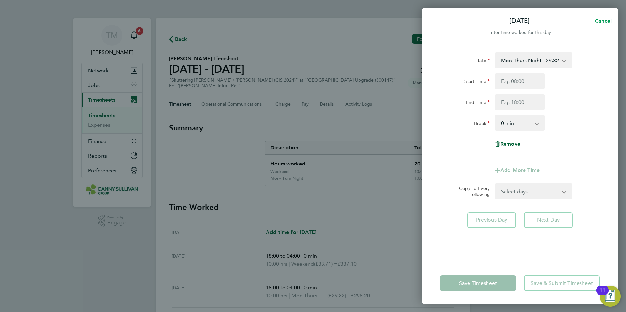
click at [606, 21] on span "Cancel" at bounding box center [602, 21] width 19 height 6
select select "30"
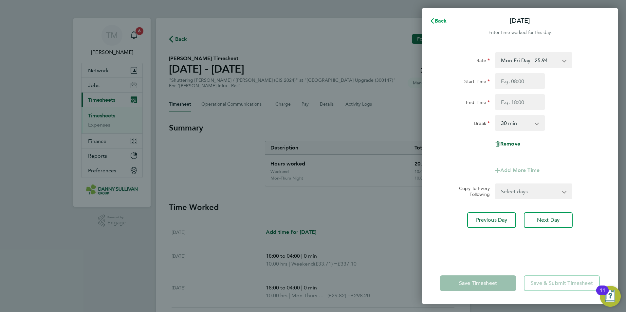
click at [439, 22] on span "Back" at bounding box center [441, 21] width 12 height 6
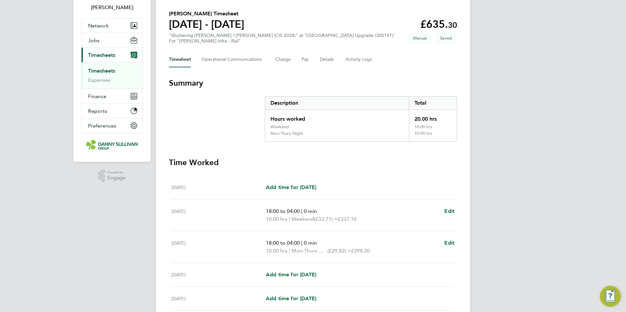
scroll to position [149, 0]
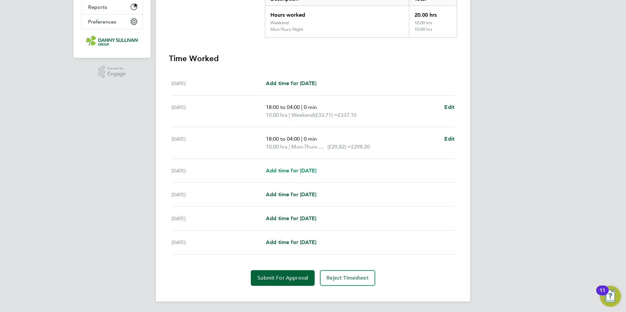
click at [305, 172] on span "Add time for [DATE]" at bounding box center [291, 171] width 50 height 6
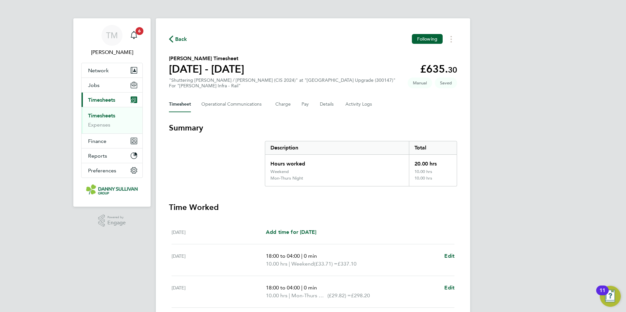
select select "30"
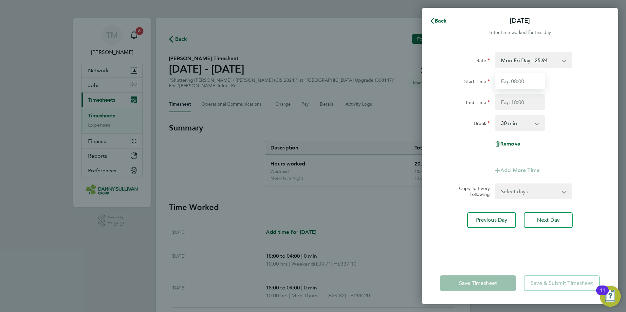
click at [528, 79] on input "Start Time" at bounding box center [520, 81] width 50 height 16
click at [530, 66] on select "Mon-Fri Day - 25.94 Mon-Thurs Night - 29.82 Xmas / NY - 51.87 Weekend - 33.71 B…" at bounding box center [530, 60] width 68 height 14
select select "30"
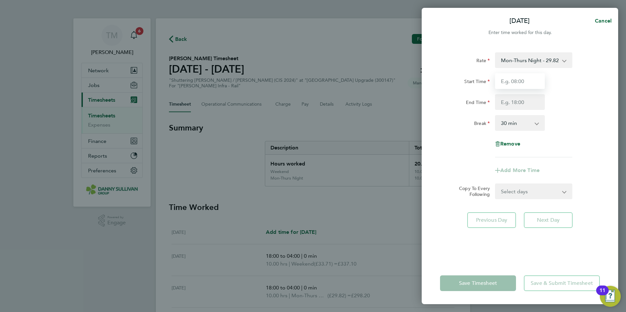
click at [518, 85] on input "Start Time" at bounding box center [520, 81] width 50 height 16
type input "18:00"
click at [517, 103] on input "End Time" at bounding box center [520, 102] width 50 height 16
type input "04:00"
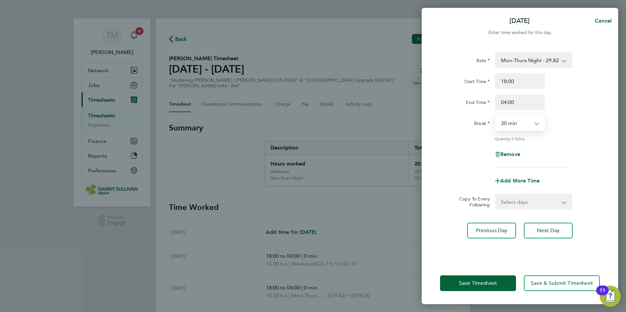
click at [515, 125] on select "0 min 15 min 30 min 45 min 60 min 75 min 90 min" at bounding box center [516, 123] width 41 height 14
select select "0"
click at [496, 116] on select "0 min 15 min 30 min 45 min 60 min 75 min 90 min" at bounding box center [516, 123] width 41 height 14
click at [481, 280] on button "Save Timesheet" at bounding box center [478, 284] width 76 height 16
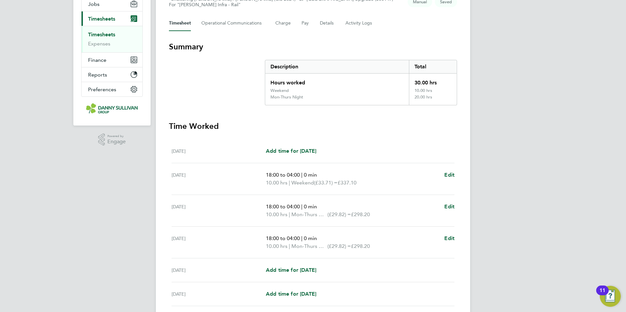
scroll to position [157, 0]
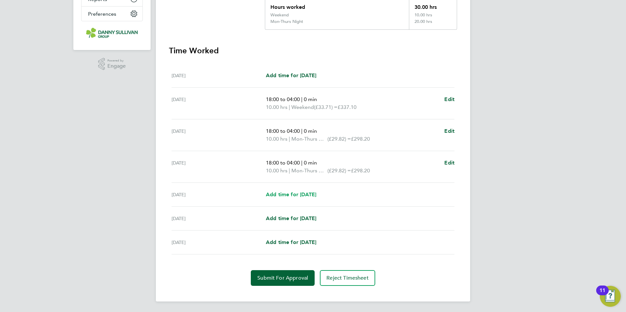
click at [316, 197] on span "Add time for [DATE]" at bounding box center [291, 195] width 50 height 6
select select "30"
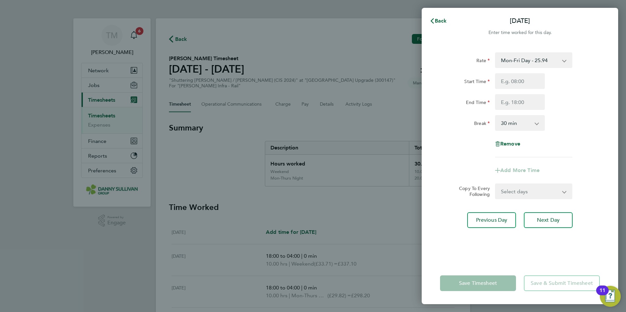
click at [537, 61] on select "Mon-Fri Day - 25.94 Mon-Thurs Night - 29.82 Xmas / NY - 51.87 Weekend - 33.71 B…" at bounding box center [530, 60] width 68 height 14
select select "30"
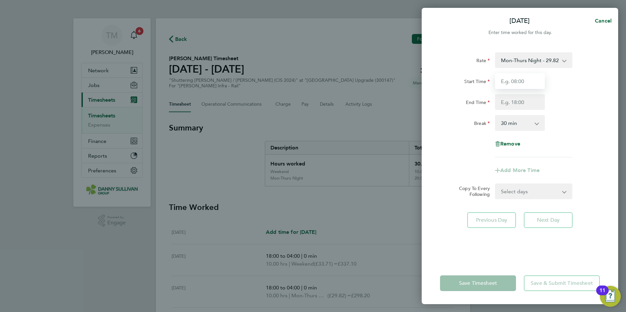
click at [527, 82] on input "Start Time" at bounding box center [520, 81] width 50 height 16
type input "18:00"
type input "04:00"
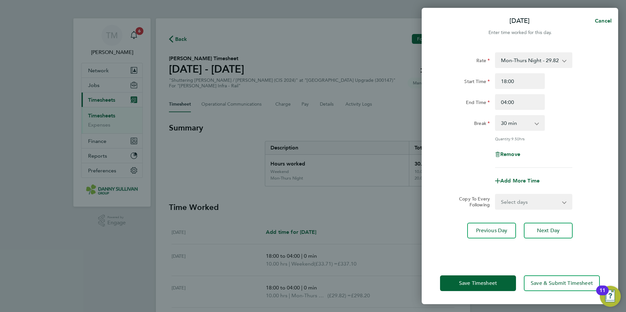
click at [518, 127] on select "0 min 15 min 30 min 45 min 60 min 75 min 90 min" at bounding box center [516, 123] width 41 height 14
select select "0"
click at [496, 116] on select "0 min 15 min 30 min 45 min 60 min 75 min 90 min" at bounding box center [516, 123] width 41 height 14
click at [480, 279] on button "Save Timesheet" at bounding box center [478, 284] width 76 height 16
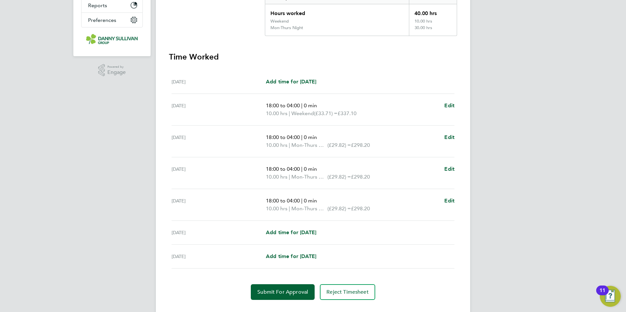
scroll to position [165, 0]
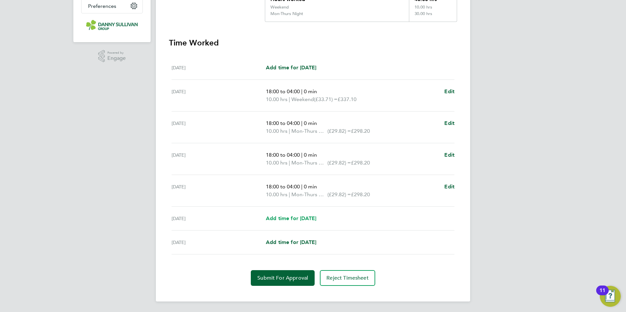
click at [316, 216] on span "Add time for [DATE]" at bounding box center [291, 219] width 50 height 6
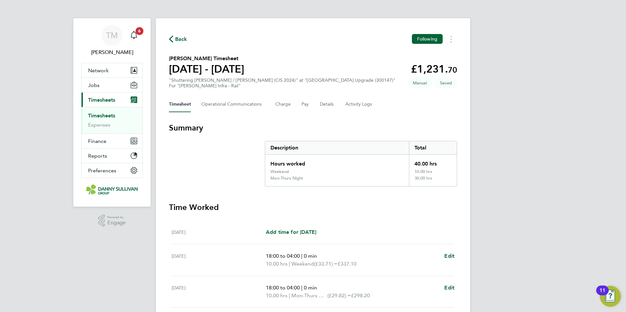
select select "30"
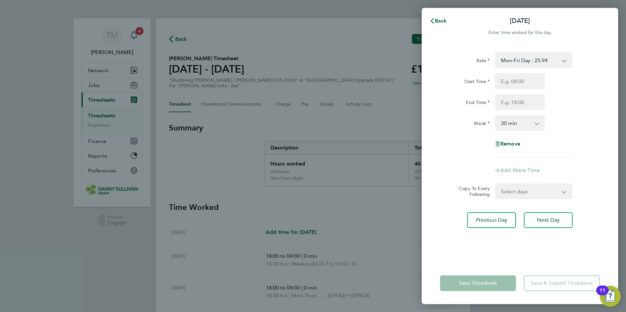
click at [532, 63] on select "Mon-Fri Day - 25.94 Mon-Thurs Night - 29.82 Xmas / NY - 51.87 Weekend - 33.71 B…" at bounding box center [530, 60] width 68 height 14
select select "30"
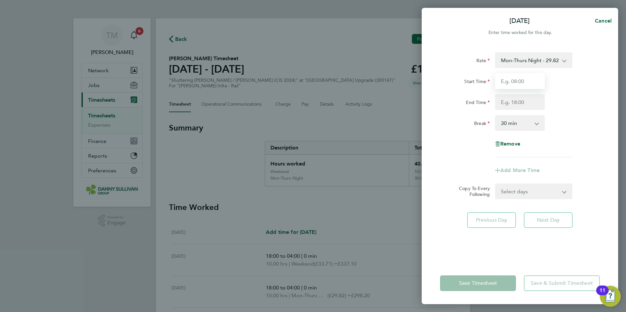
click at [528, 81] on input "Start Time" at bounding box center [520, 81] width 50 height 16
type input "18:00"
type input "04:00"
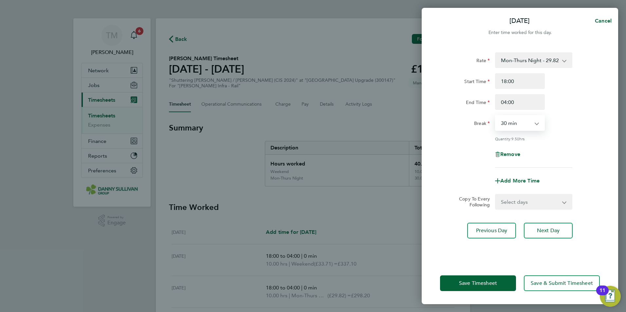
click at [524, 125] on select "0 min 15 min 30 min 45 min 60 min 75 min 90 min" at bounding box center [516, 123] width 41 height 14
select select "0"
click at [496, 116] on select "0 min 15 min 30 min 45 min 60 min 75 min 90 min" at bounding box center [516, 123] width 41 height 14
click at [483, 280] on span "Save Timesheet" at bounding box center [478, 283] width 38 height 7
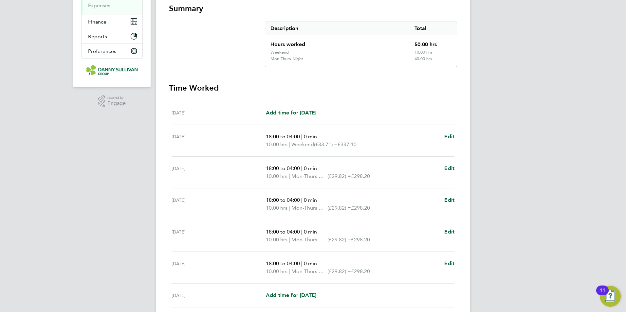
scroll to position [173, 0]
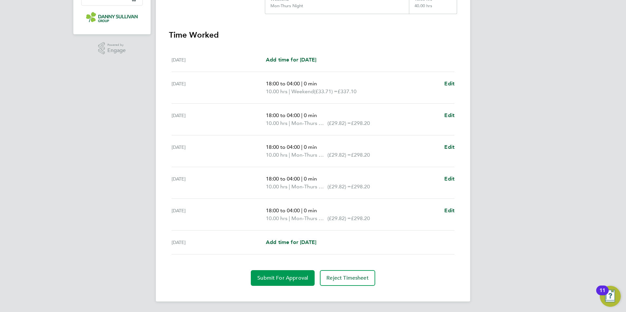
click at [299, 277] on span "Submit For Approval" at bounding box center [282, 278] width 51 height 7
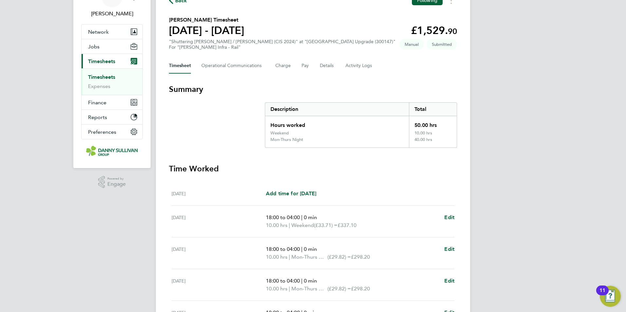
scroll to position [0, 0]
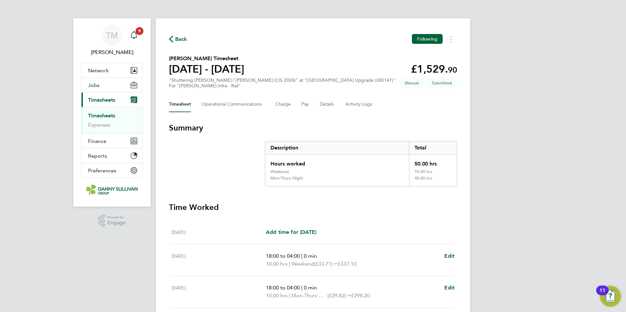
click at [112, 114] on link "Timesheets" at bounding box center [101, 116] width 27 height 6
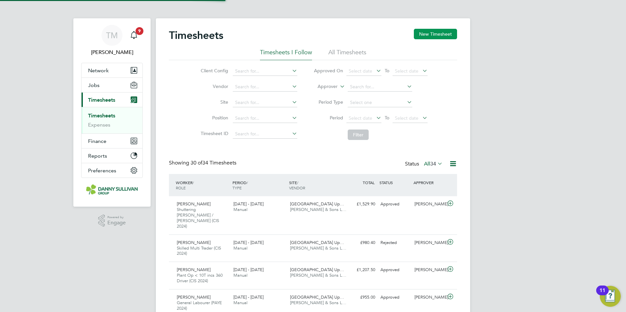
scroll to position [22, 57]
click at [429, 35] on button "New Timesheet" at bounding box center [435, 34] width 43 height 10
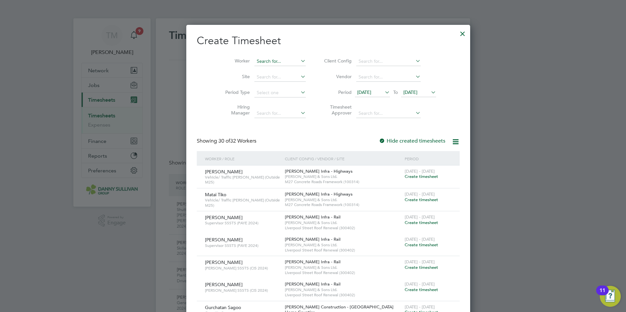
click at [254, 57] on input at bounding box center [279, 61] width 51 height 9
click at [249, 67] on li "Vitali j Begya" at bounding box center [265, 70] width 52 height 9
type input "[PERSON_NAME]"
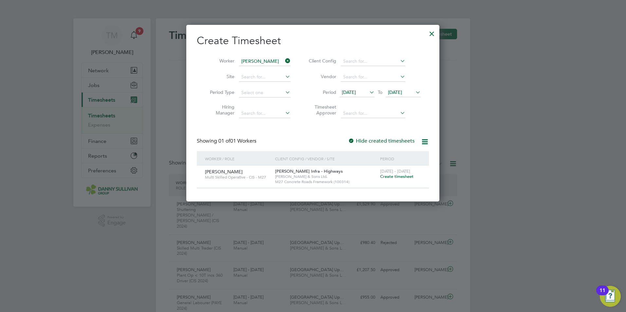
click at [395, 177] on span "Create timesheet" at bounding box center [396, 177] width 33 height 6
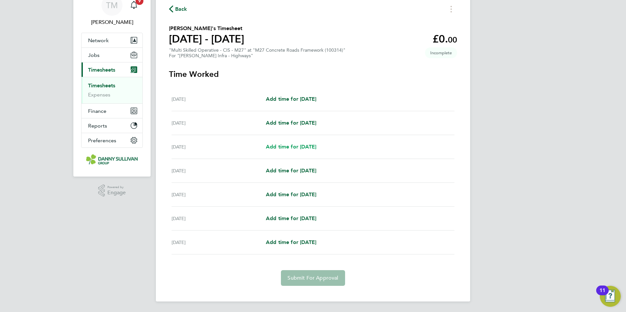
click at [301, 151] on link "Add time for [DATE]" at bounding box center [291, 147] width 50 height 8
select select "30"
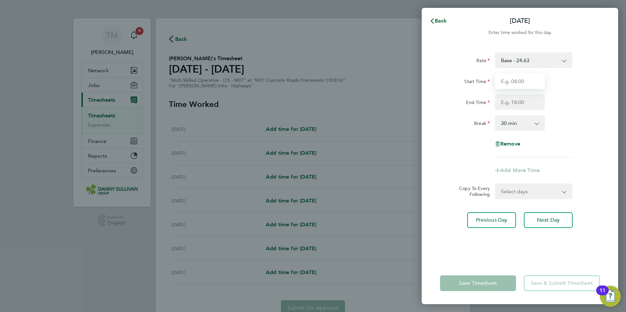
click at [514, 84] on input "Start Time" at bounding box center [520, 81] width 50 height 16
type input "08:00"
click at [512, 100] on input "End Time" at bounding box center [520, 102] width 50 height 16
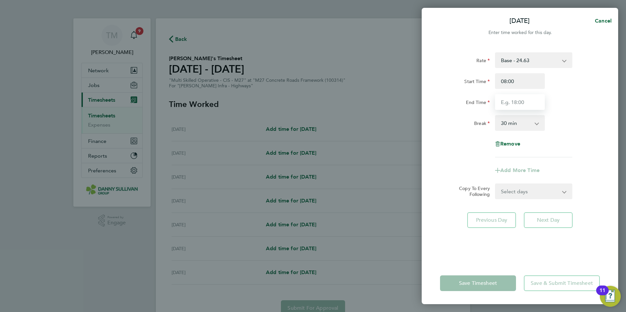
type input "18:00"
click at [514, 121] on select "0 min 15 min 30 min 45 min 60 min 75 min 90 min" at bounding box center [516, 123] width 41 height 14
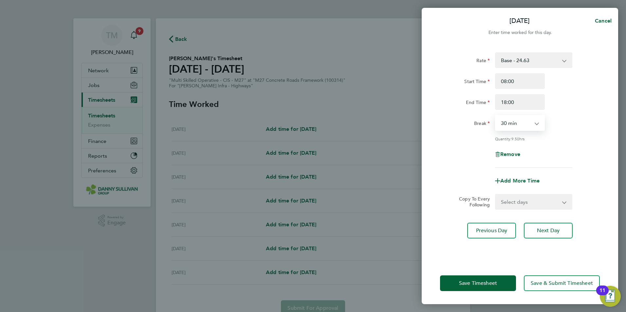
click at [496, 116] on select "0 min 15 min 30 min 45 min 60 min 75 min 90 min" at bounding box center [516, 123] width 41 height 14
click at [477, 285] on span "Save Timesheet" at bounding box center [478, 283] width 38 height 7
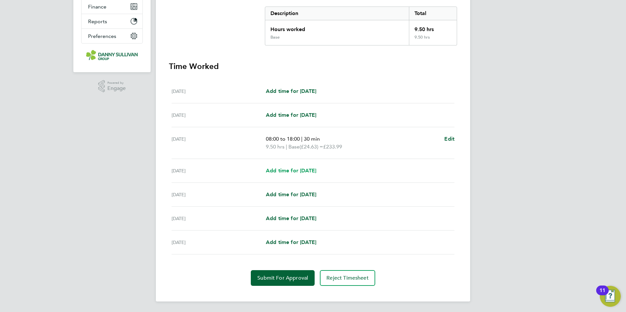
click at [296, 169] on span "Add time for [DATE]" at bounding box center [291, 171] width 50 height 6
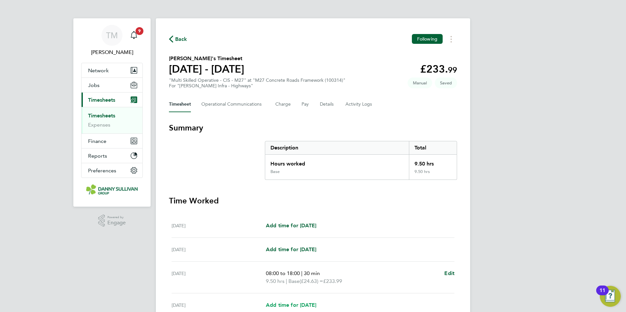
select select "30"
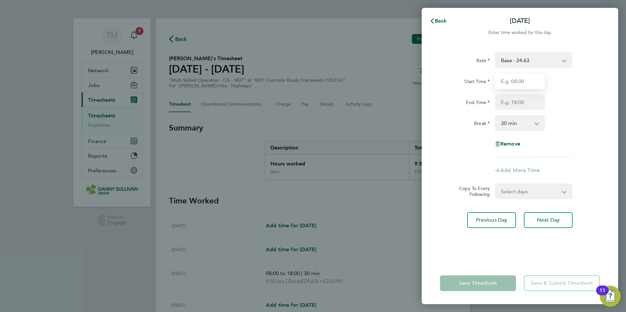
click at [524, 81] on input "Start Time" at bounding box center [520, 81] width 50 height 16
type input "08:00"
click at [510, 104] on input "End Time" at bounding box center [520, 102] width 50 height 16
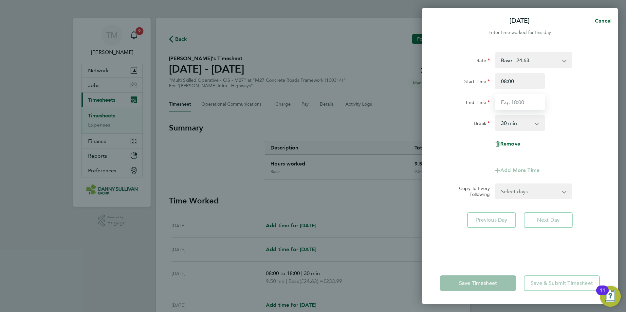
type input "18:00"
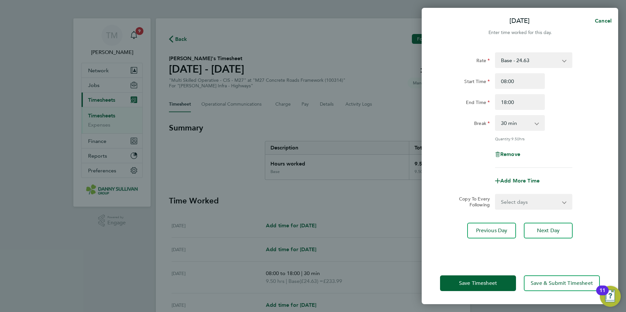
click at [517, 121] on select "0 min 15 min 30 min 45 min 60 min 75 min 90 min" at bounding box center [516, 123] width 41 height 14
click at [496, 116] on select "0 min 15 min 30 min 45 min 60 min 75 min 90 min" at bounding box center [516, 123] width 41 height 14
click at [484, 282] on span "Save Timesheet" at bounding box center [478, 283] width 38 height 7
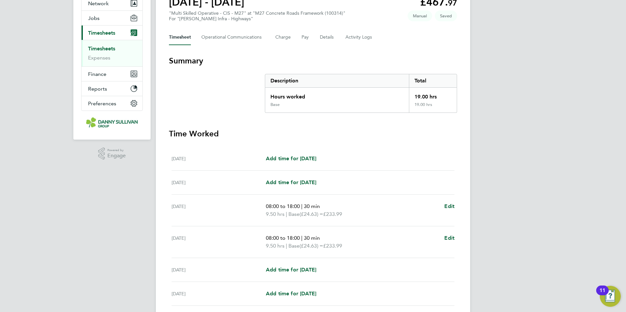
scroll to position [142, 0]
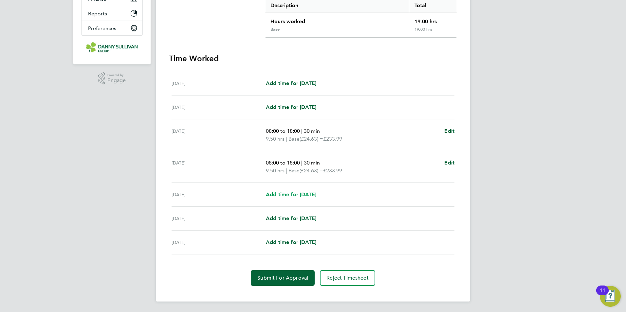
click at [316, 193] on span "Add time for [DATE]" at bounding box center [291, 195] width 50 height 6
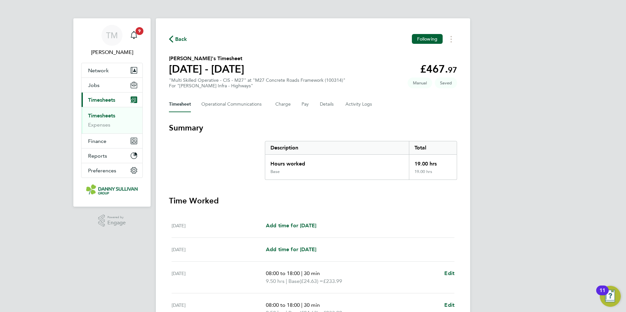
select select "30"
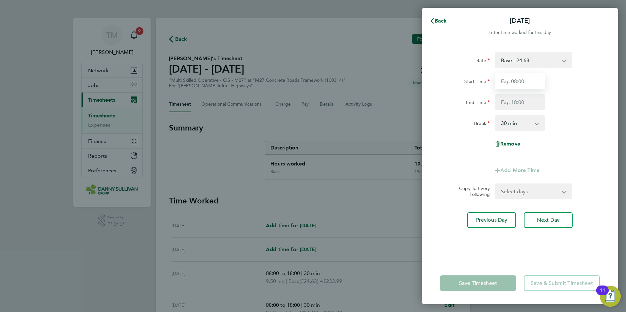
click at [528, 83] on input "Start Time" at bounding box center [520, 81] width 50 height 16
type input "08:00"
click at [519, 104] on input "End Time" at bounding box center [520, 102] width 50 height 16
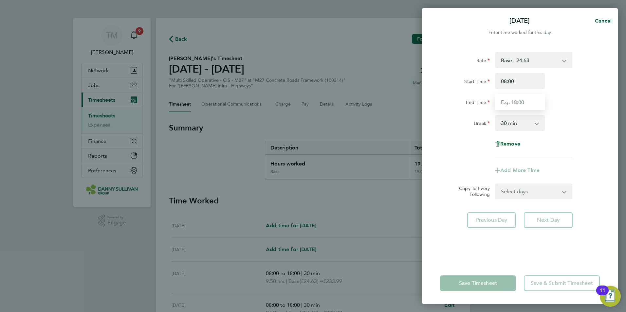
type input "18:00"
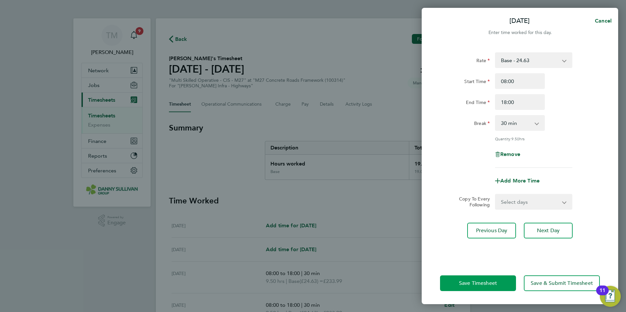
click at [479, 283] on span "Save Timesheet" at bounding box center [478, 283] width 38 height 7
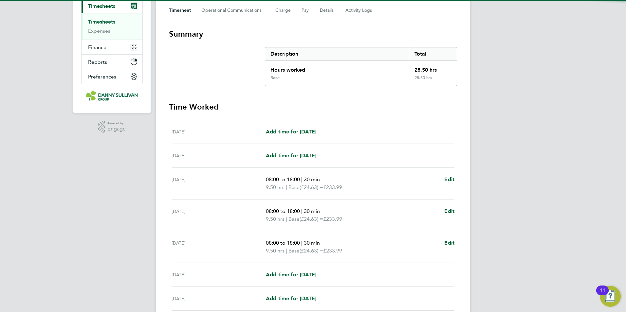
scroll to position [150, 0]
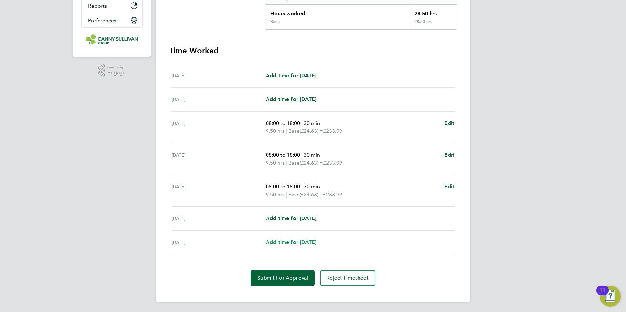
click at [290, 243] on span "Add time for [DATE]" at bounding box center [291, 242] width 50 height 6
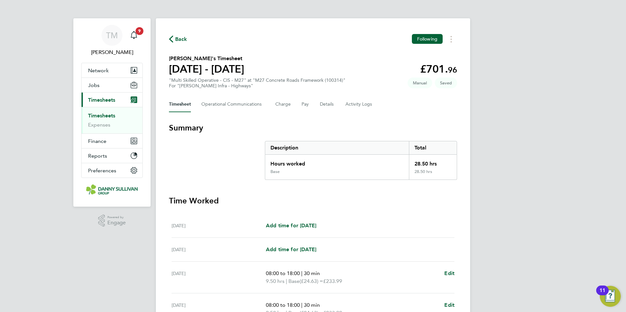
select select "30"
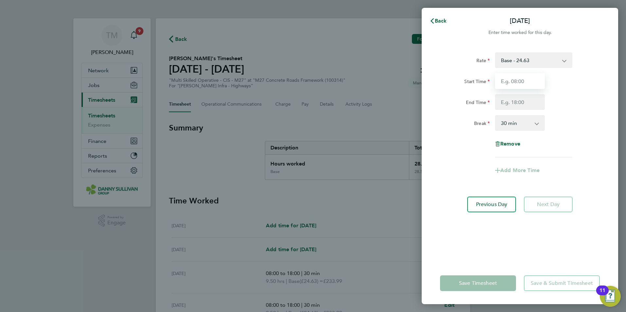
click at [517, 79] on input "Start Time" at bounding box center [520, 81] width 50 height 16
type input "08:00"
click at [516, 99] on input "End Time" at bounding box center [520, 102] width 50 height 16
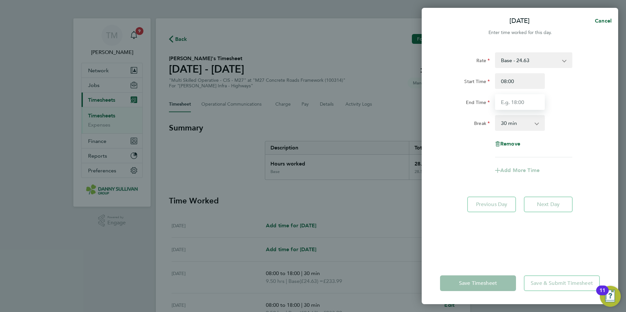
type input "18:00"
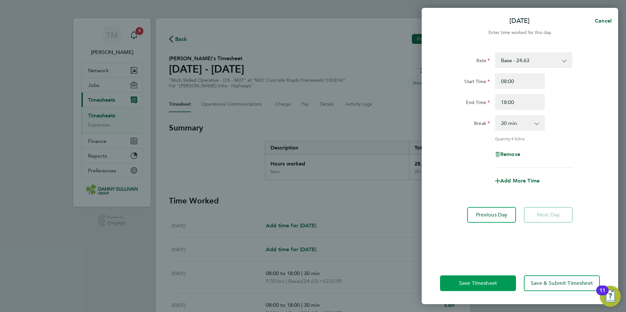
click at [492, 286] on span "Save Timesheet" at bounding box center [478, 283] width 38 height 7
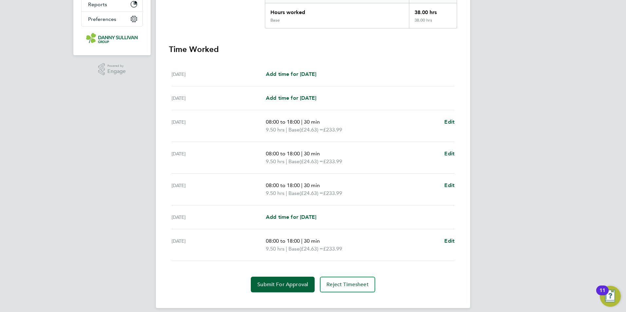
scroll to position [158, 0]
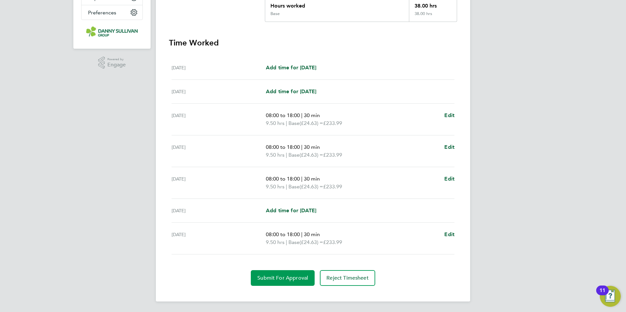
click at [291, 284] on button "Submit For Approval" at bounding box center [283, 279] width 64 height 16
